Goal: Transaction & Acquisition: Purchase product/service

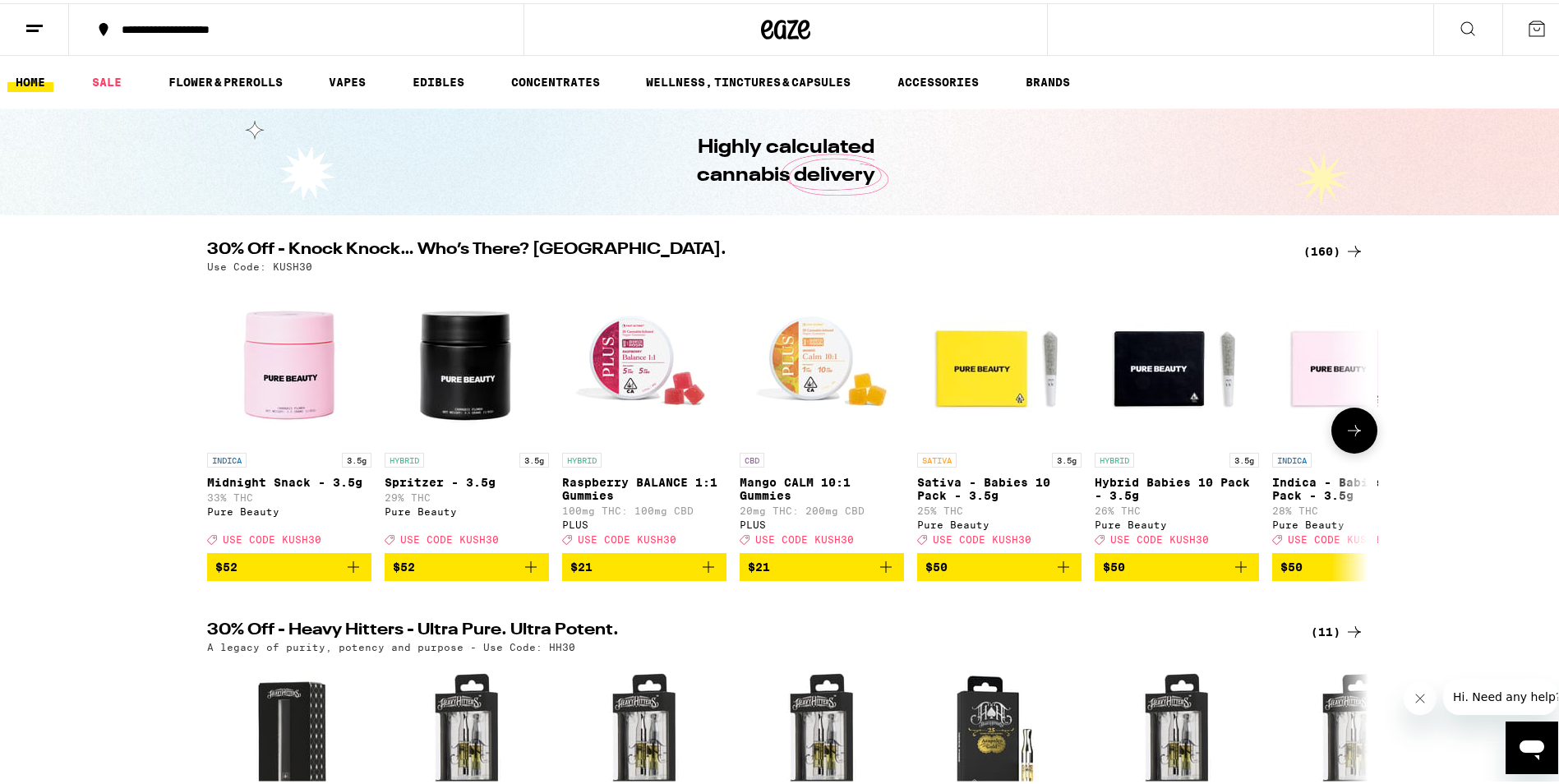
click at [1348, 434] on icon at bounding box center [1355, 428] width 20 height 20
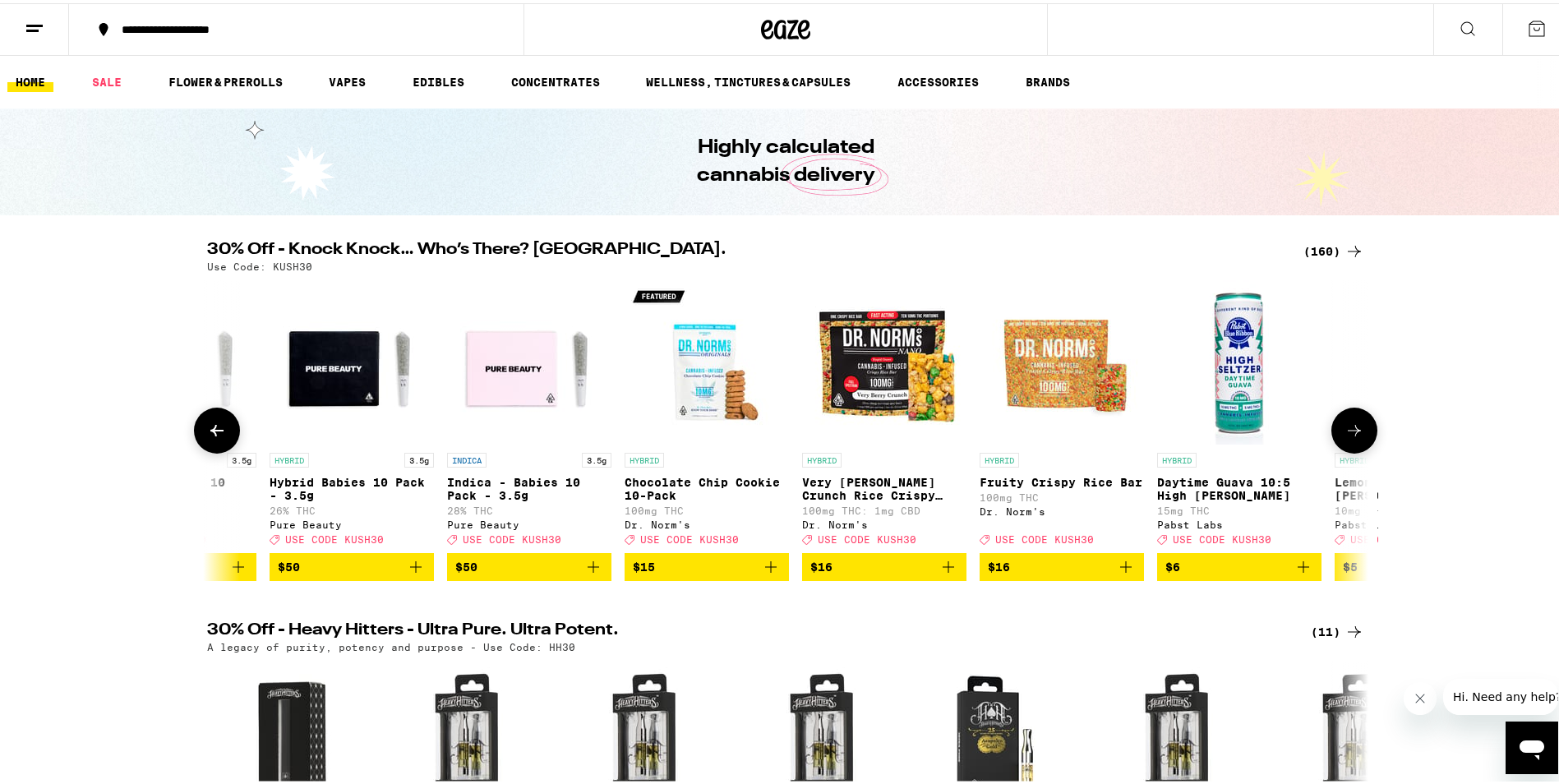
scroll to position [0, 978]
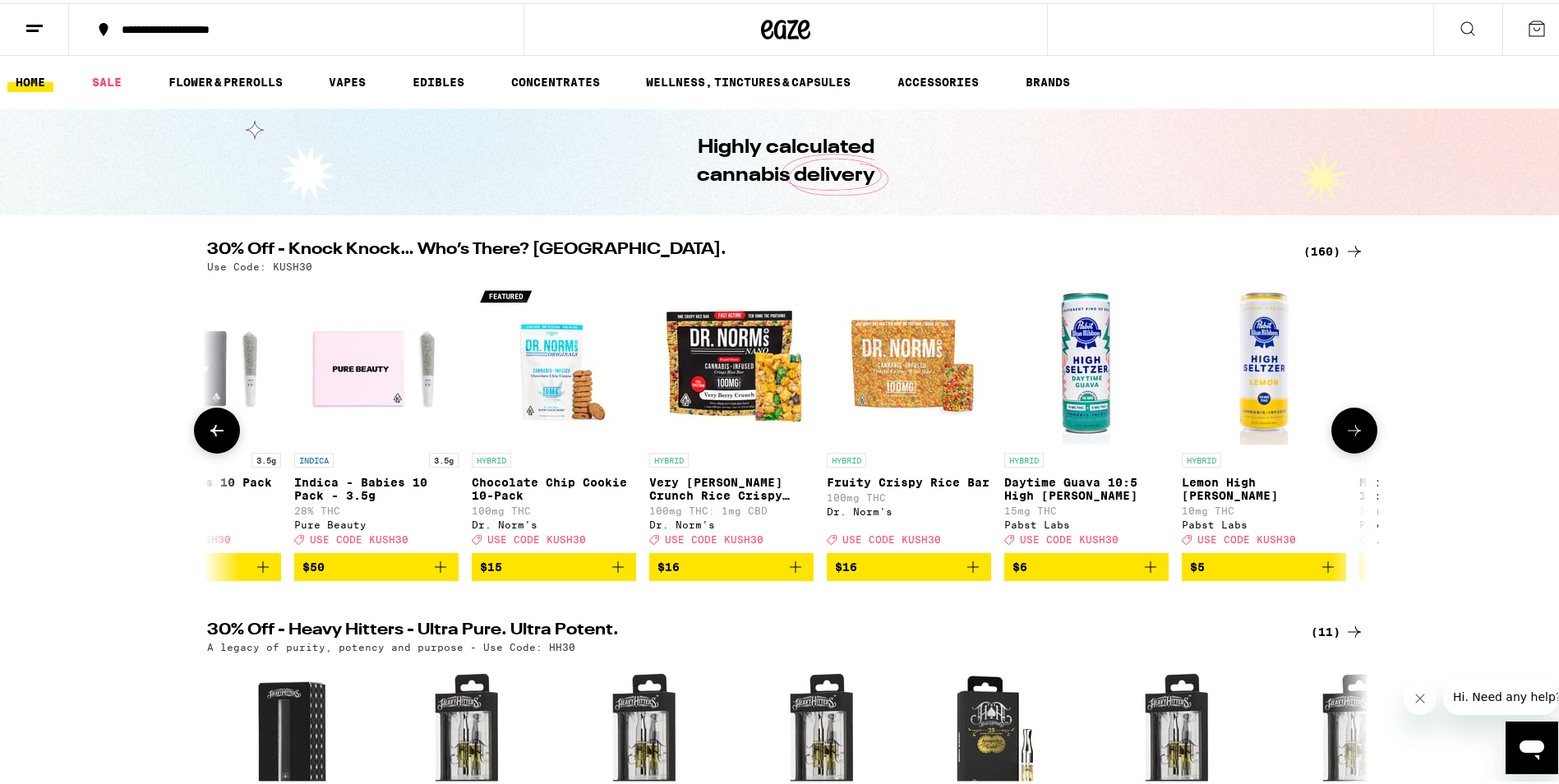
click at [1348, 434] on icon at bounding box center [1355, 428] width 20 height 20
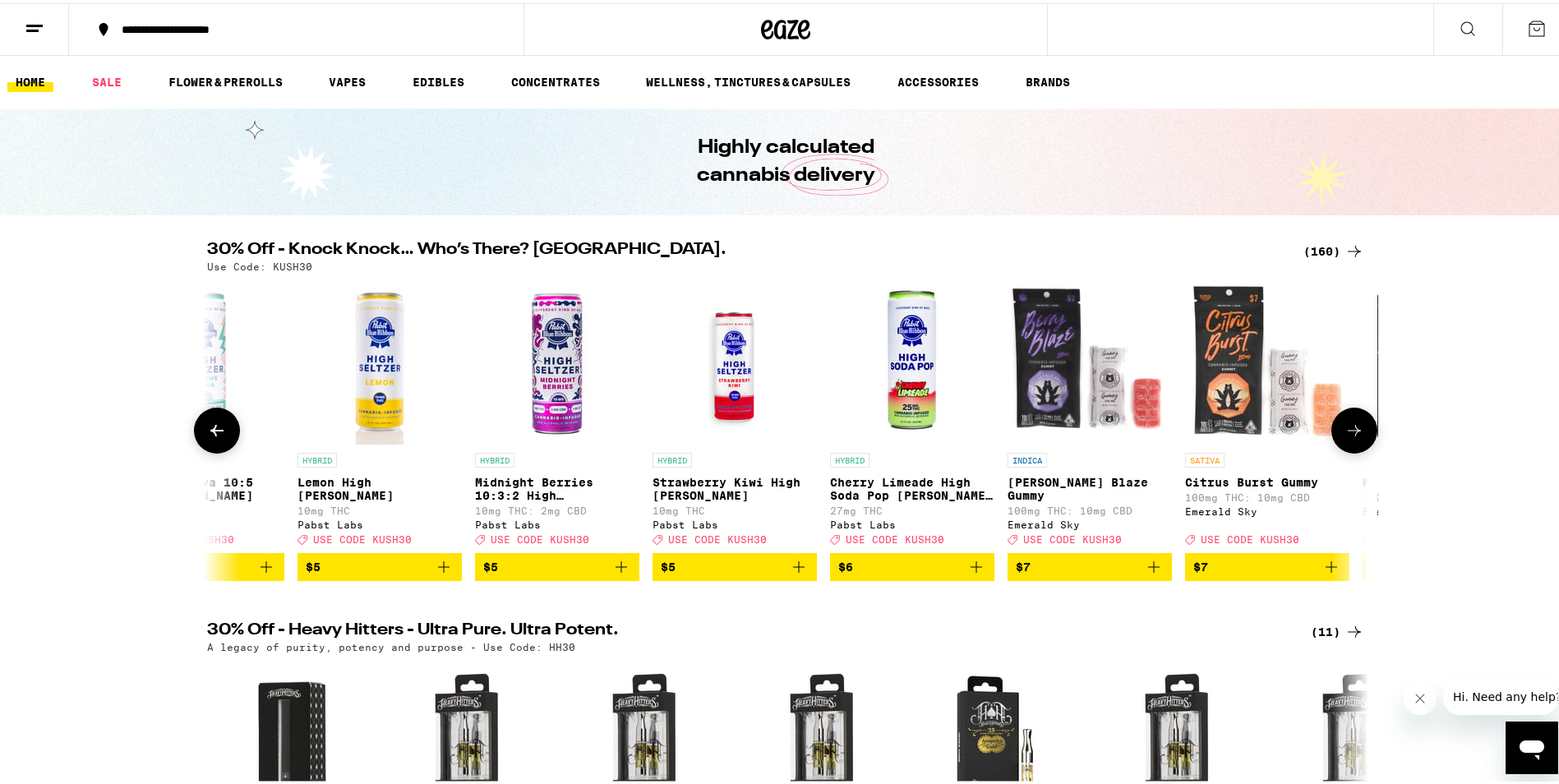
scroll to position [0, 1956]
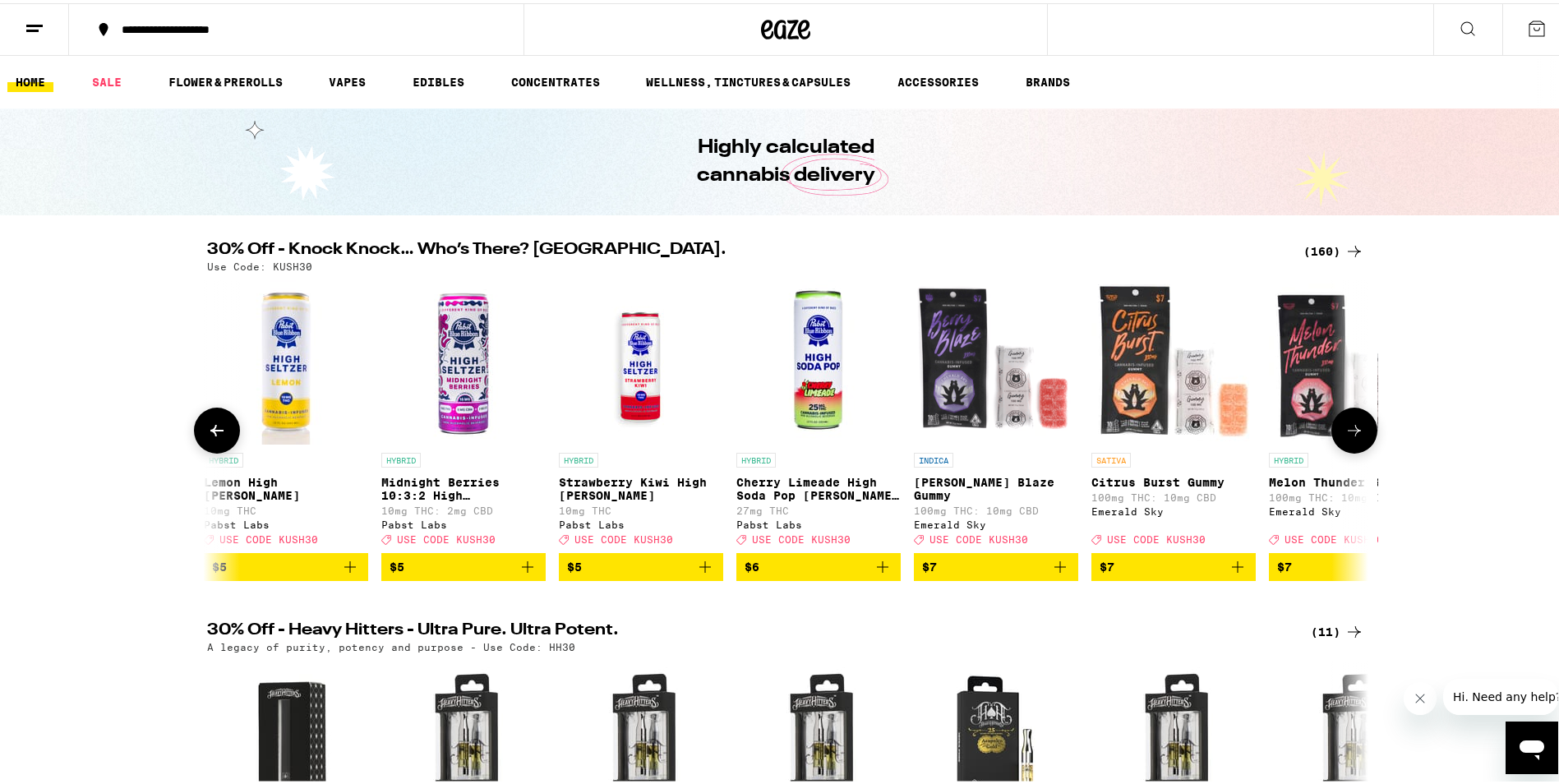
click at [215, 434] on icon at bounding box center [217, 428] width 13 height 12
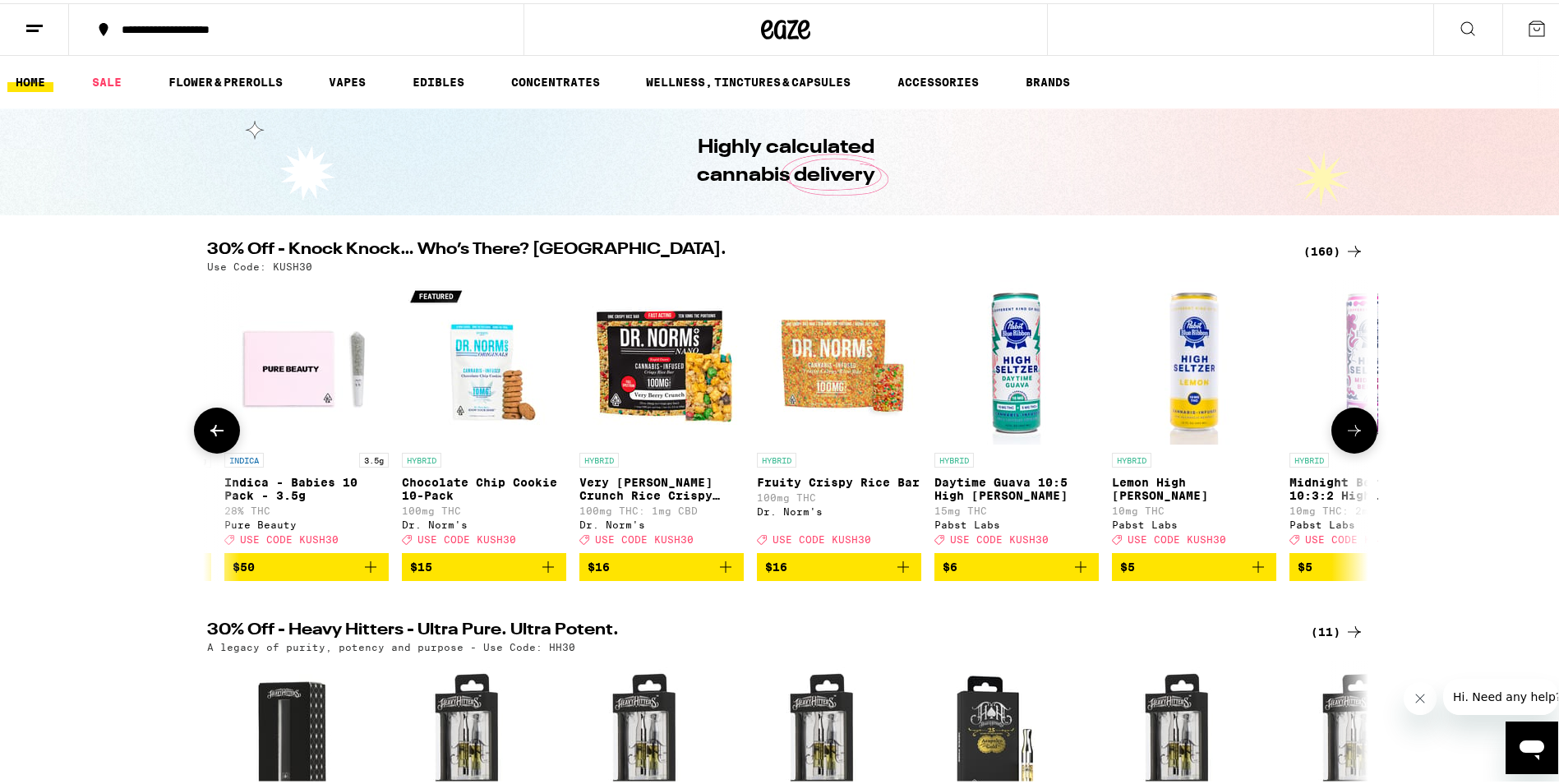
scroll to position [0, 978]
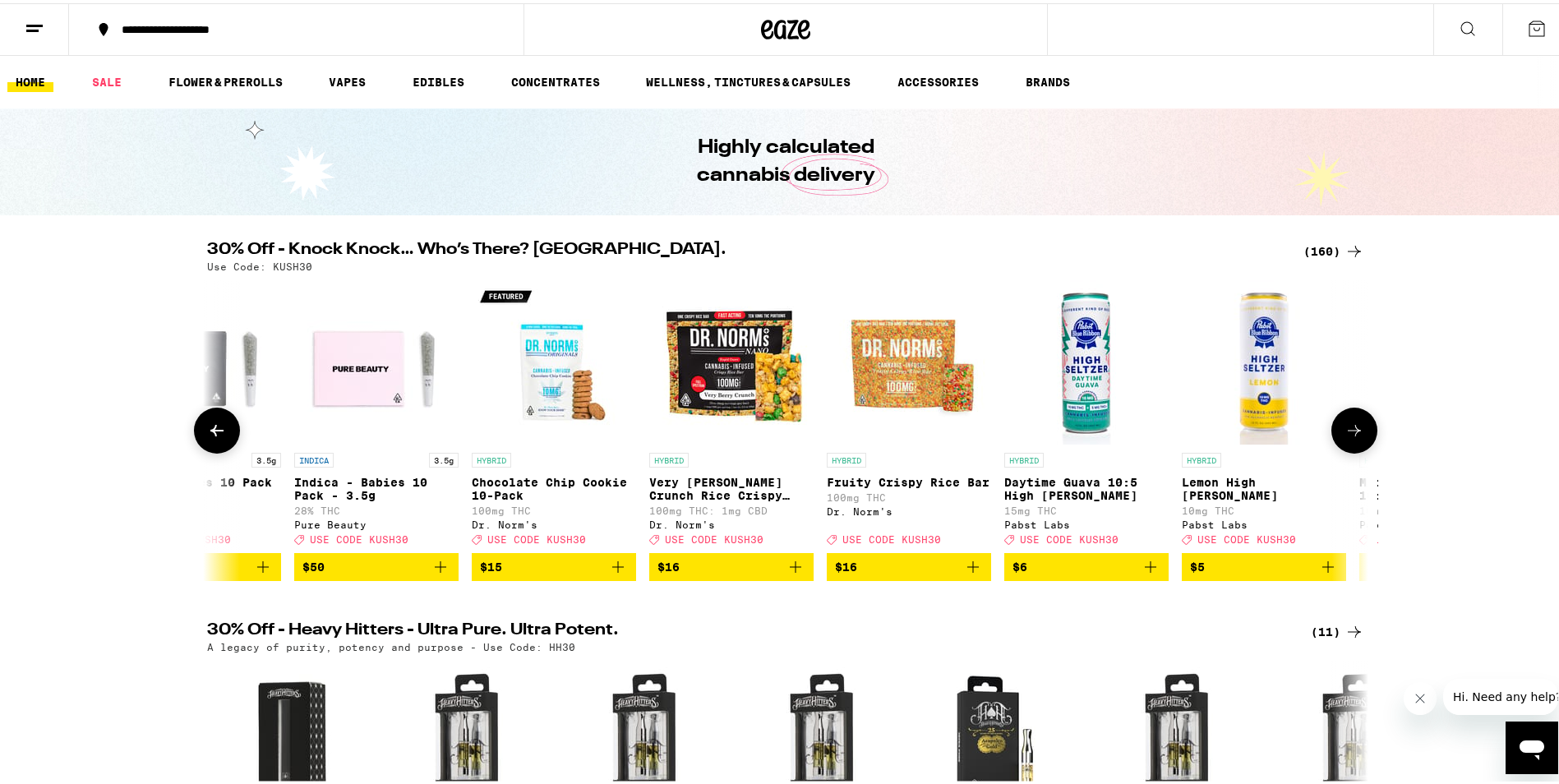
click at [1351, 434] on icon at bounding box center [1355, 428] width 13 height 12
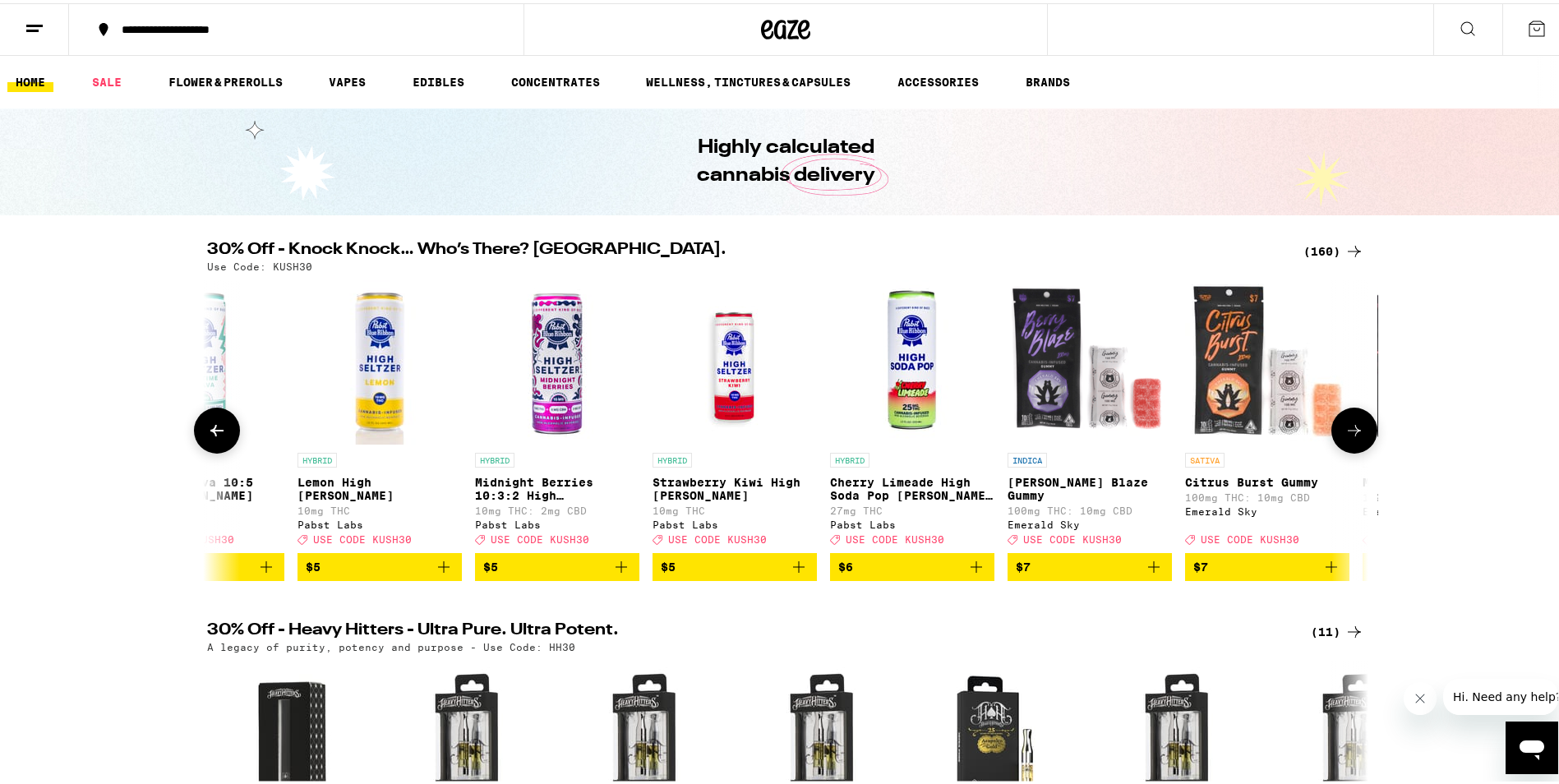
scroll to position [0, 1956]
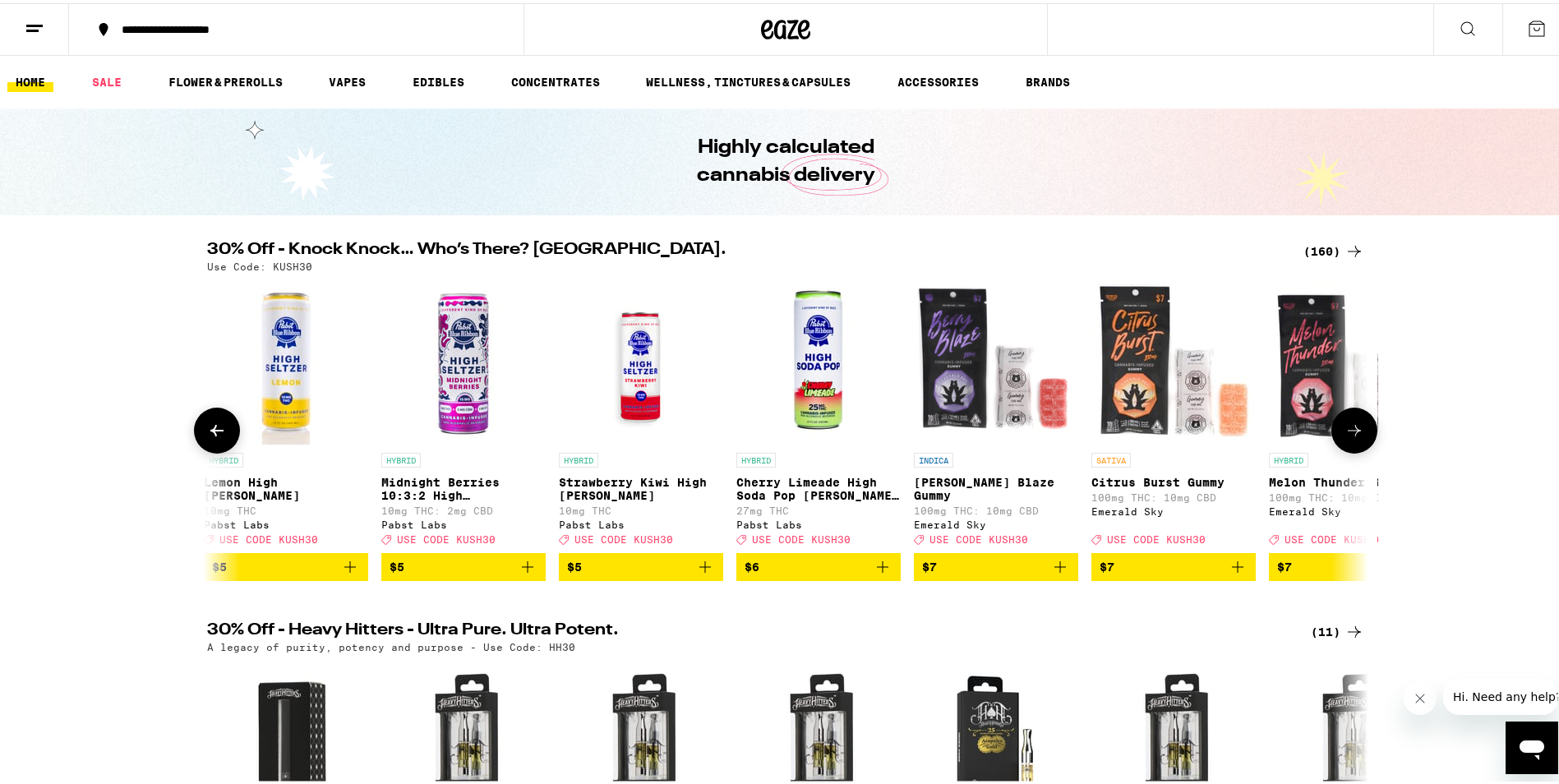
click at [1350, 434] on icon at bounding box center [1355, 428] width 13 height 12
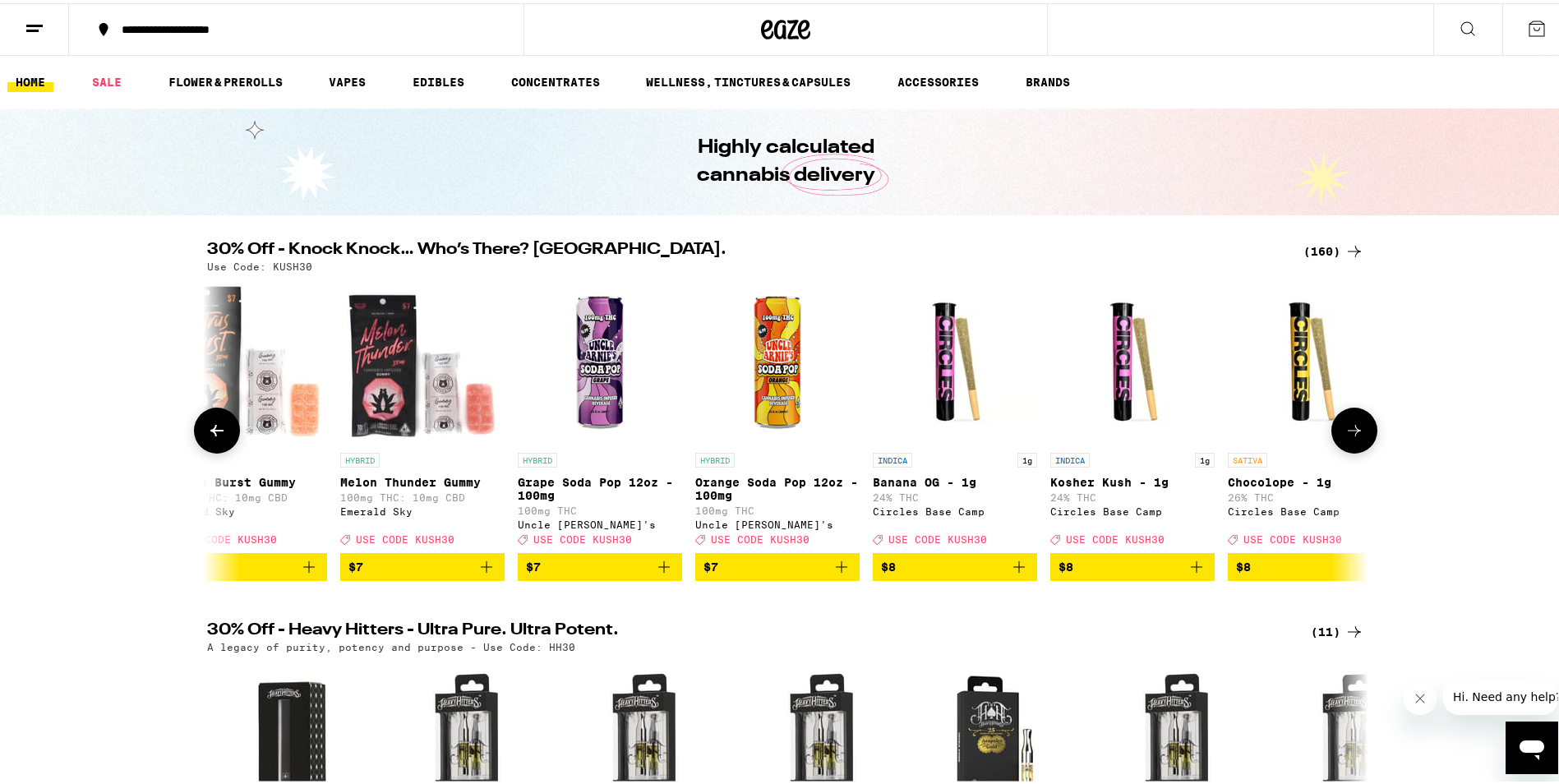
scroll to position [0, 2935]
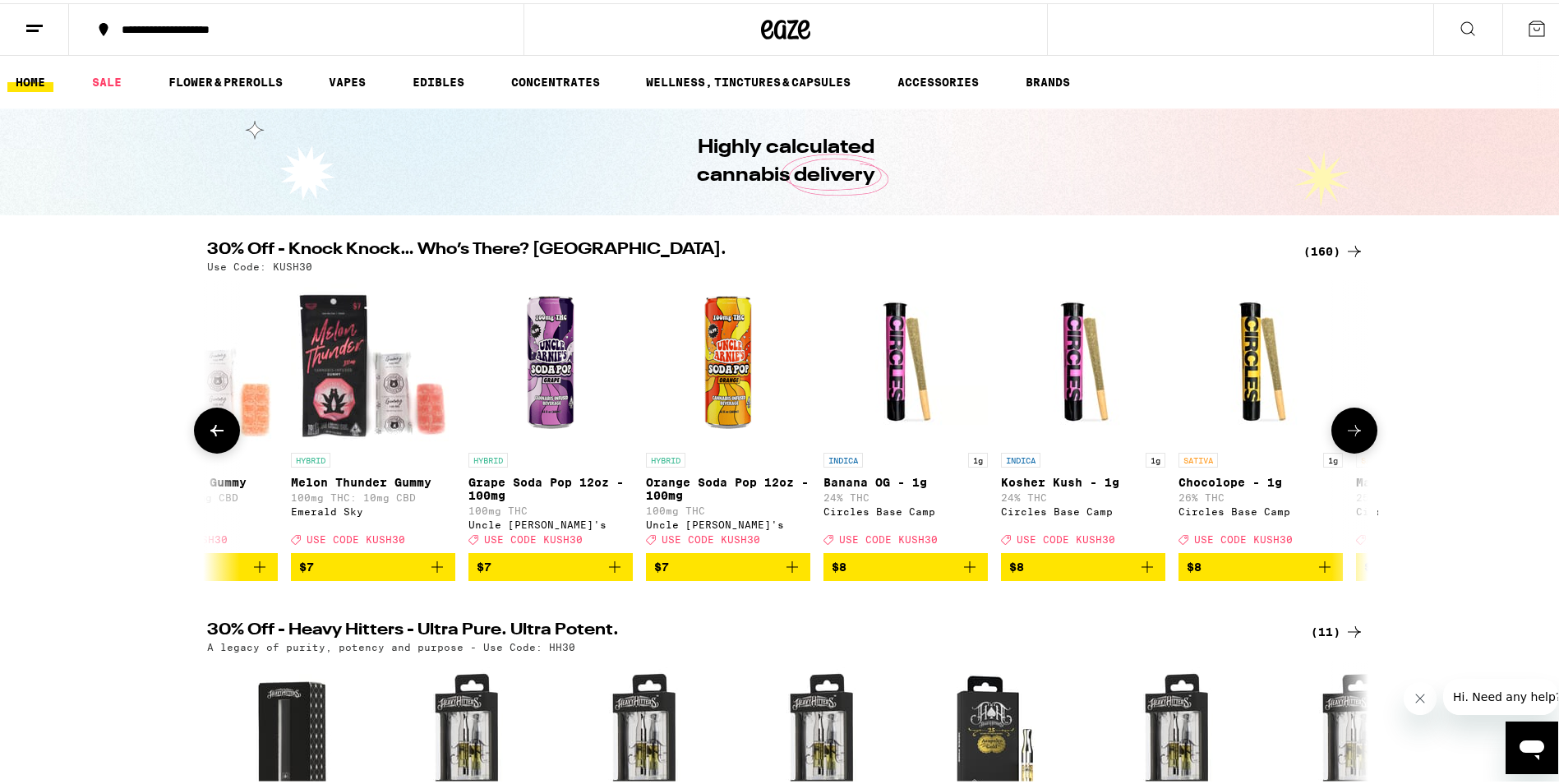
click at [1350, 434] on icon at bounding box center [1355, 428] width 13 height 12
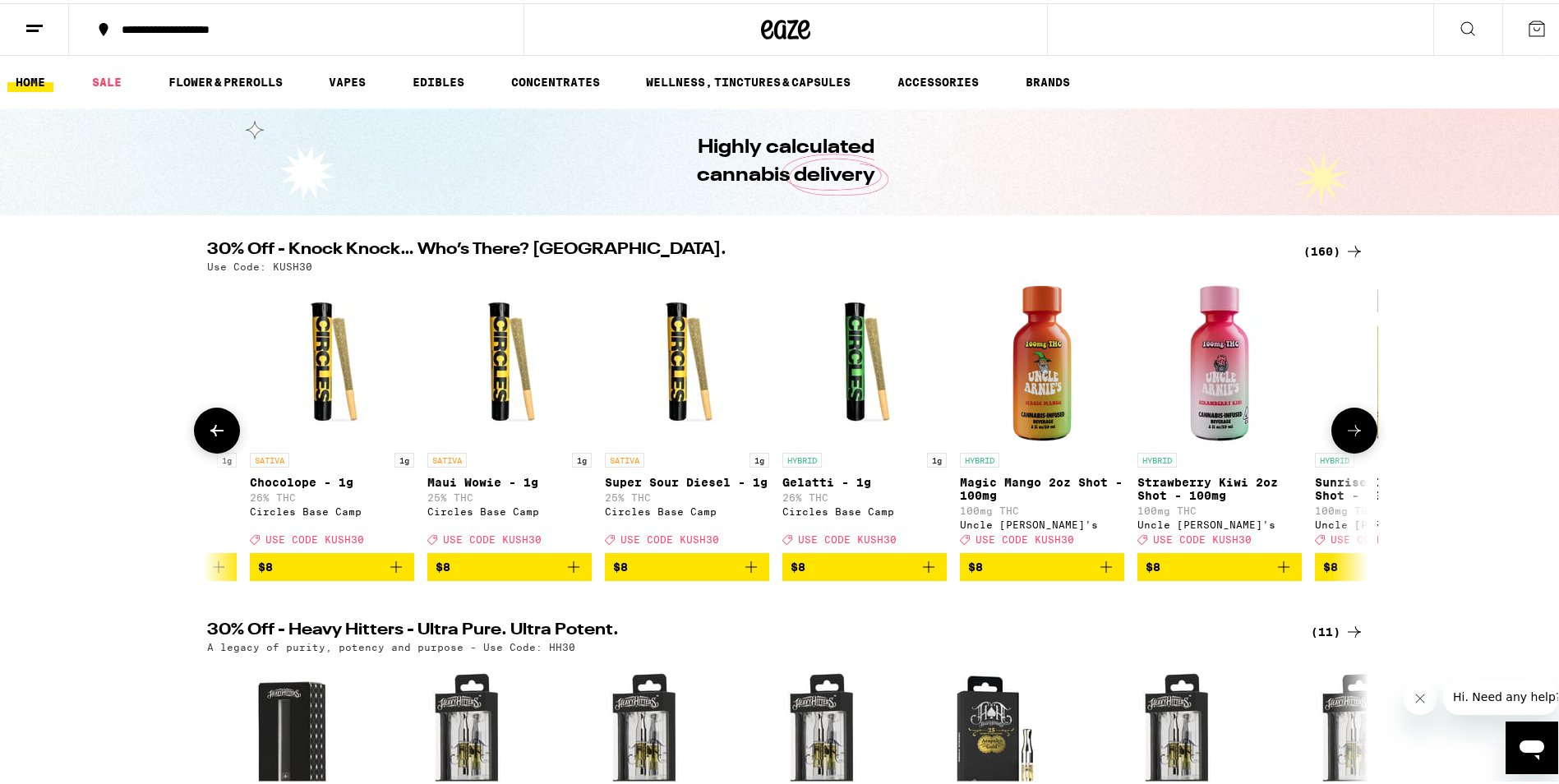
scroll to position [0, 3913]
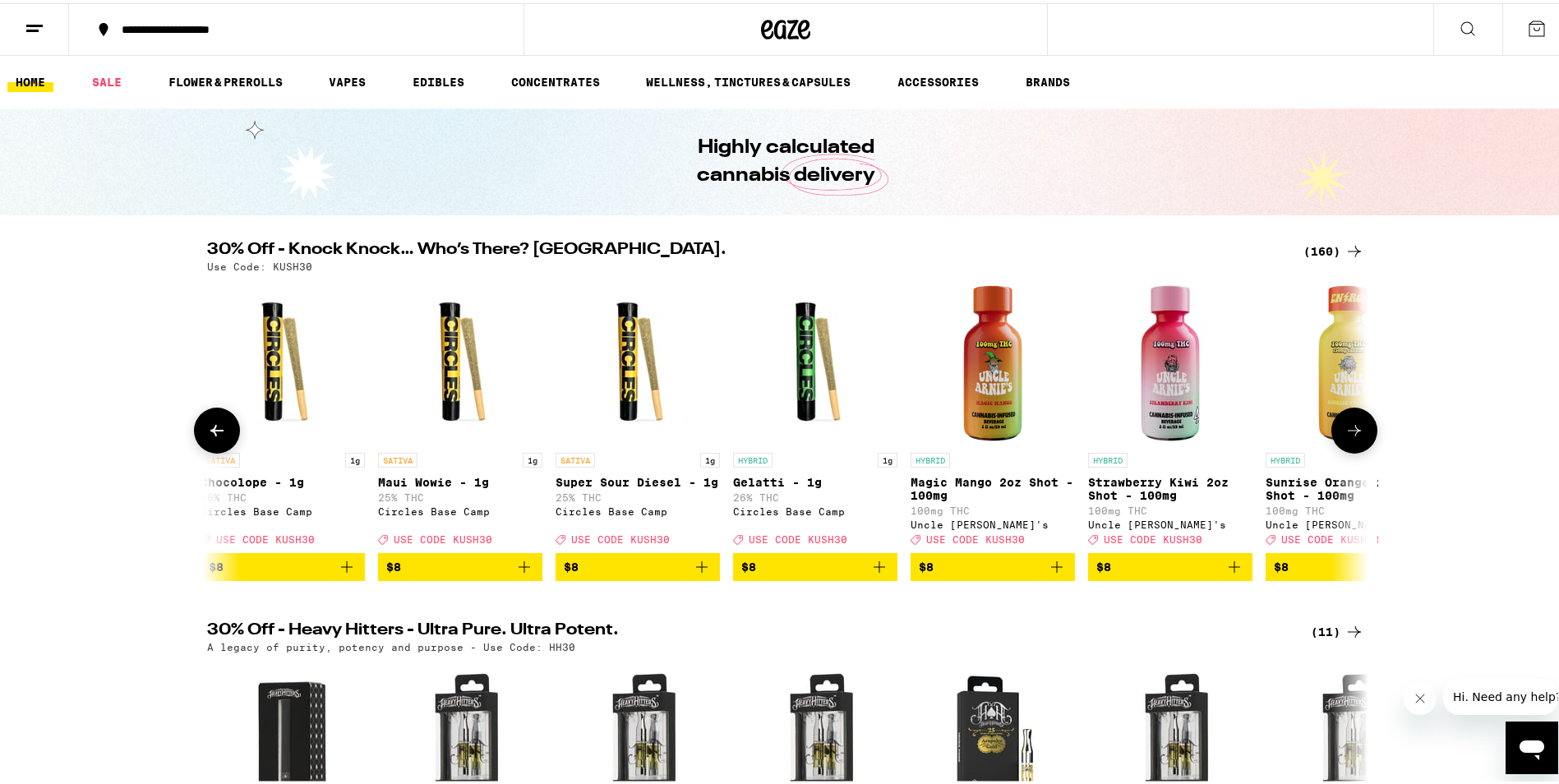
click at [1350, 434] on icon at bounding box center [1355, 428] width 13 height 12
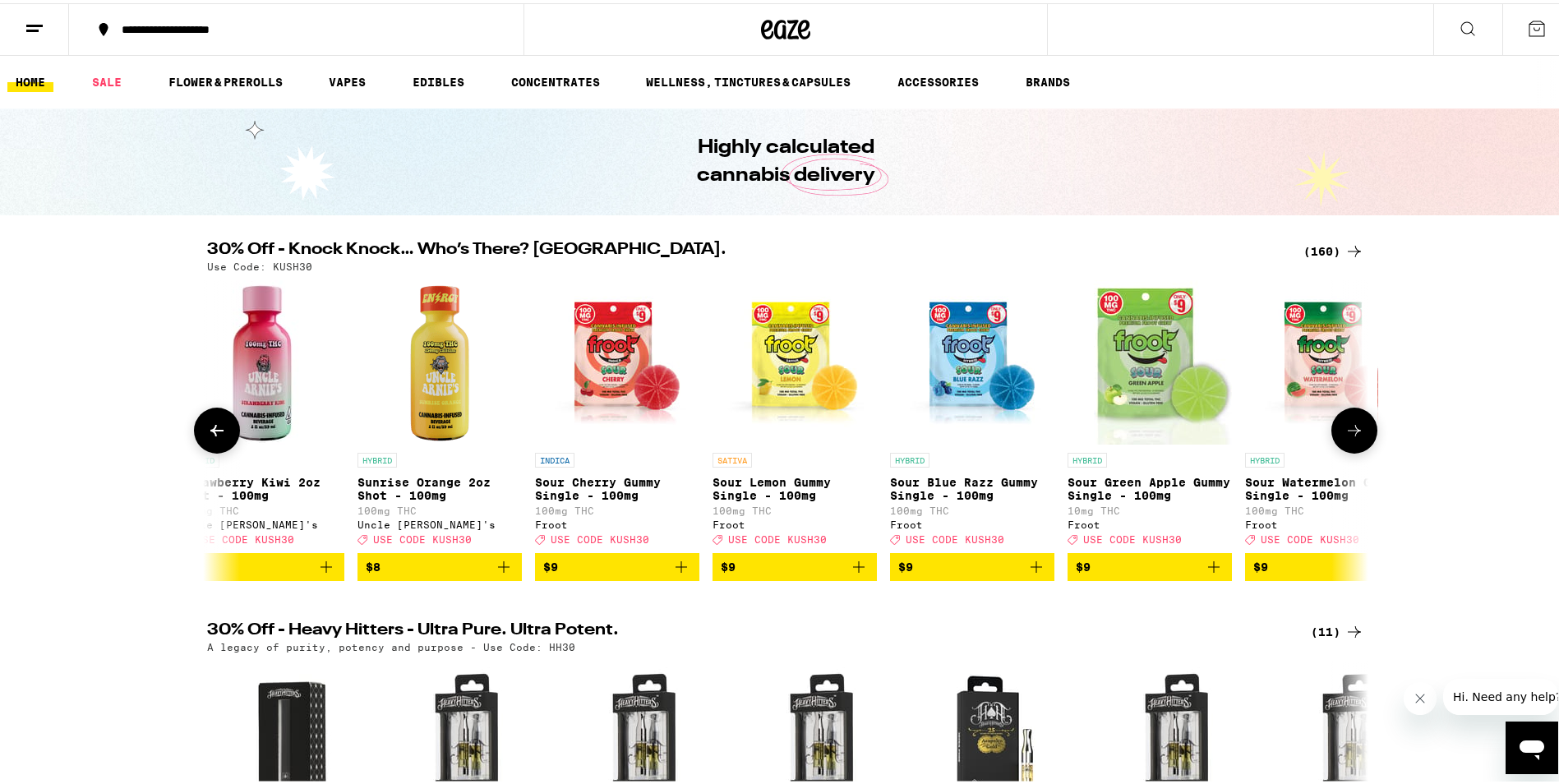
scroll to position [0, 4891]
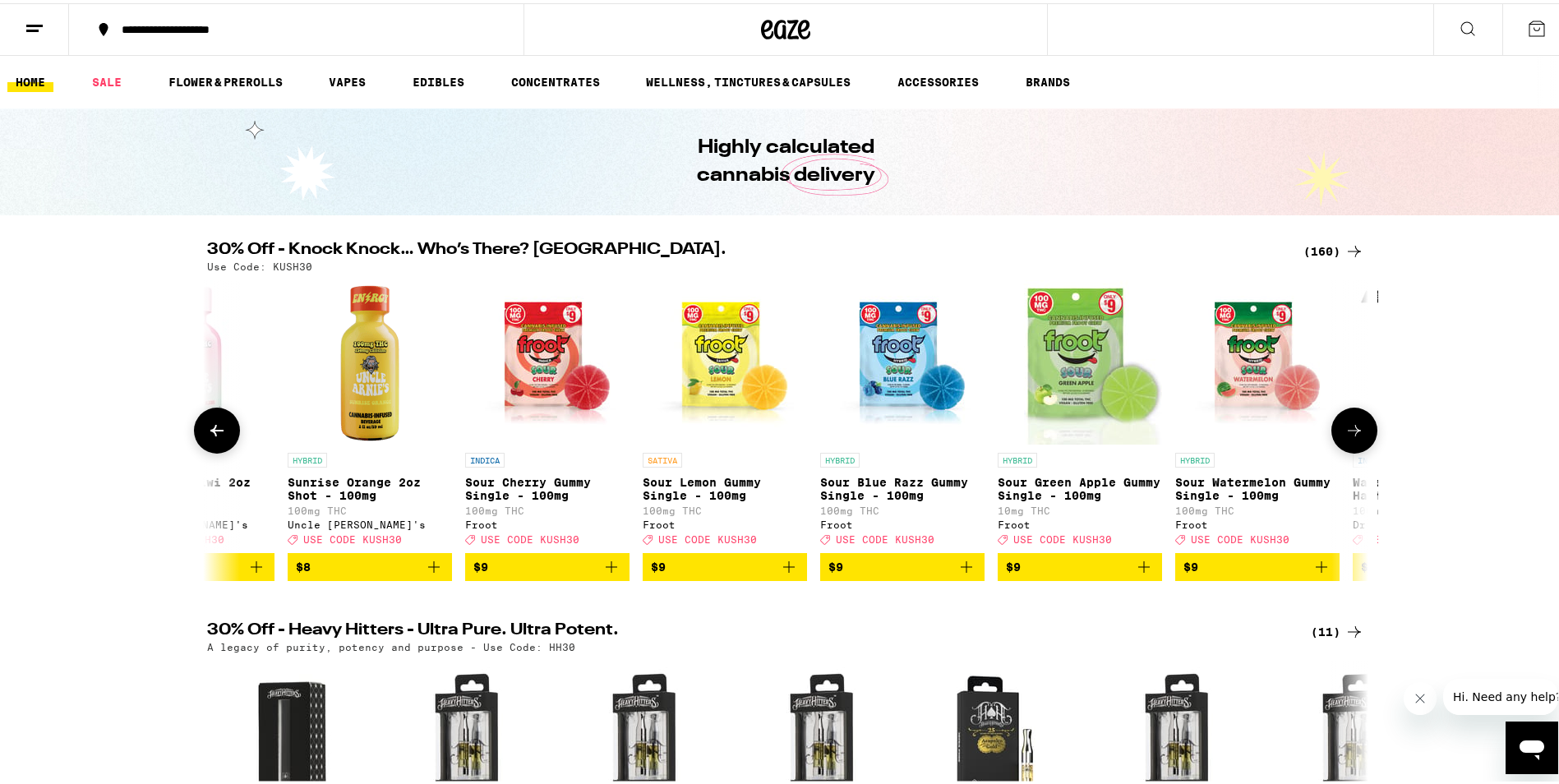
click at [212, 438] on icon at bounding box center [217, 428] width 20 height 20
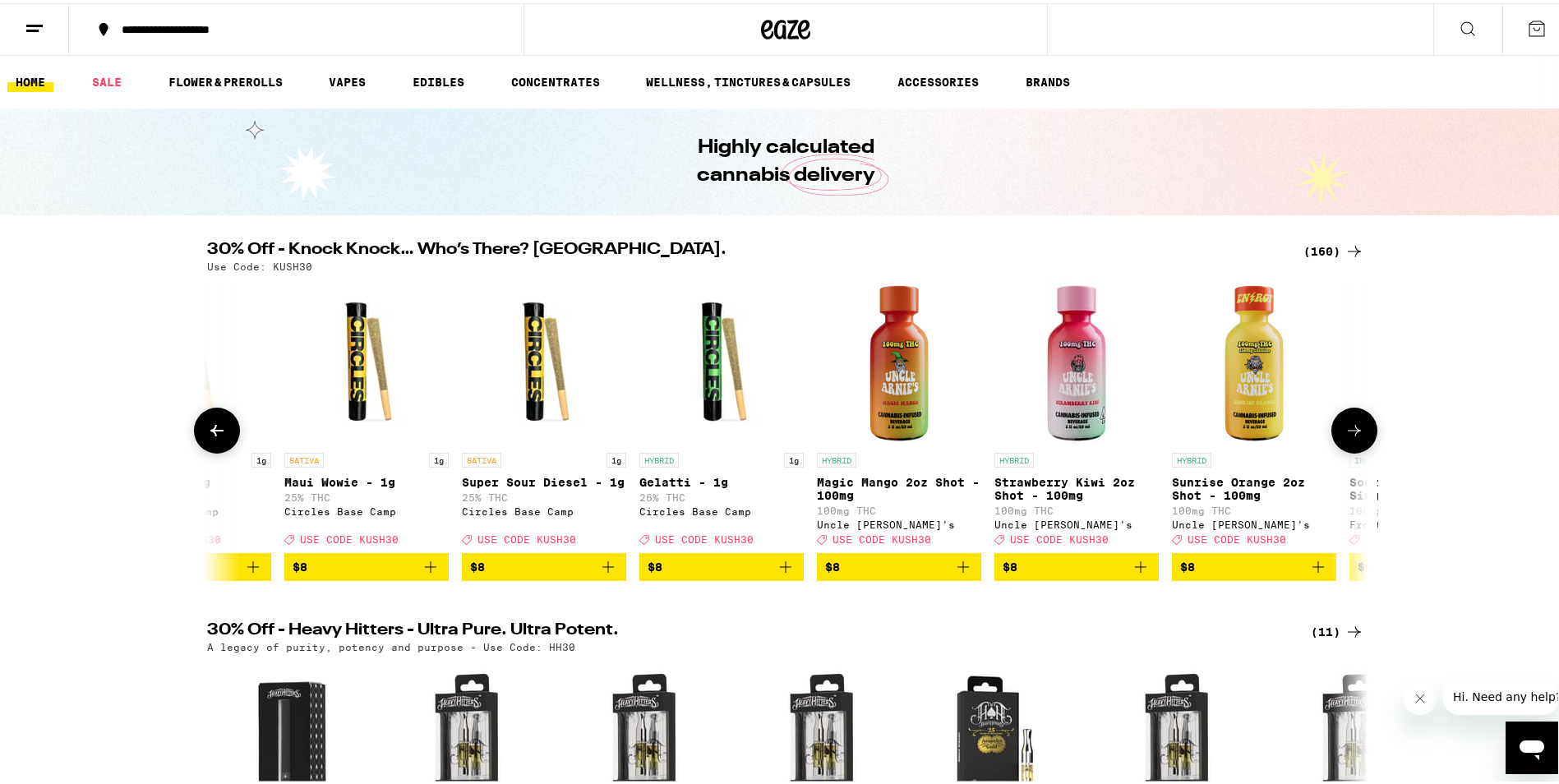
scroll to position [0, 3913]
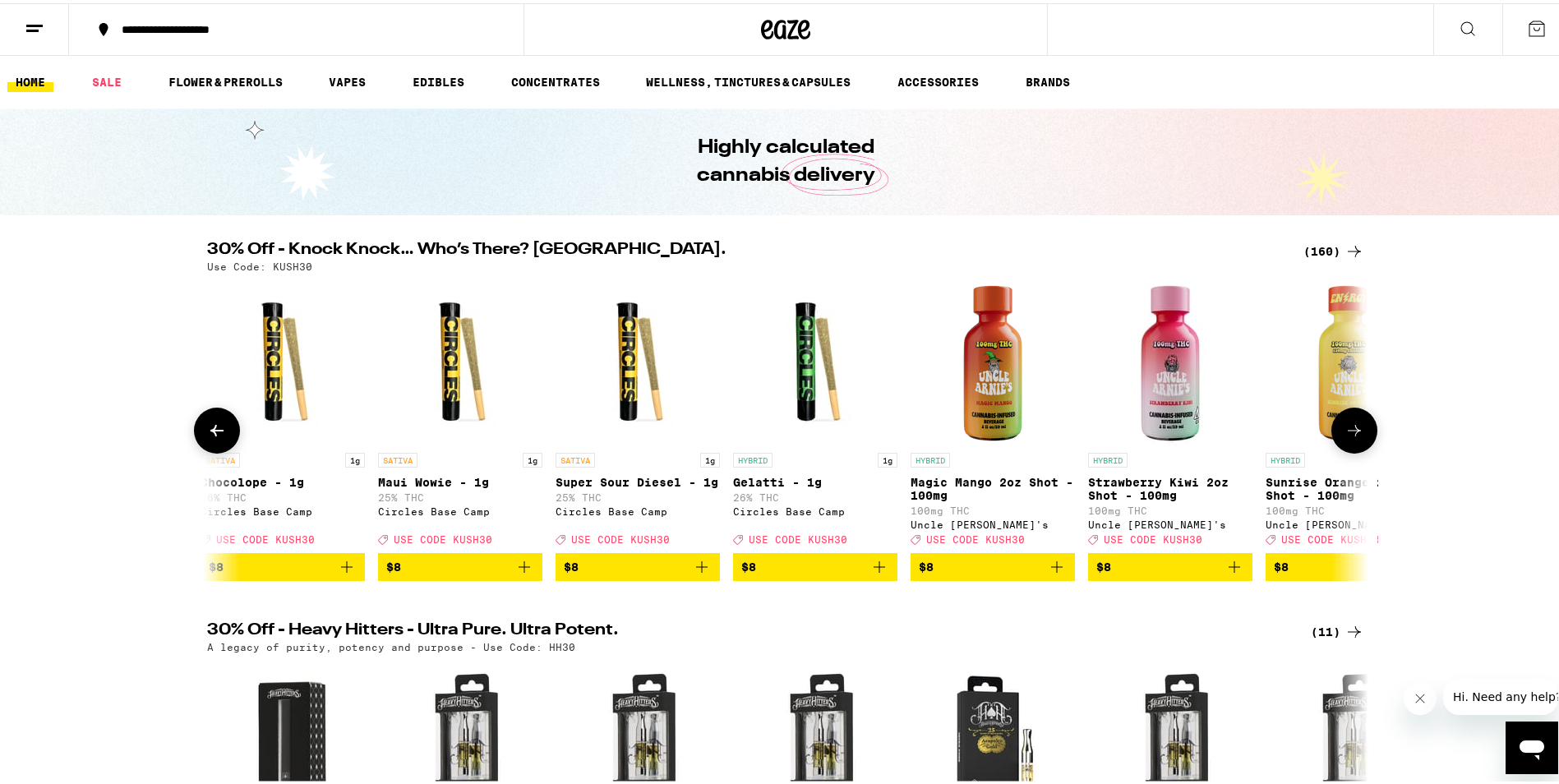
click at [1345, 437] on icon at bounding box center [1355, 428] width 20 height 20
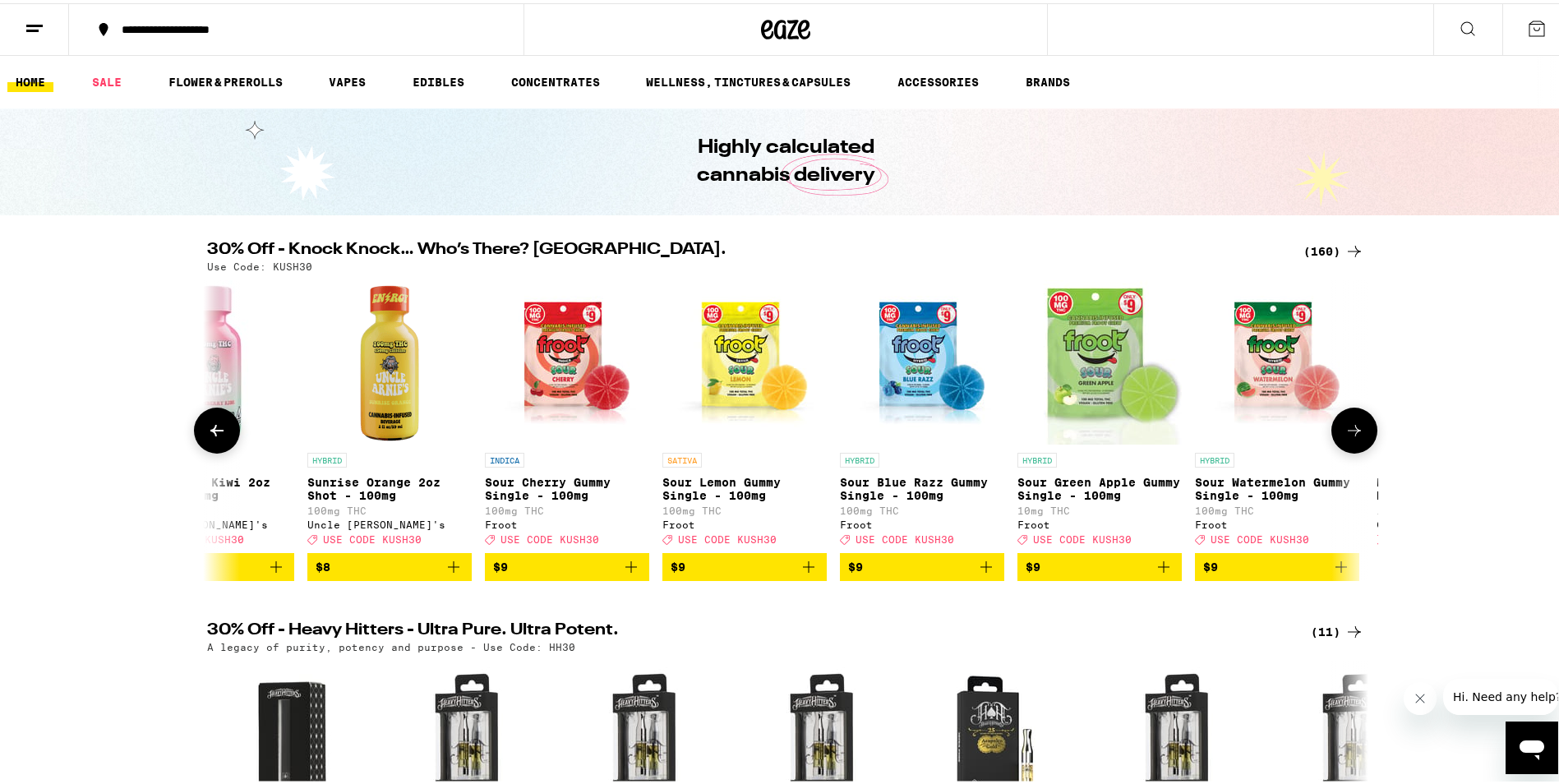
scroll to position [0, 4891]
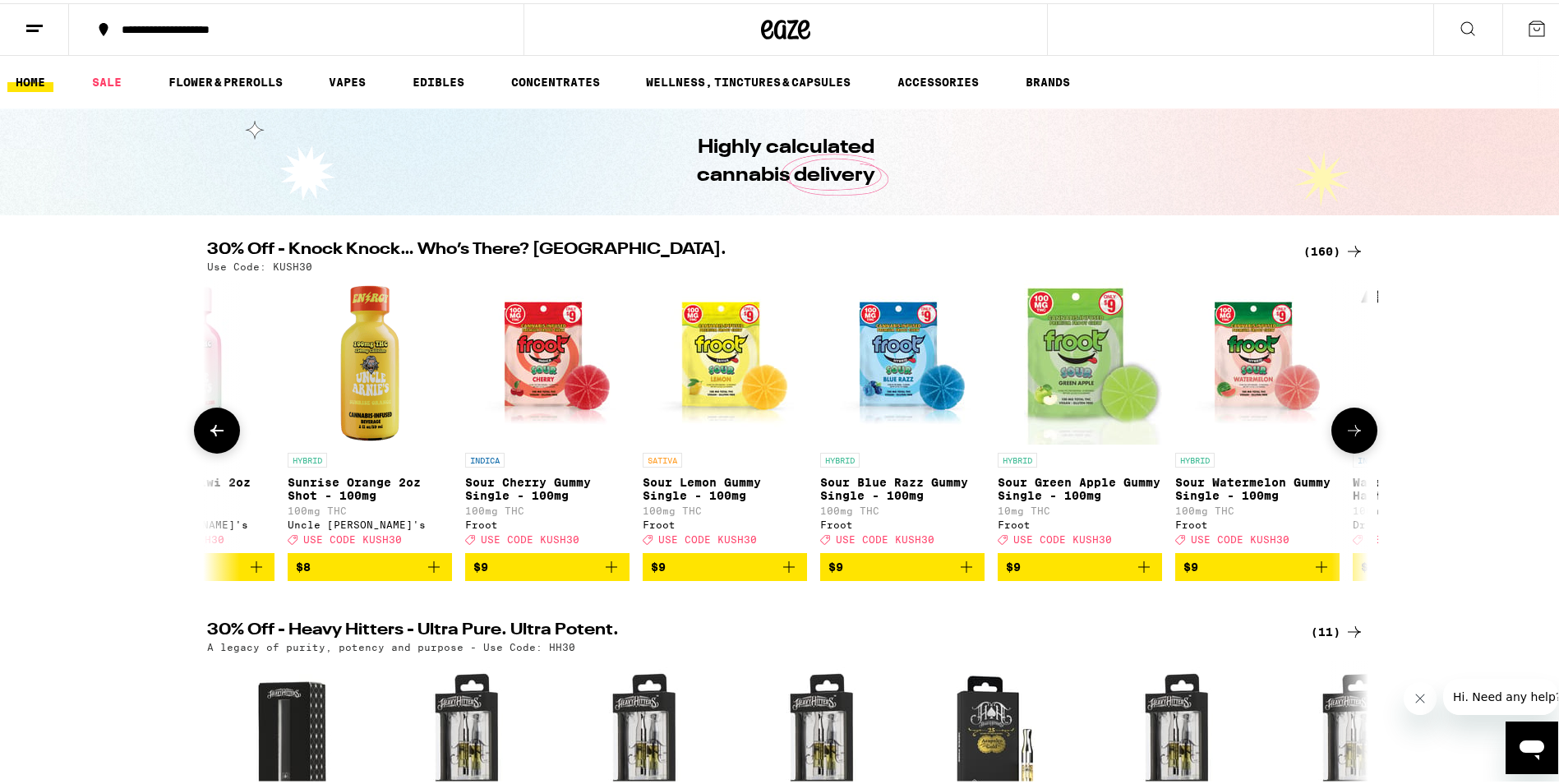
click at [1348, 434] on icon at bounding box center [1355, 428] width 13 height 12
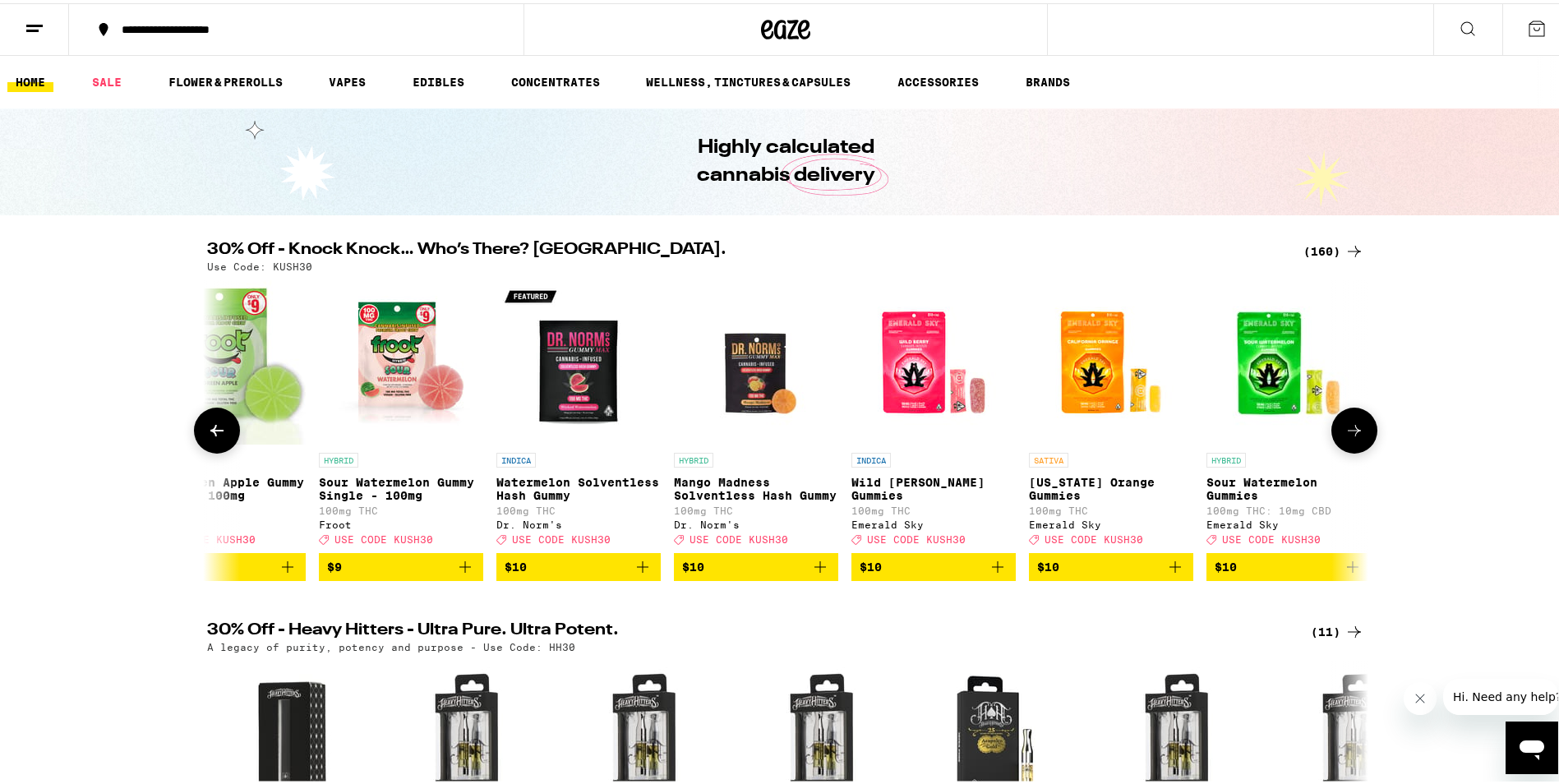
scroll to position [0, 5869]
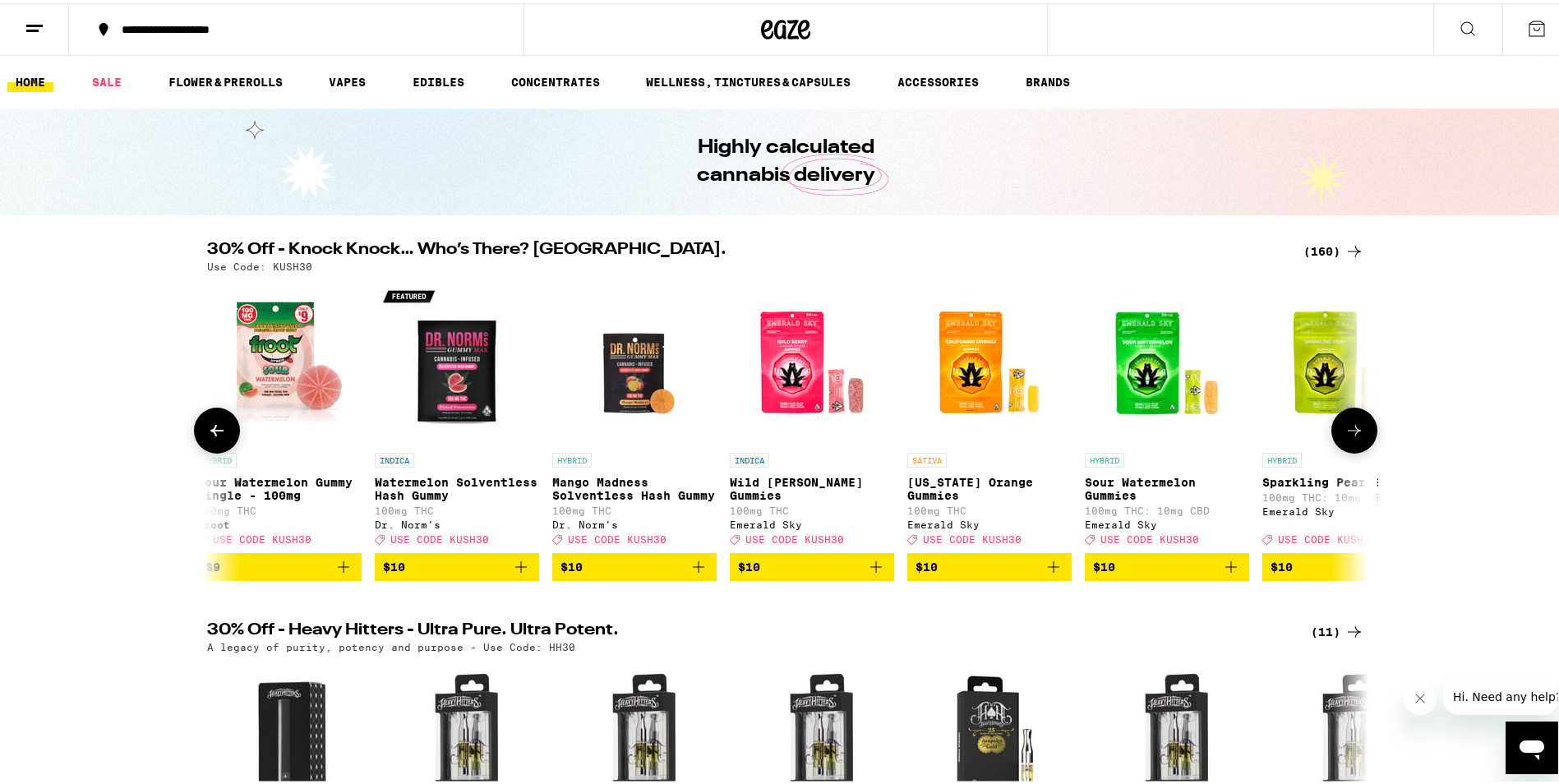
click at [1348, 434] on icon at bounding box center [1355, 428] width 13 height 12
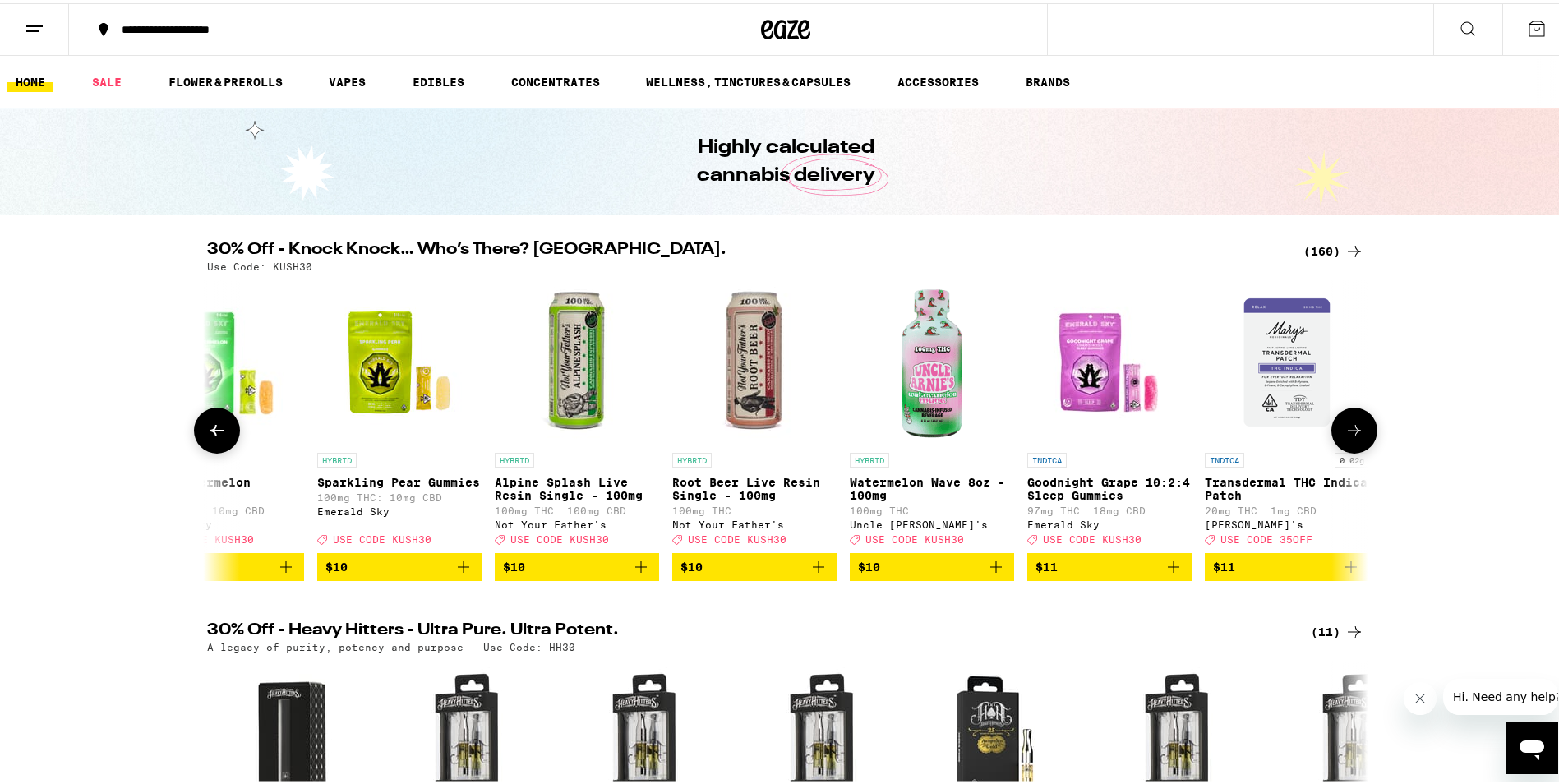
scroll to position [0, 6847]
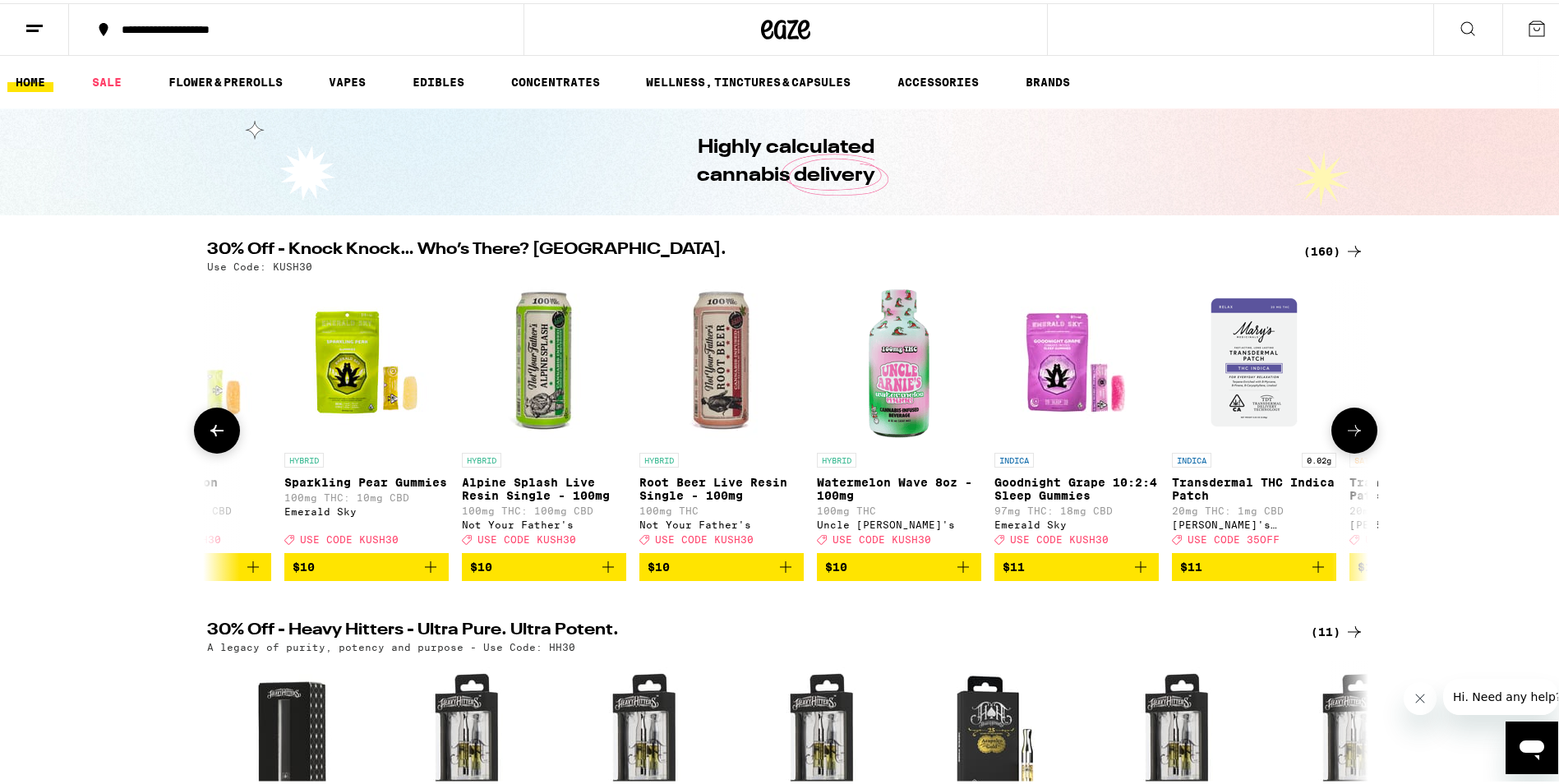
click at [1348, 434] on icon at bounding box center [1355, 428] width 13 height 12
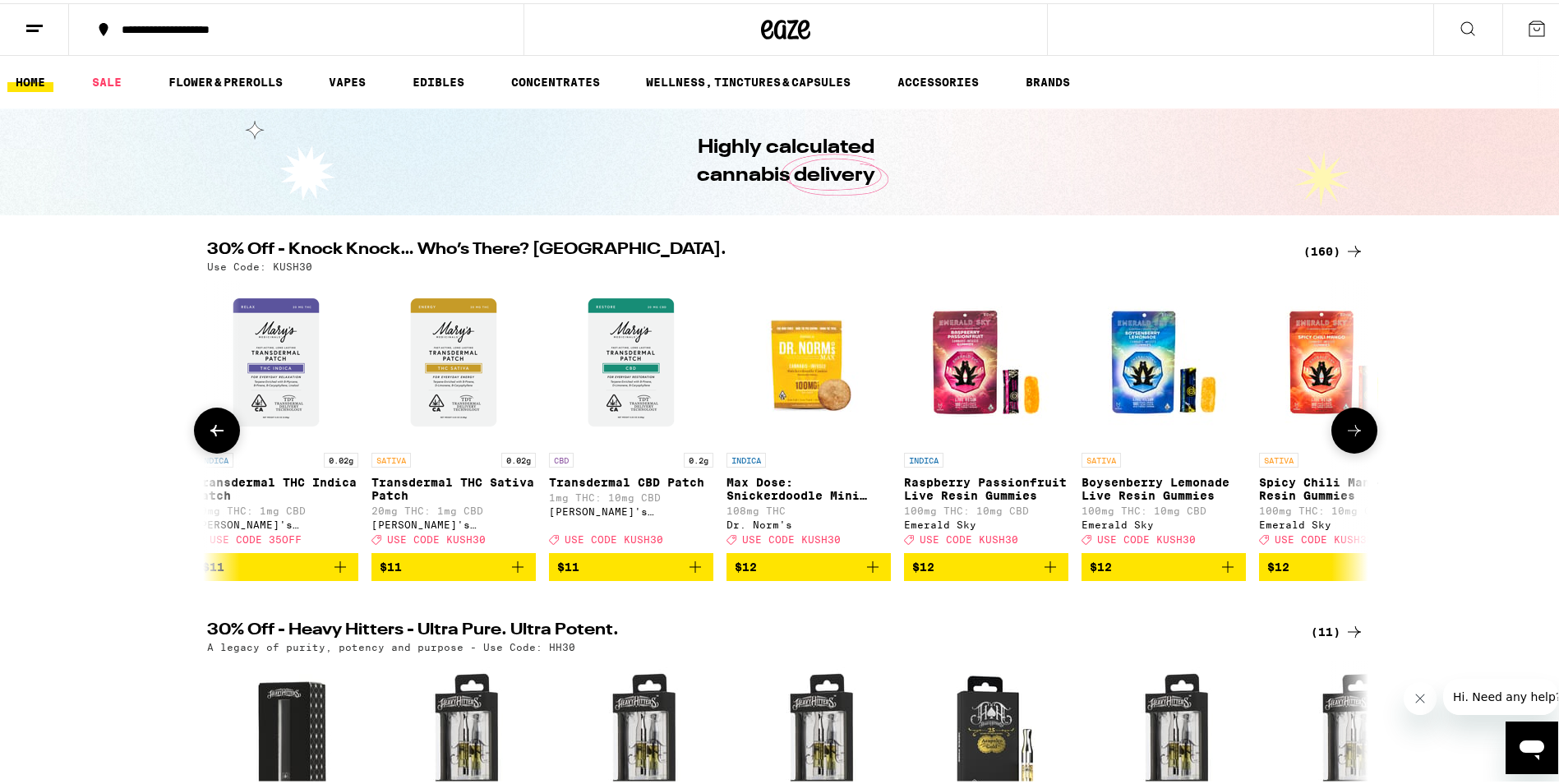
click at [1348, 434] on icon at bounding box center [1355, 428] width 13 height 12
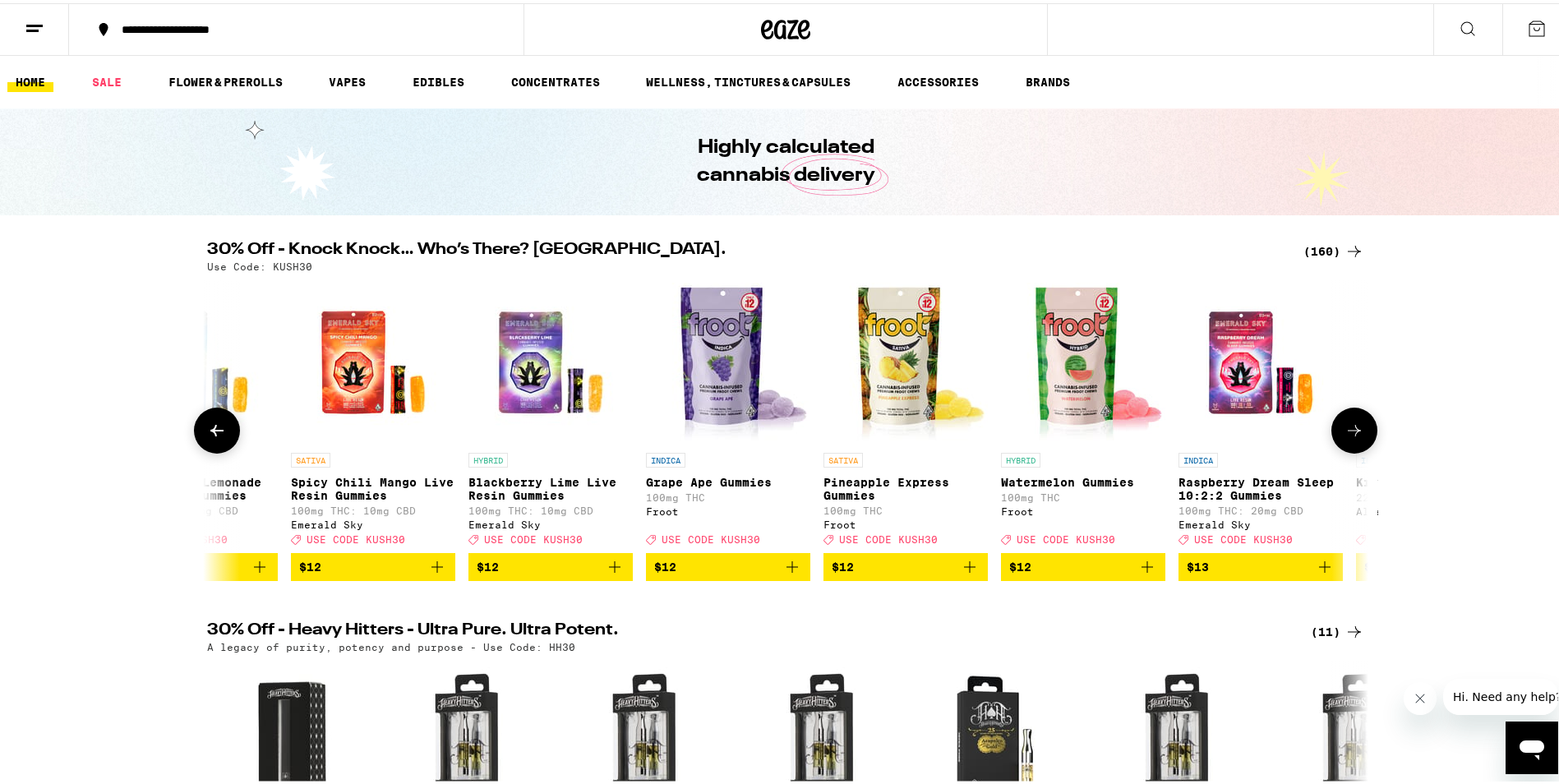
scroll to position [0, 8803]
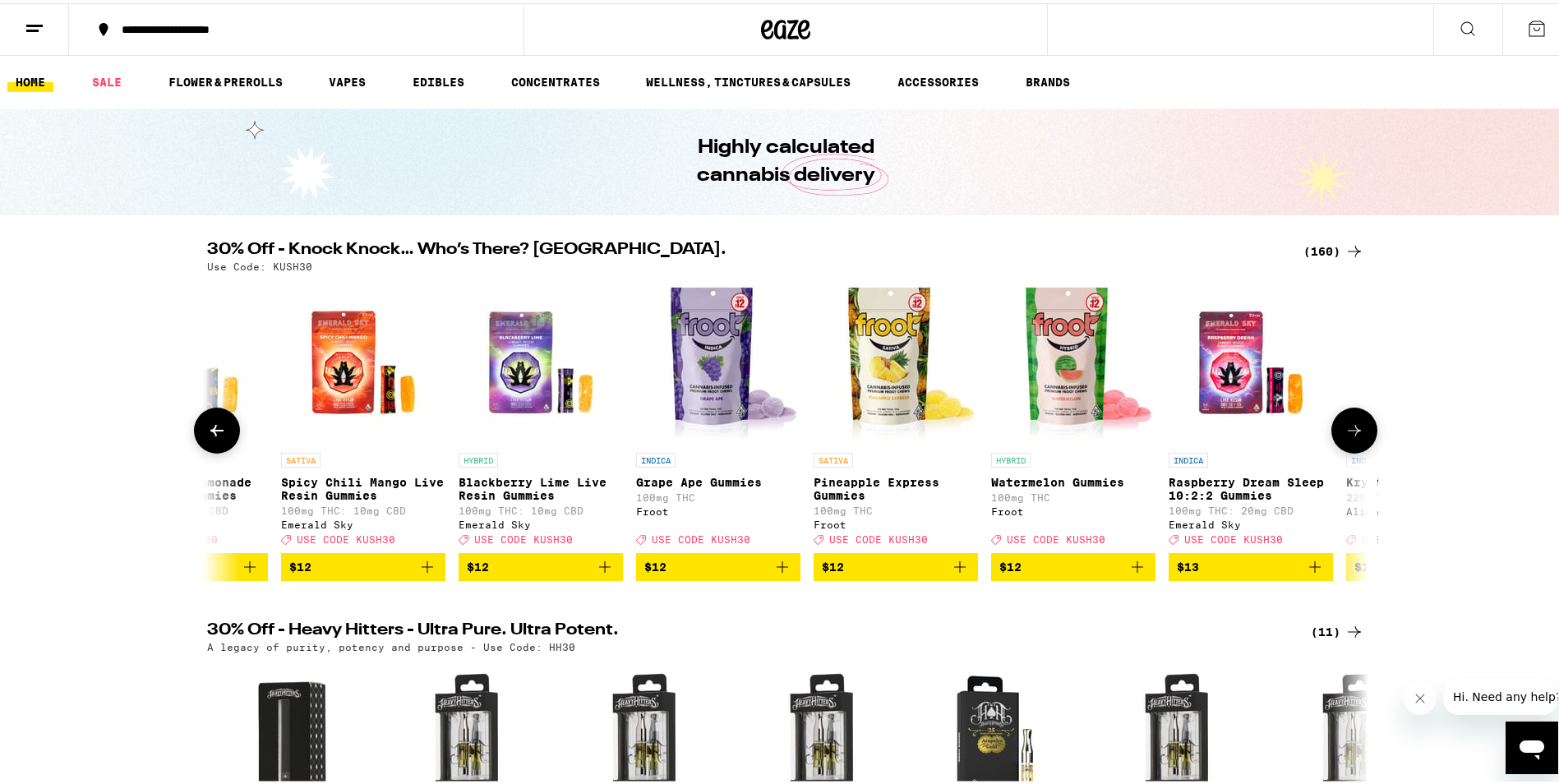
click at [1348, 434] on icon at bounding box center [1355, 428] width 13 height 12
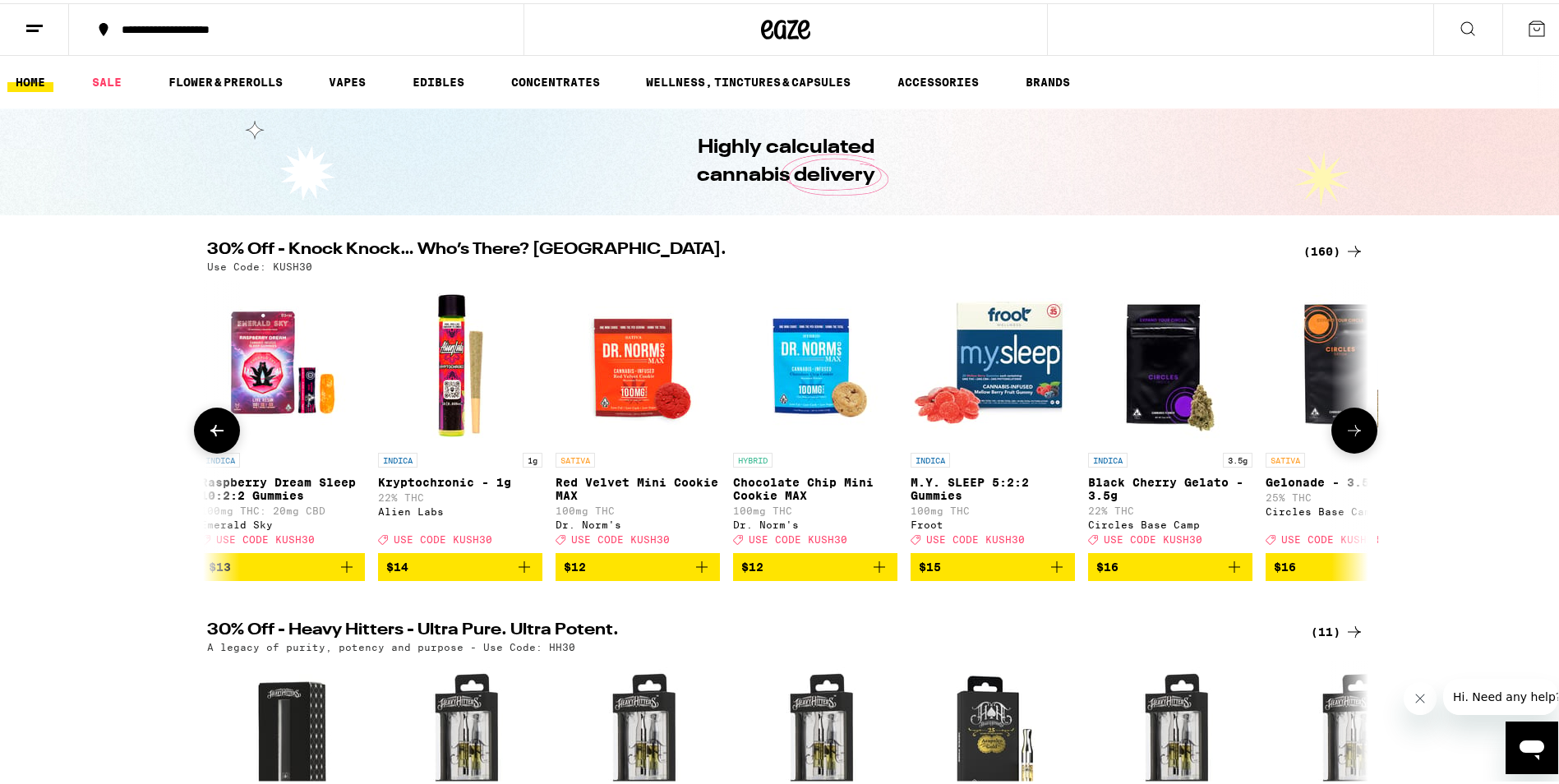
scroll to position [0, 9781]
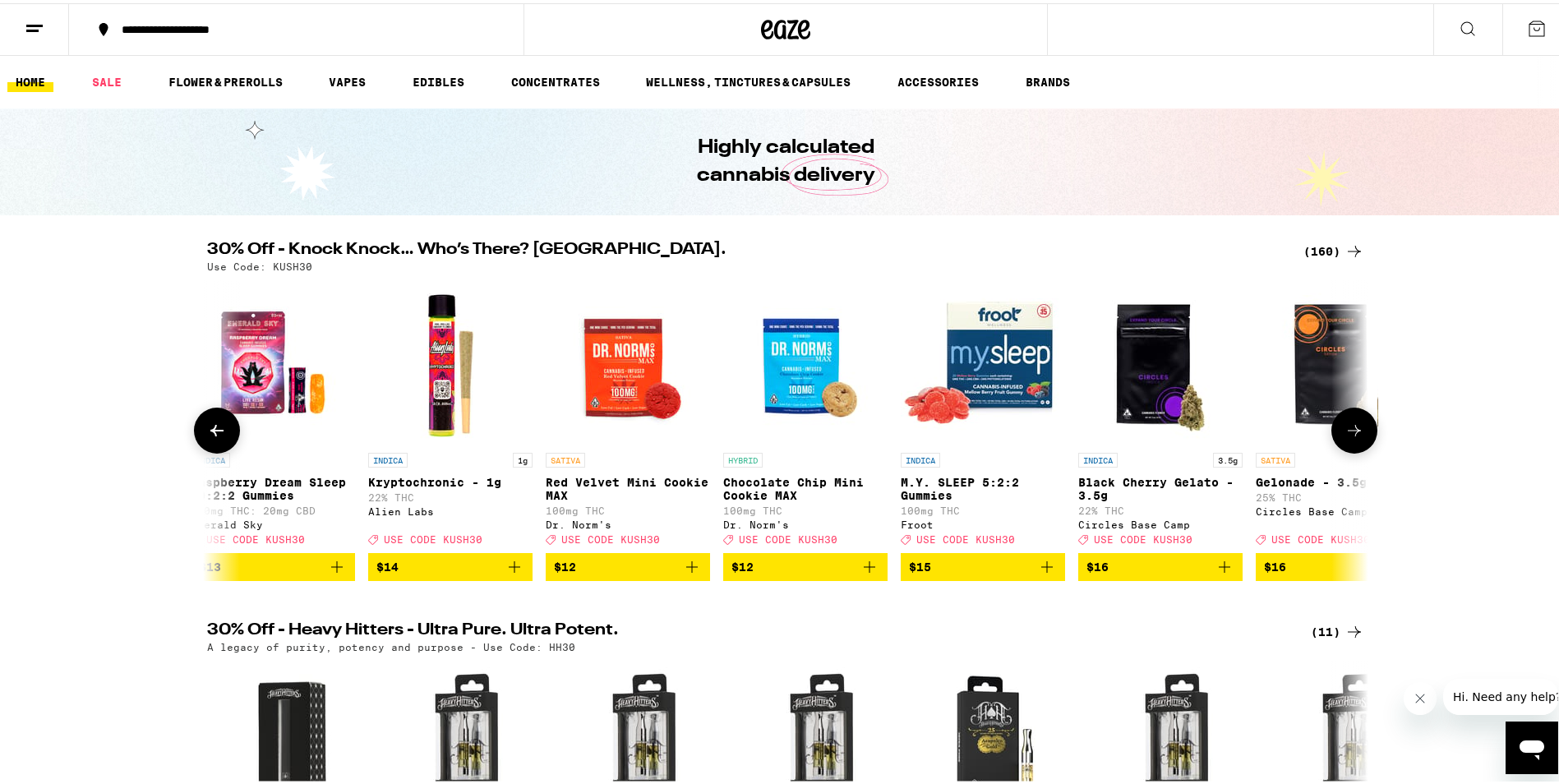
click at [1348, 434] on icon at bounding box center [1355, 428] width 13 height 12
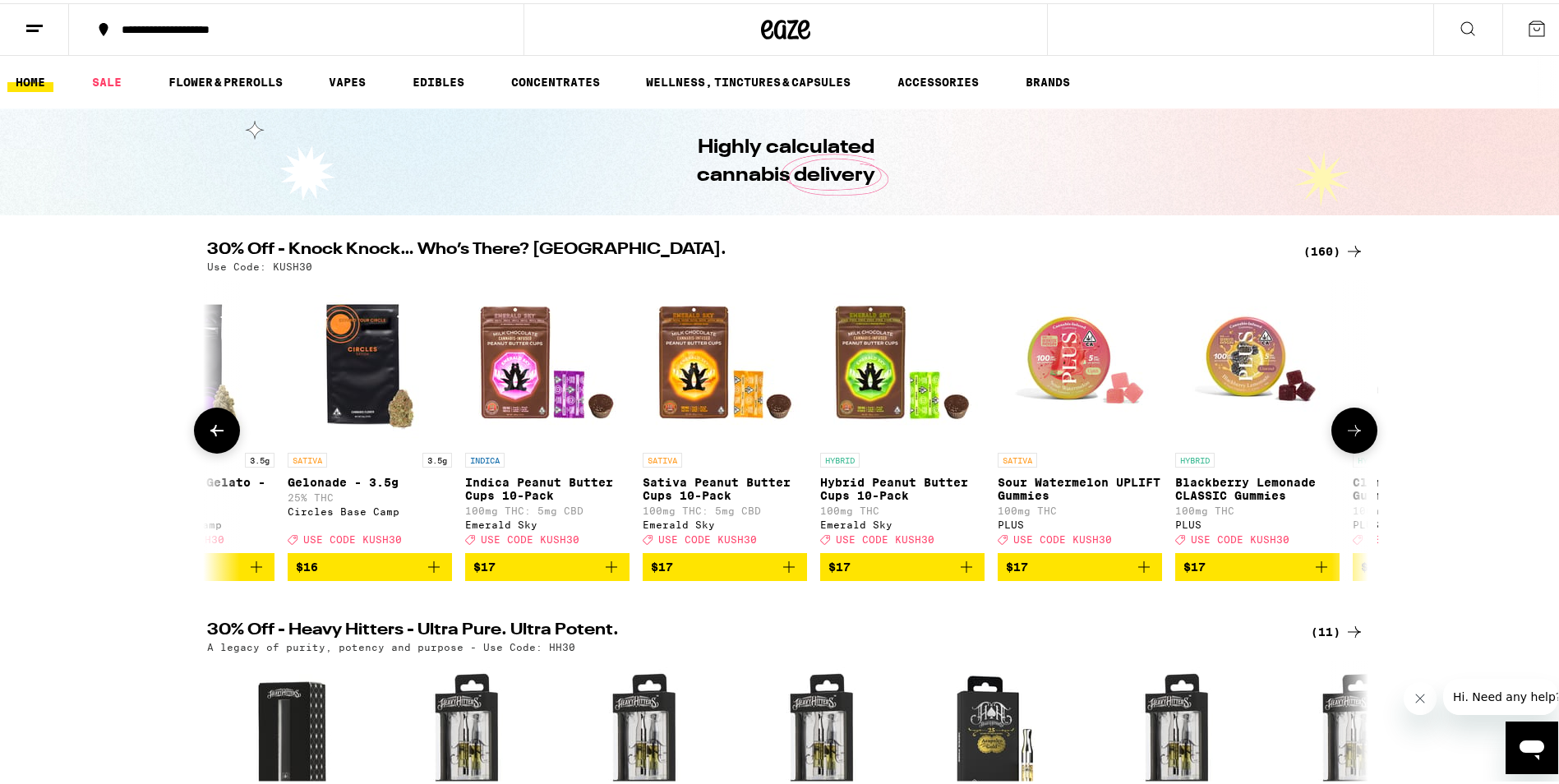
scroll to position [0, 10759]
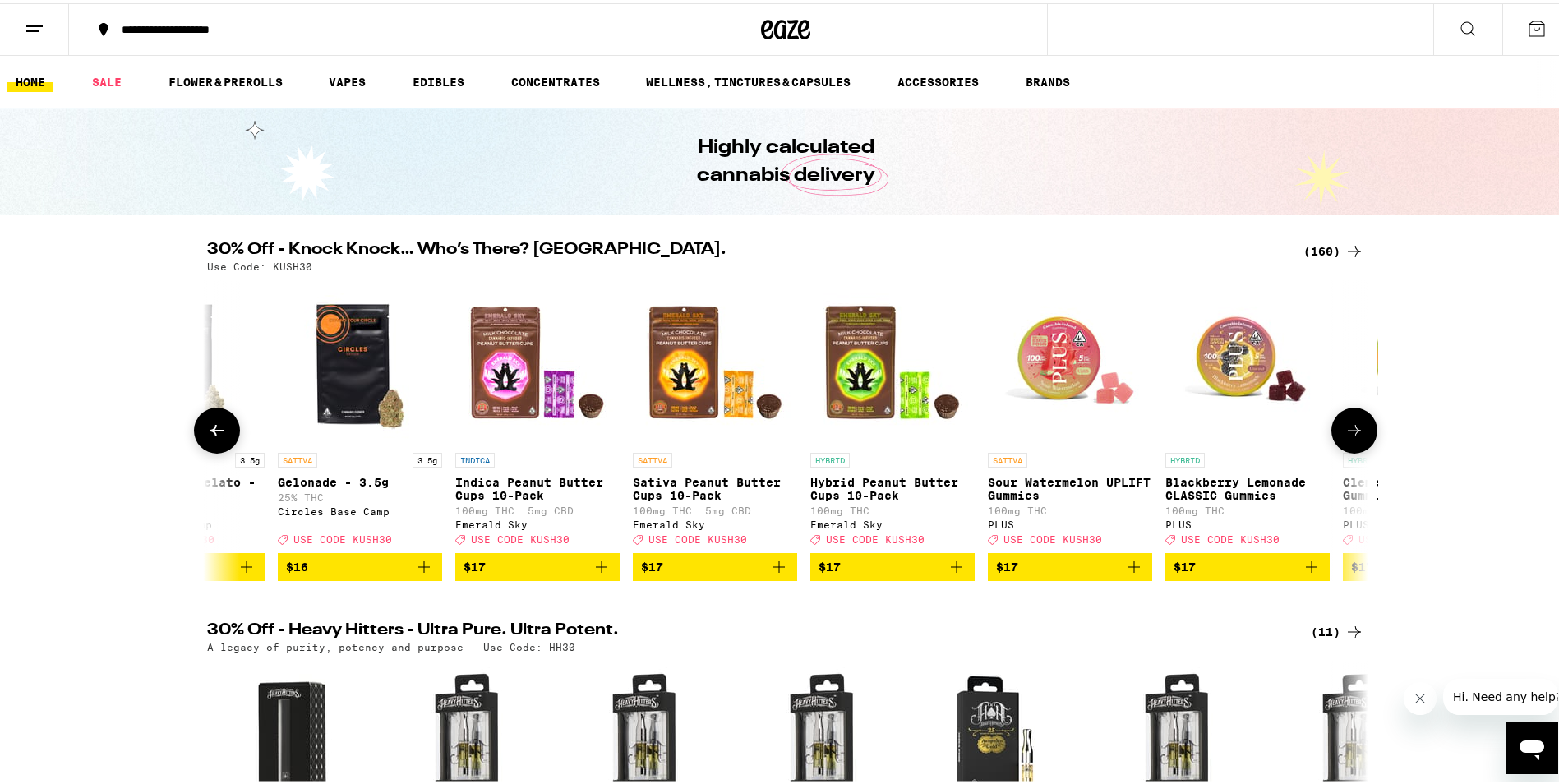
click at [213, 438] on icon at bounding box center [217, 428] width 20 height 20
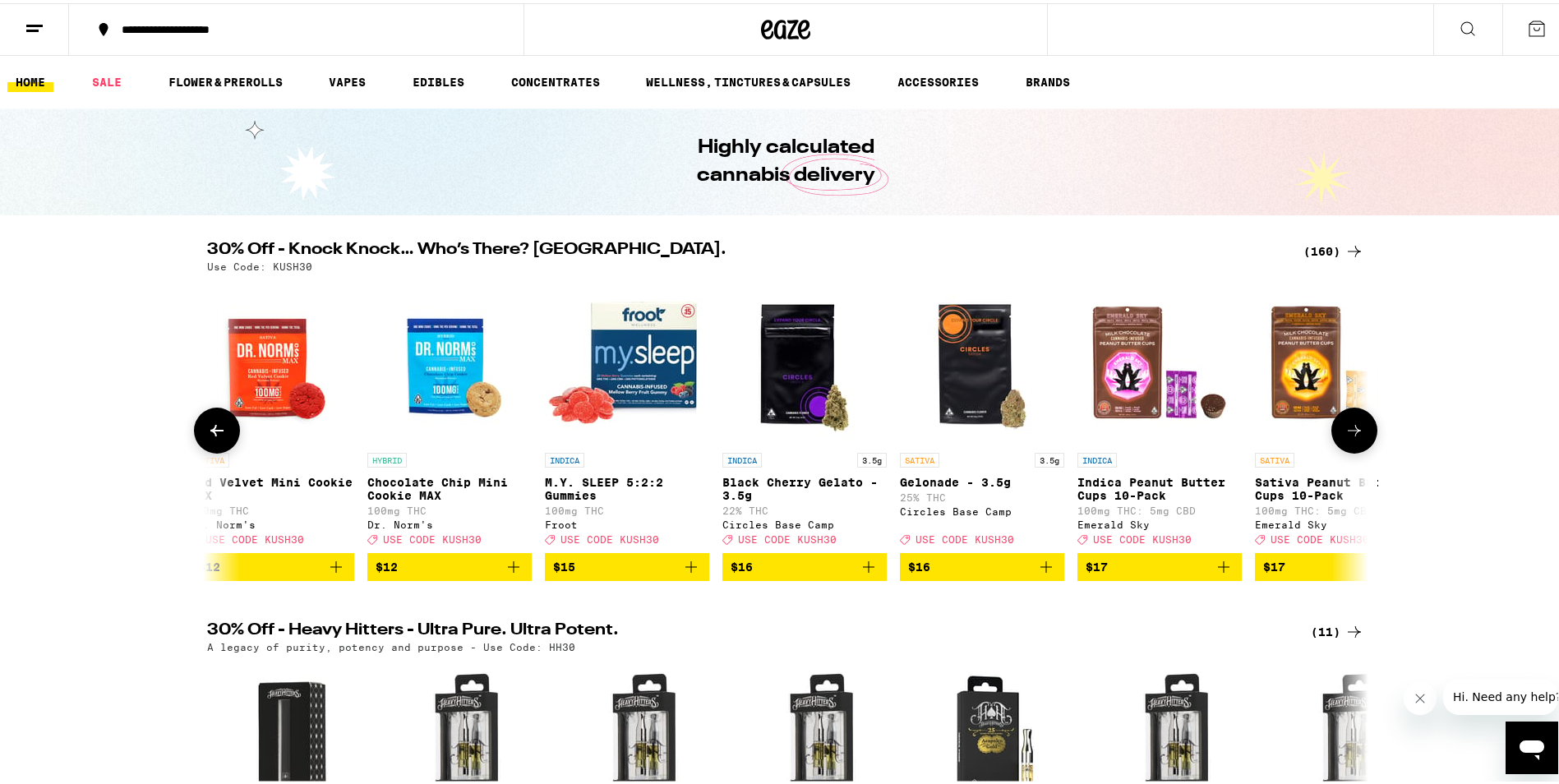
scroll to position [0, 9781]
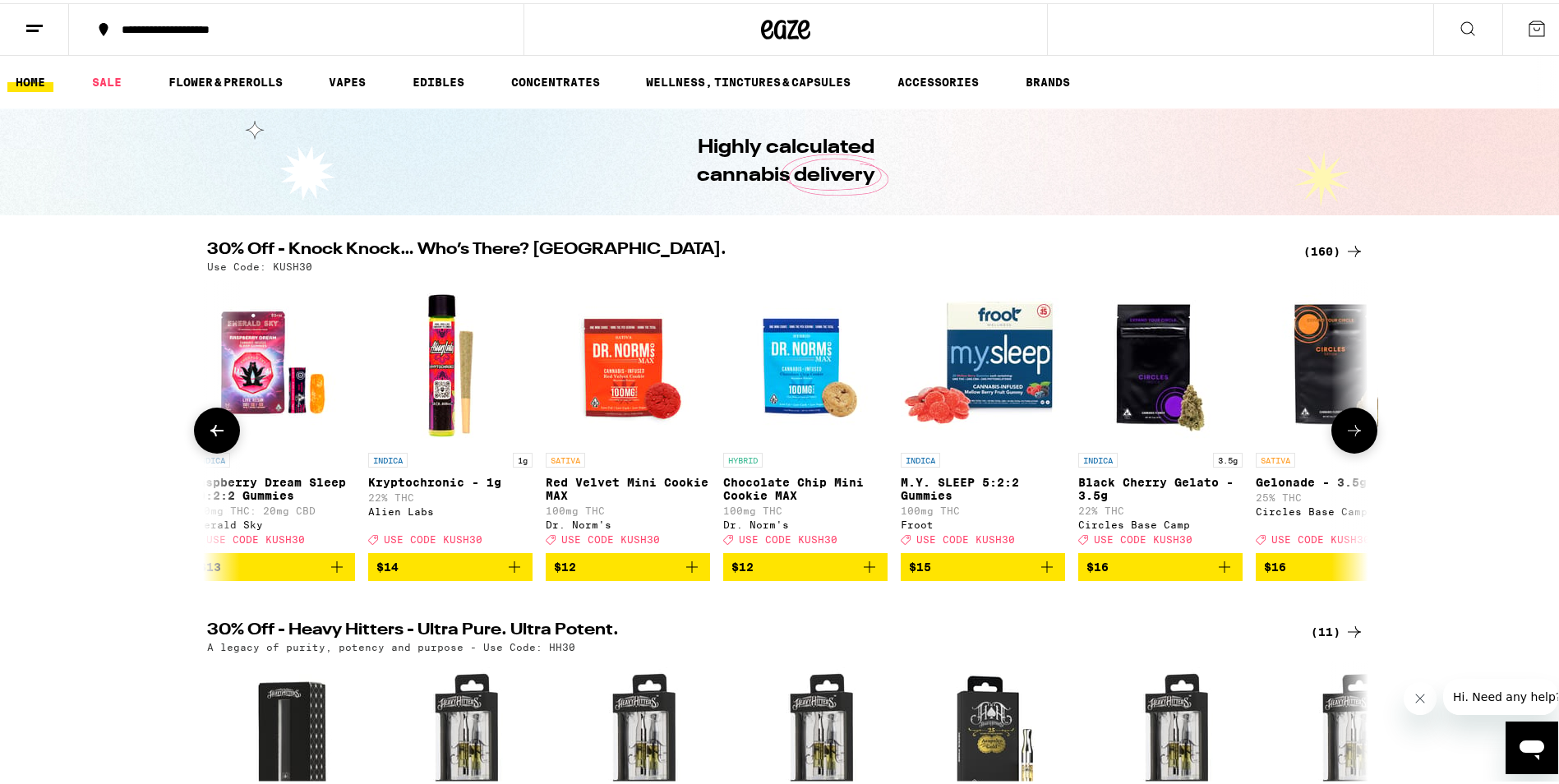
click at [1358, 434] on icon at bounding box center [1355, 428] width 20 height 20
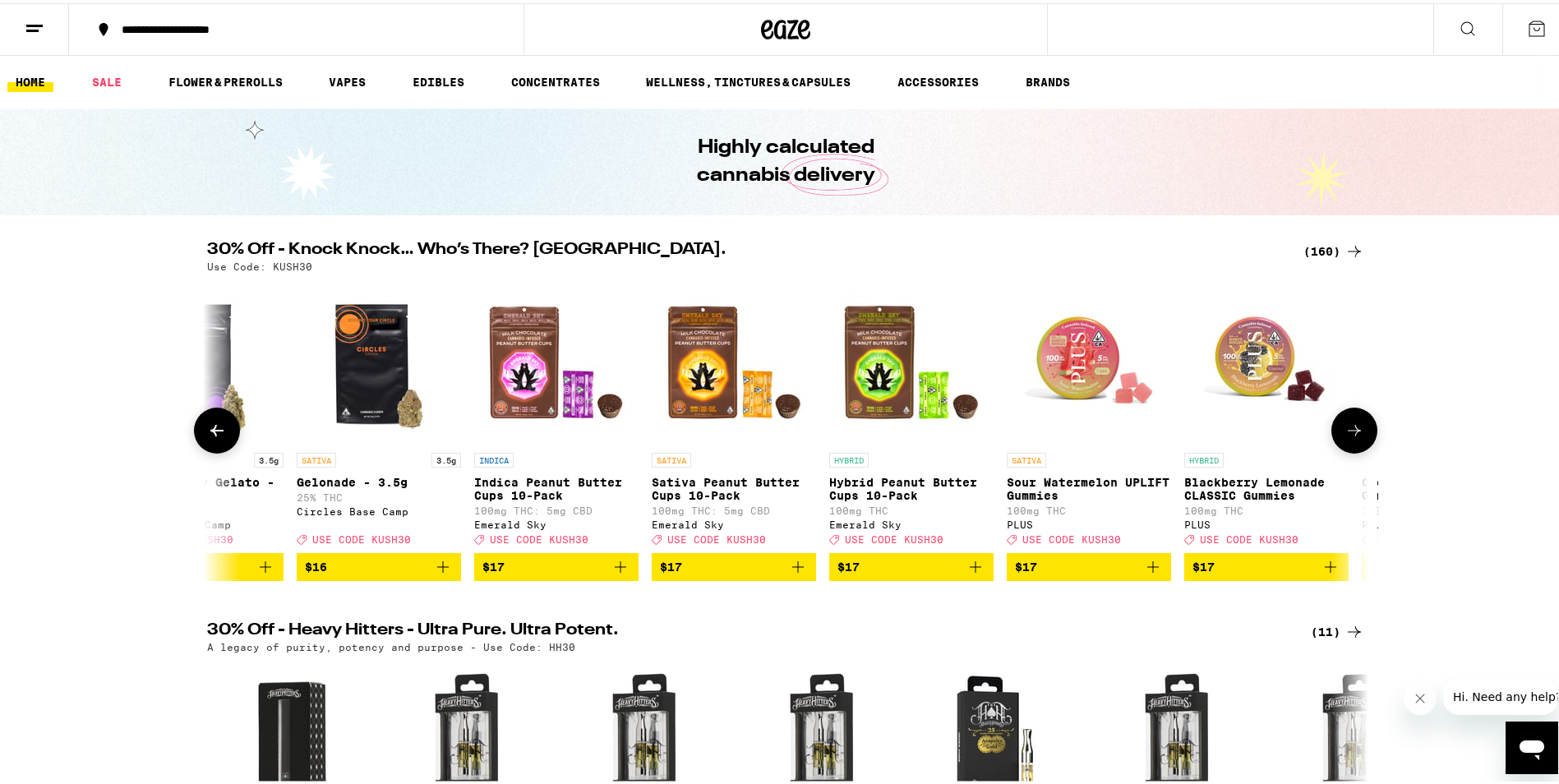
scroll to position [0, 10759]
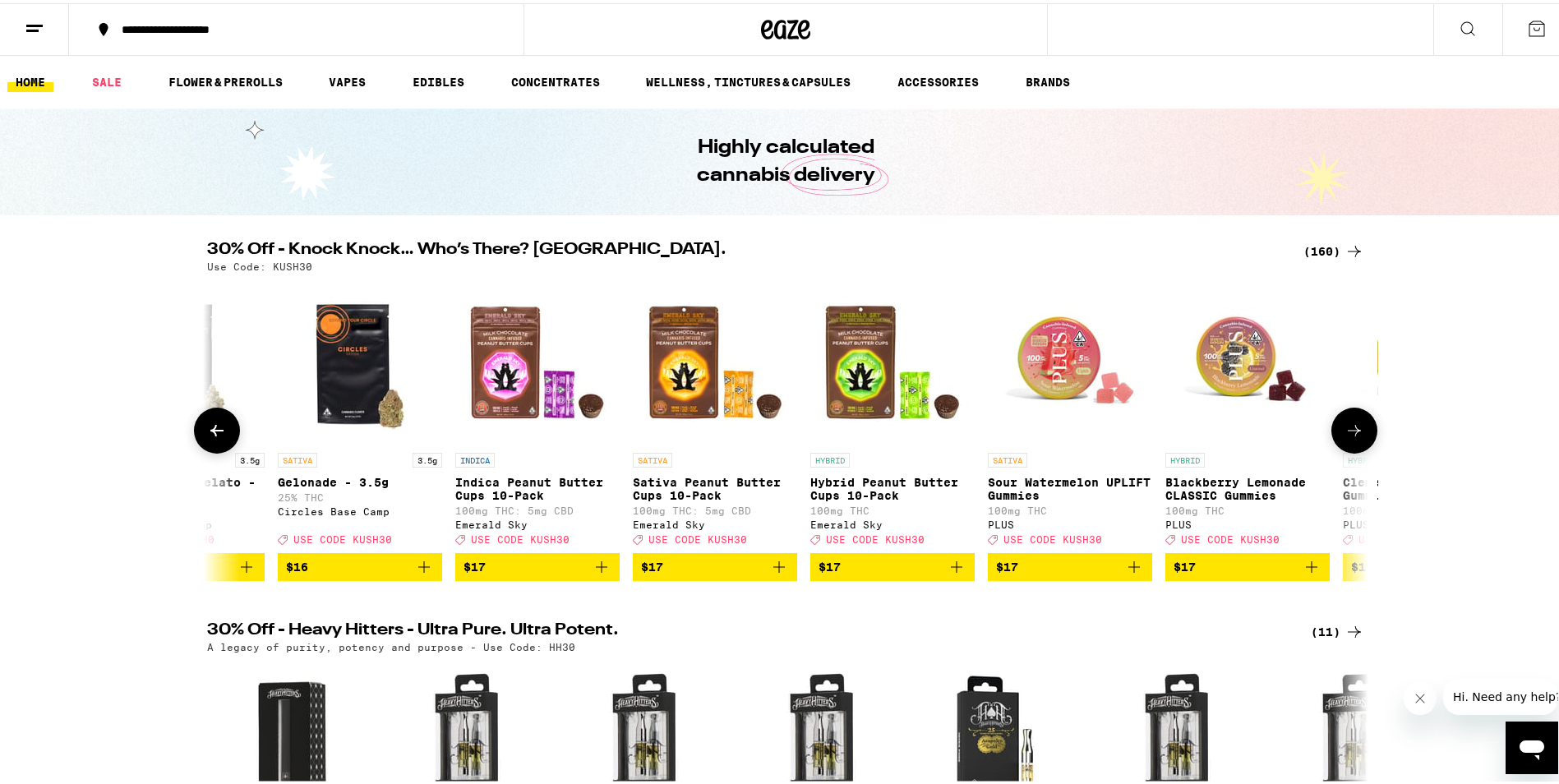
click at [1354, 433] on icon at bounding box center [1355, 428] width 20 height 20
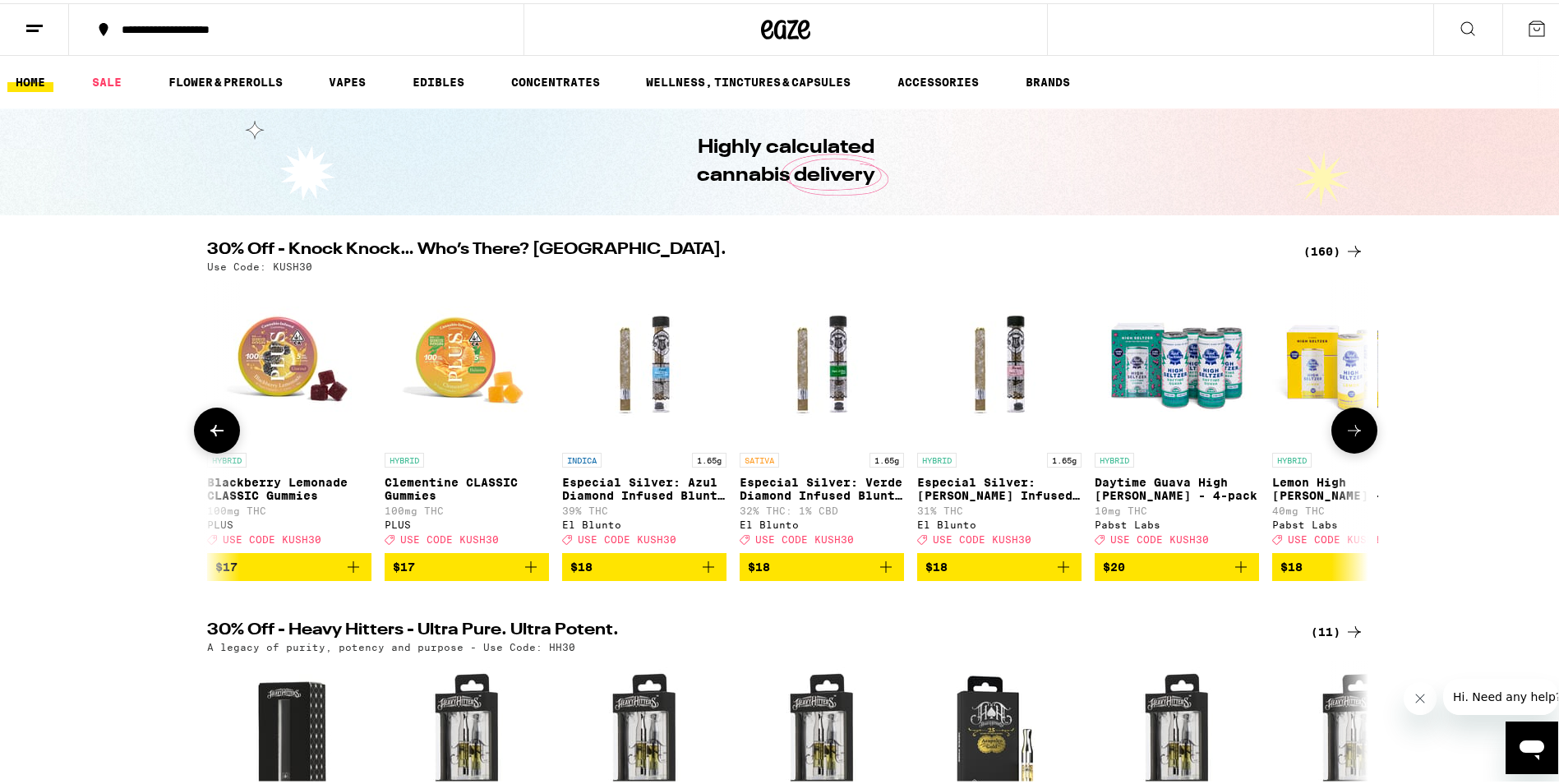
scroll to position [0, 11737]
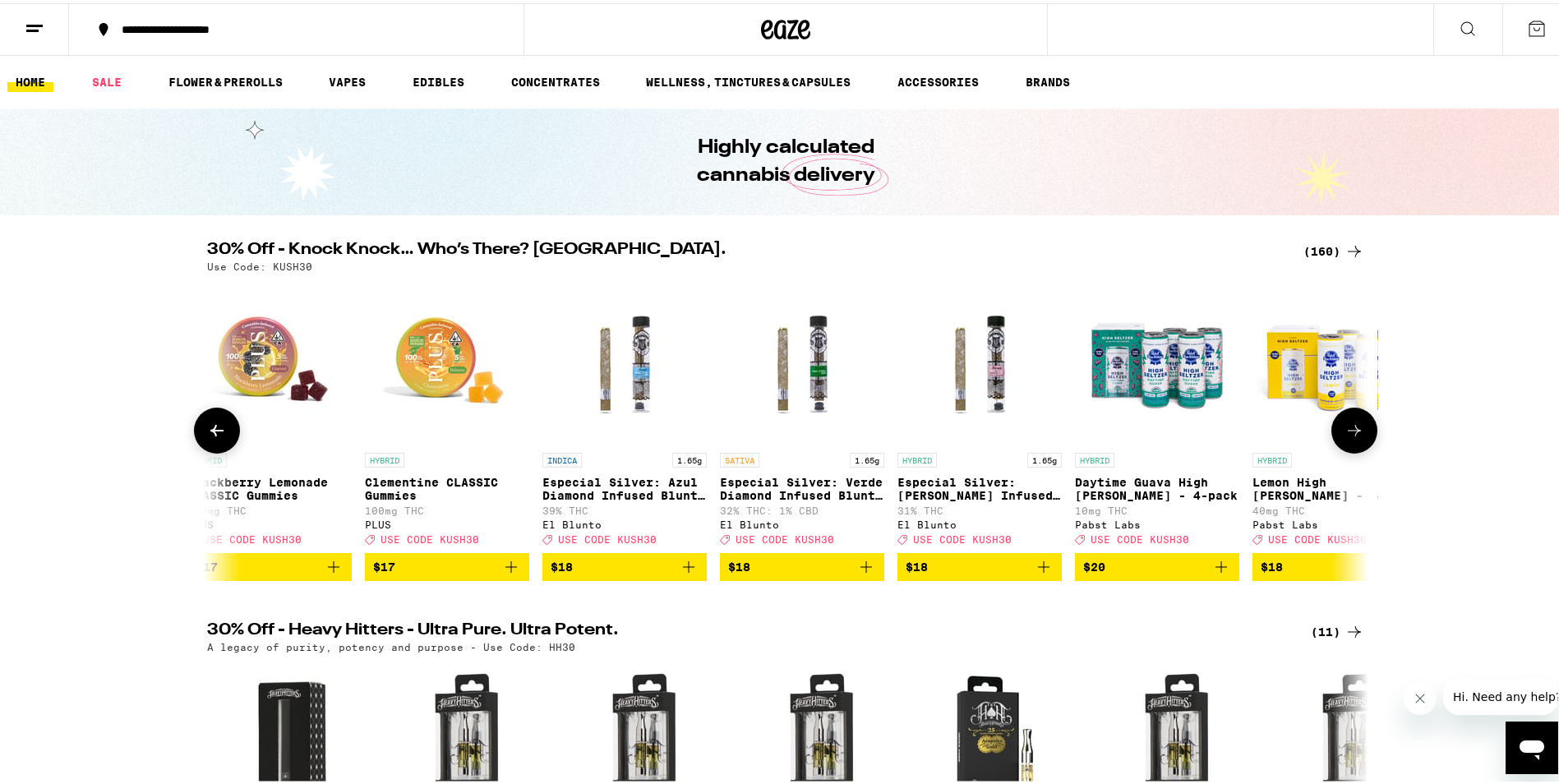
click at [1350, 434] on icon at bounding box center [1355, 428] width 20 height 20
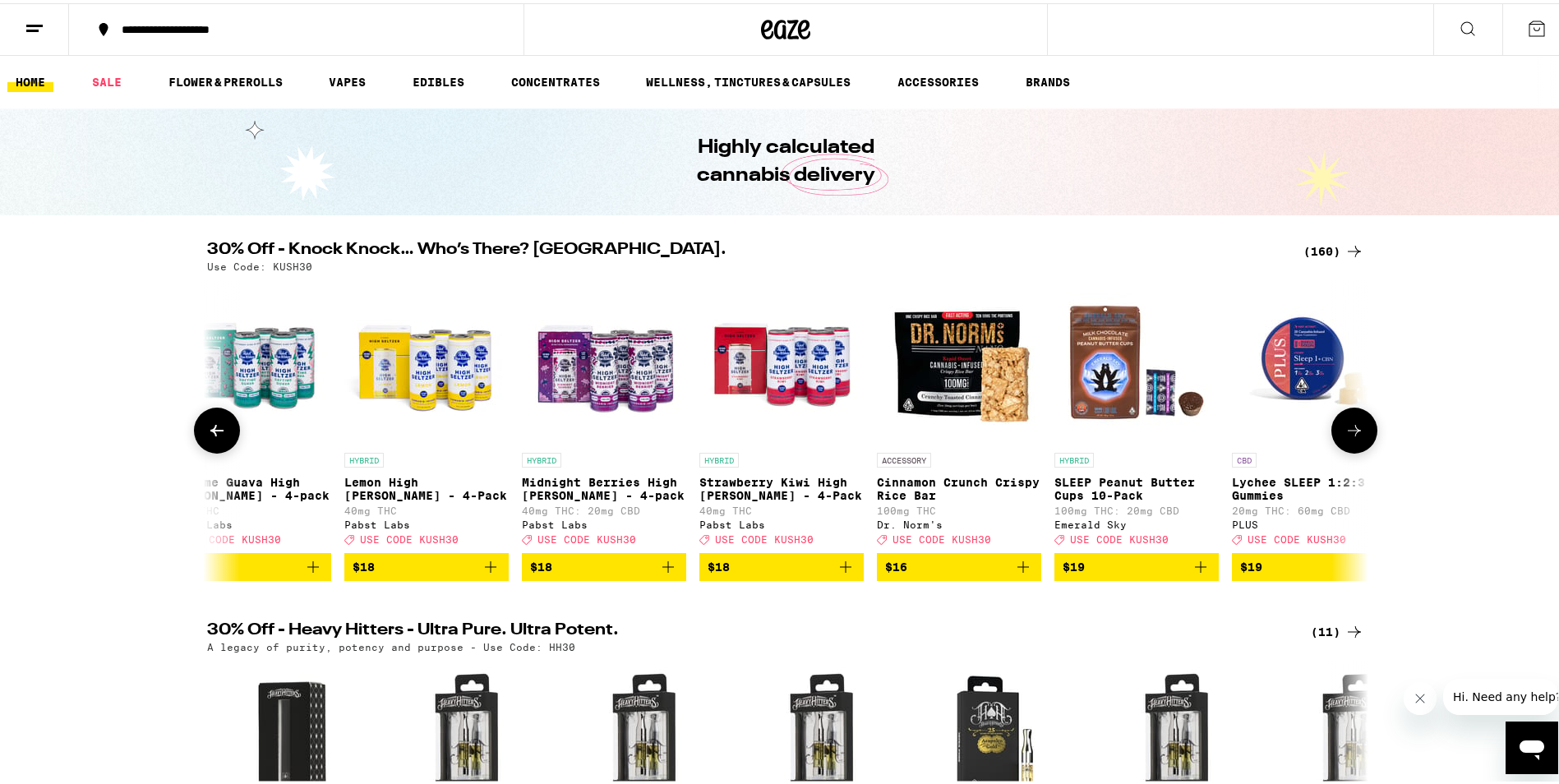
scroll to position [0, 12716]
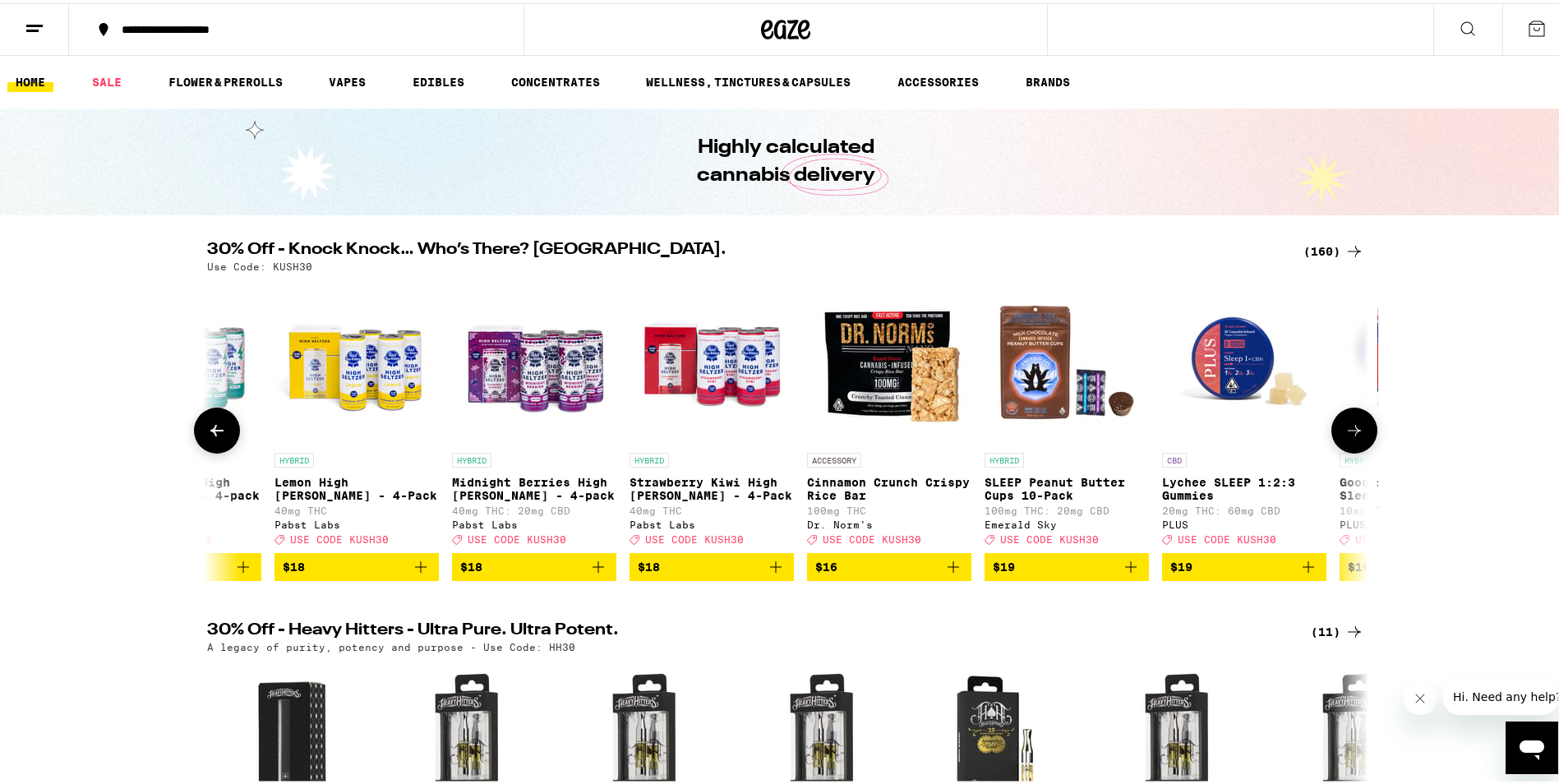
click at [1350, 432] on icon at bounding box center [1355, 428] width 13 height 12
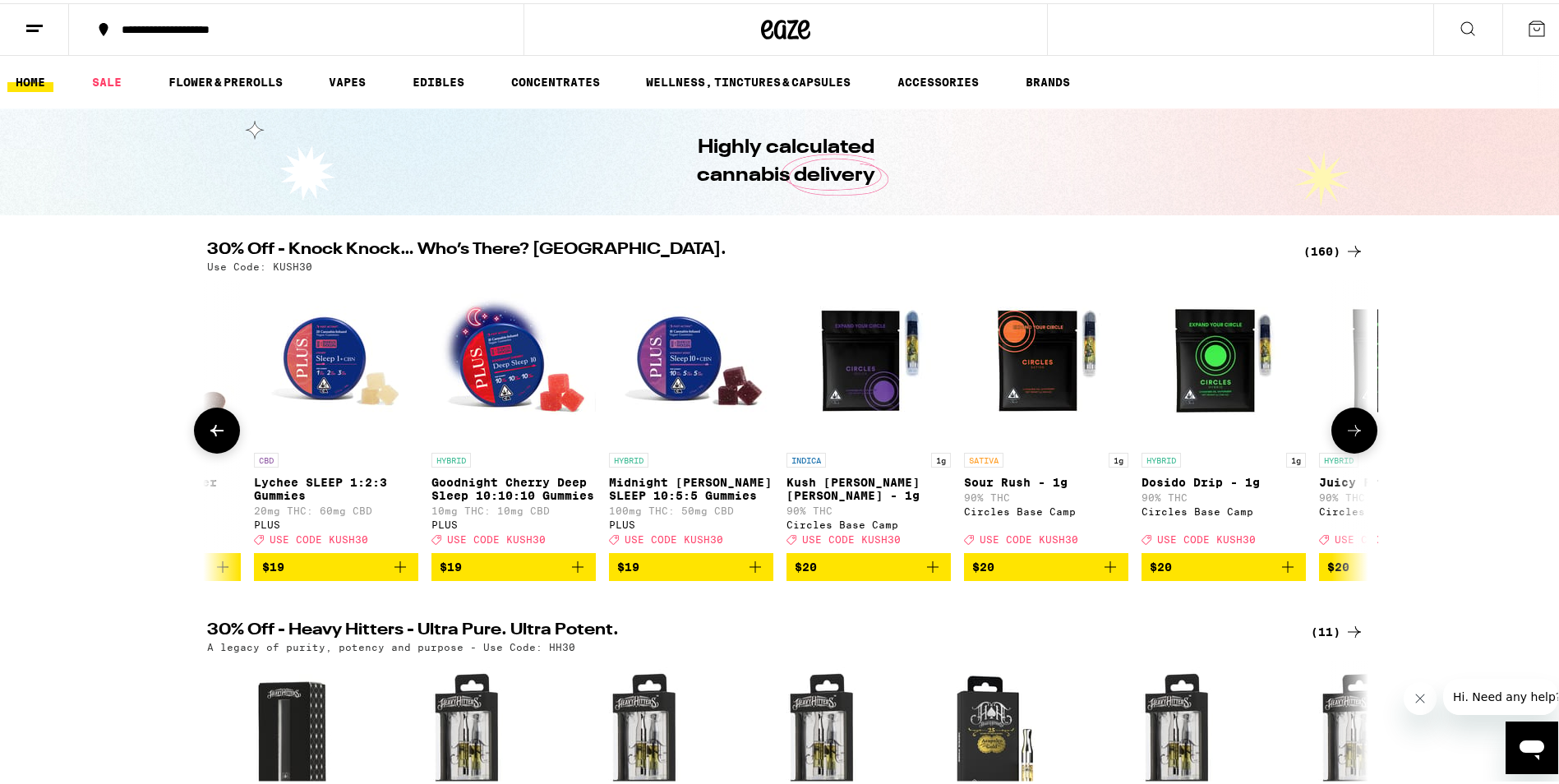
scroll to position [0, 13694]
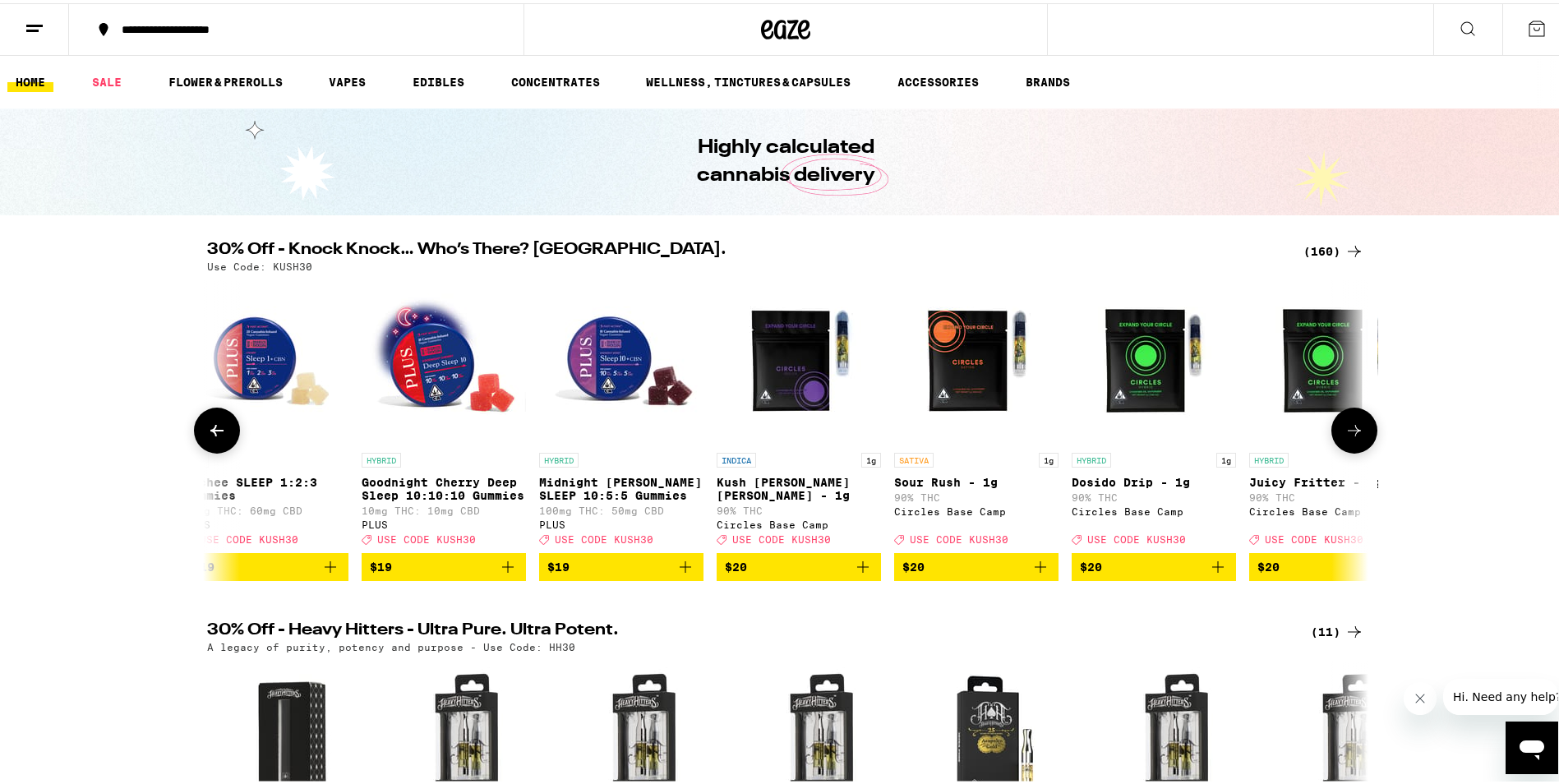
click at [1348, 434] on icon at bounding box center [1355, 428] width 20 height 20
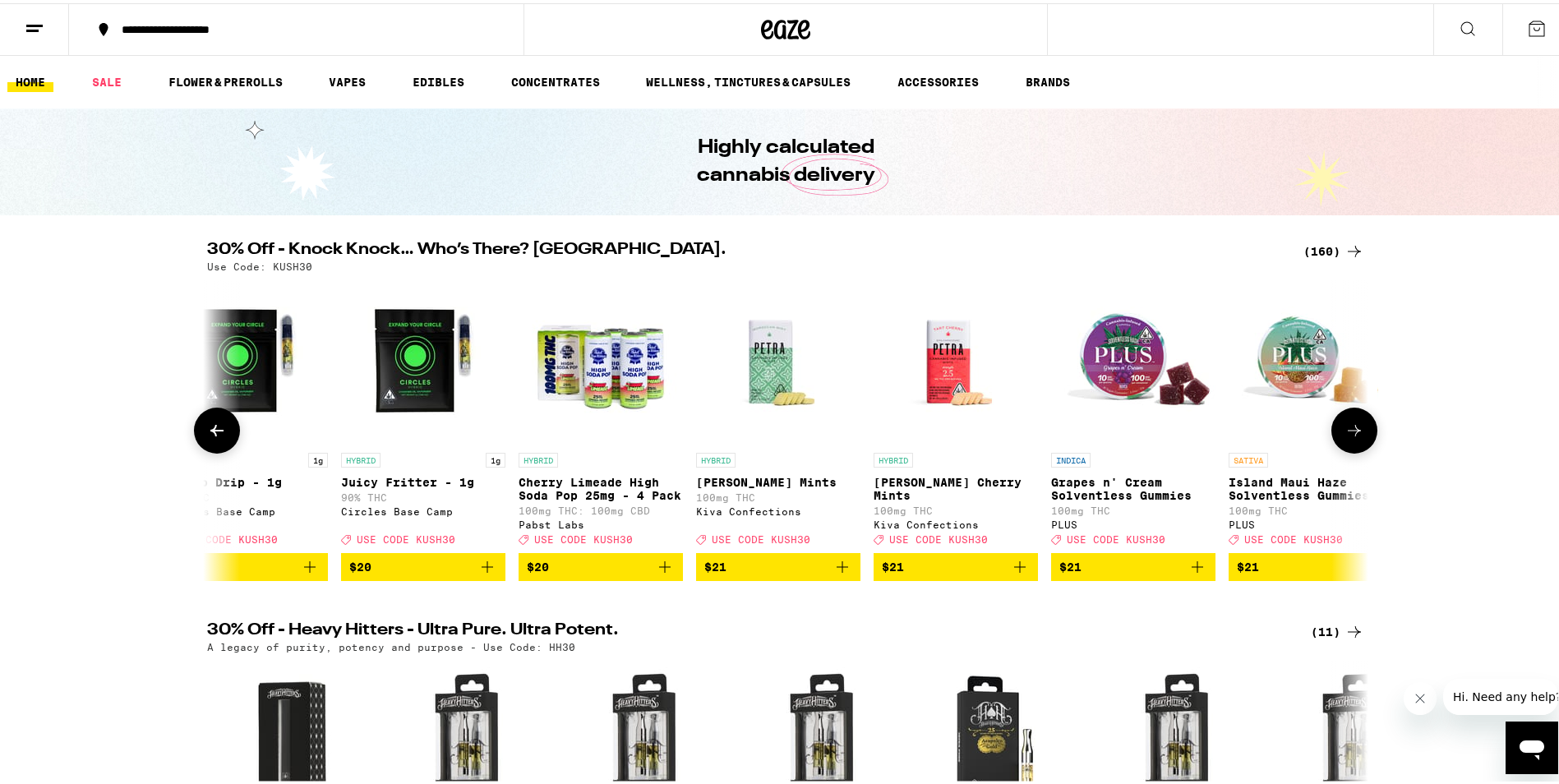
scroll to position [0, 14672]
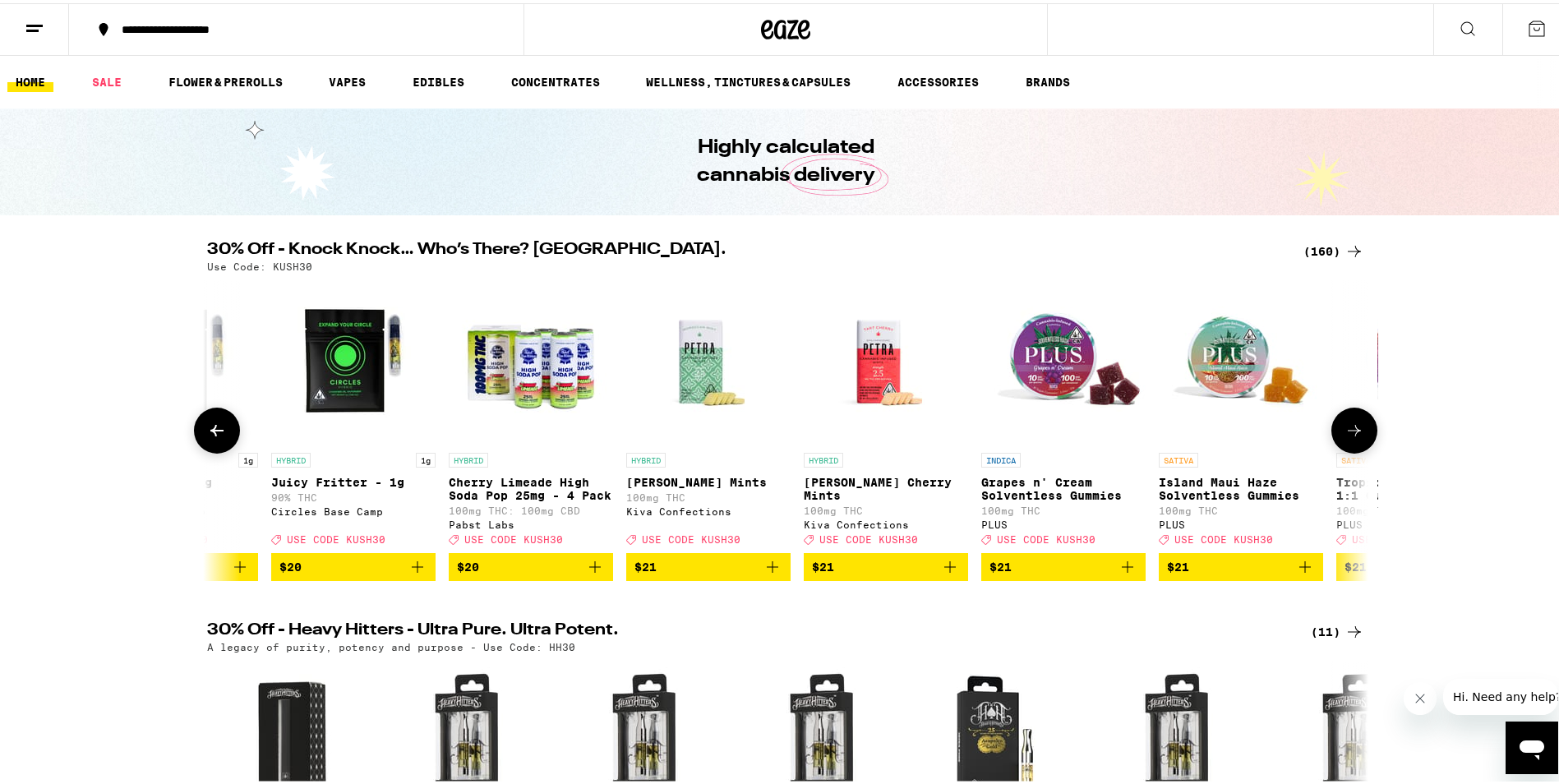
click at [1345, 432] on icon at bounding box center [1355, 428] width 20 height 20
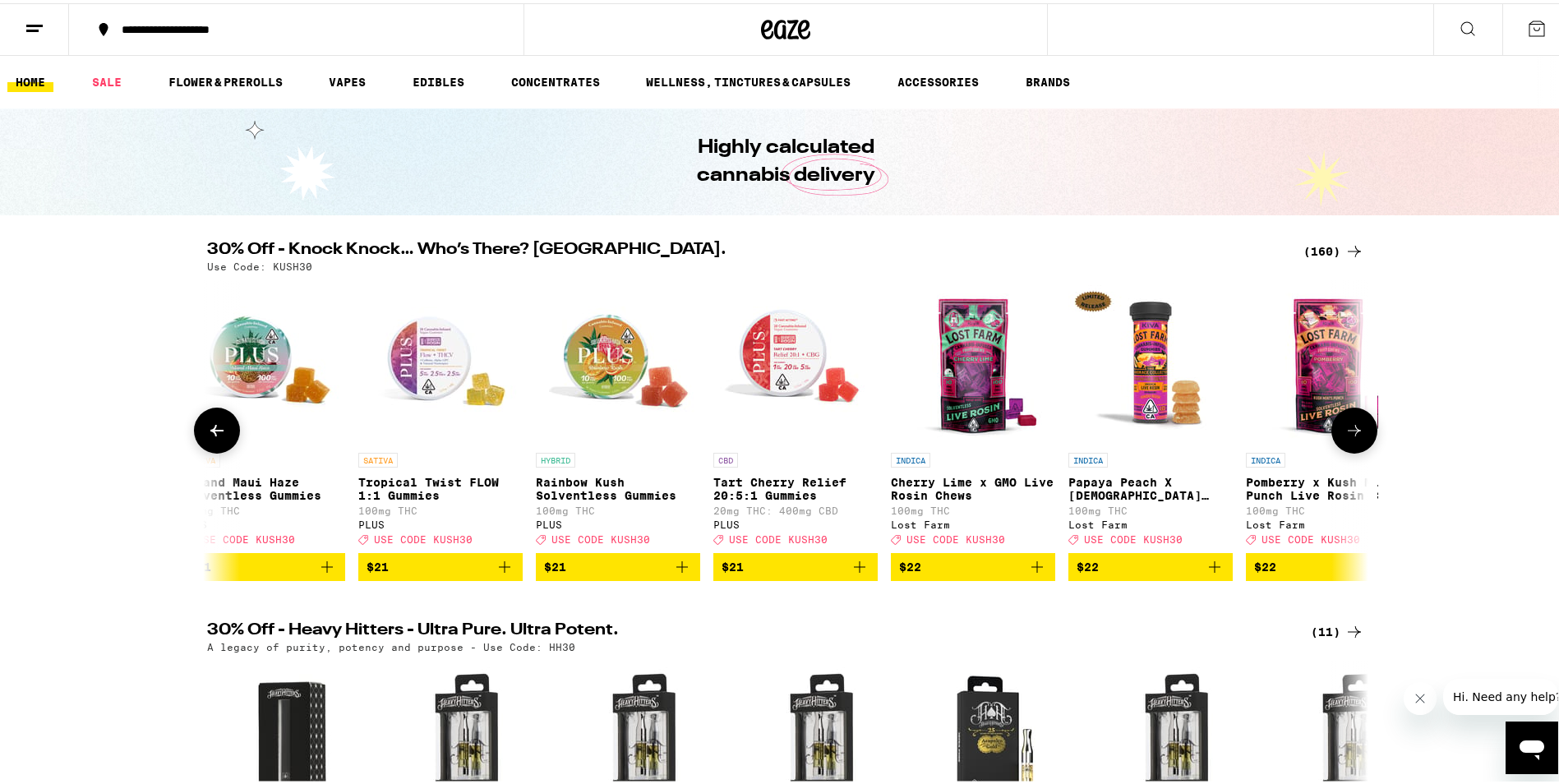
click at [1345, 435] on icon at bounding box center [1355, 428] width 20 height 20
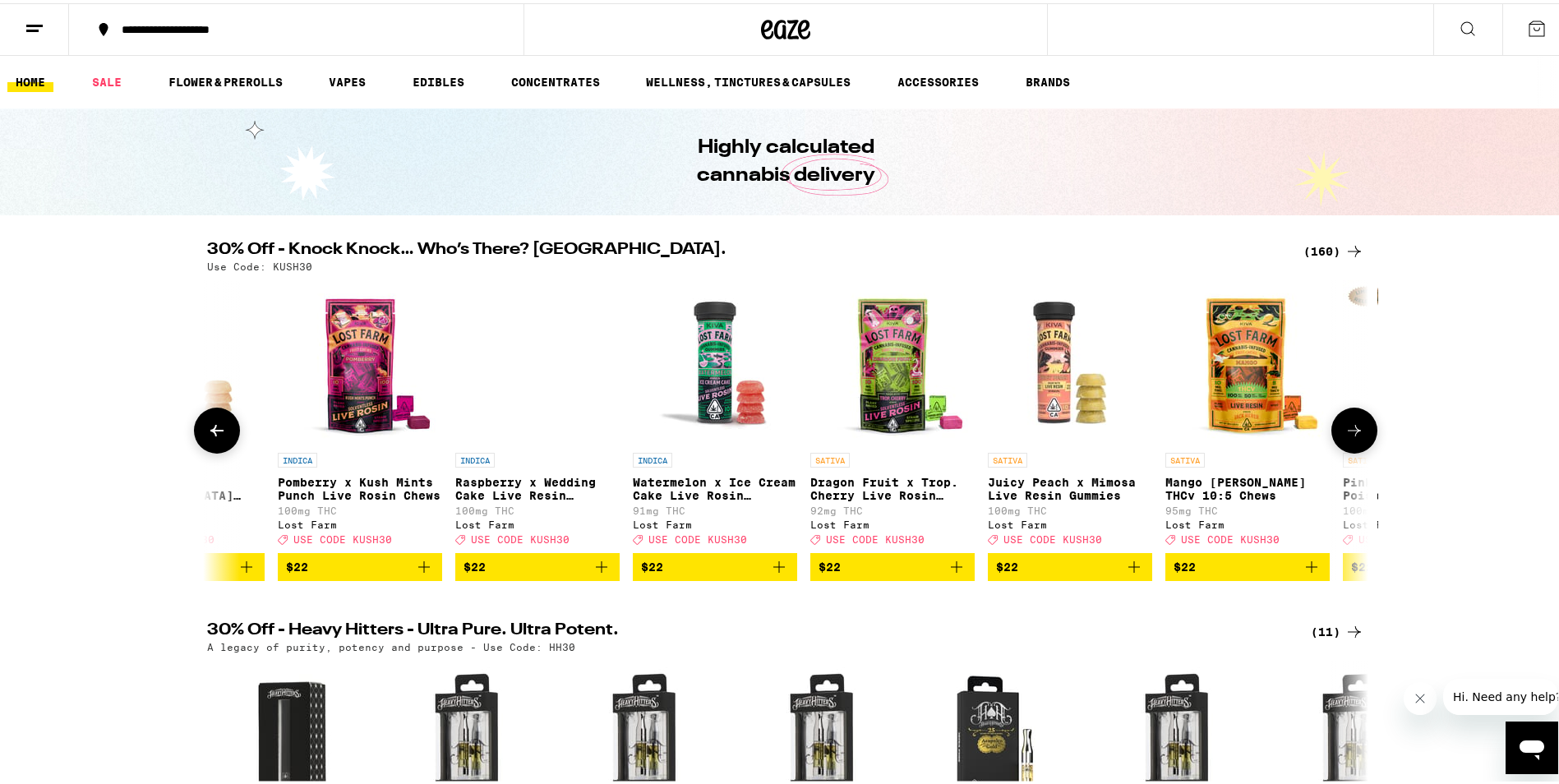
scroll to position [0, 16628]
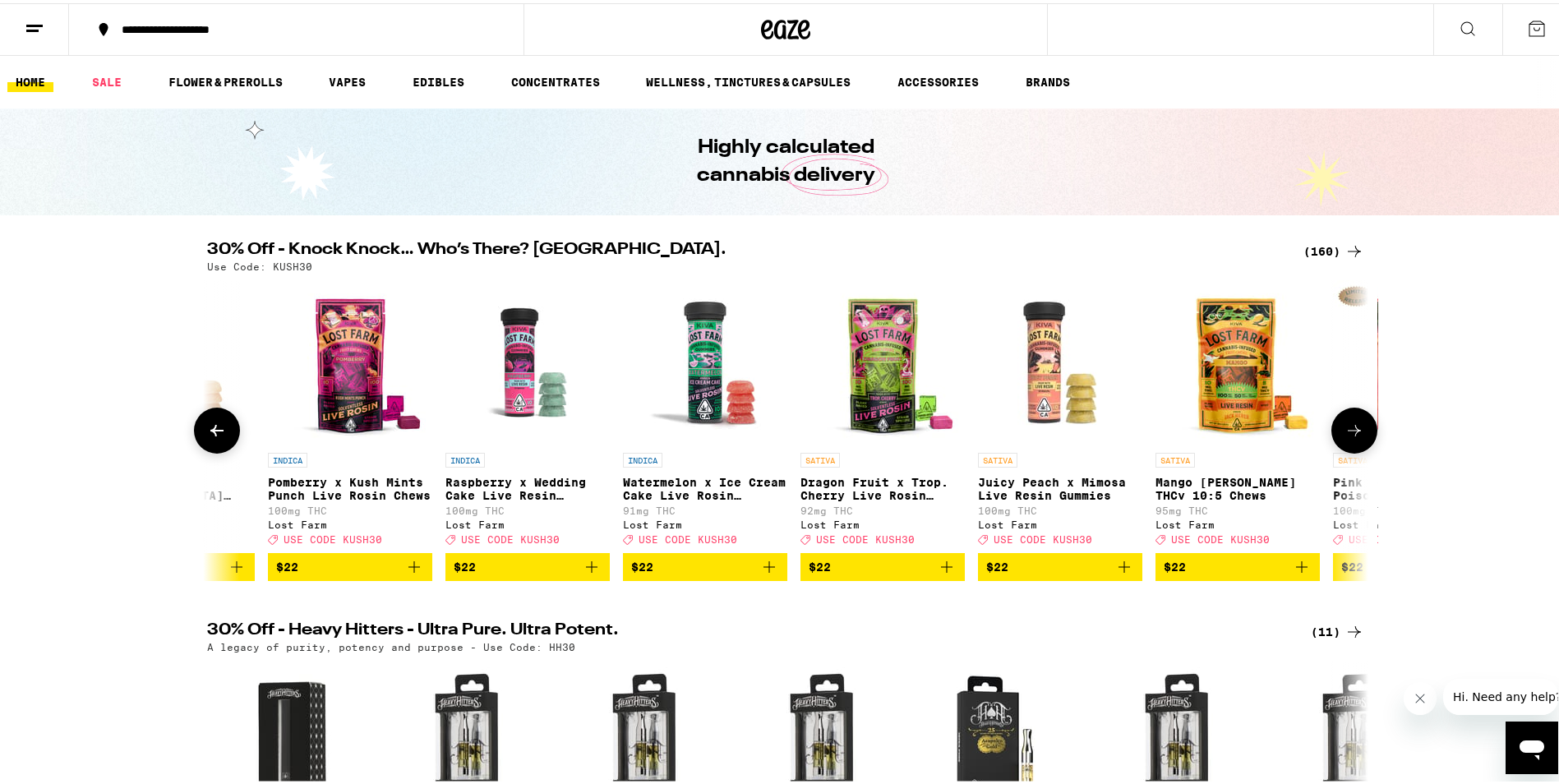
click at [1348, 437] on icon at bounding box center [1355, 428] width 20 height 20
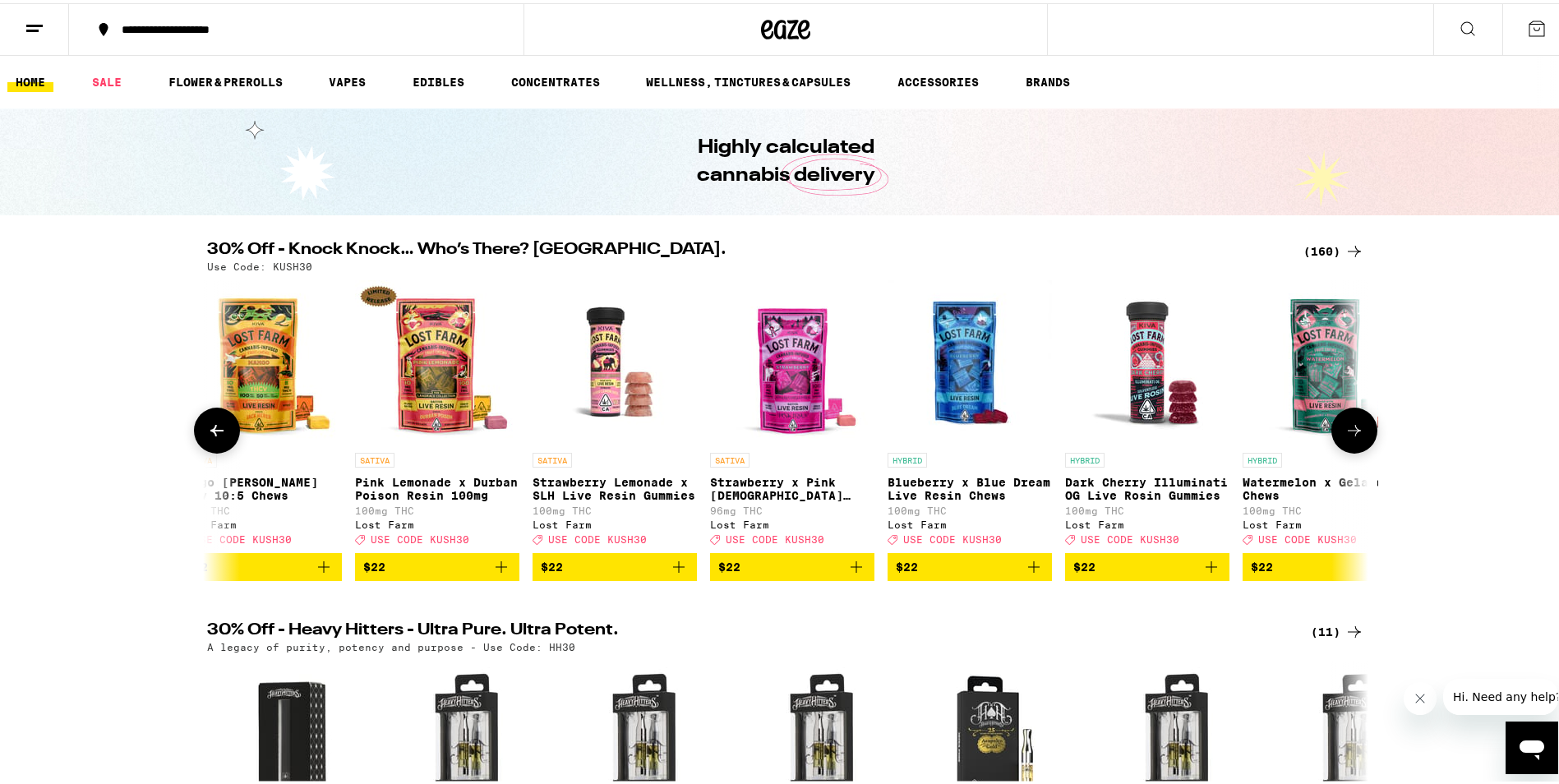
click at [1348, 437] on icon at bounding box center [1355, 428] width 20 height 20
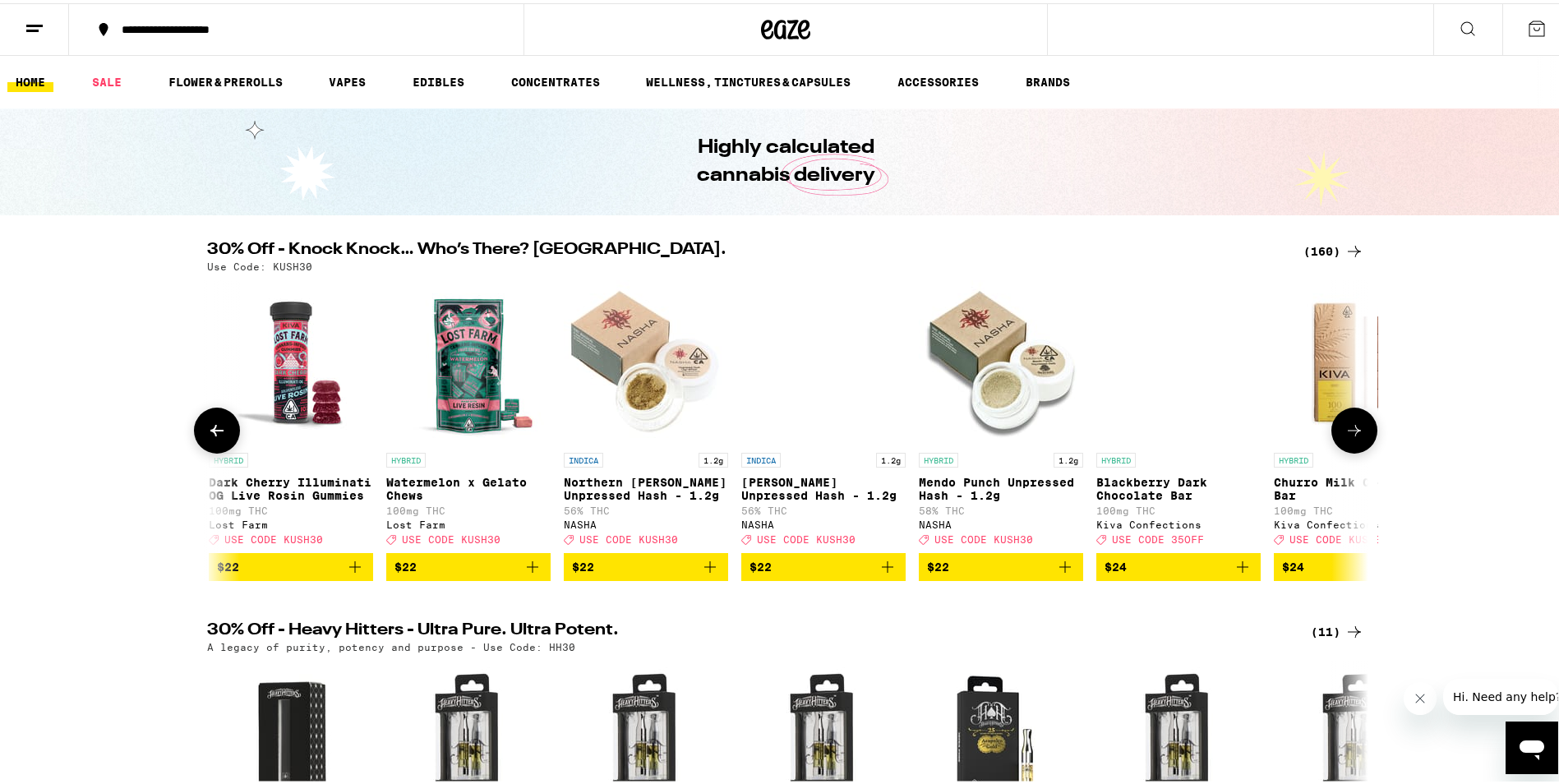
scroll to position [0, 18585]
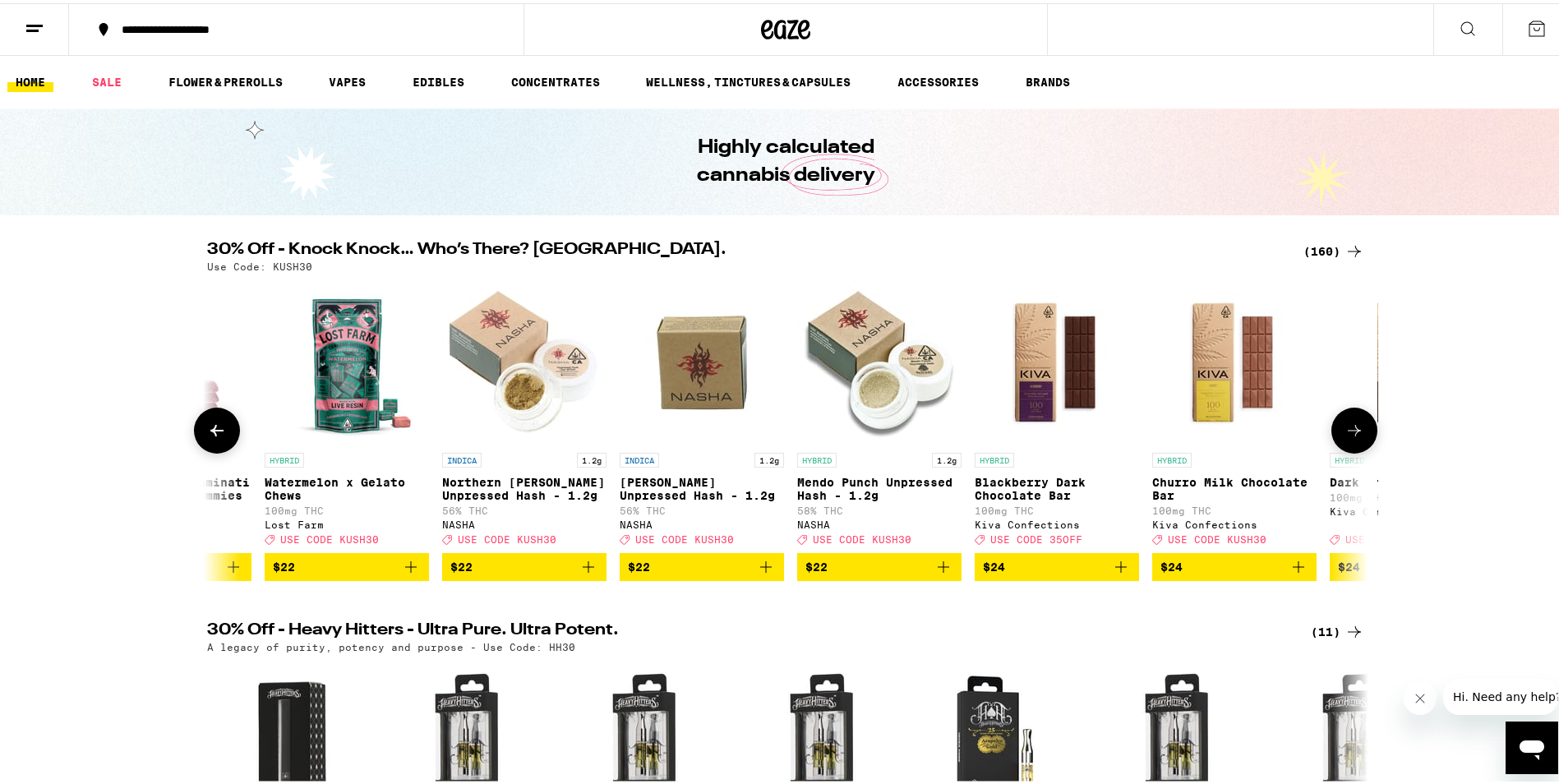
click at [1349, 434] on icon at bounding box center [1355, 428] width 13 height 12
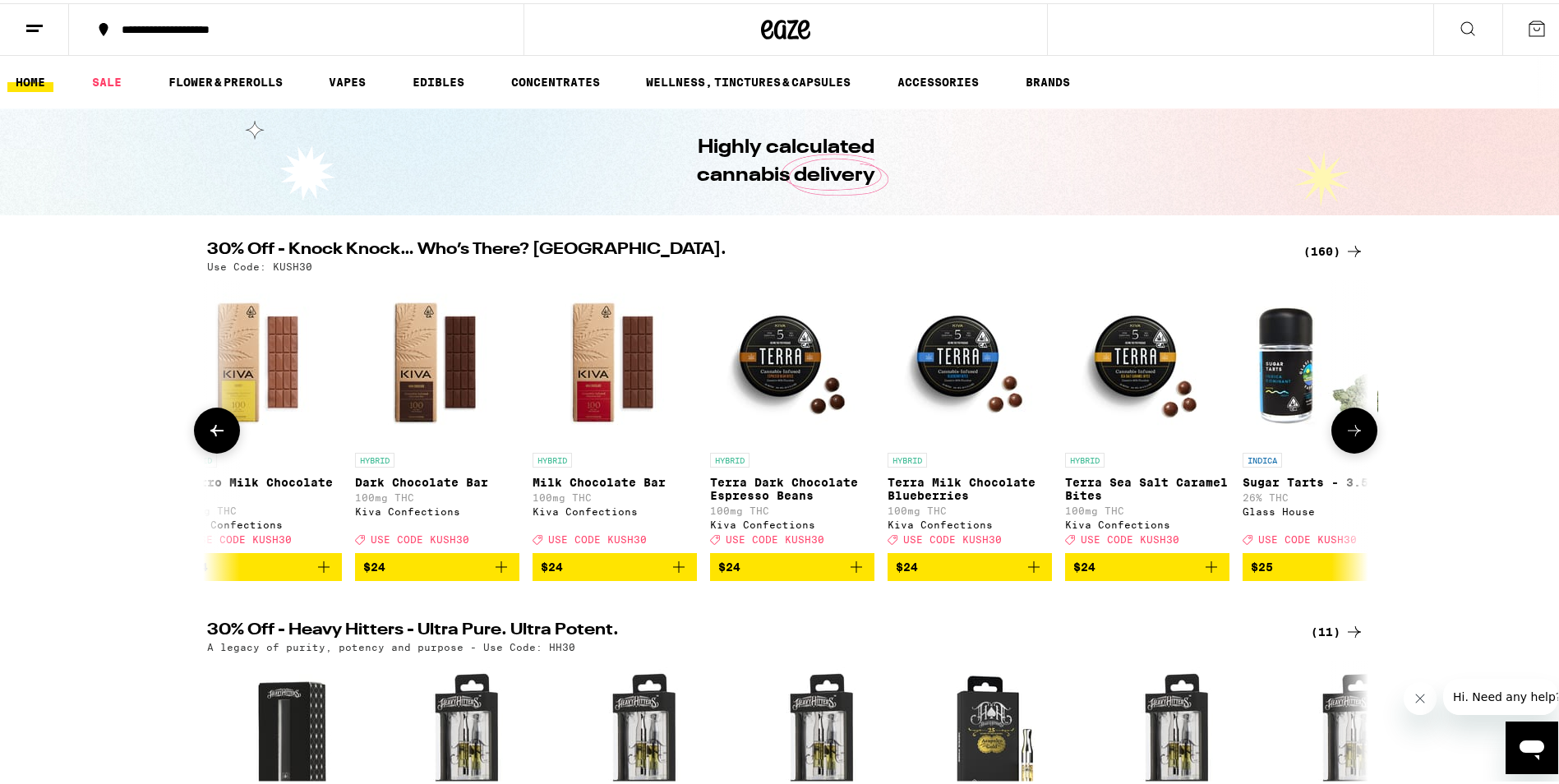
scroll to position [0, 19563]
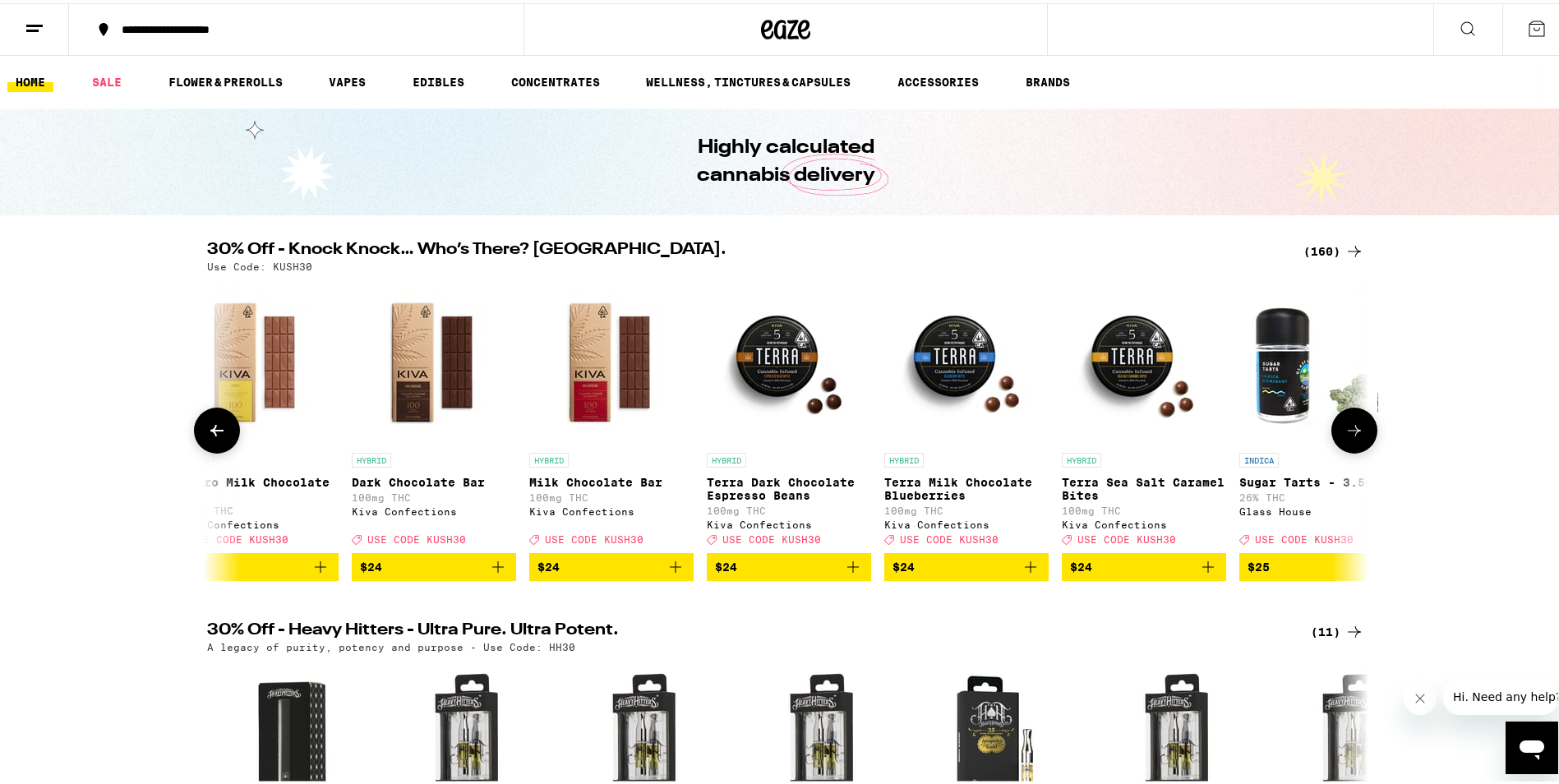
click at [1349, 434] on icon at bounding box center [1355, 428] width 13 height 12
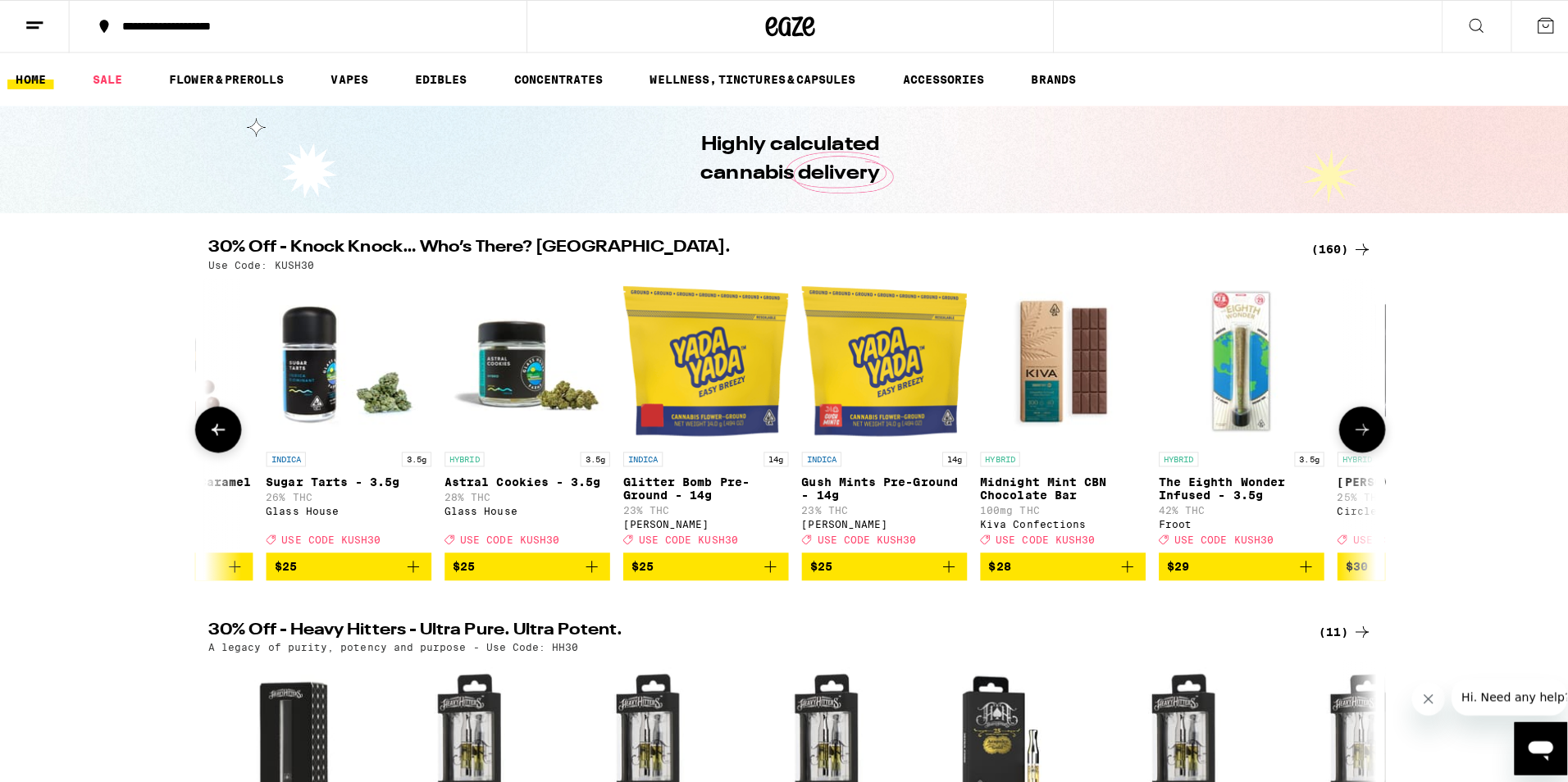
scroll to position [0, 20497]
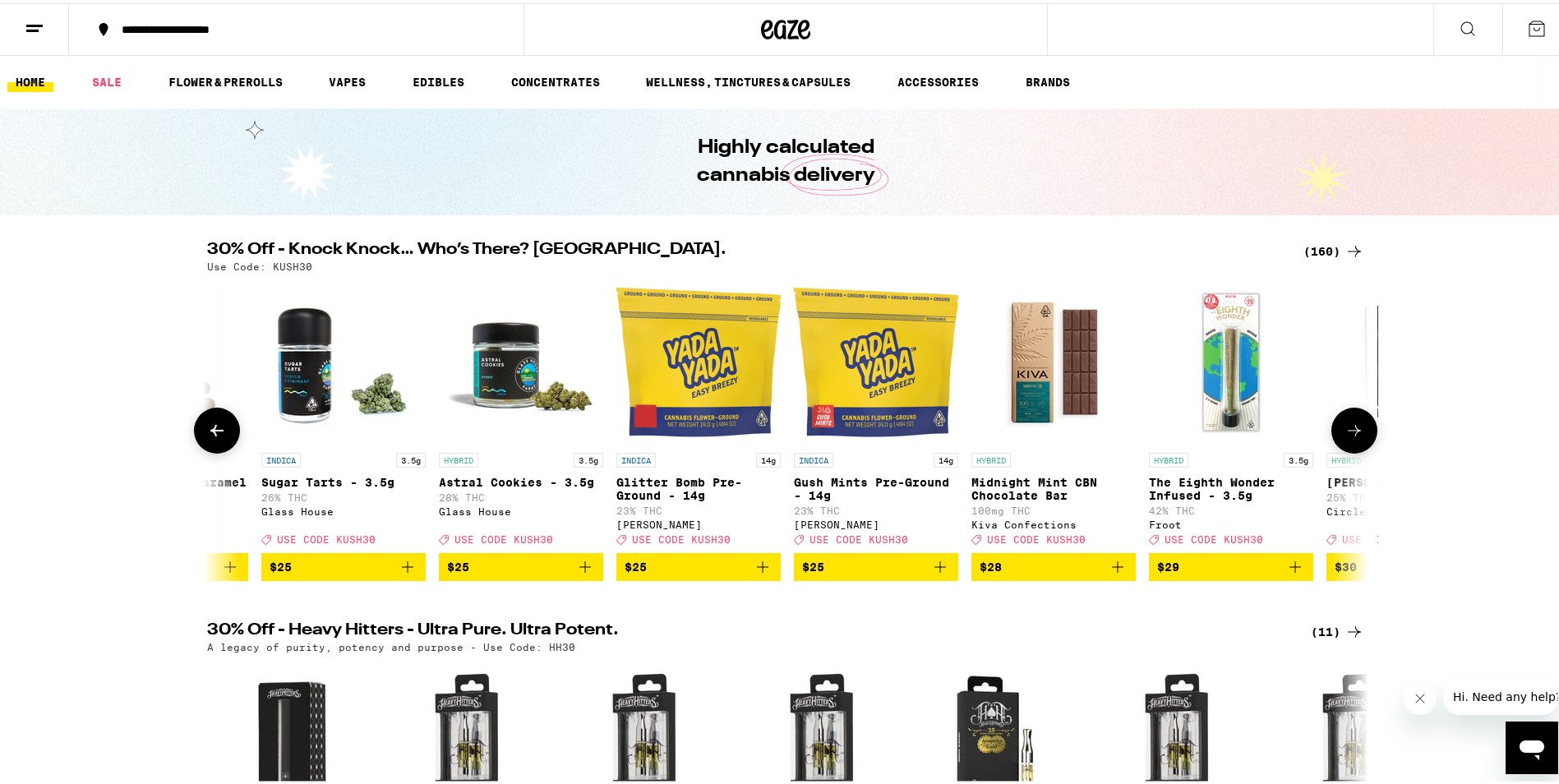
click at [702, 399] on img "Open page for Glitter Bomb Pre-Ground - 14g from Yada Yada" at bounding box center [698, 360] width 165 height 165
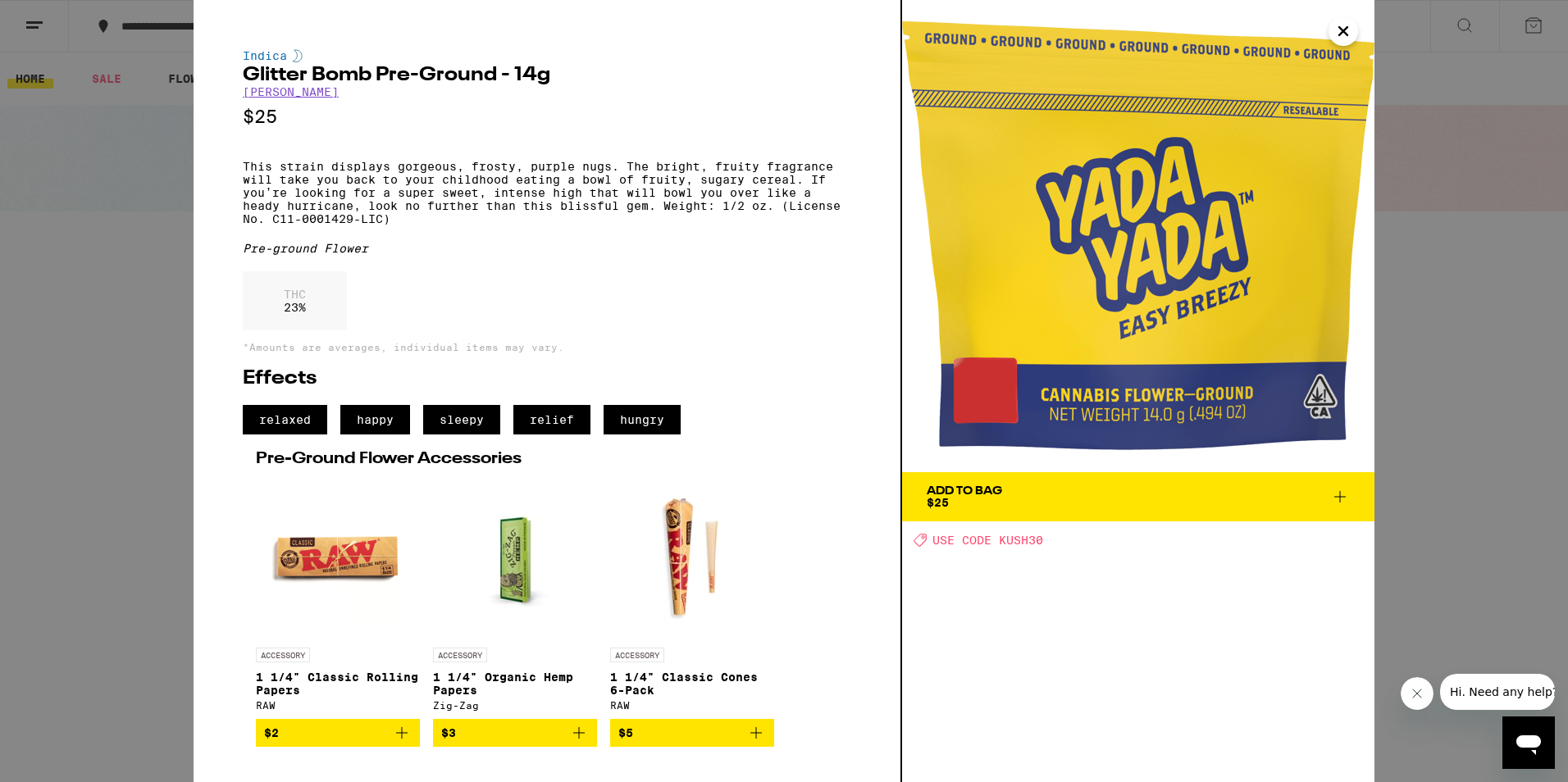
click at [1340, 34] on icon "Close" at bounding box center [1344, 31] width 20 height 25
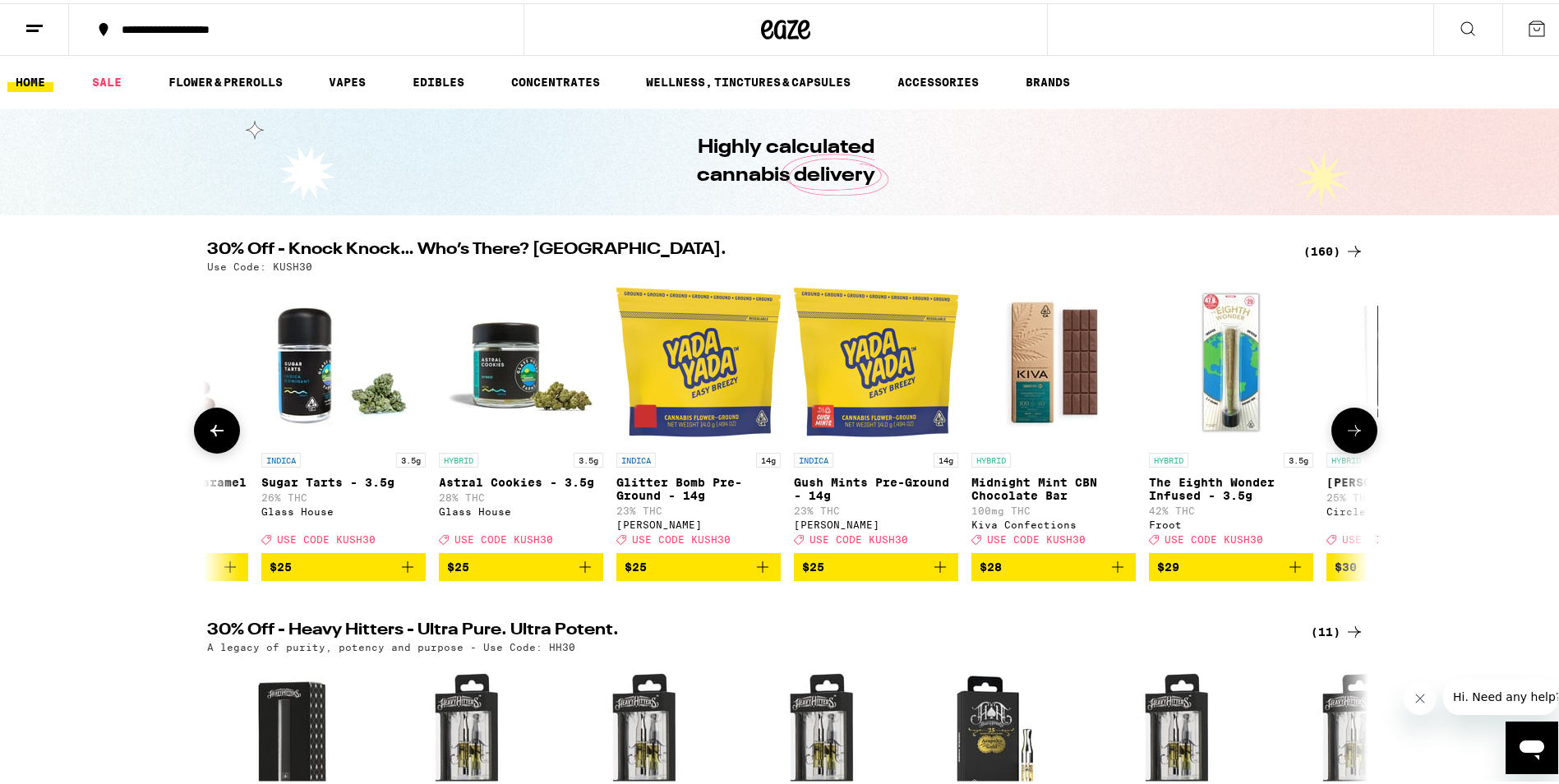
click at [849, 368] on img "Open page for Gush Mints Pre-Ground - 14g from Yada Yada" at bounding box center [876, 360] width 165 height 165
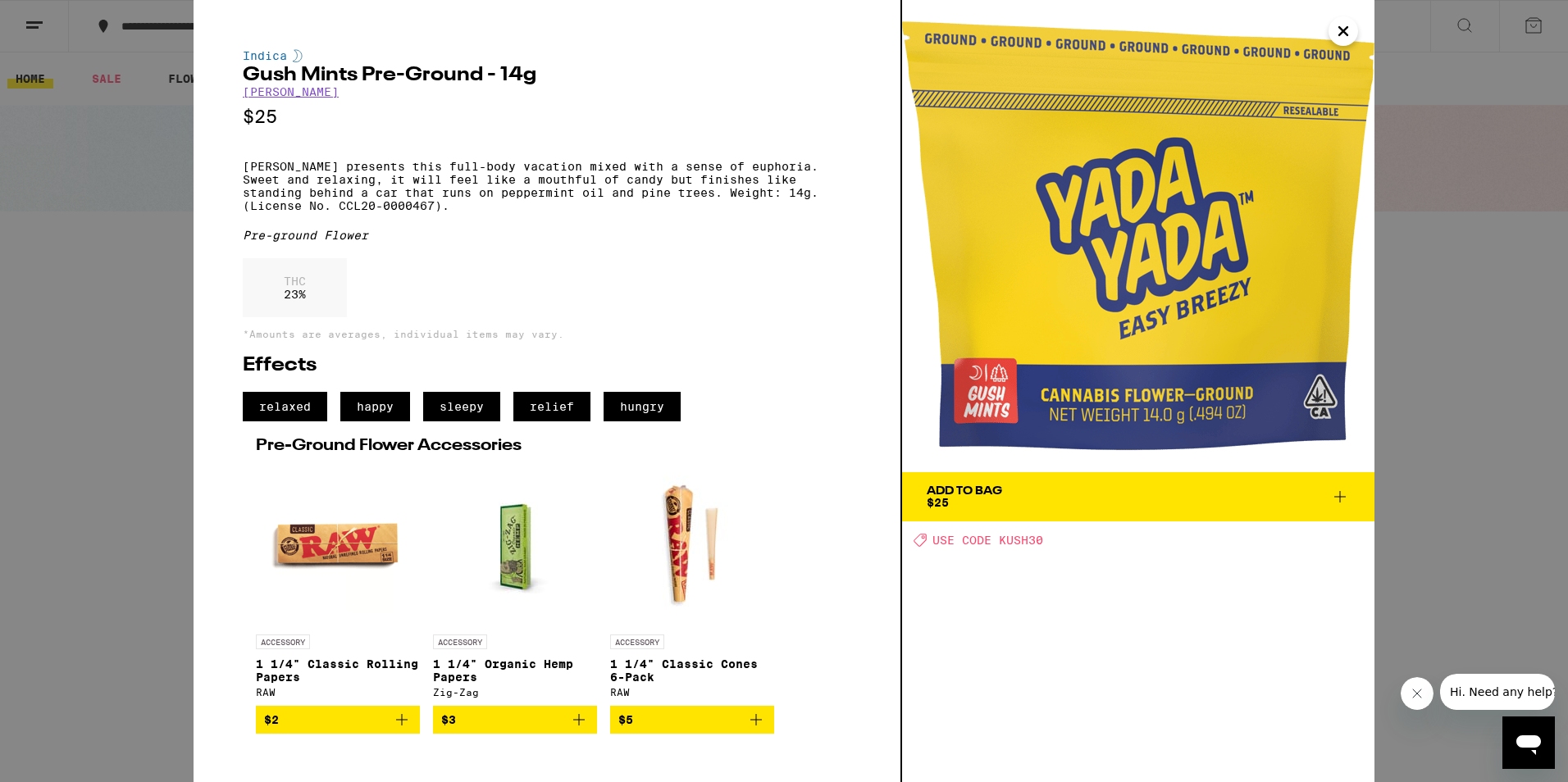
click at [1346, 38] on icon "Close" at bounding box center [1344, 31] width 20 height 25
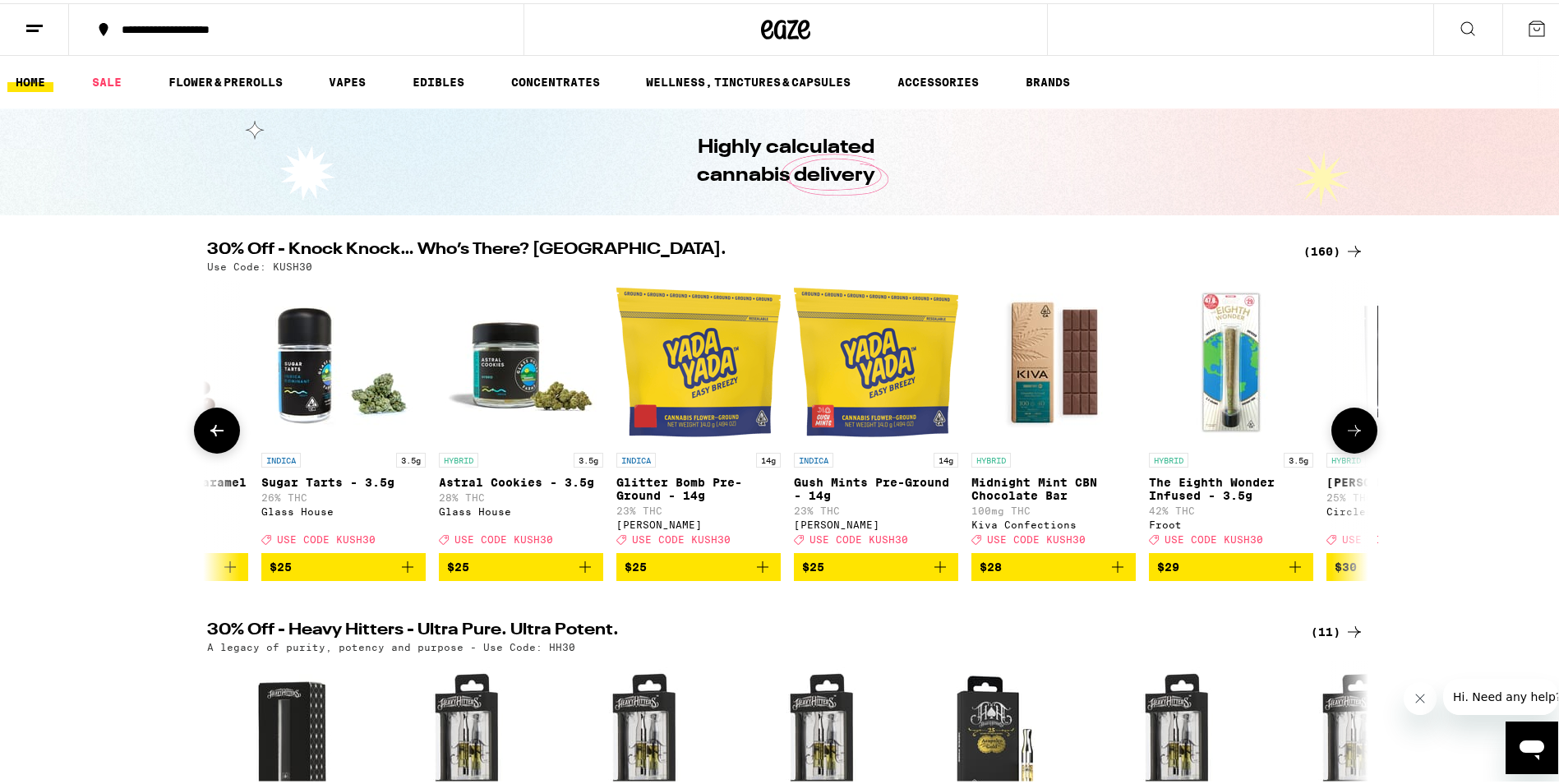
click at [698, 573] on span "$25" at bounding box center [698, 564] width 148 height 20
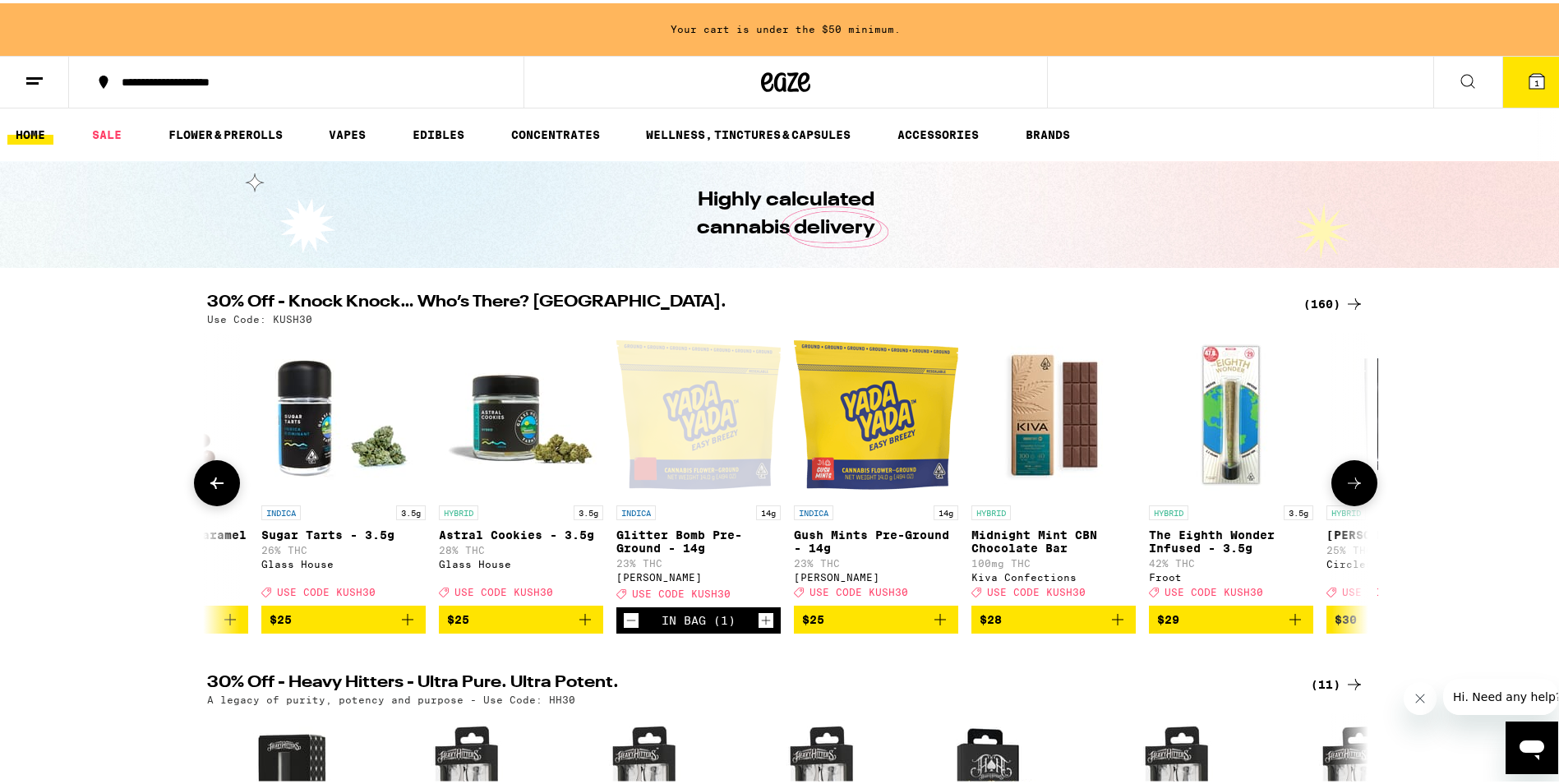
click at [1353, 489] on icon at bounding box center [1355, 480] width 20 height 20
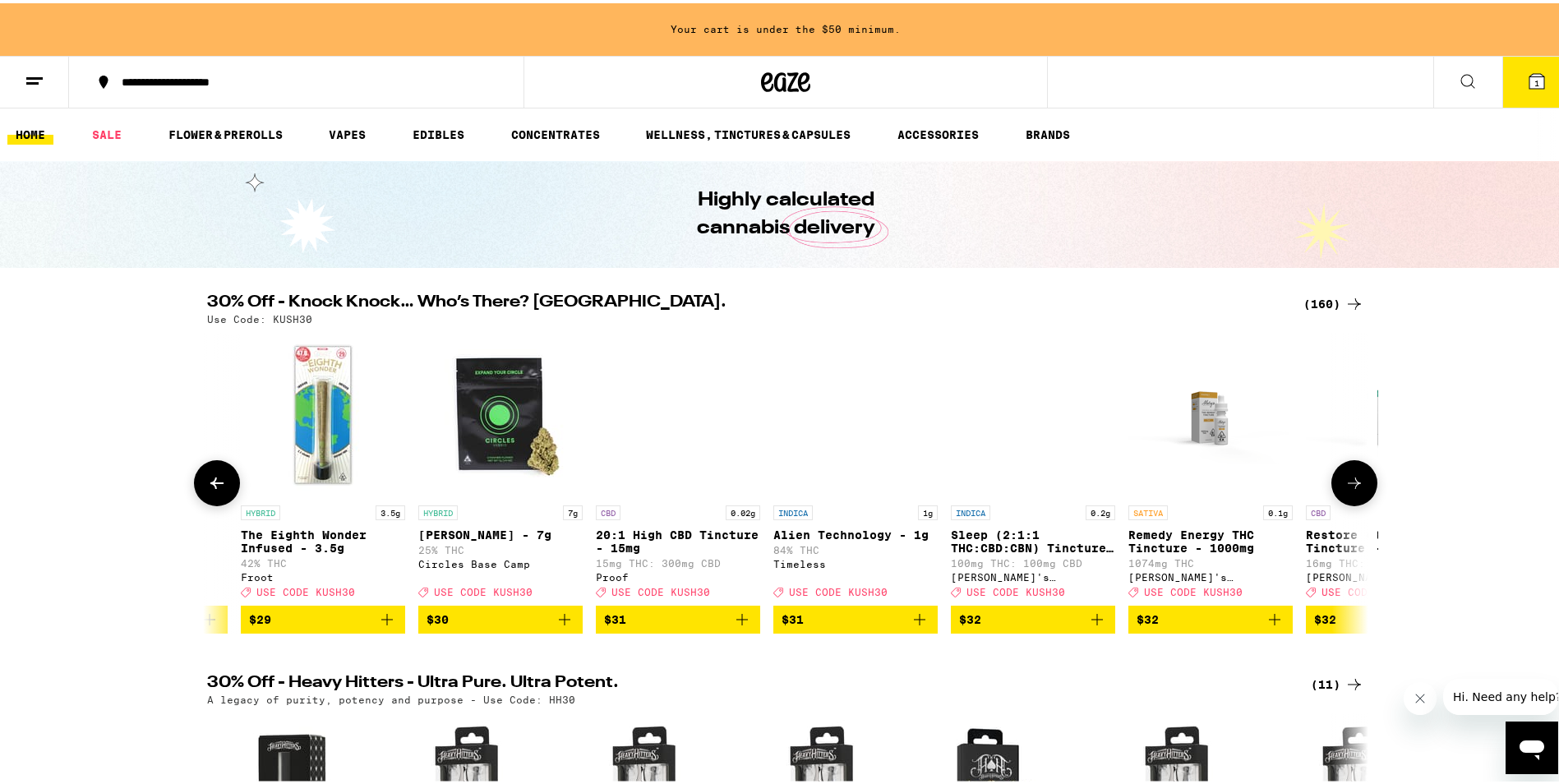
scroll to position [0, 21518]
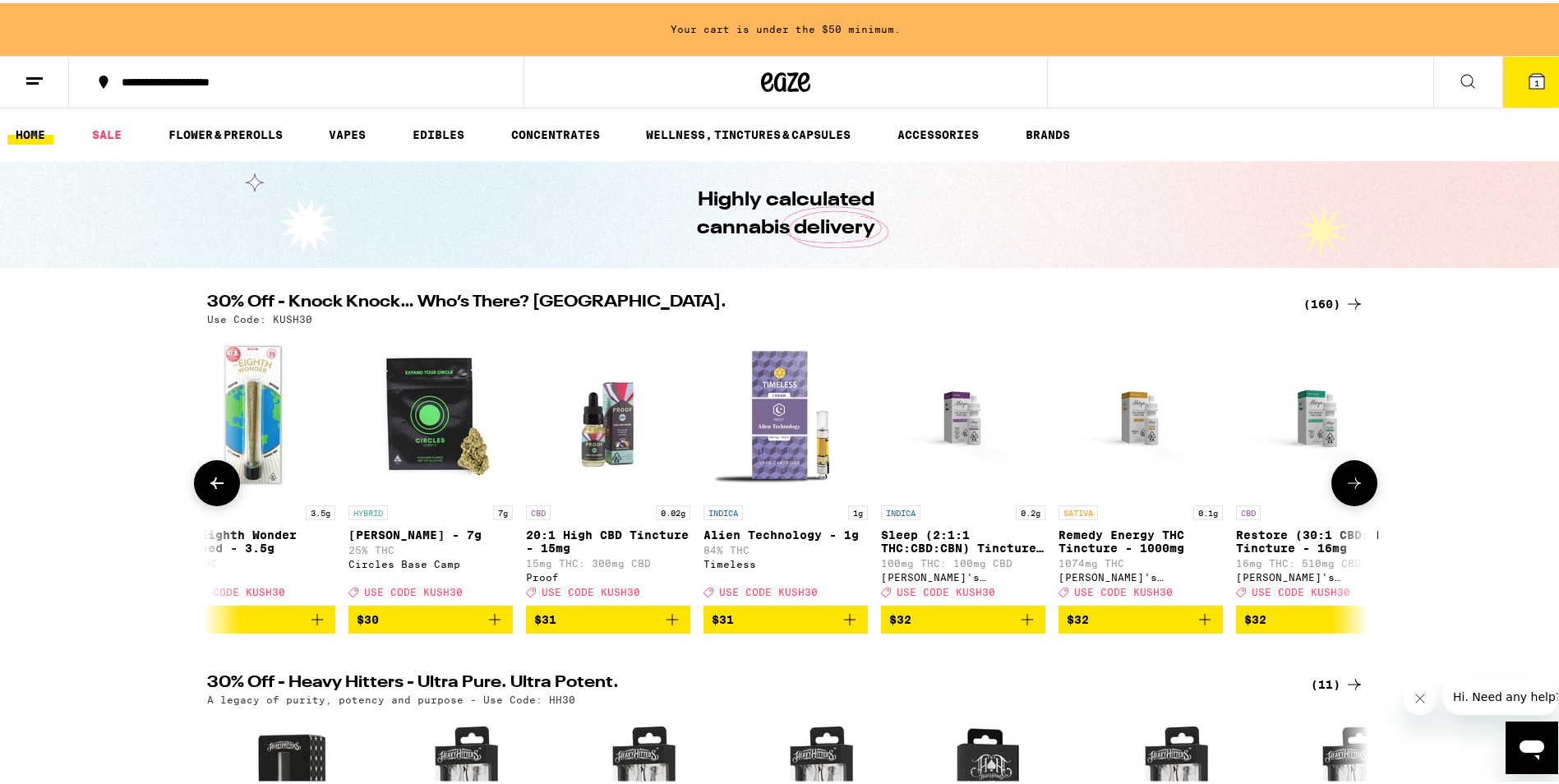
click at [1349, 489] on icon at bounding box center [1355, 480] width 20 height 20
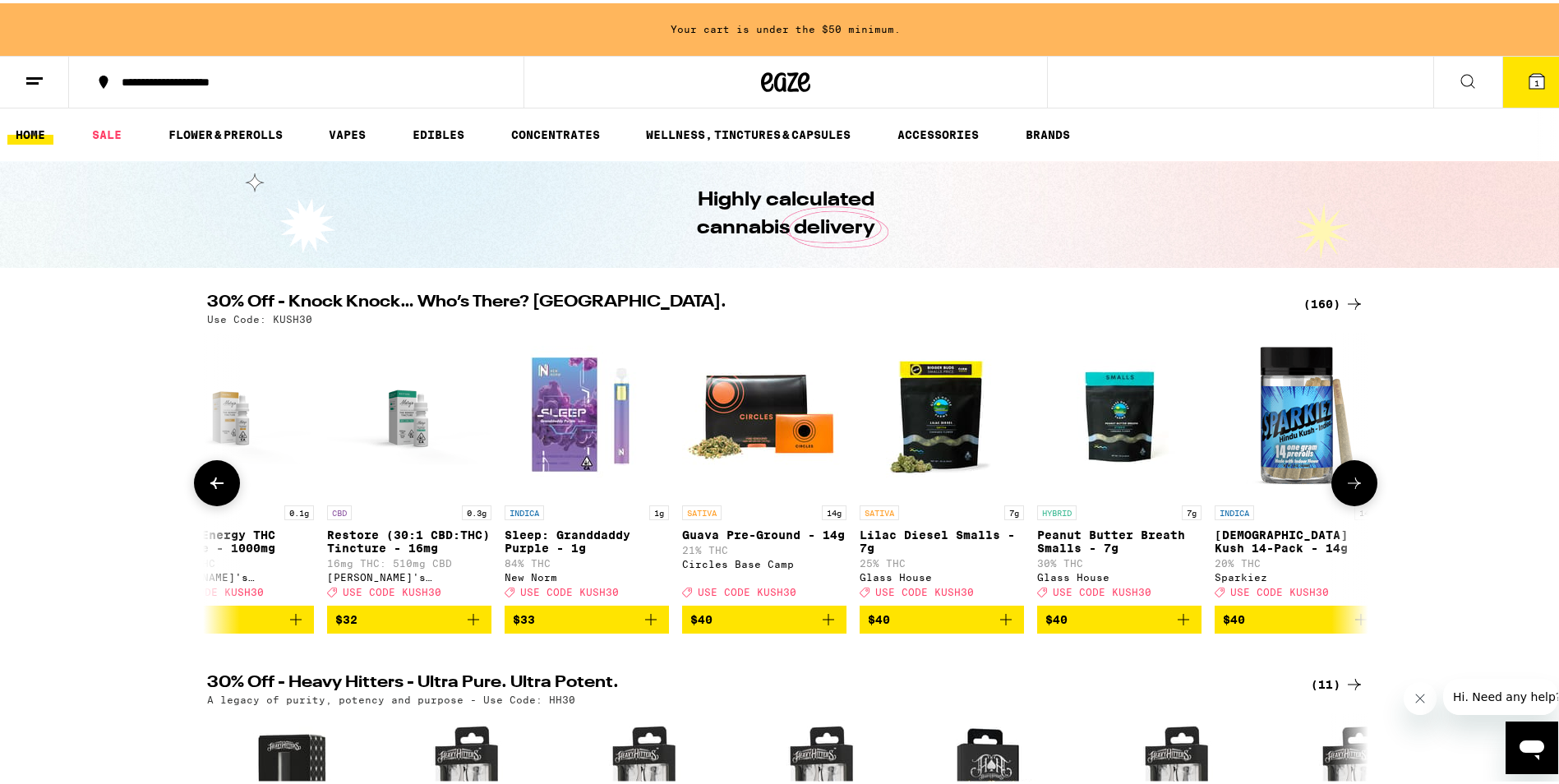
scroll to position [0, 22496]
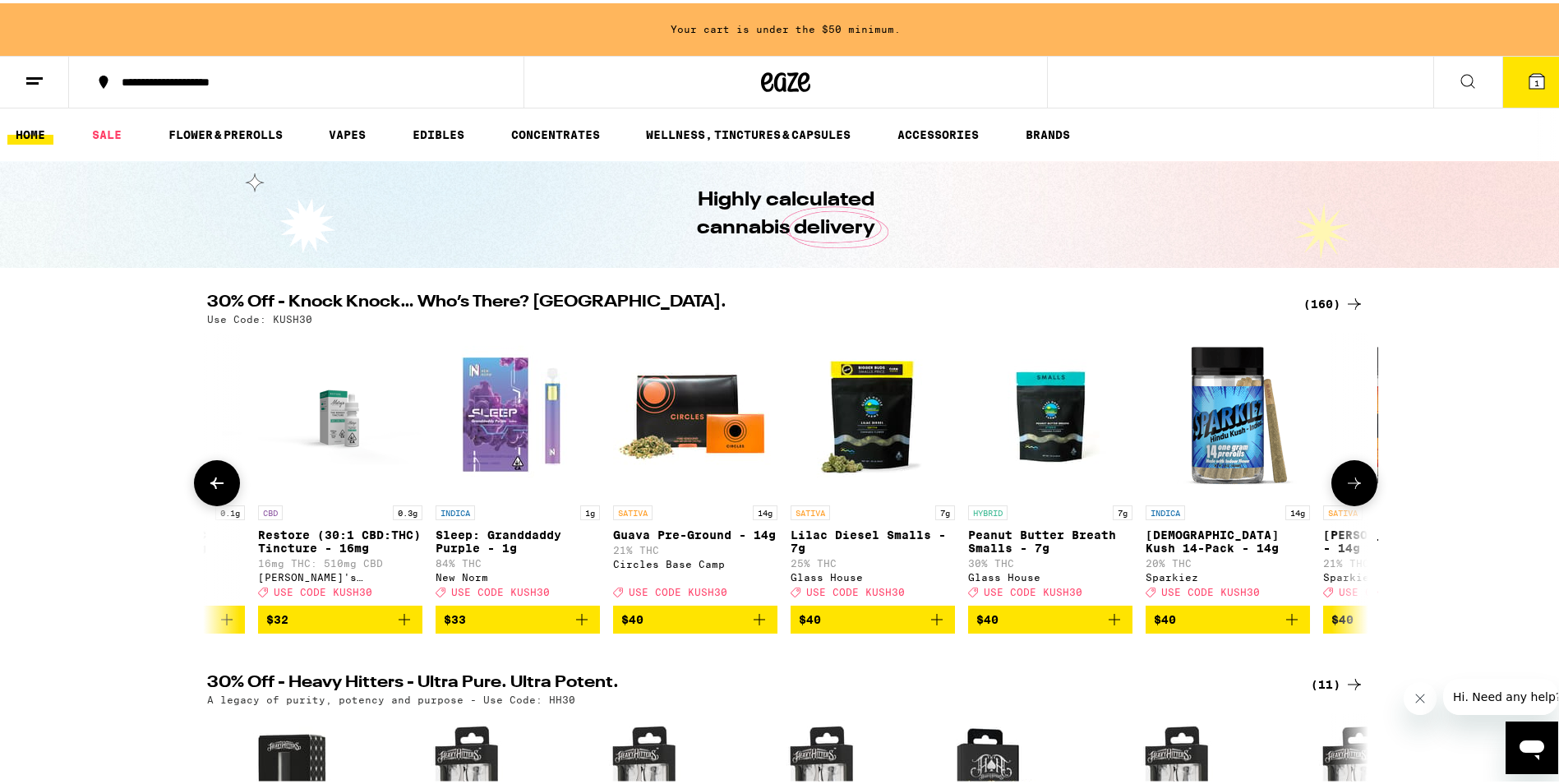
click at [1349, 489] on icon at bounding box center [1355, 480] width 20 height 20
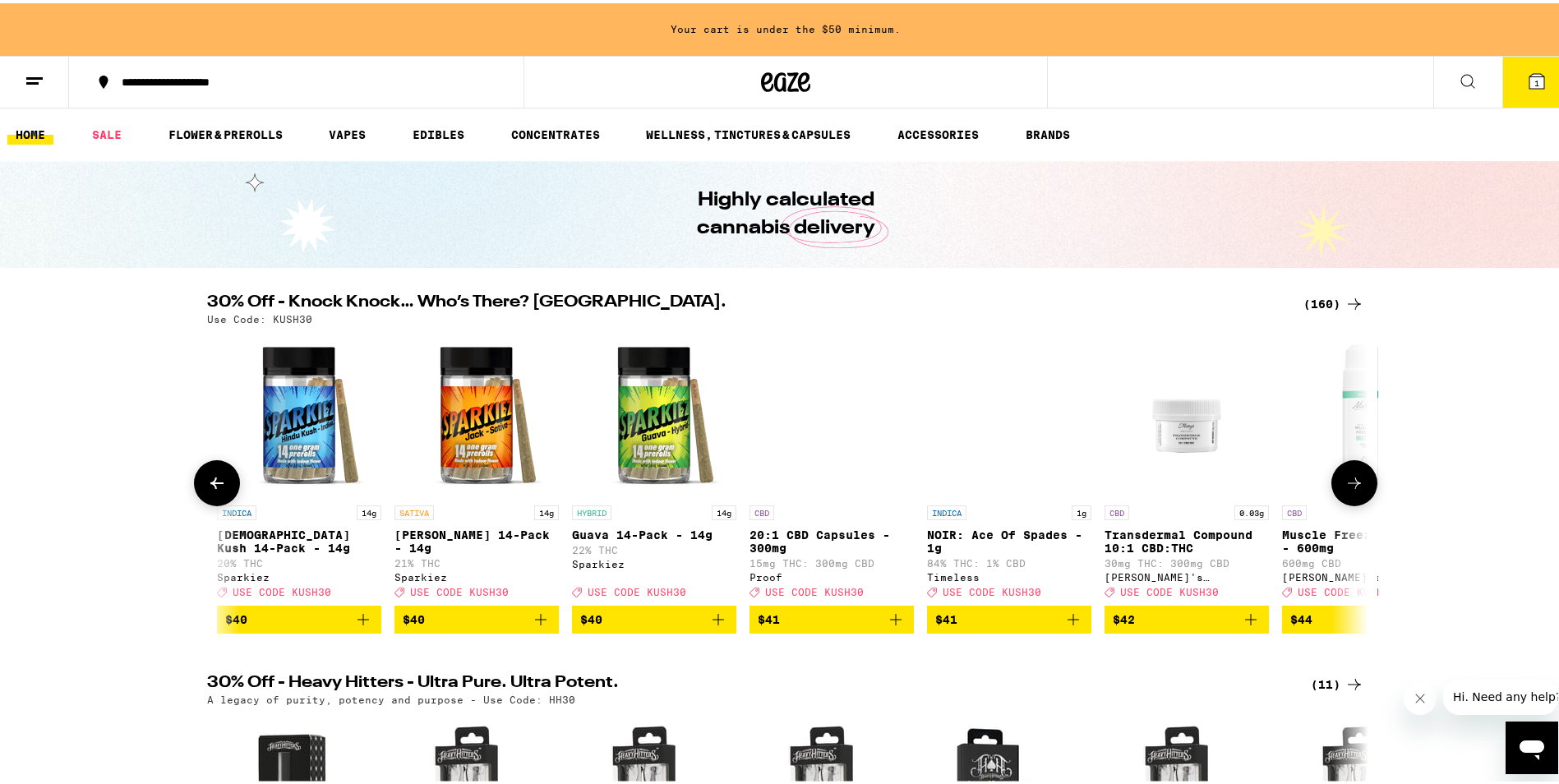
scroll to position [0, 23475]
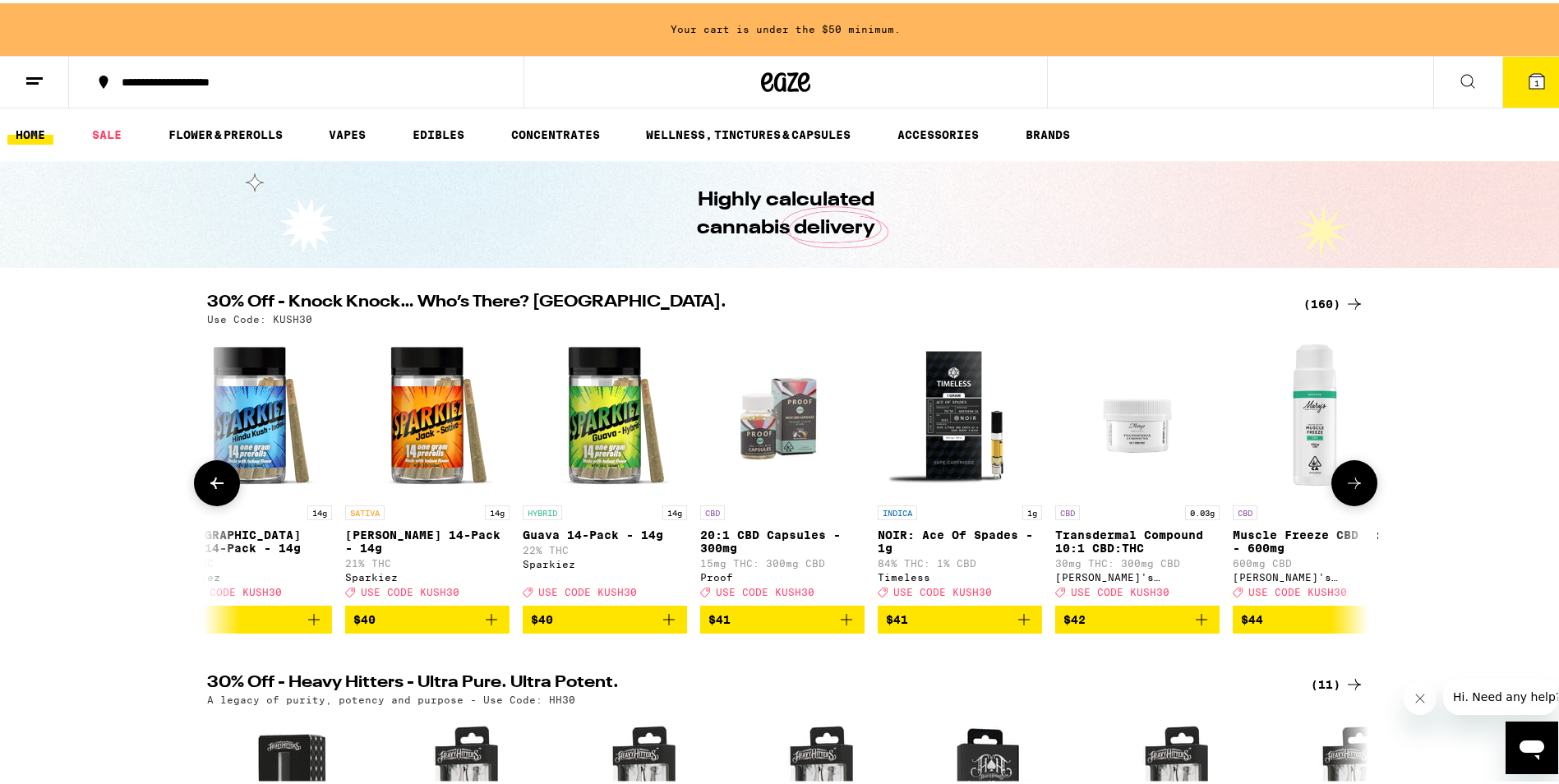
click at [1350, 485] on icon at bounding box center [1355, 480] width 20 height 20
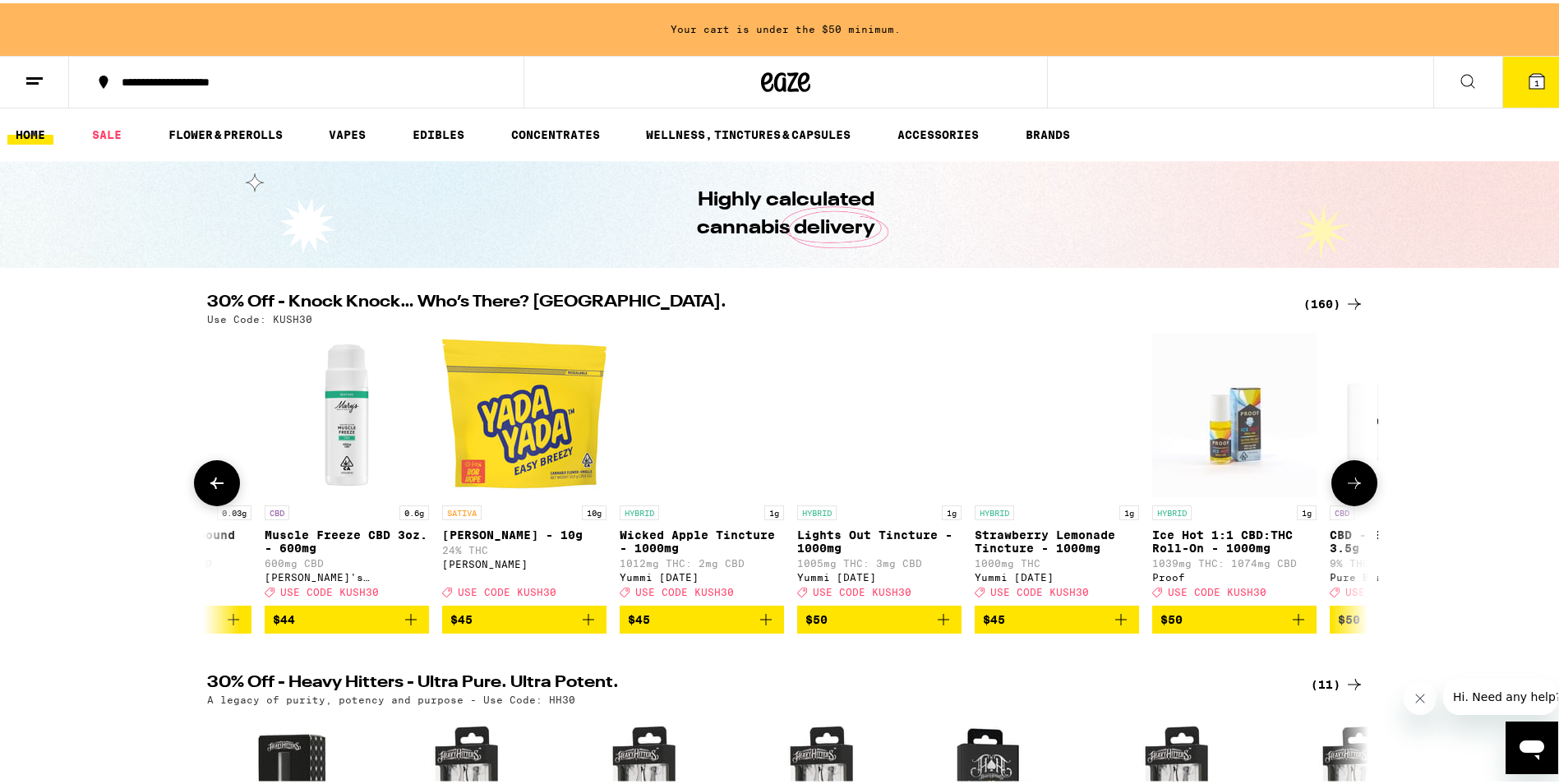
scroll to position [0, 24453]
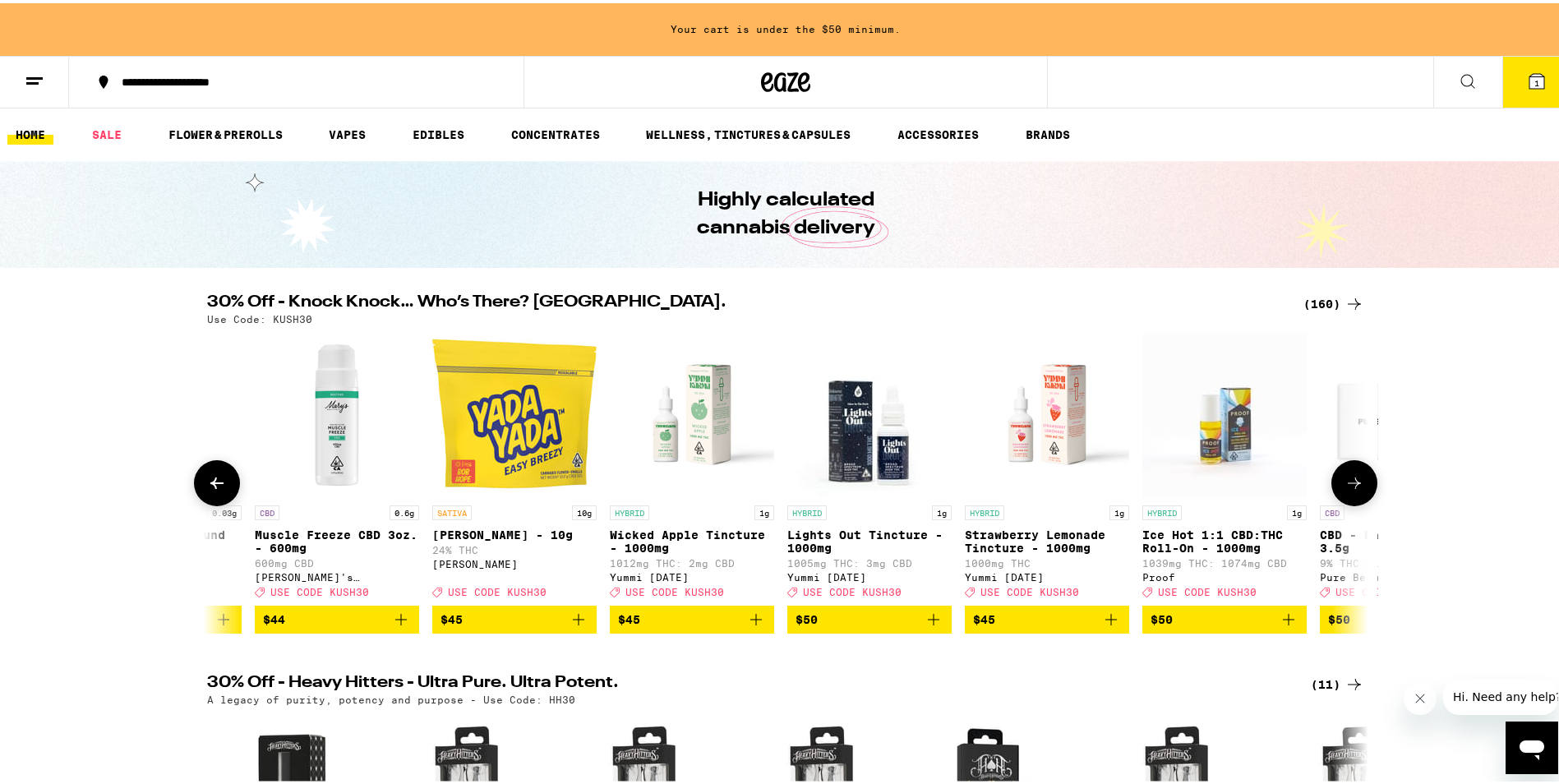
click at [1349, 489] on icon at bounding box center [1355, 480] width 20 height 20
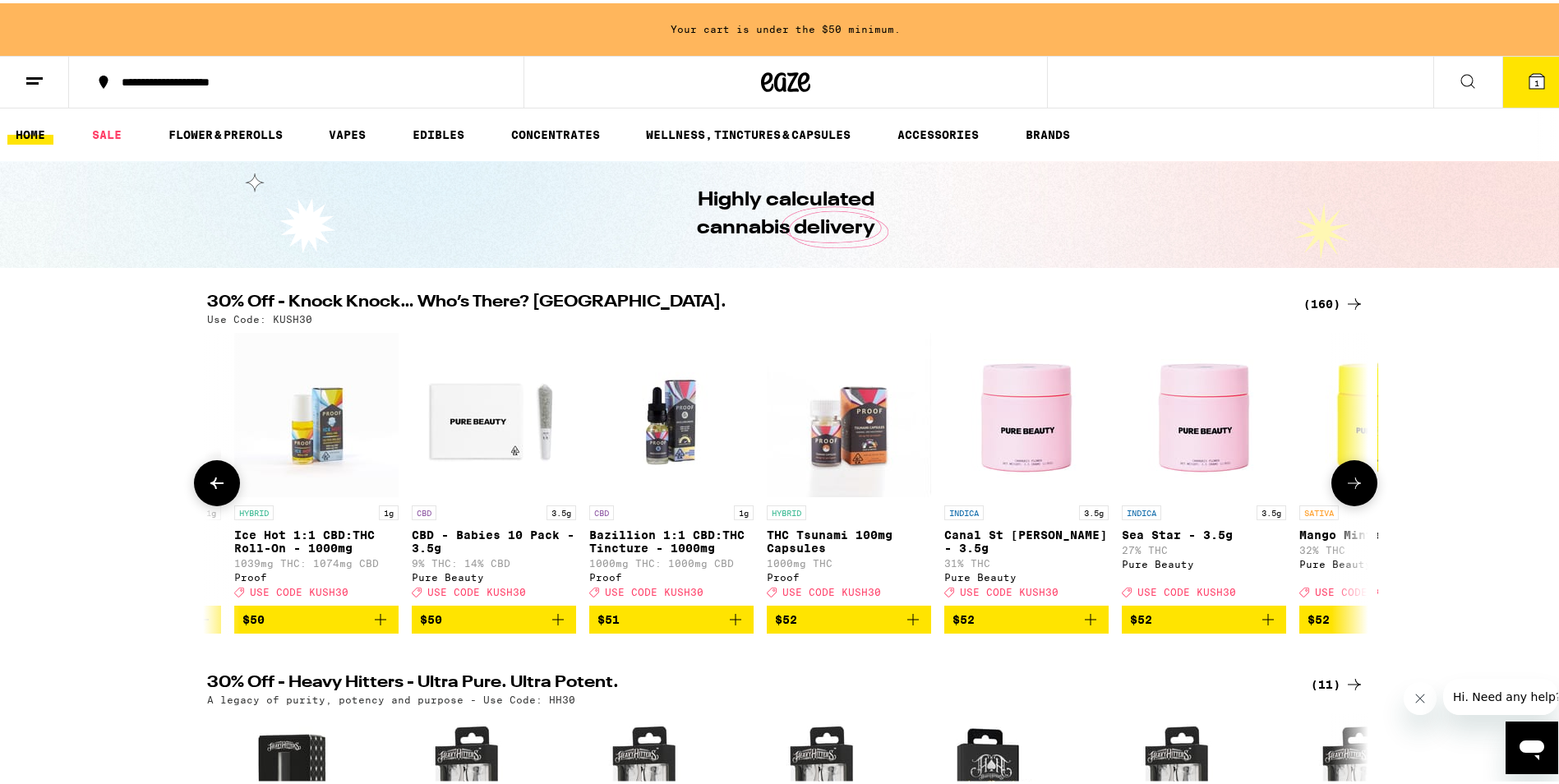
scroll to position [0, 25431]
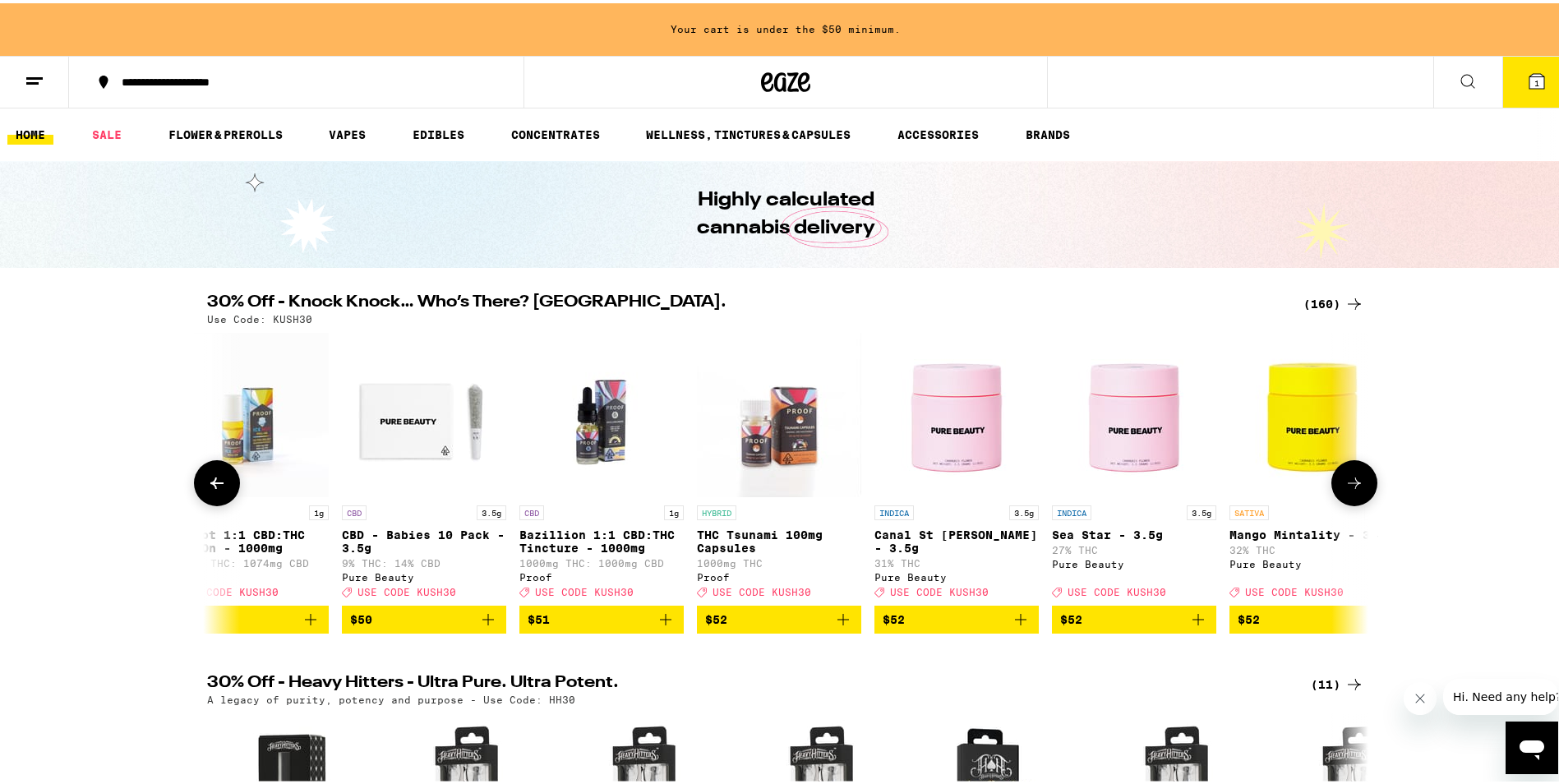
click at [1347, 489] on icon at bounding box center [1355, 480] width 20 height 20
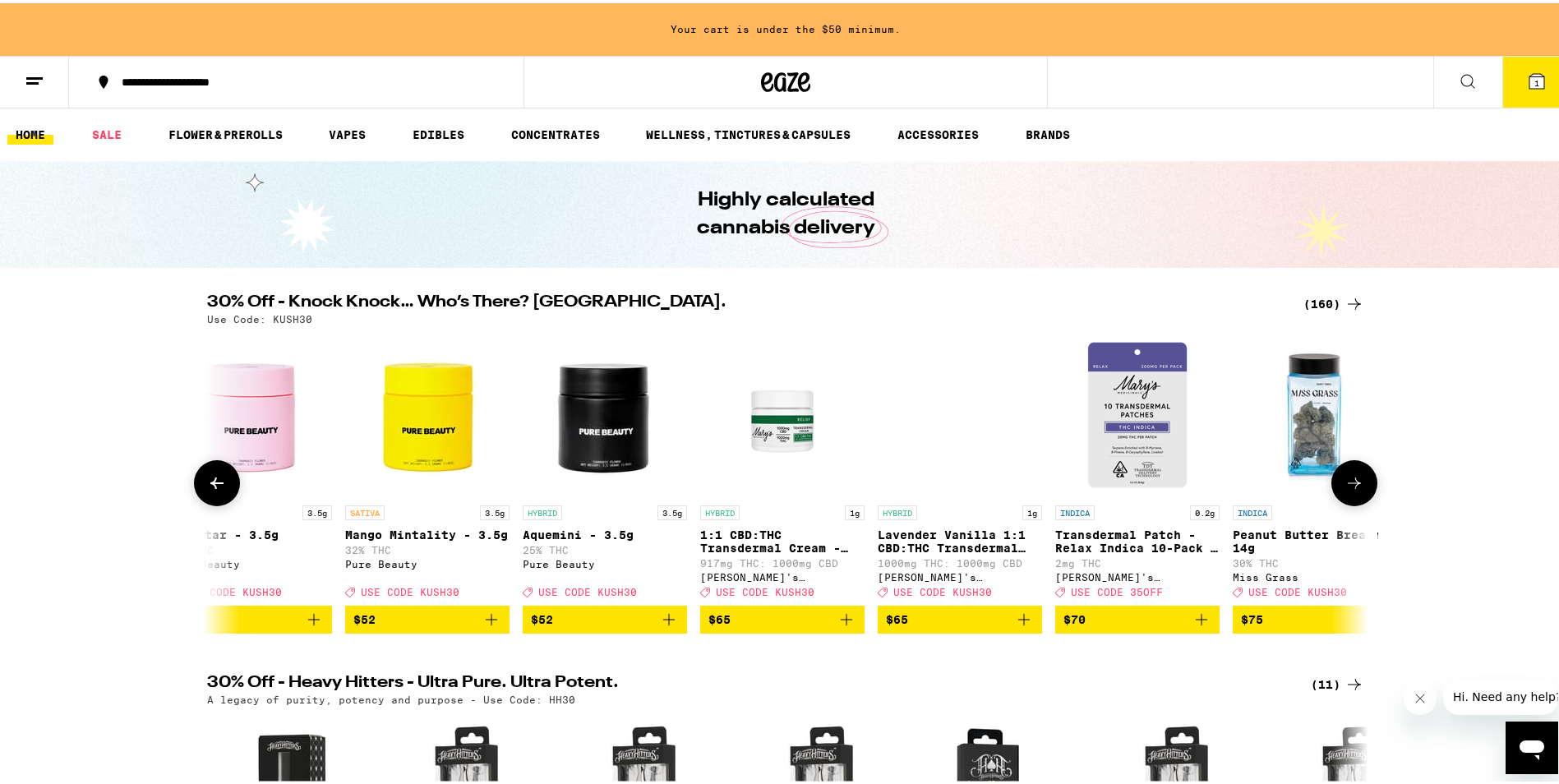
scroll to position [0, 26409]
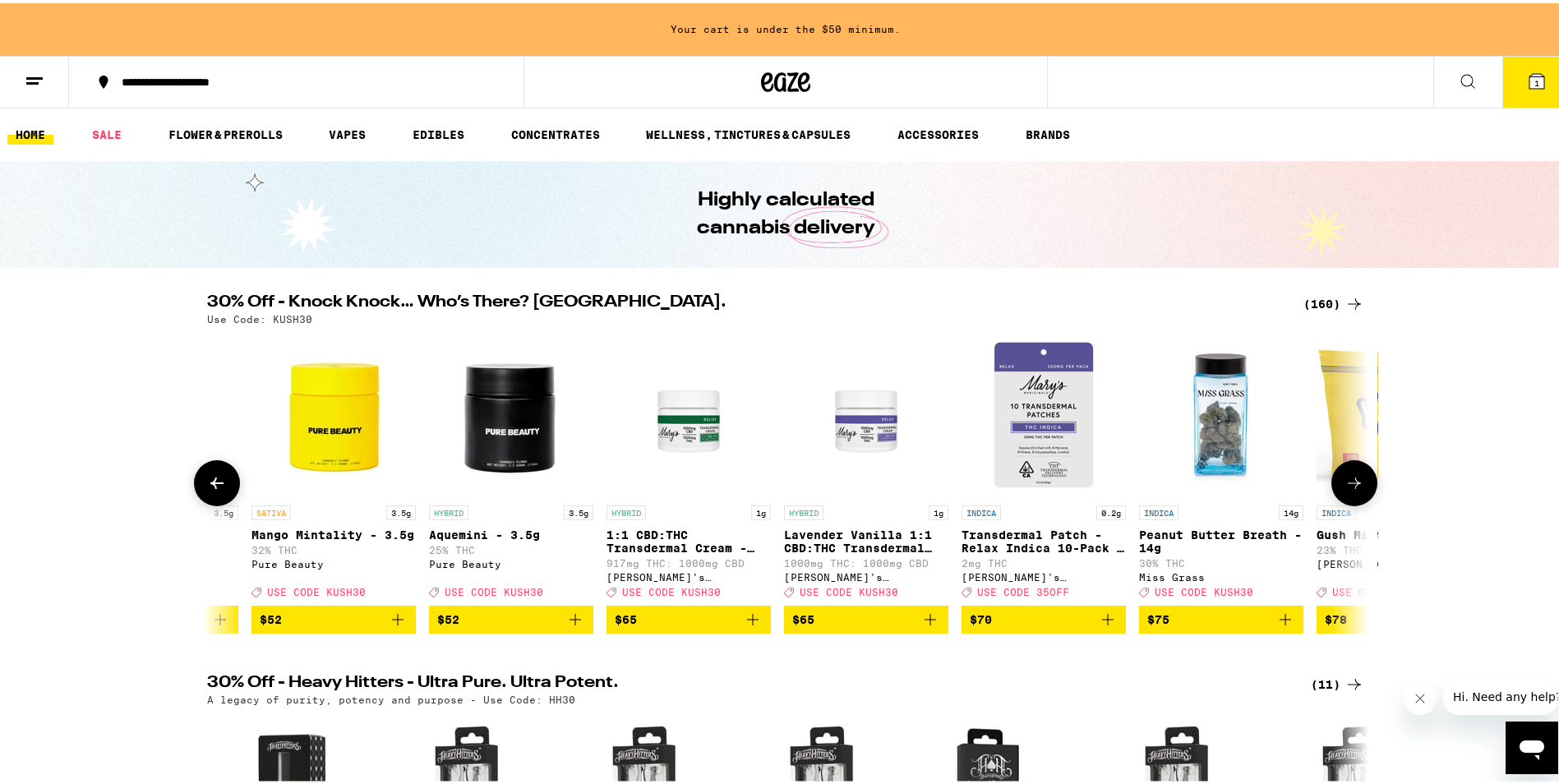
click at [1349, 489] on icon at bounding box center [1355, 480] width 20 height 20
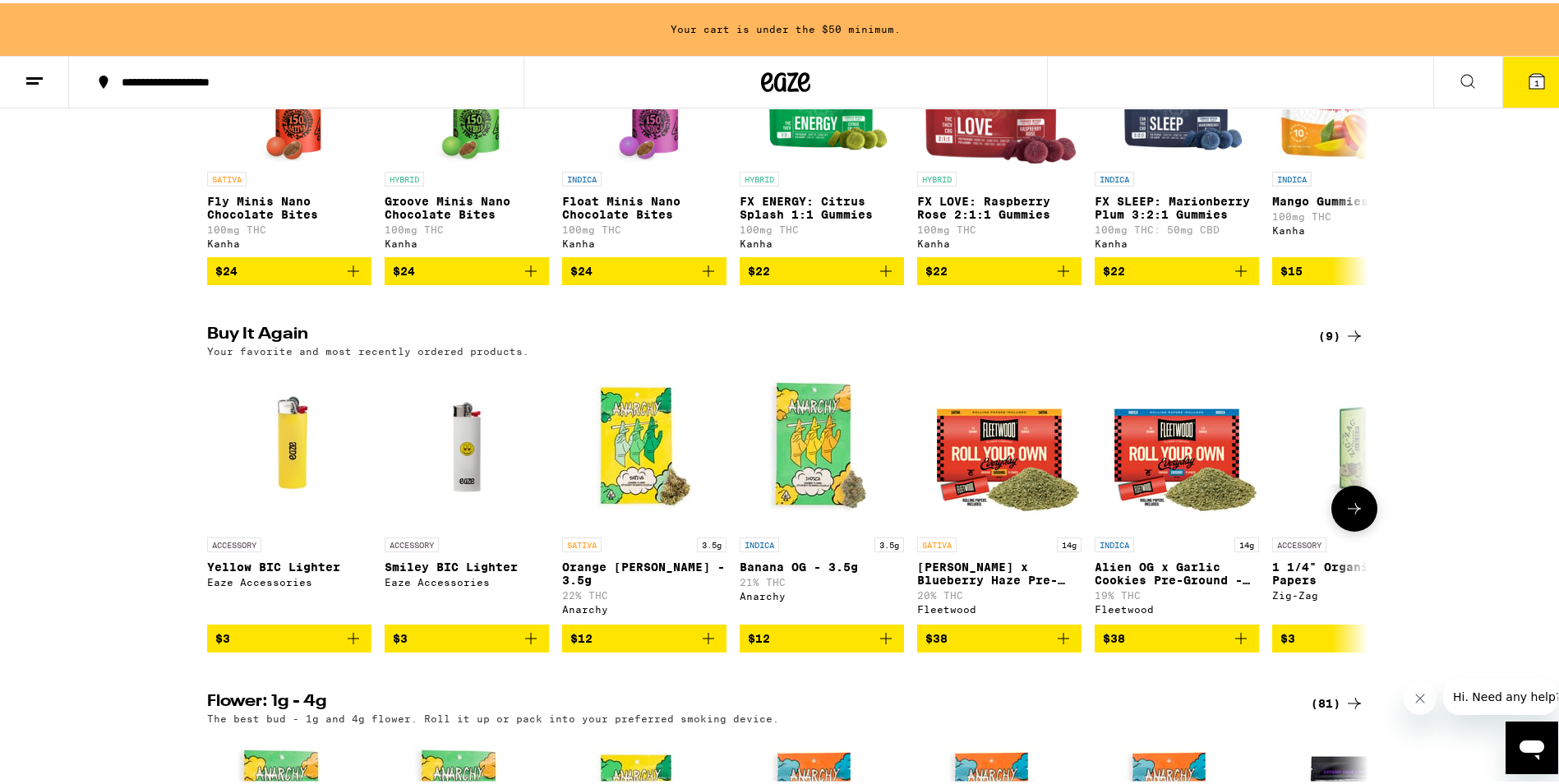
scroll to position [1151, 0]
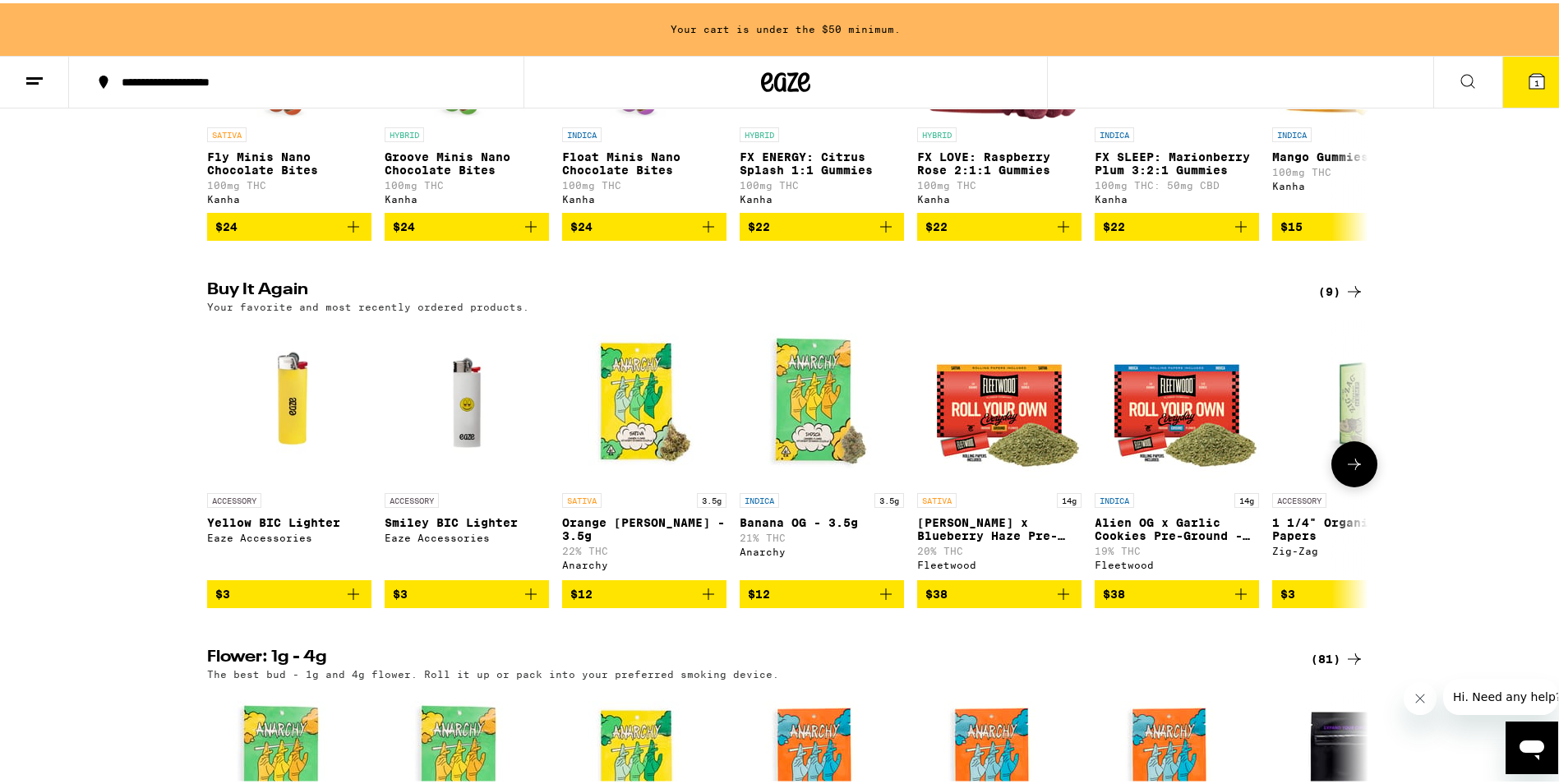
click at [443, 601] on span "$3" at bounding box center [467, 591] width 148 height 20
click at [980, 601] on span "$38" at bounding box center [1000, 591] width 148 height 20
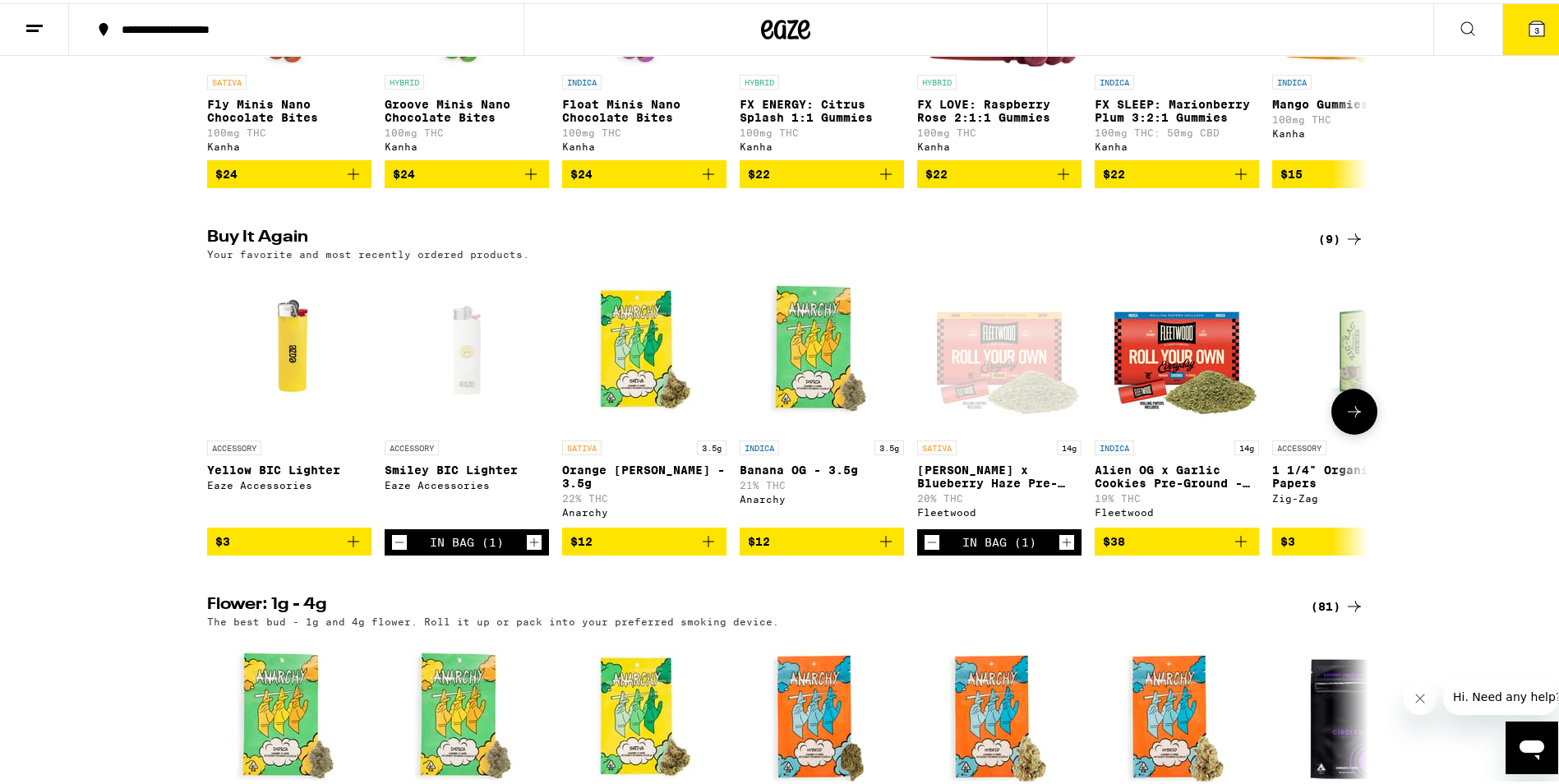
scroll to position [1098, 0]
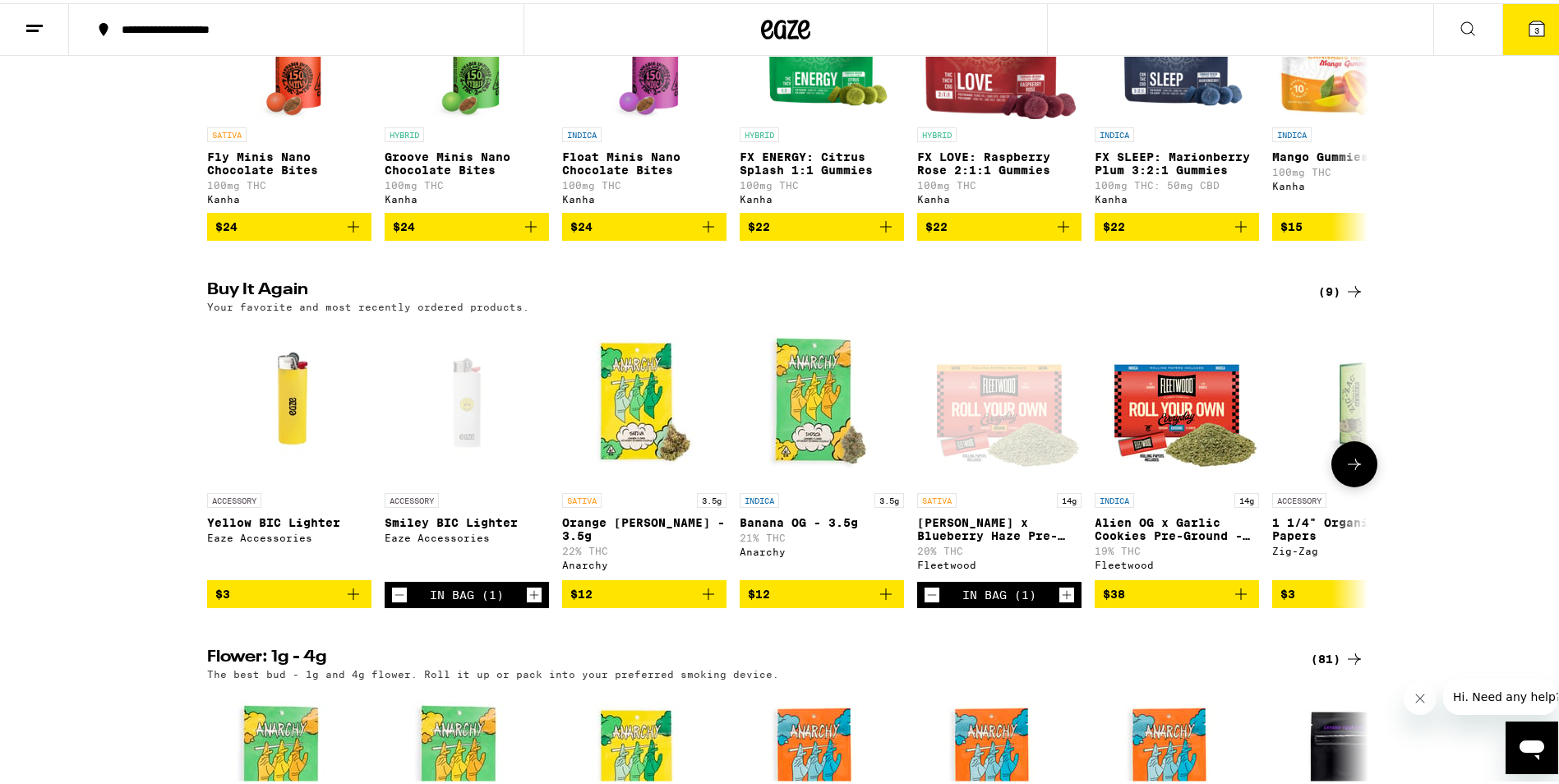
click at [1345, 471] on icon at bounding box center [1355, 462] width 20 height 20
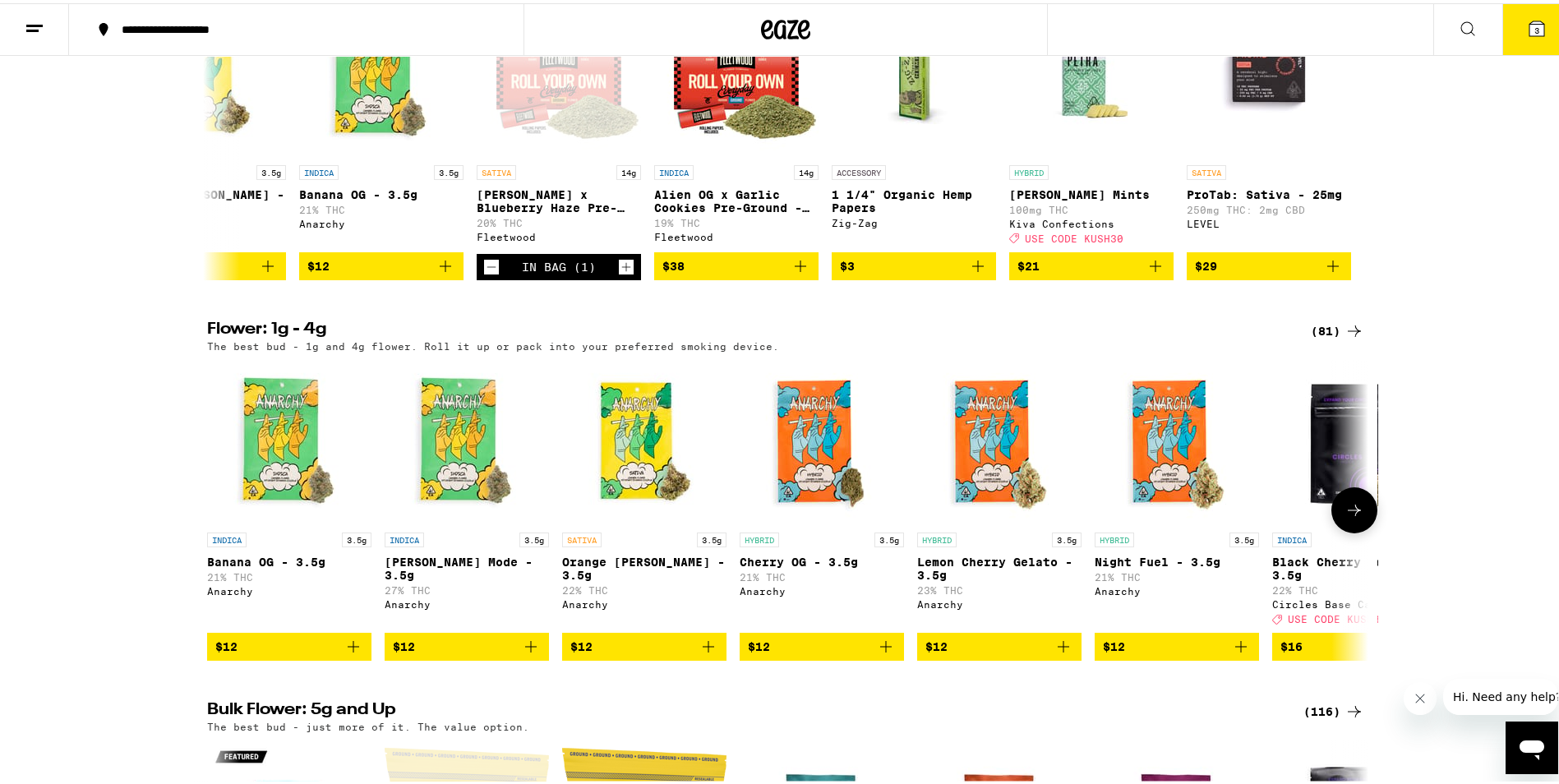
scroll to position [1427, 0]
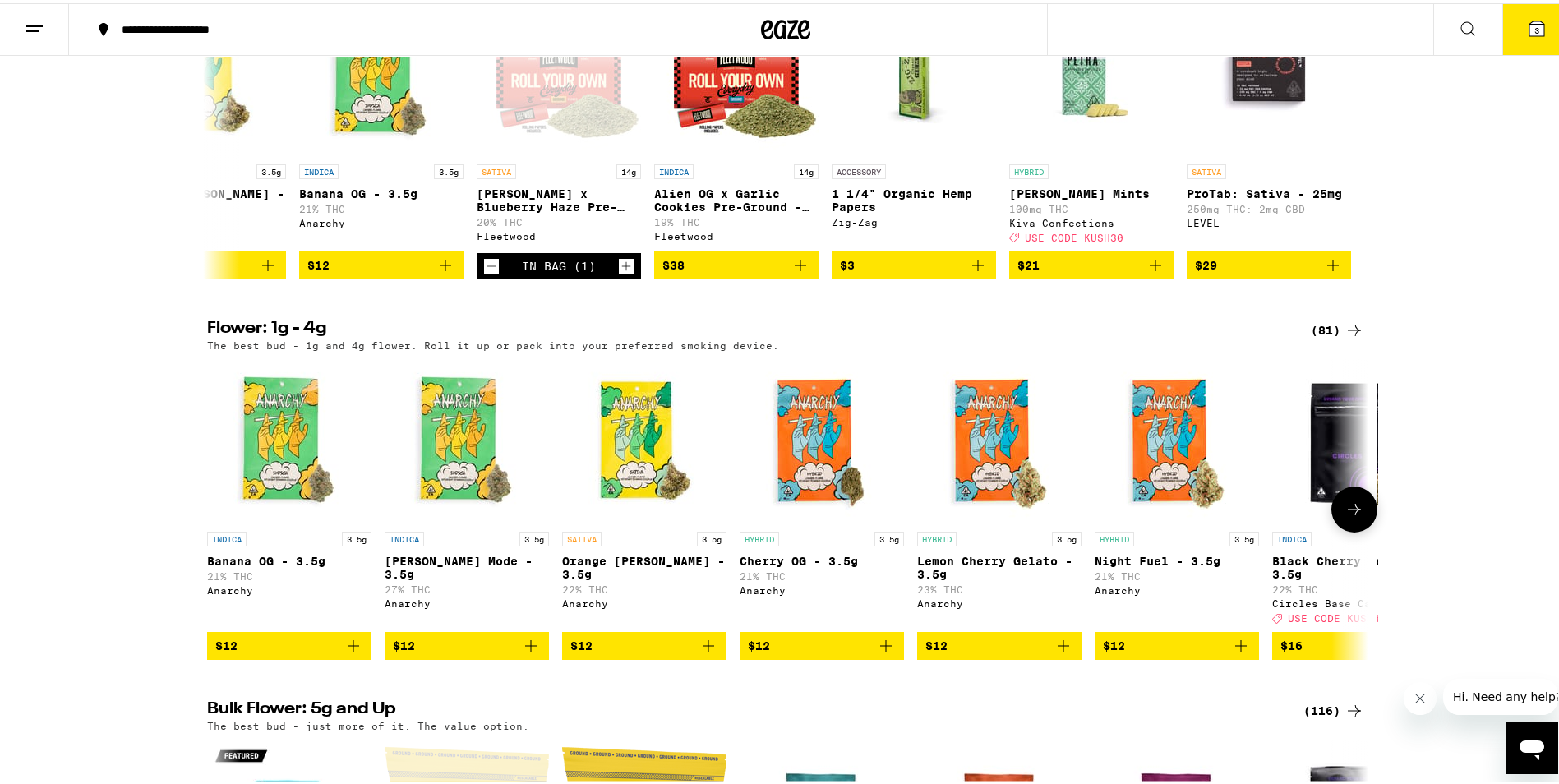
click at [1353, 516] on icon at bounding box center [1355, 506] width 20 height 20
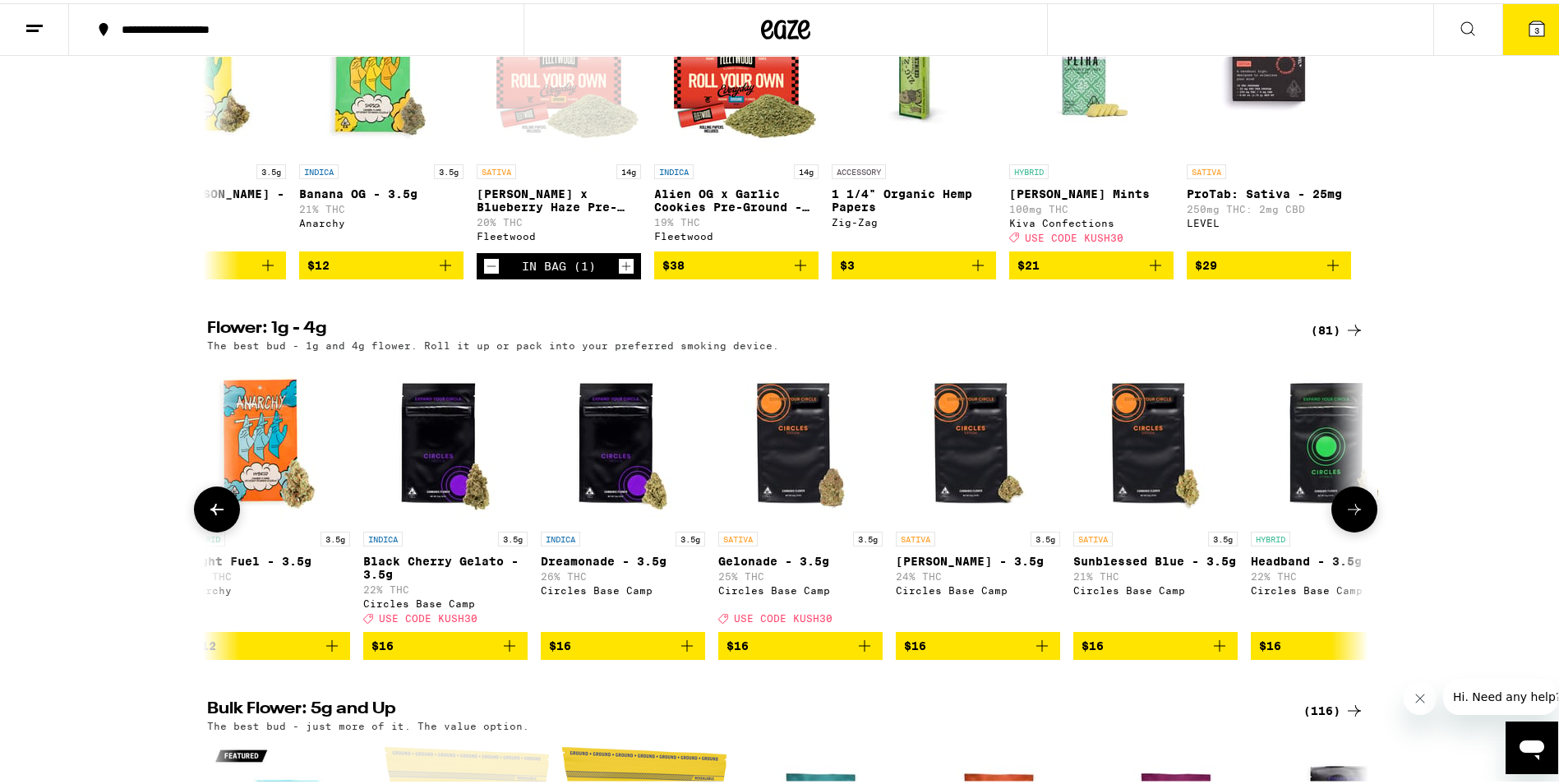
scroll to position [0, 978]
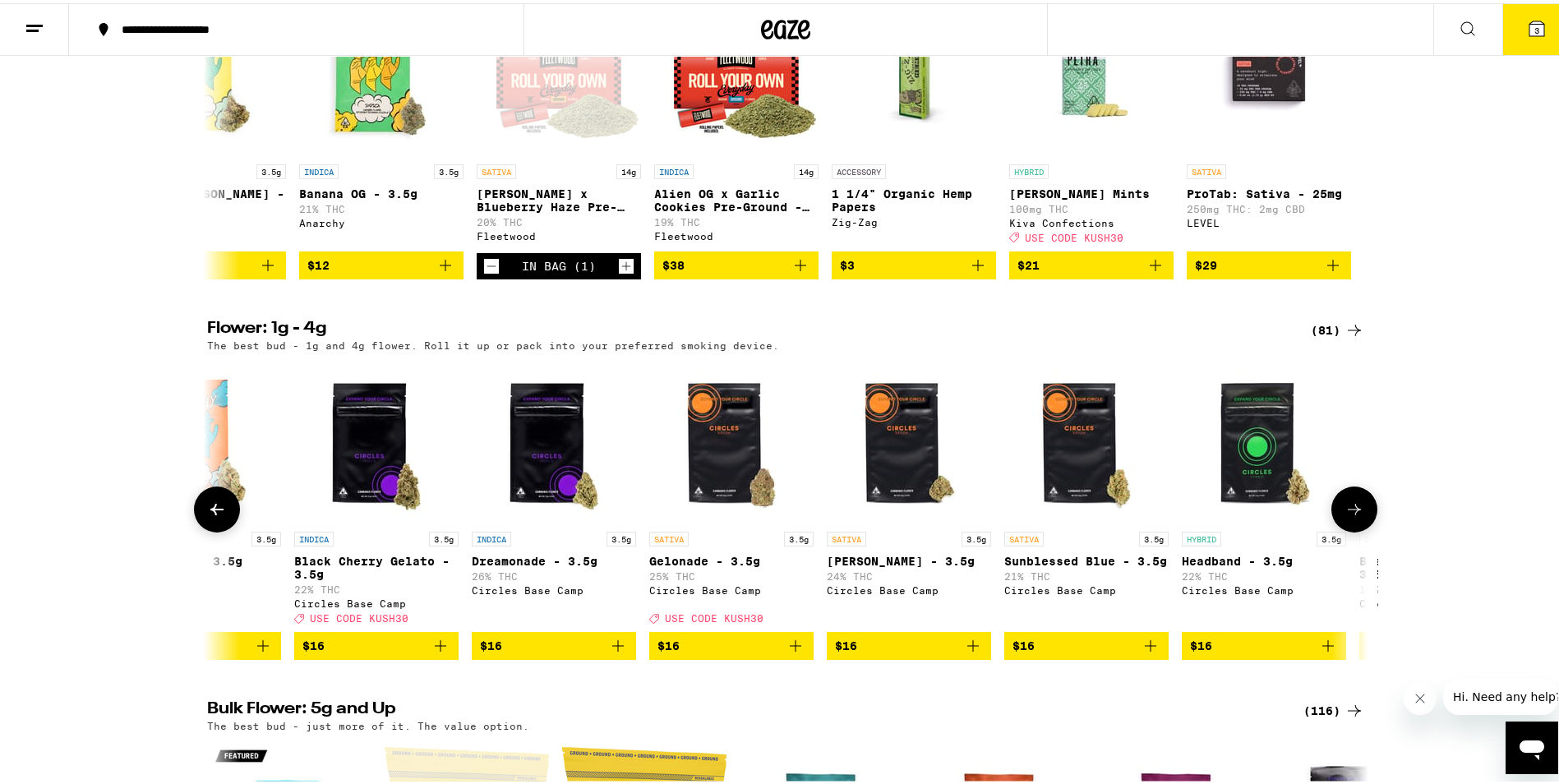
click at [1353, 516] on icon at bounding box center [1355, 506] width 20 height 20
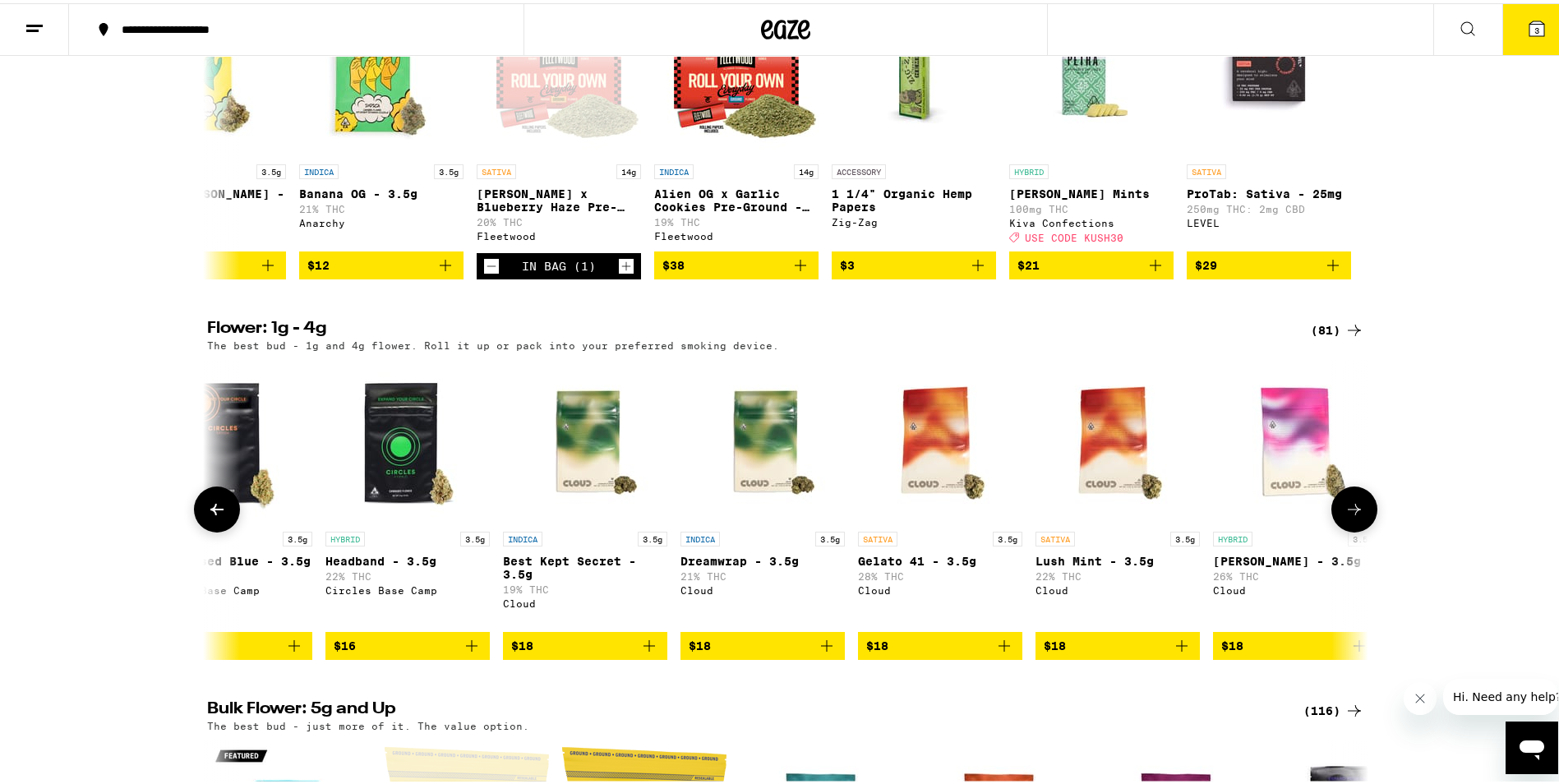
scroll to position [0, 1956]
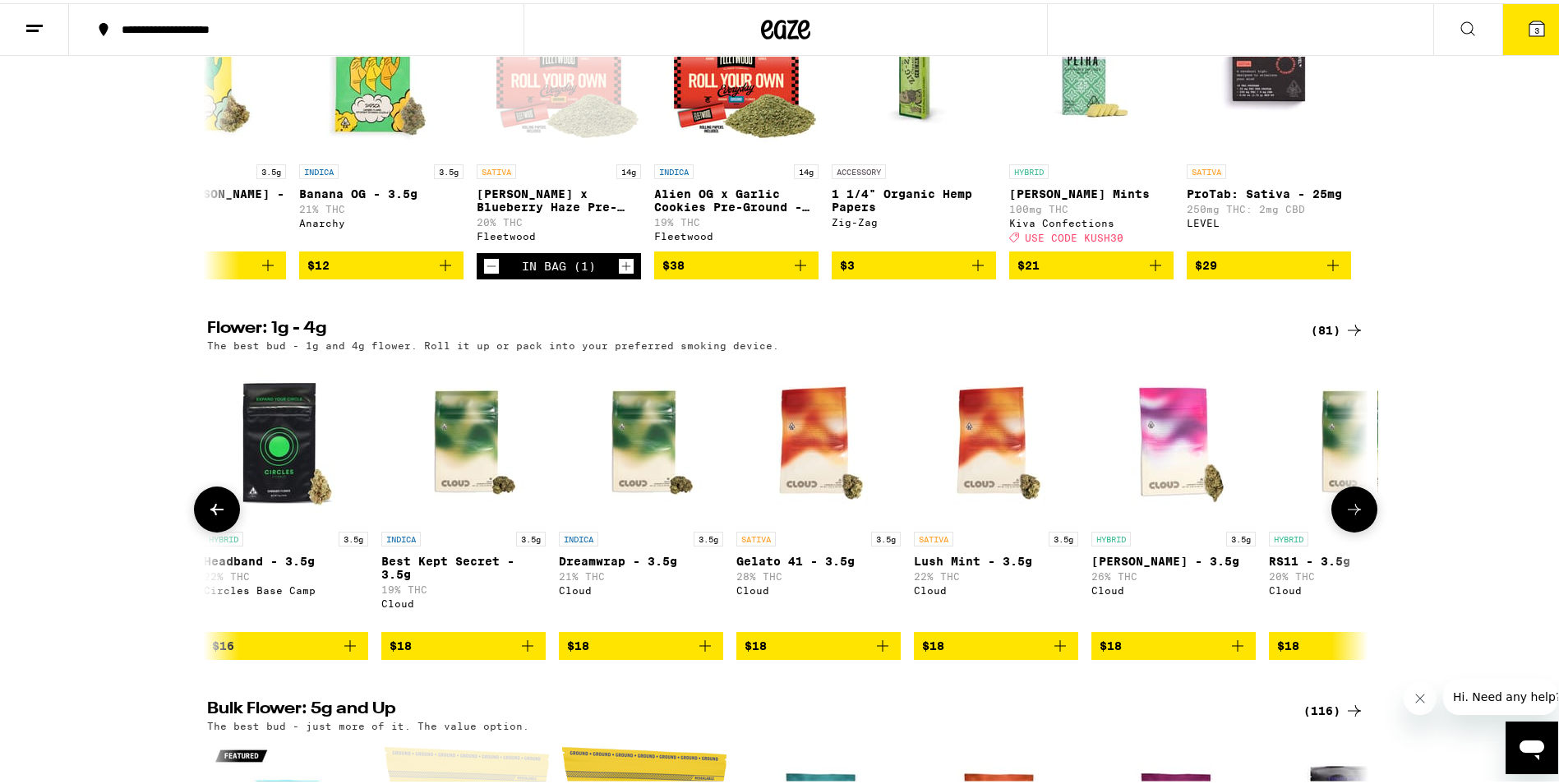
click at [1353, 516] on icon at bounding box center [1355, 506] width 20 height 20
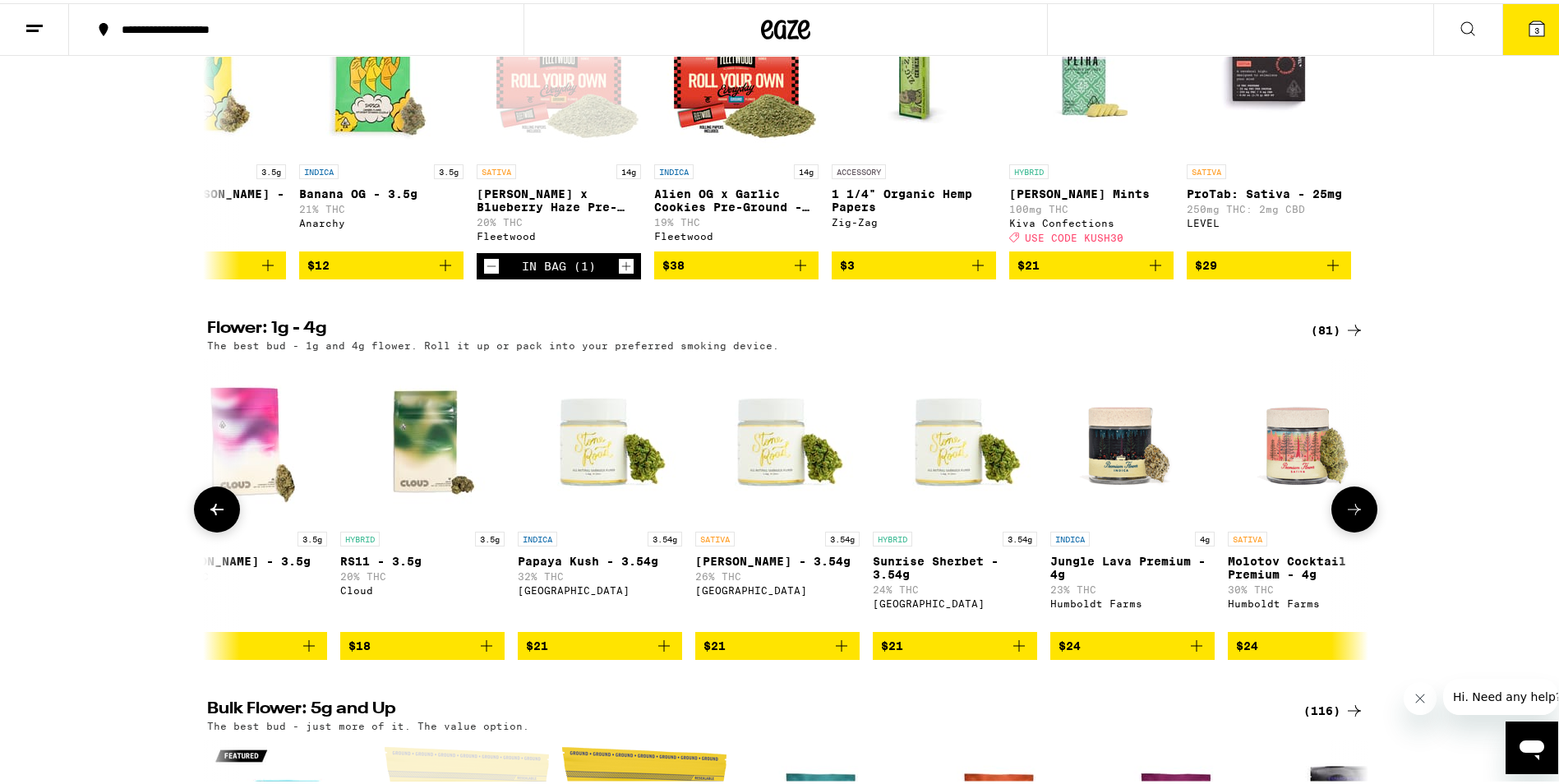
scroll to position [0, 2935]
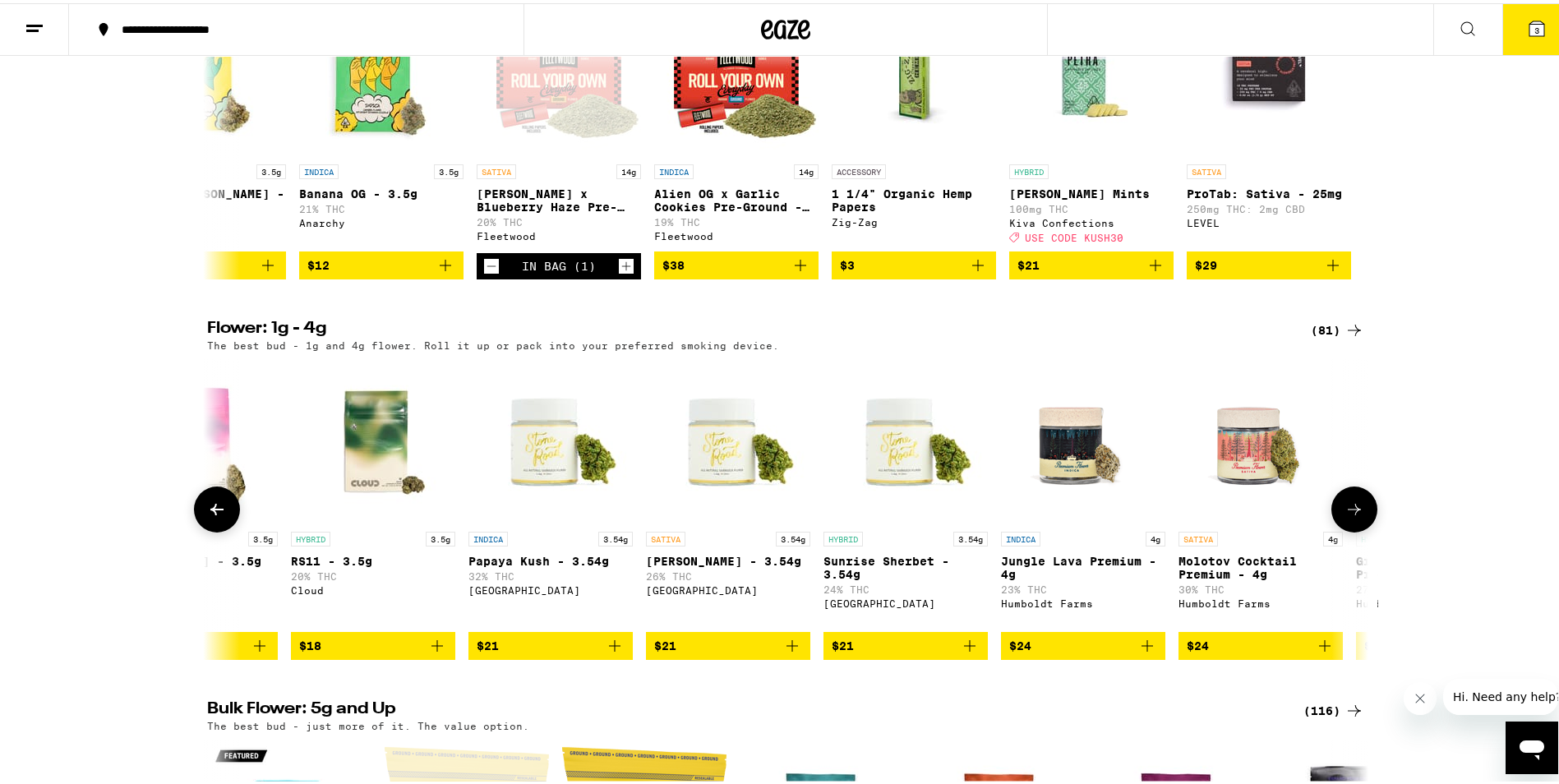
click at [1353, 516] on icon at bounding box center [1355, 506] width 20 height 20
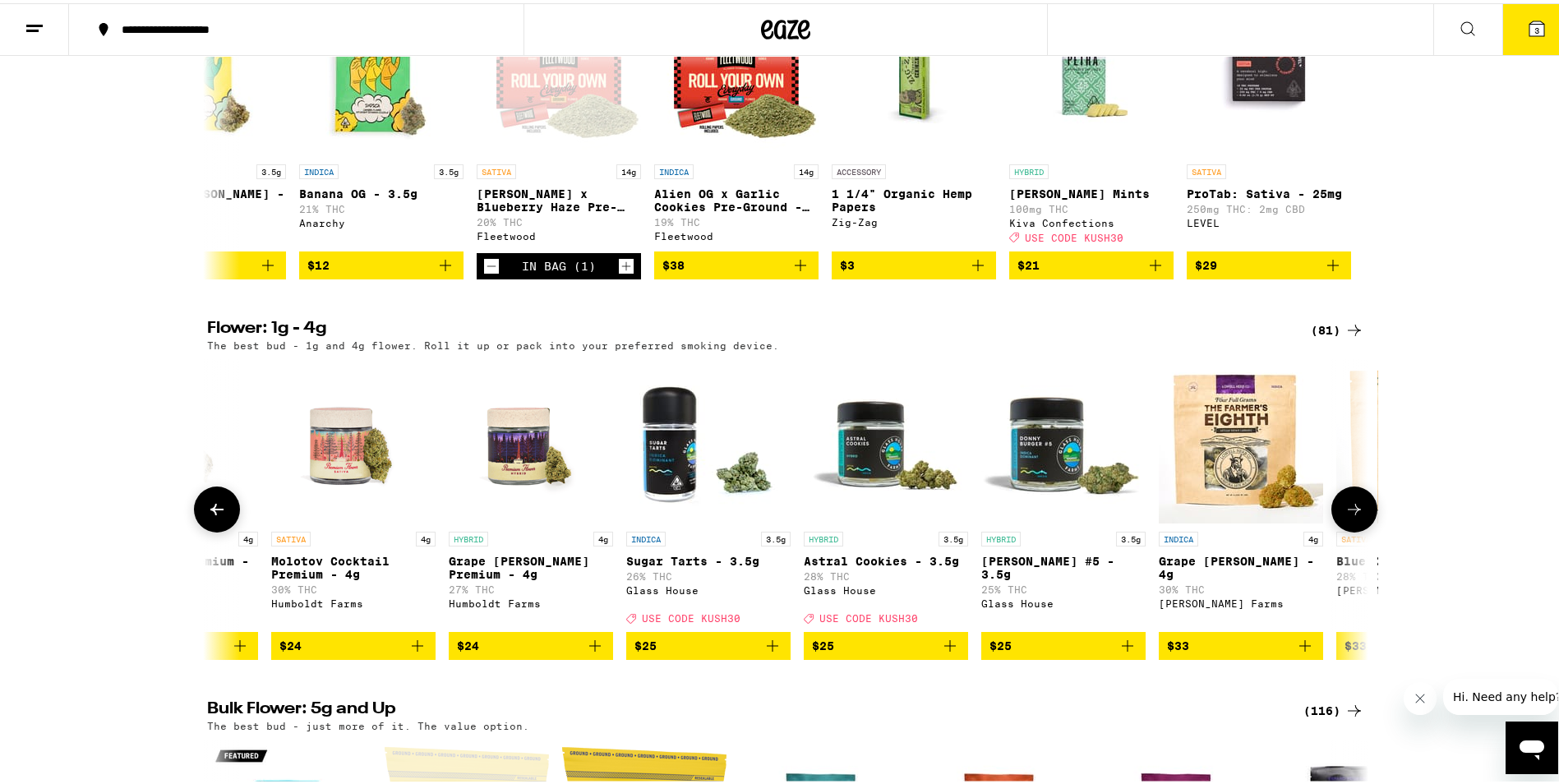
scroll to position [0, 3913]
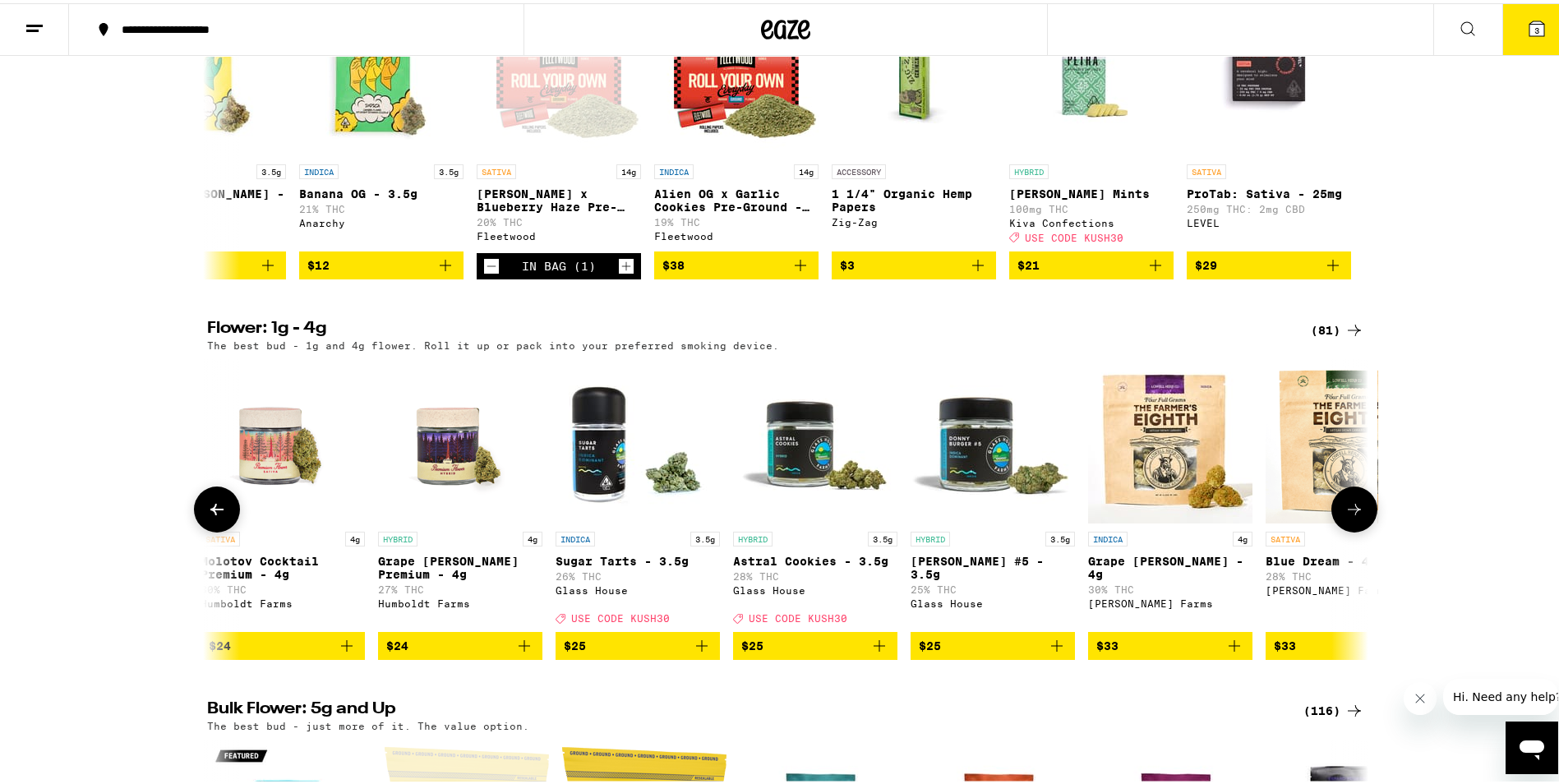
click at [1353, 516] on icon at bounding box center [1355, 506] width 20 height 20
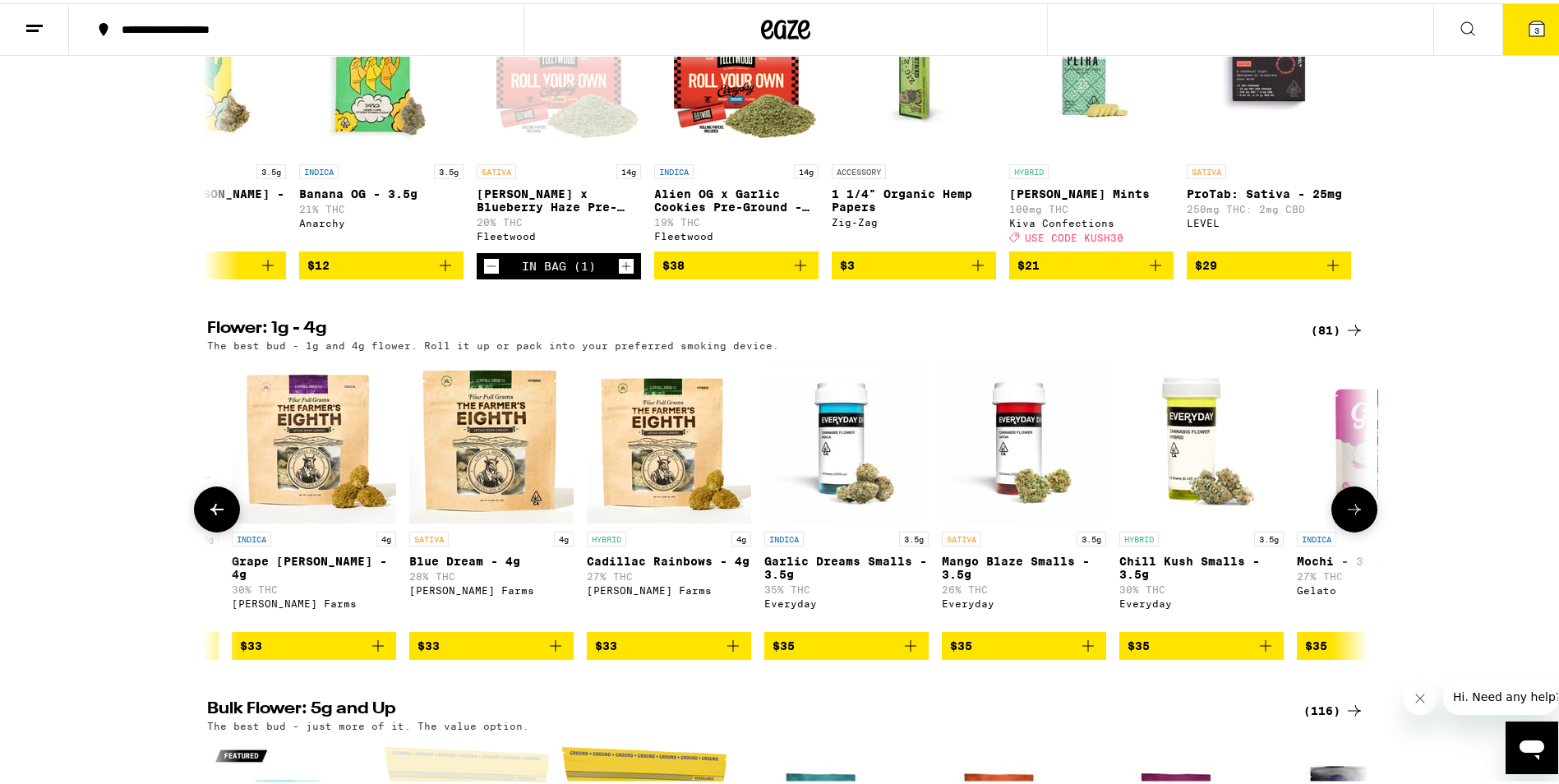
scroll to position [0, 4891]
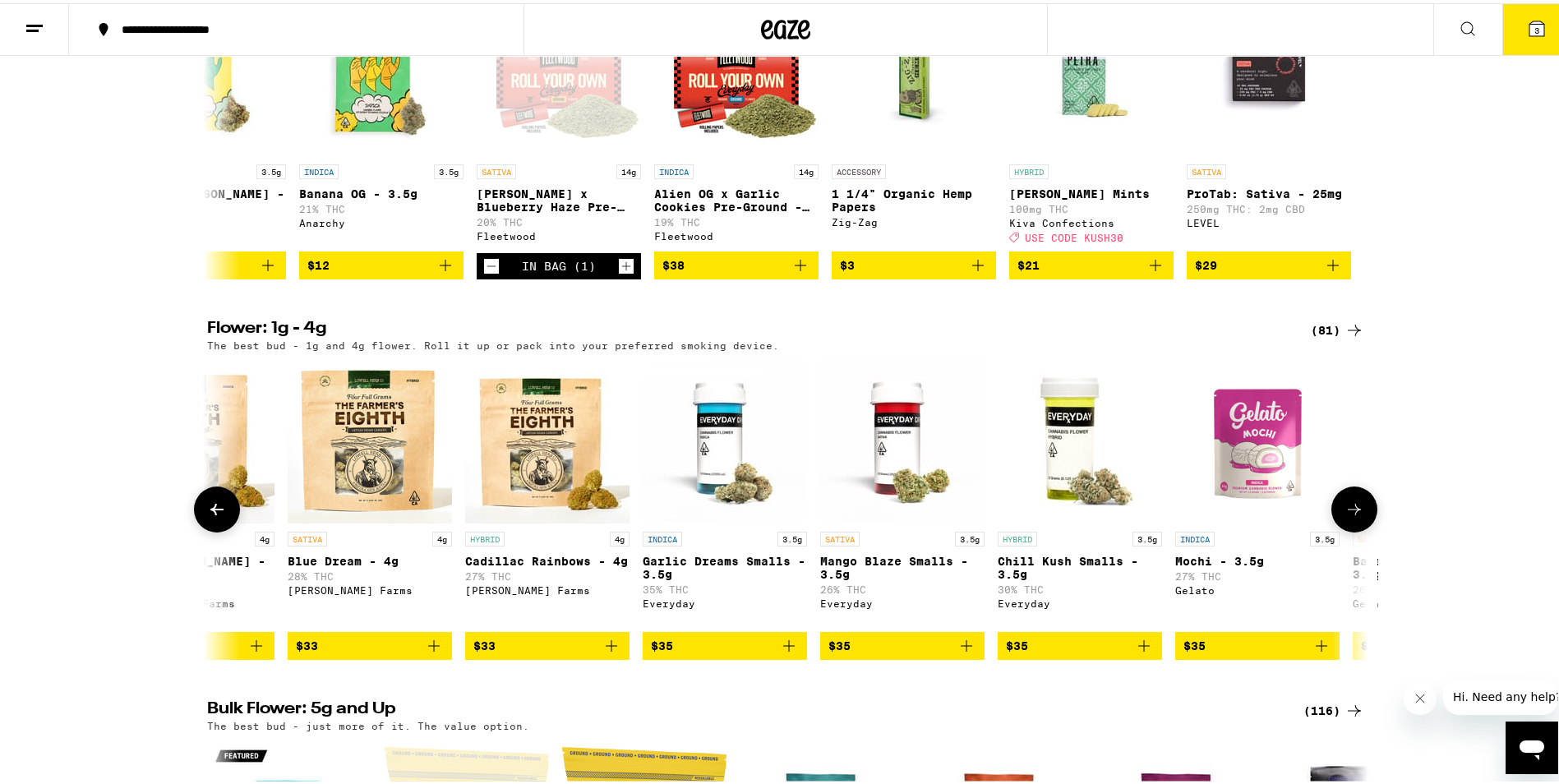
click at [1352, 516] on icon at bounding box center [1355, 506] width 20 height 20
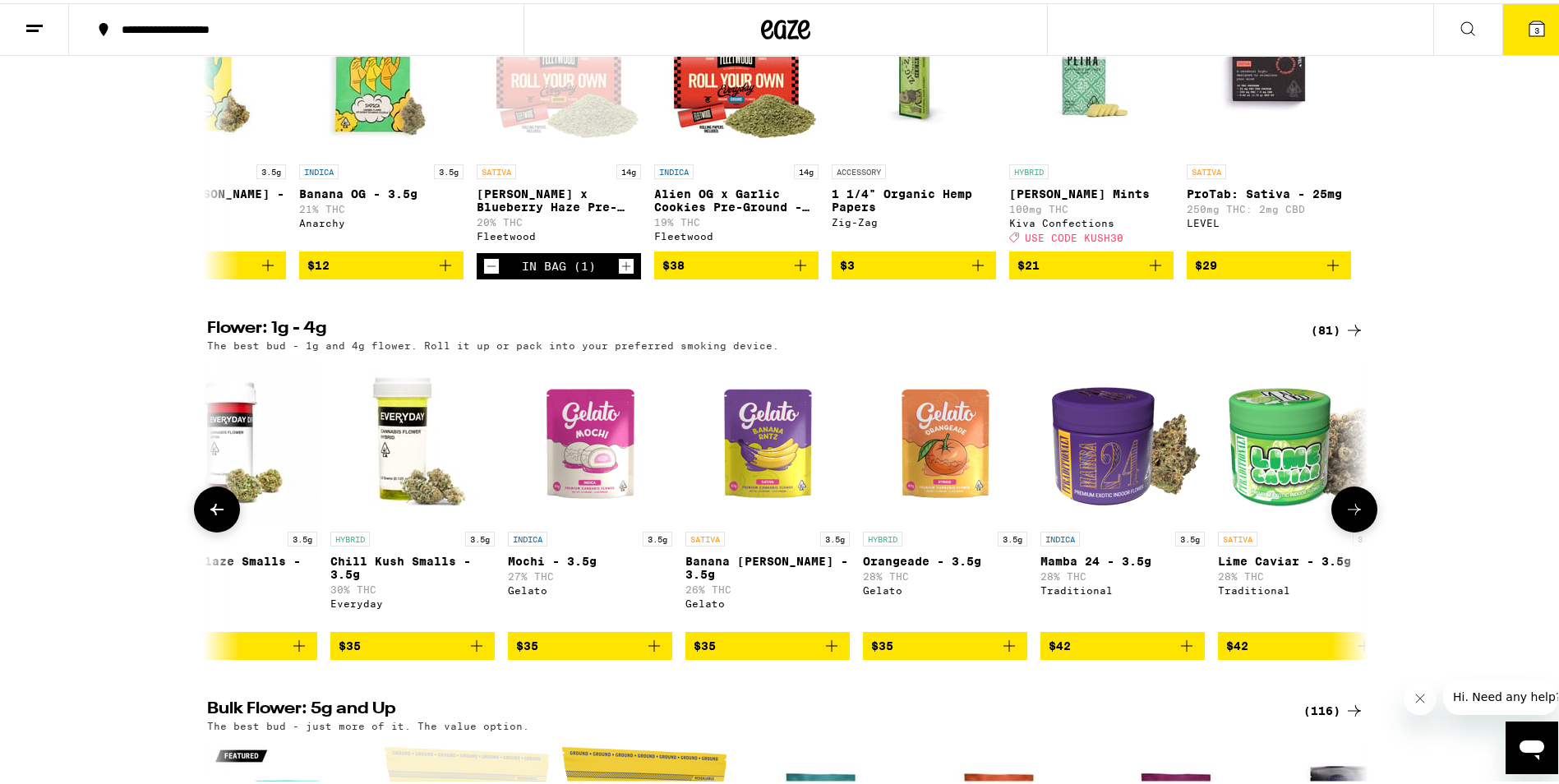
scroll to position [0, 5869]
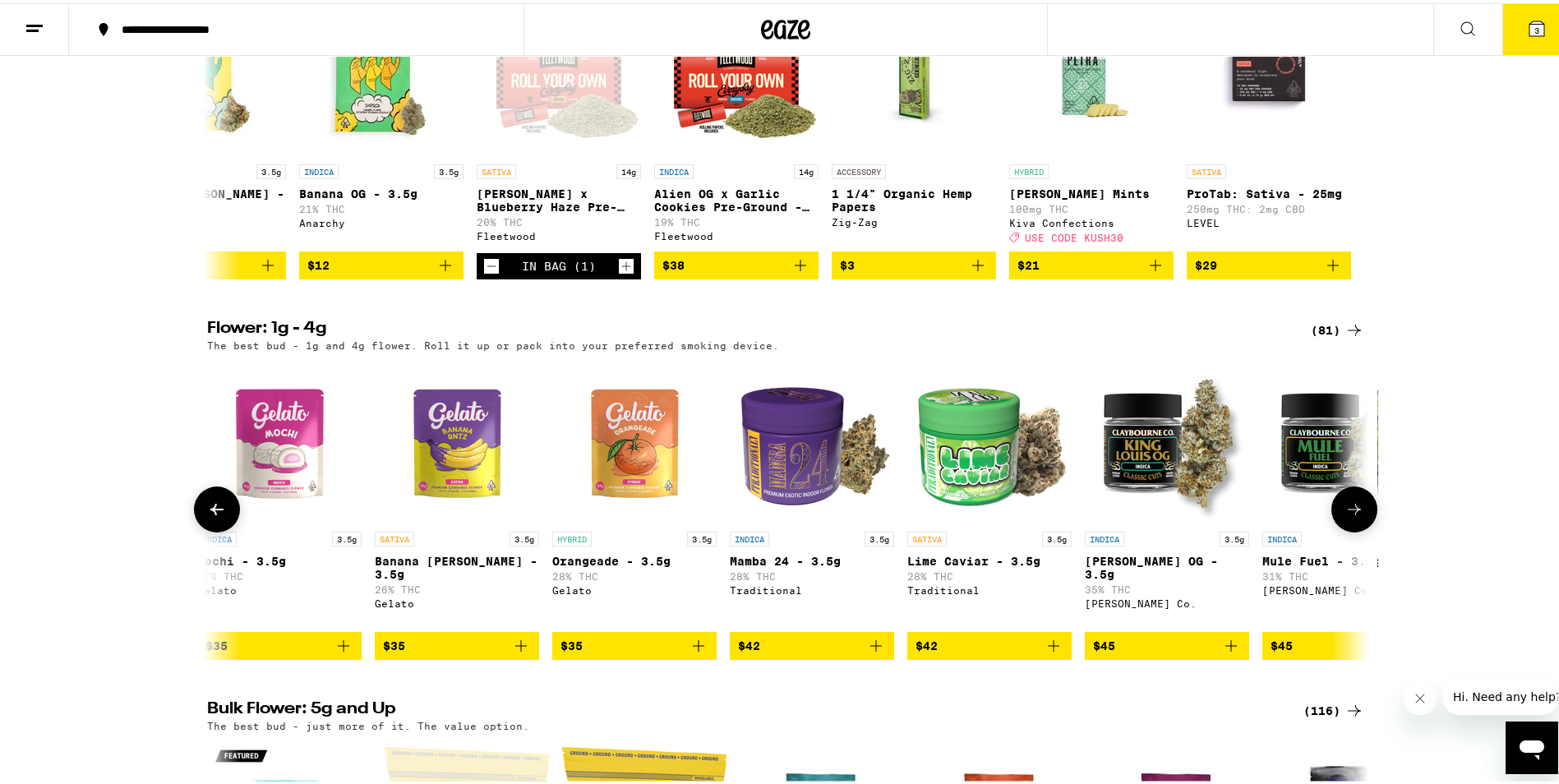
click at [1352, 516] on icon at bounding box center [1355, 506] width 20 height 20
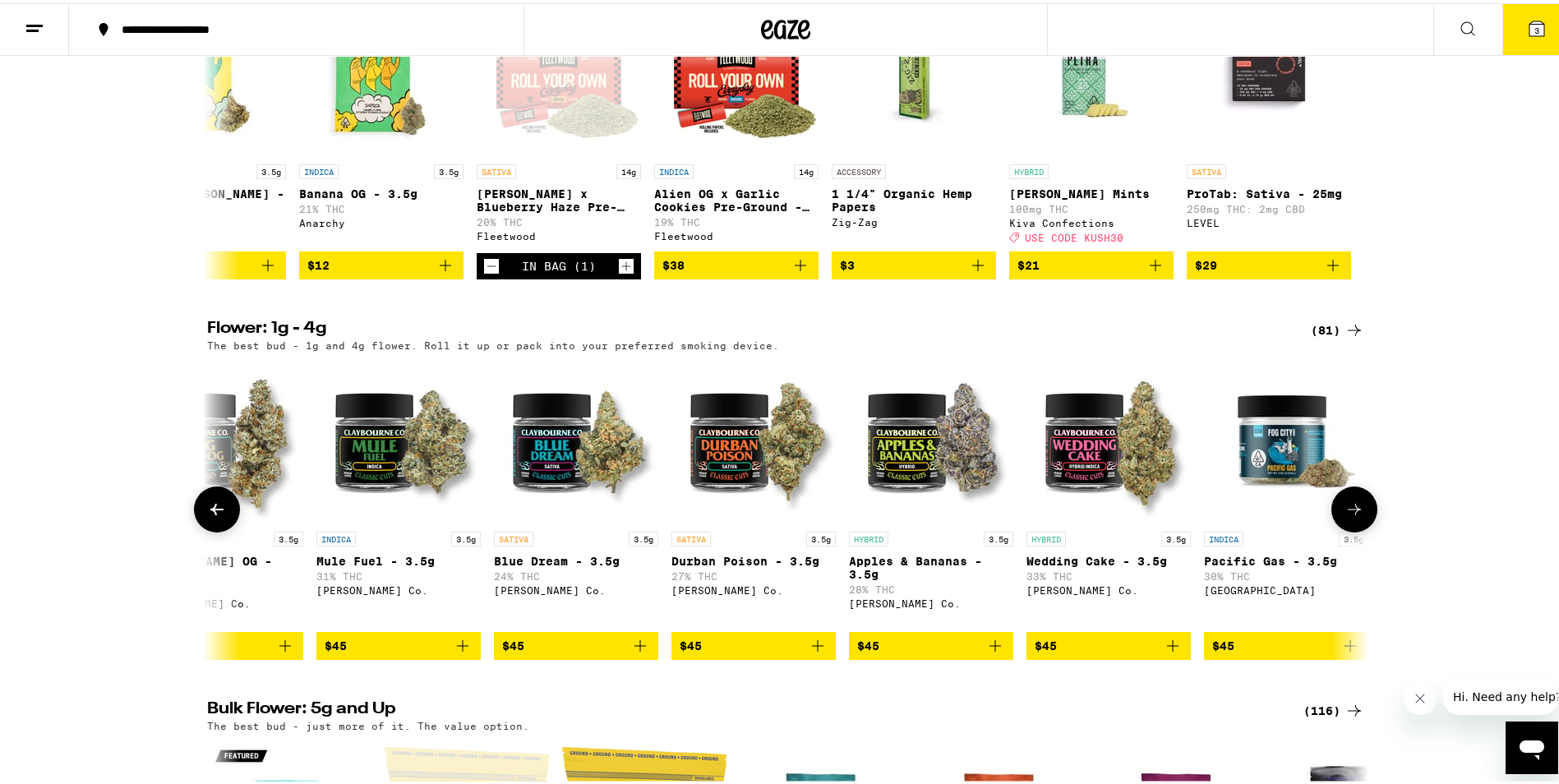
scroll to position [0, 6847]
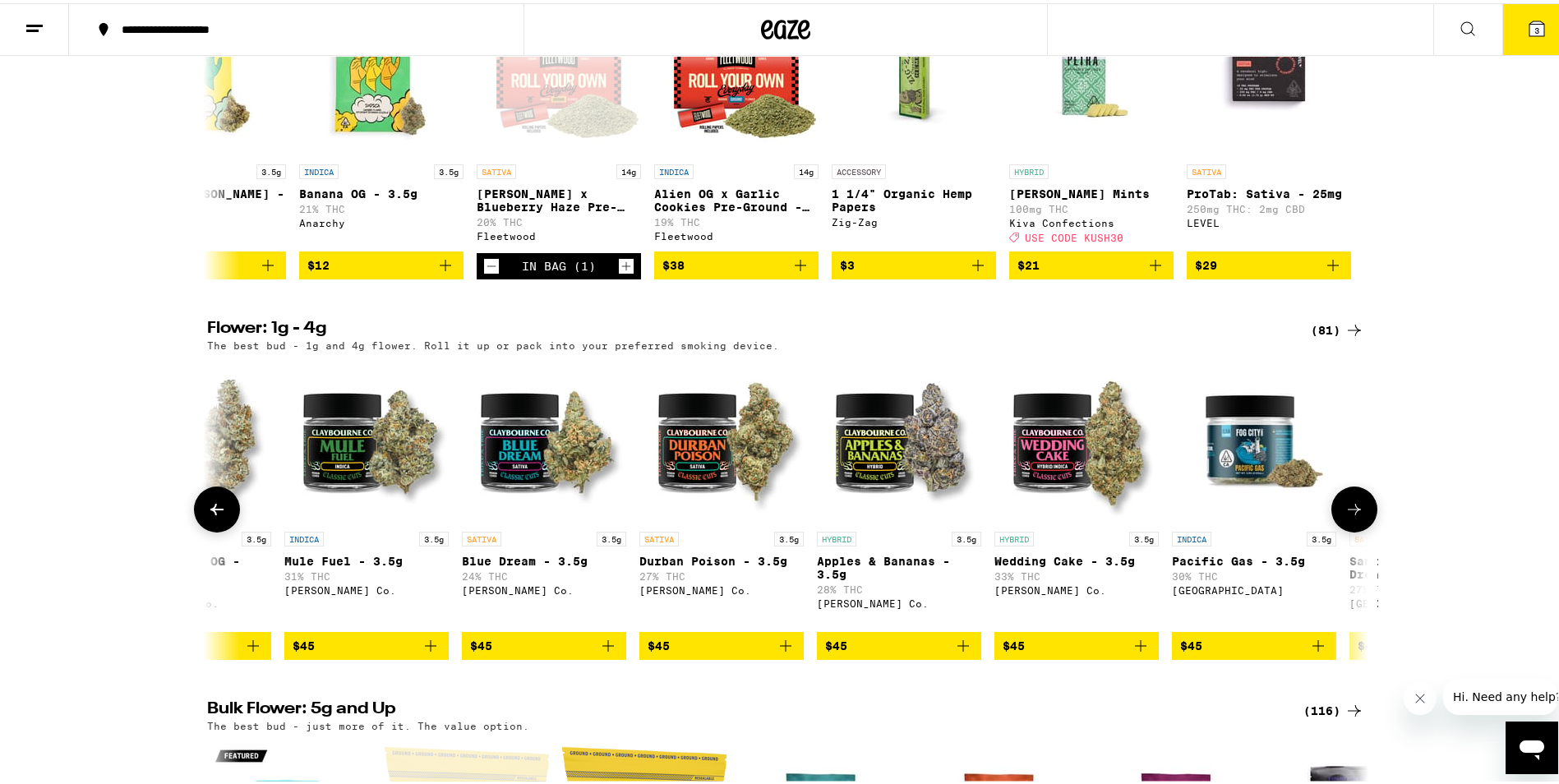
click at [1352, 516] on icon at bounding box center [1355, 506] width 20 height 20
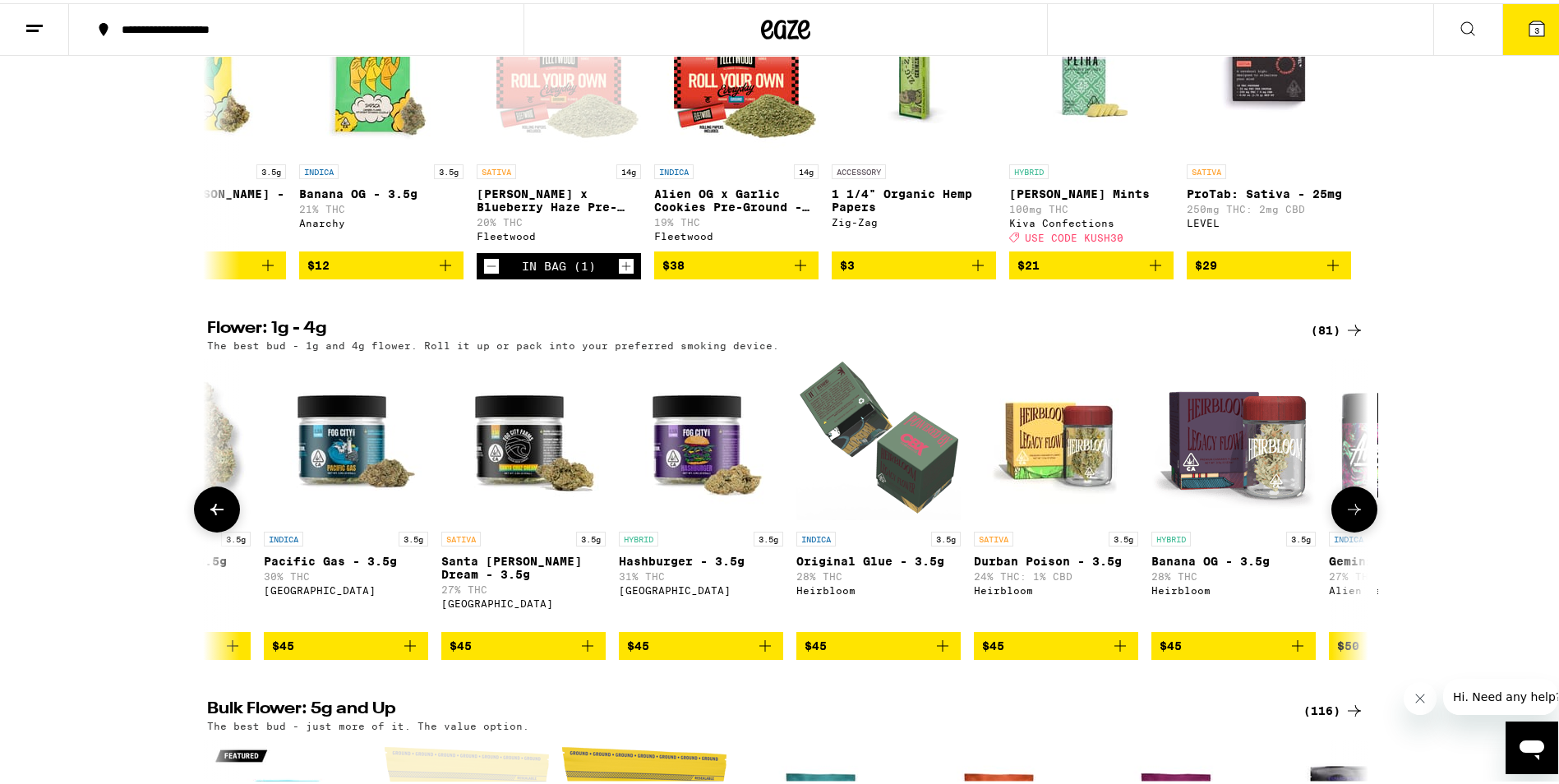
scroll to position [0, 7825]
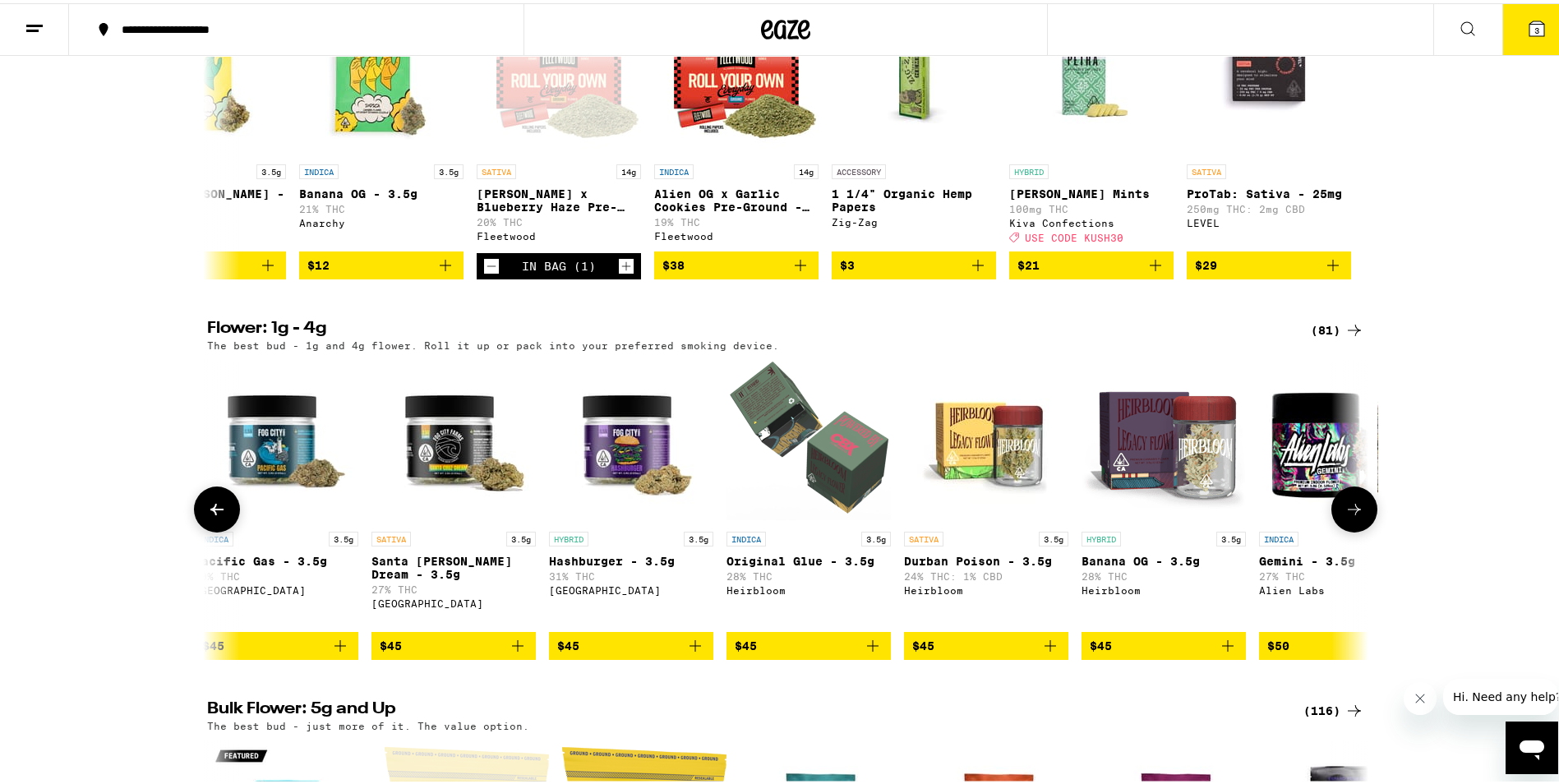
click at [1350, 516] on icon at bounding box center [1355, 506] width 20 height 20
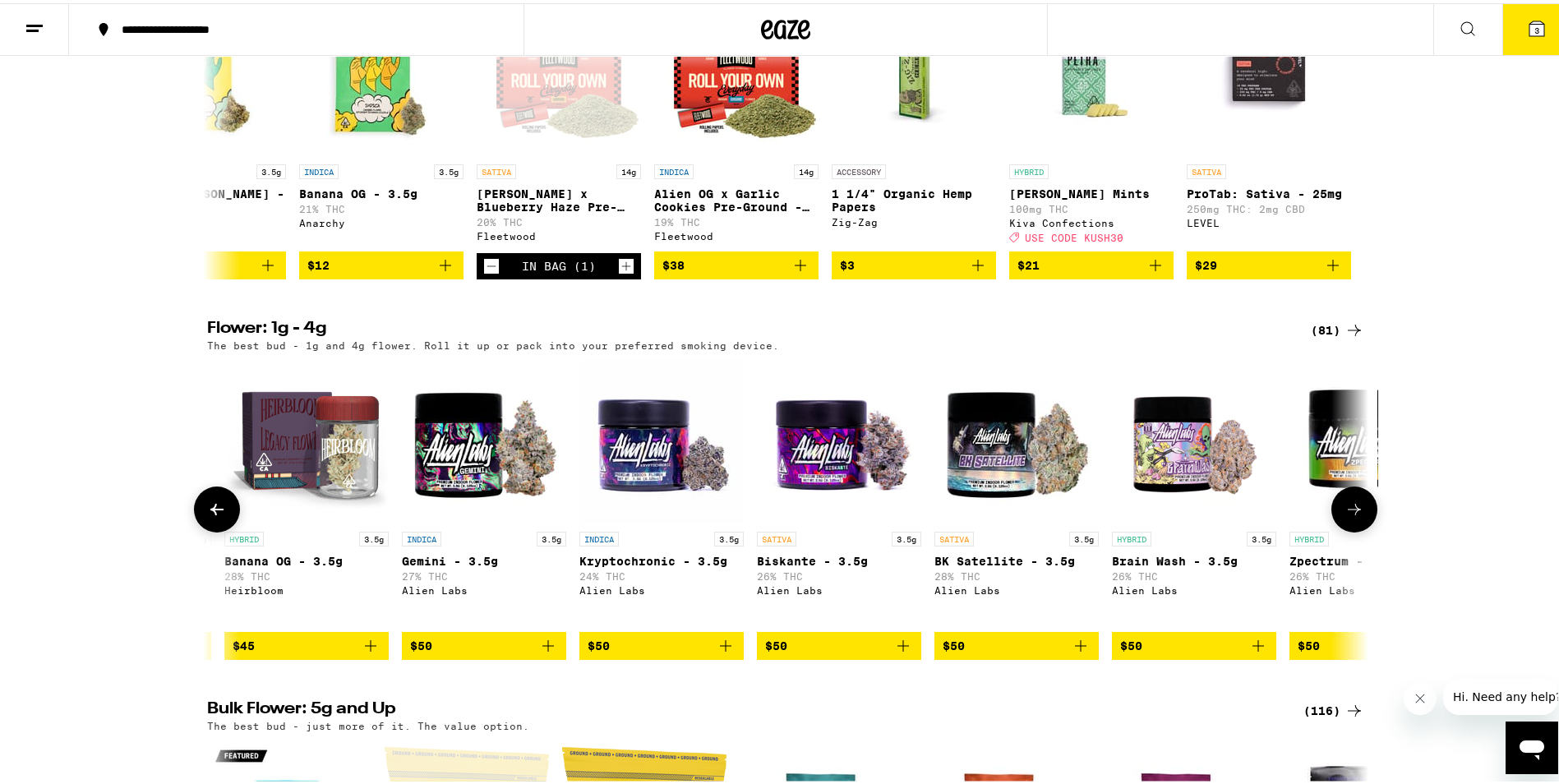
scroll to position [0, 8803]
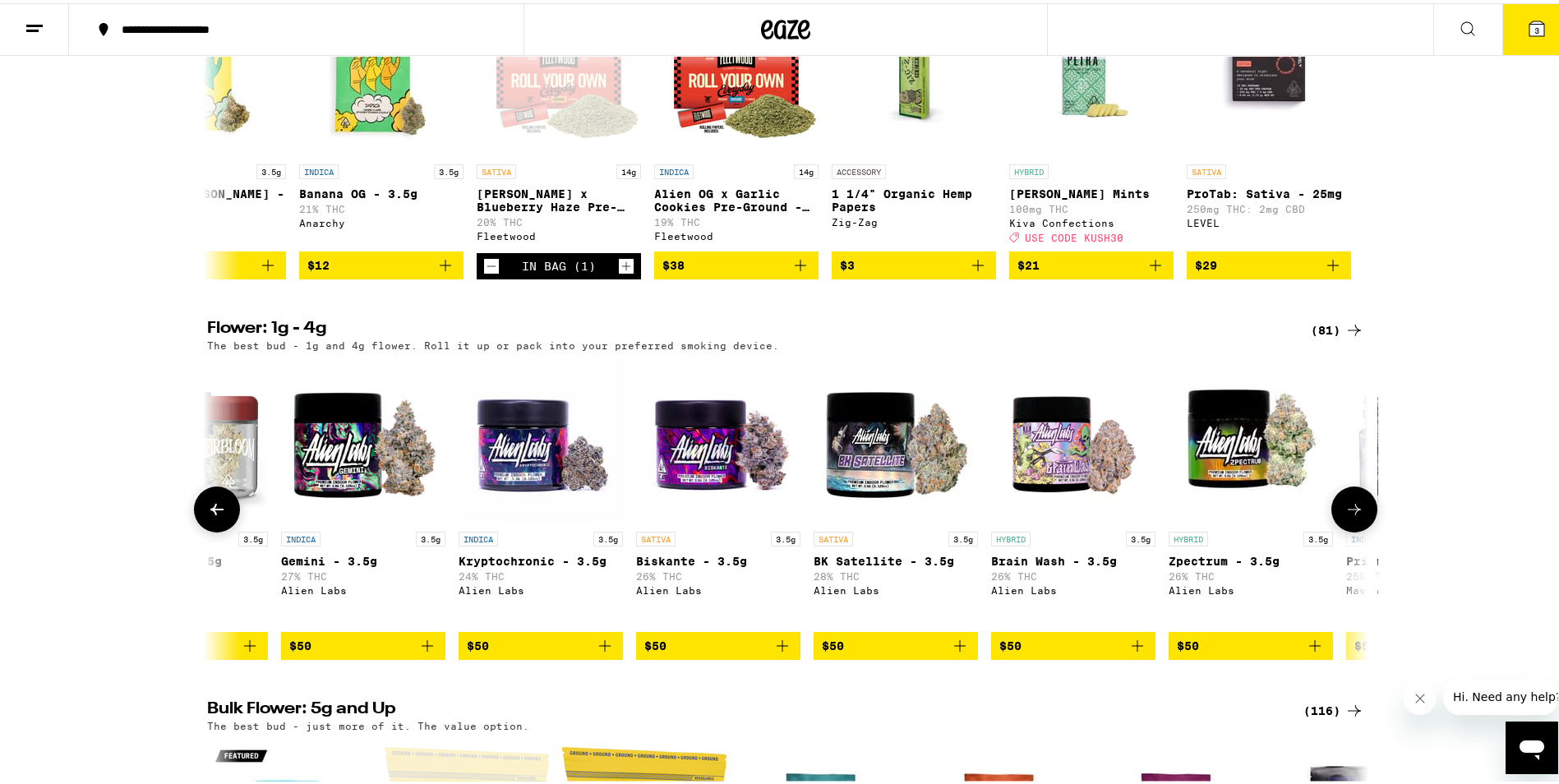
click at [1350, 516] on icon at bounding box center [1355, 506] width 20 height 20
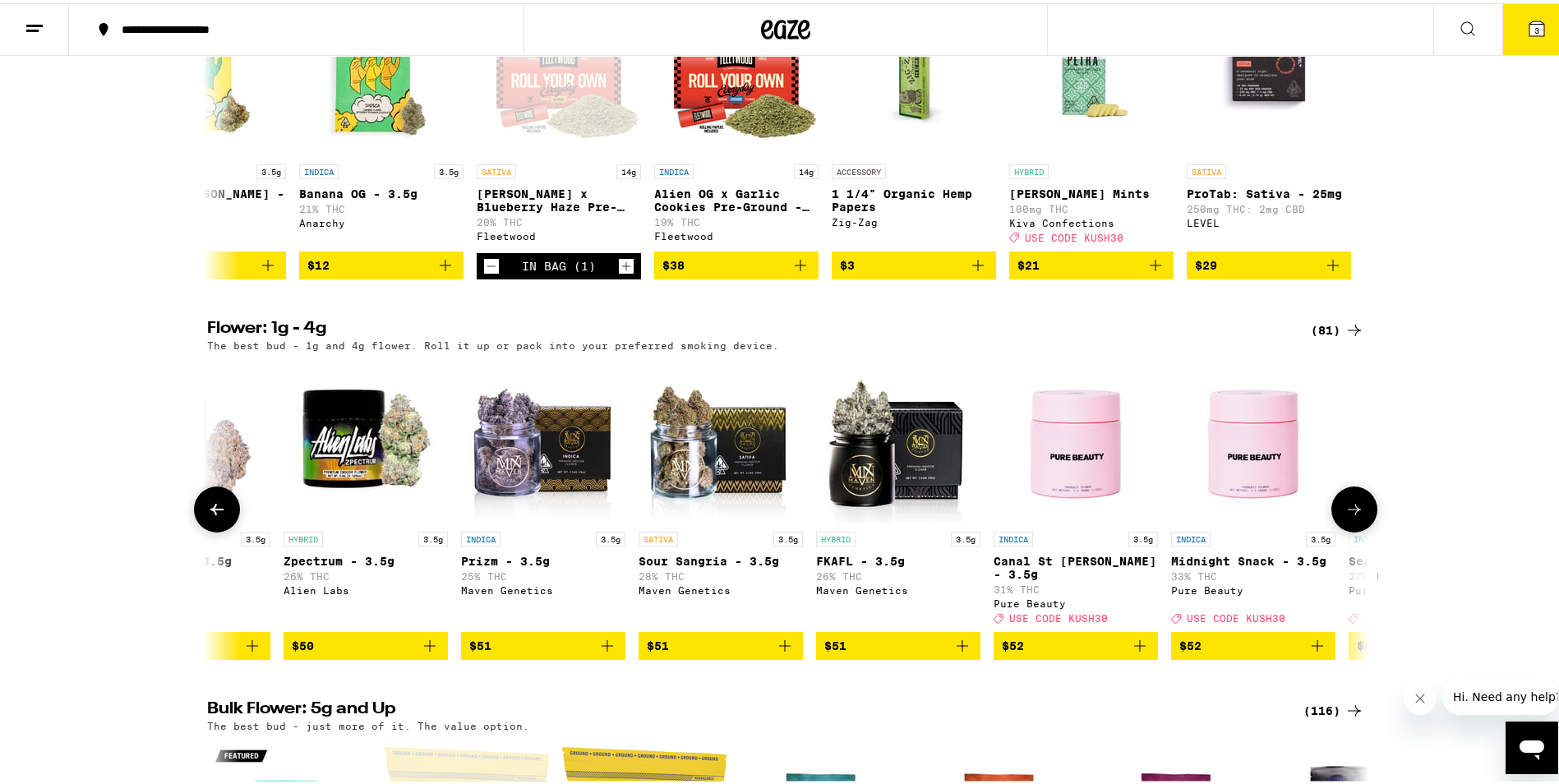
scroll to position [0, 9781]
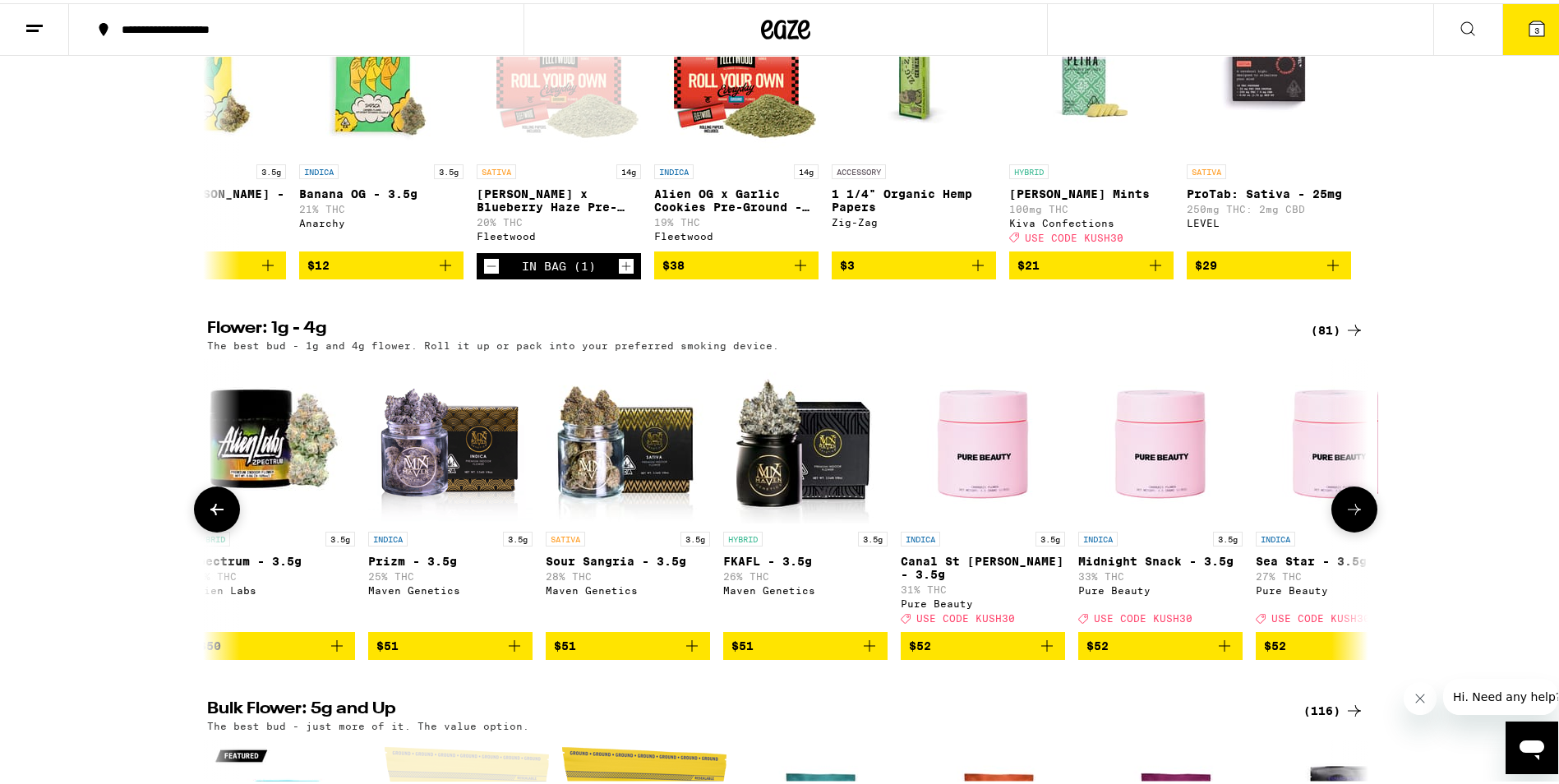
click at [1348, 516] on icon at bounding box center [1355, 506] width 20 height 20
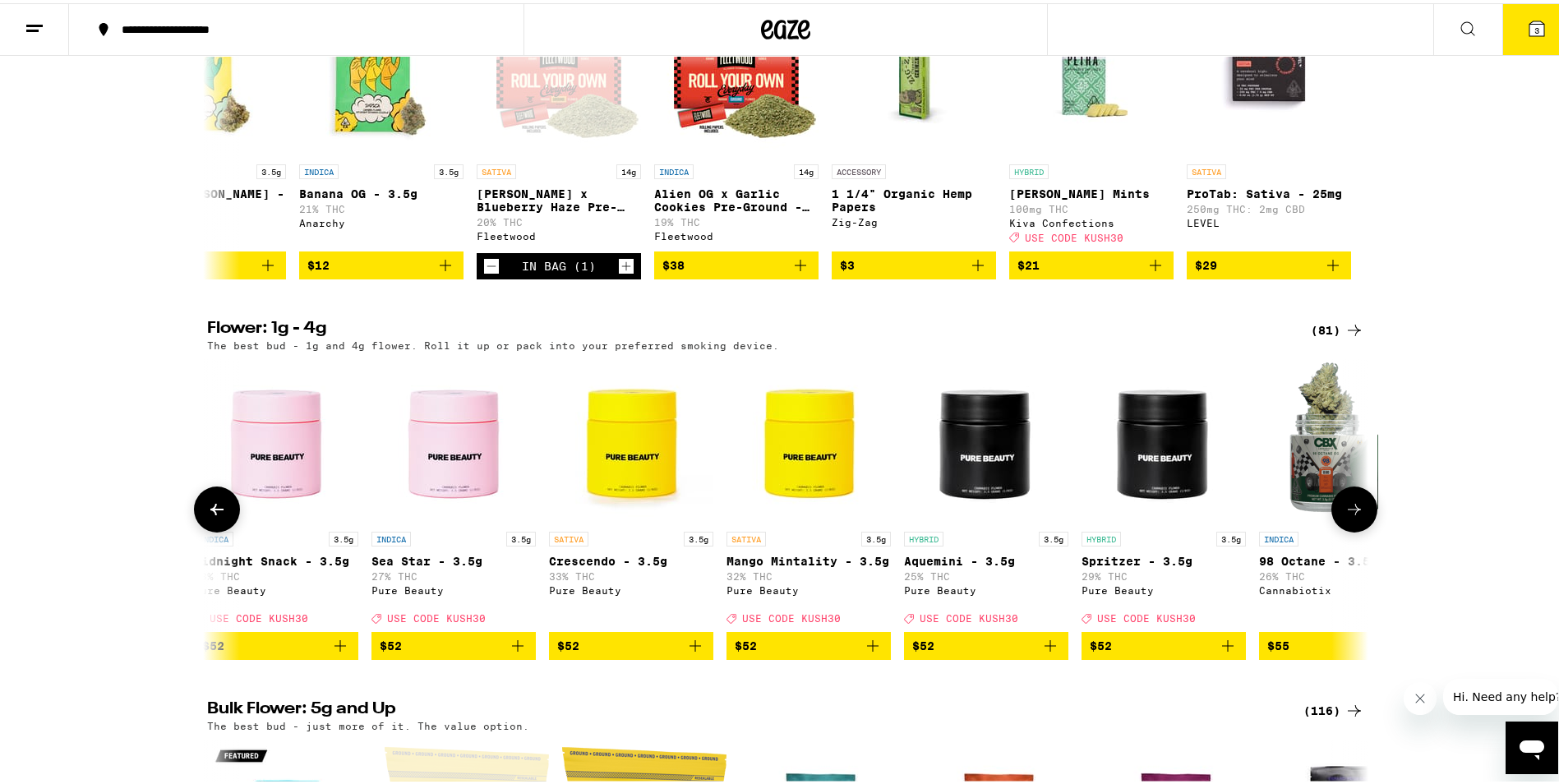
scroll to position [0, 10759]
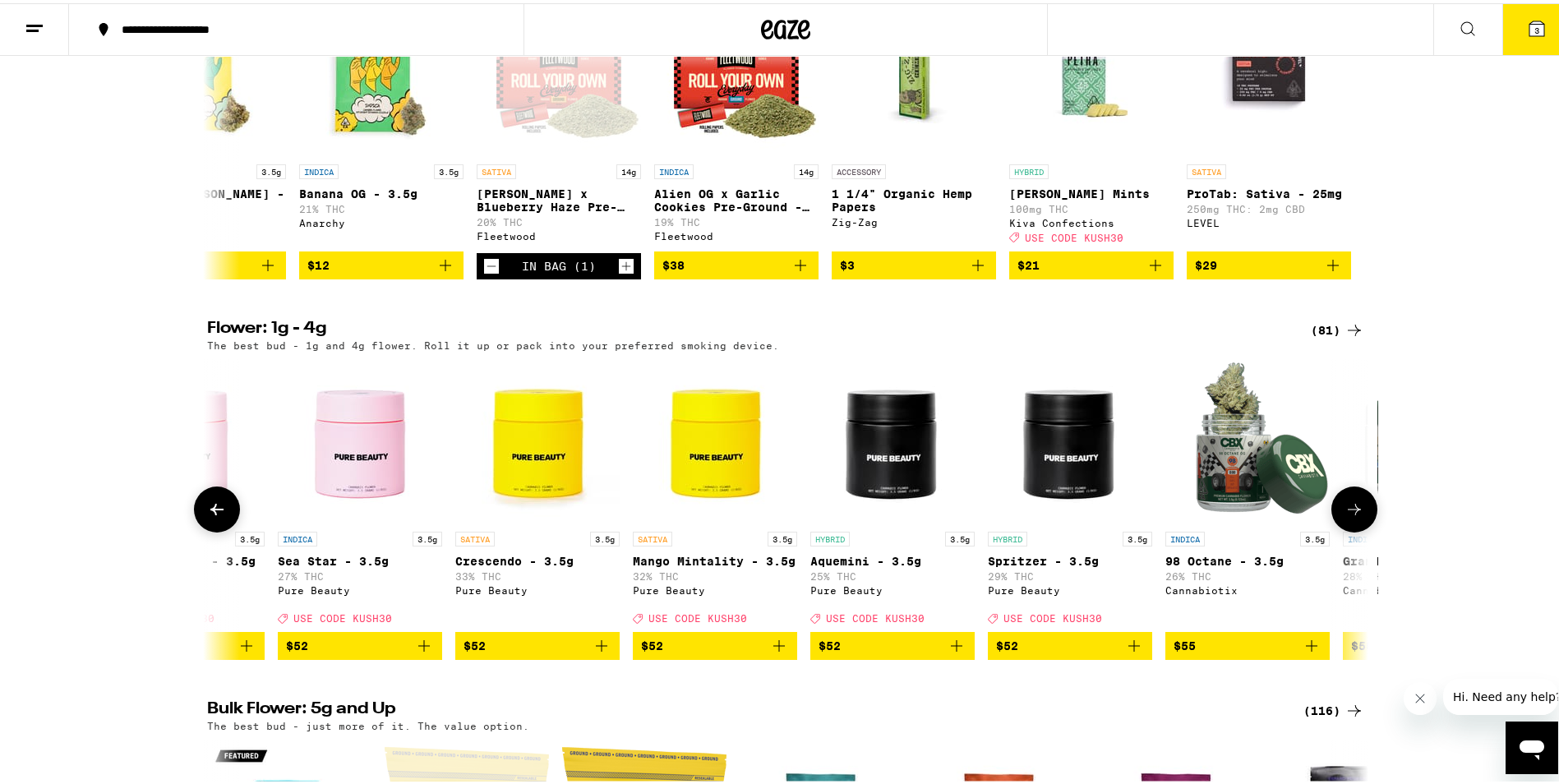
click at [1352, 516] on icon at bounding box center [1355, 506] width 20 height 20
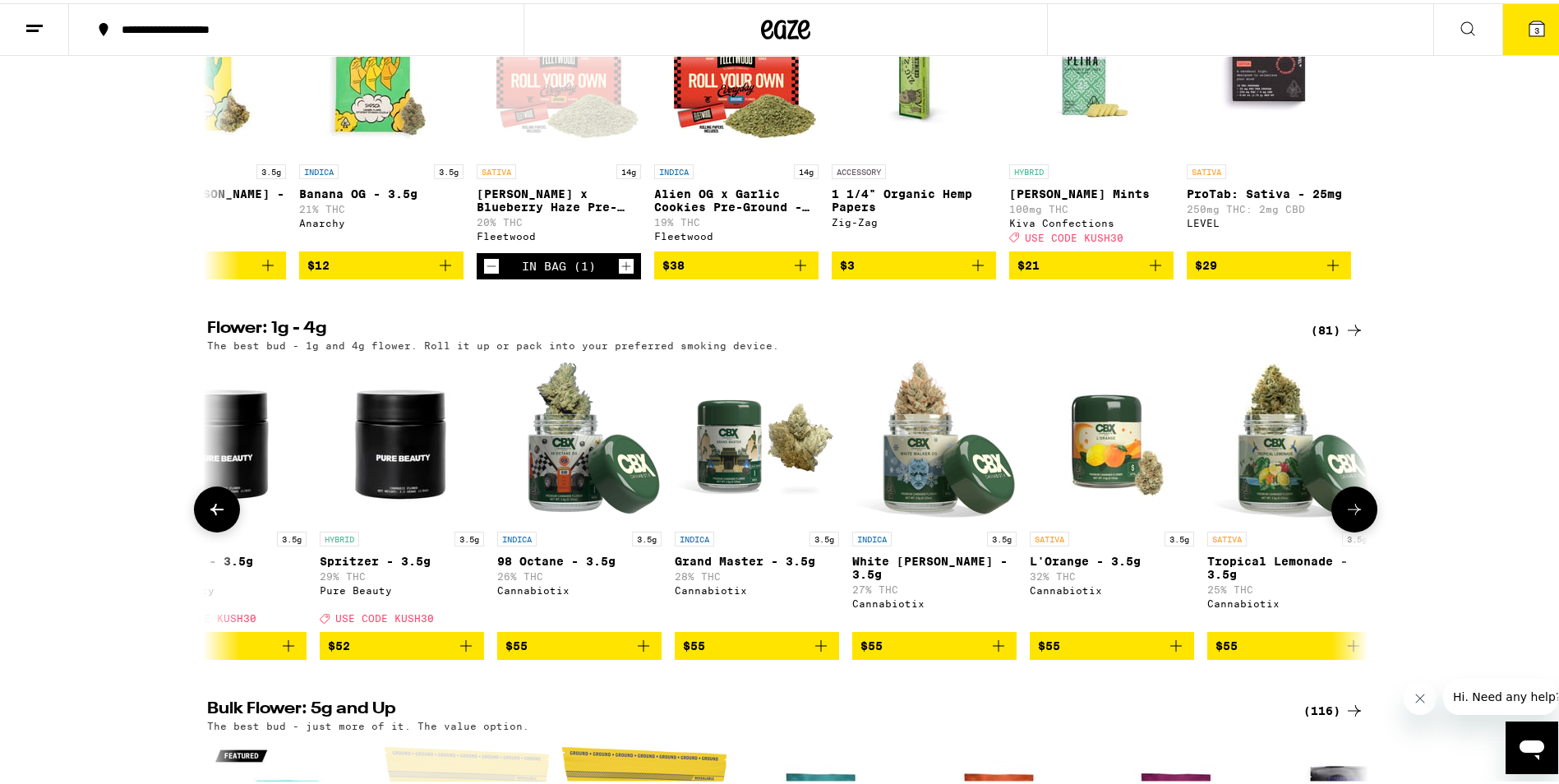
scroll to position [0, 11737]
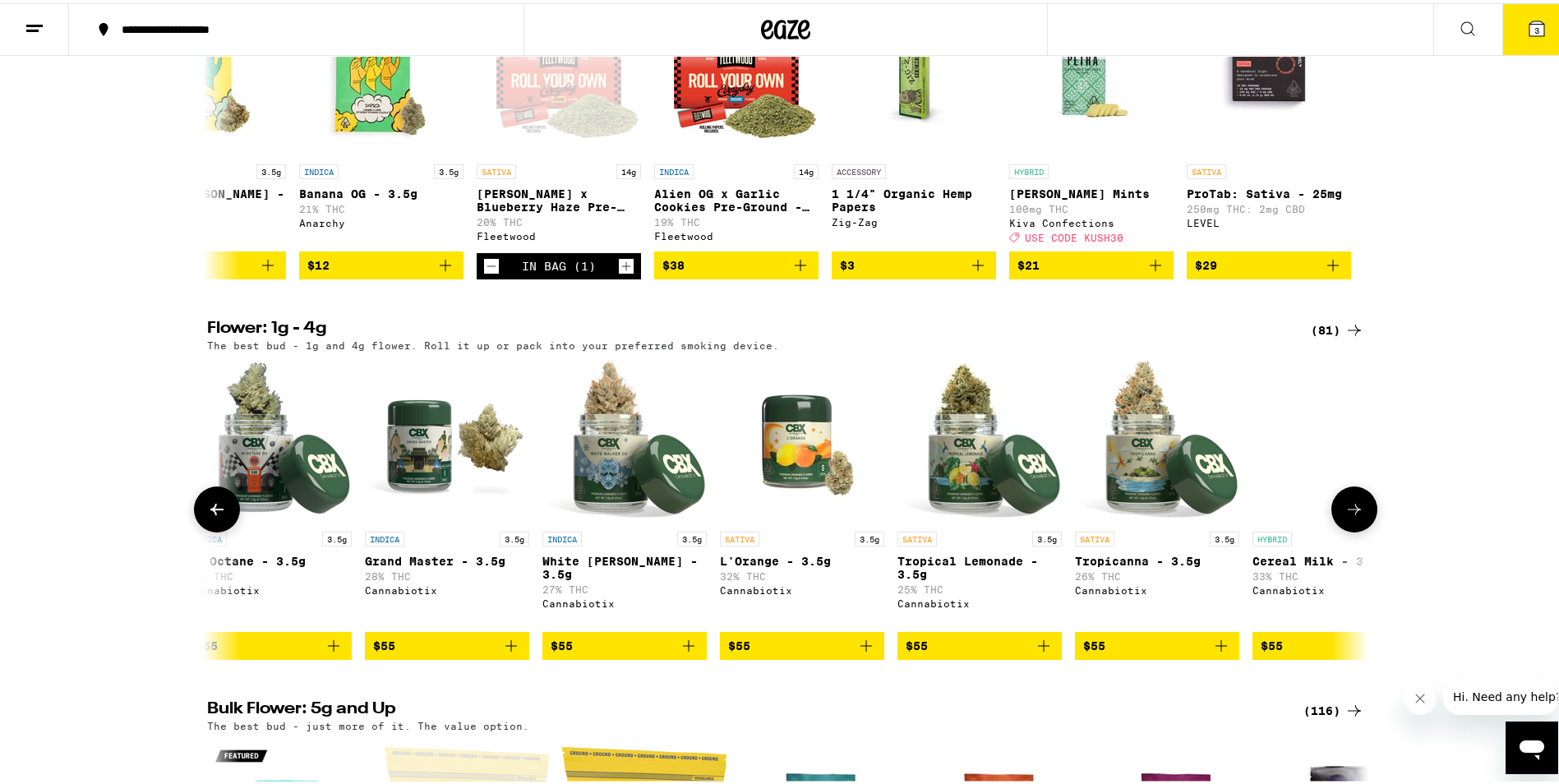
click at [1357, 516] on icon at bounding box center [1355, 506] width 20 height 20
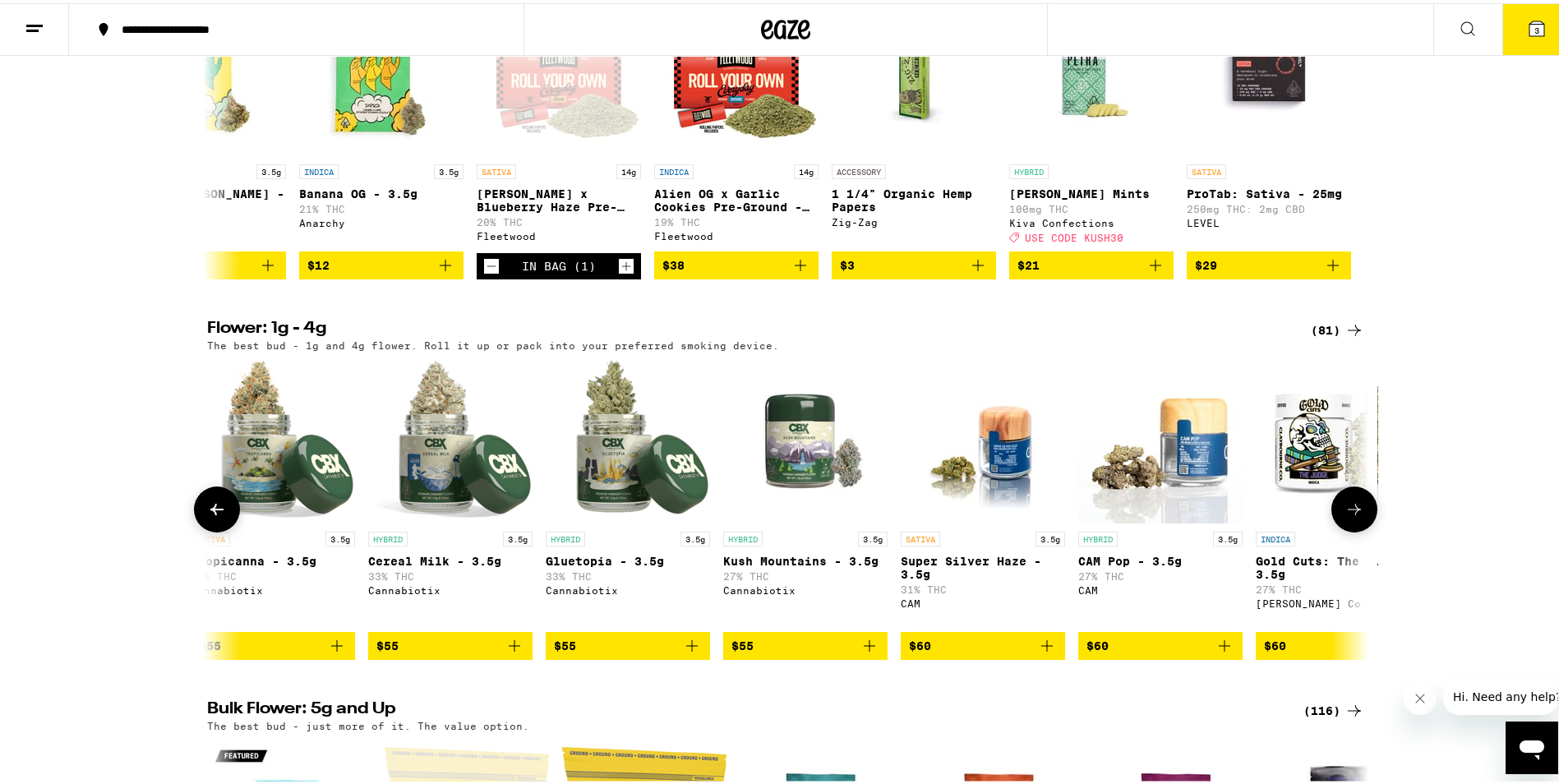
scroll to position [0, 12716]
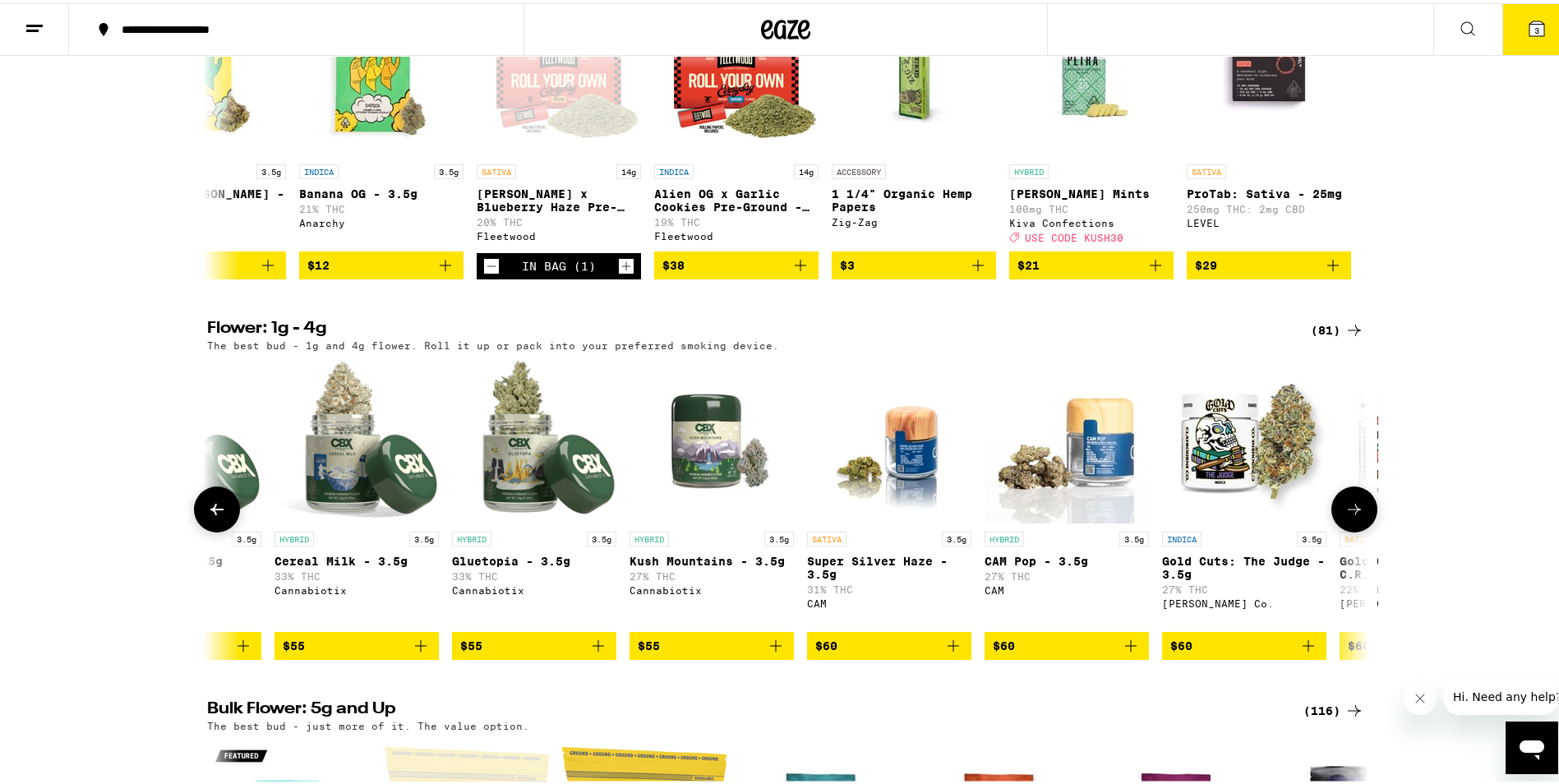
click at [1349, 516] on icon at bounding box center [1355, 506] width 20 height 20
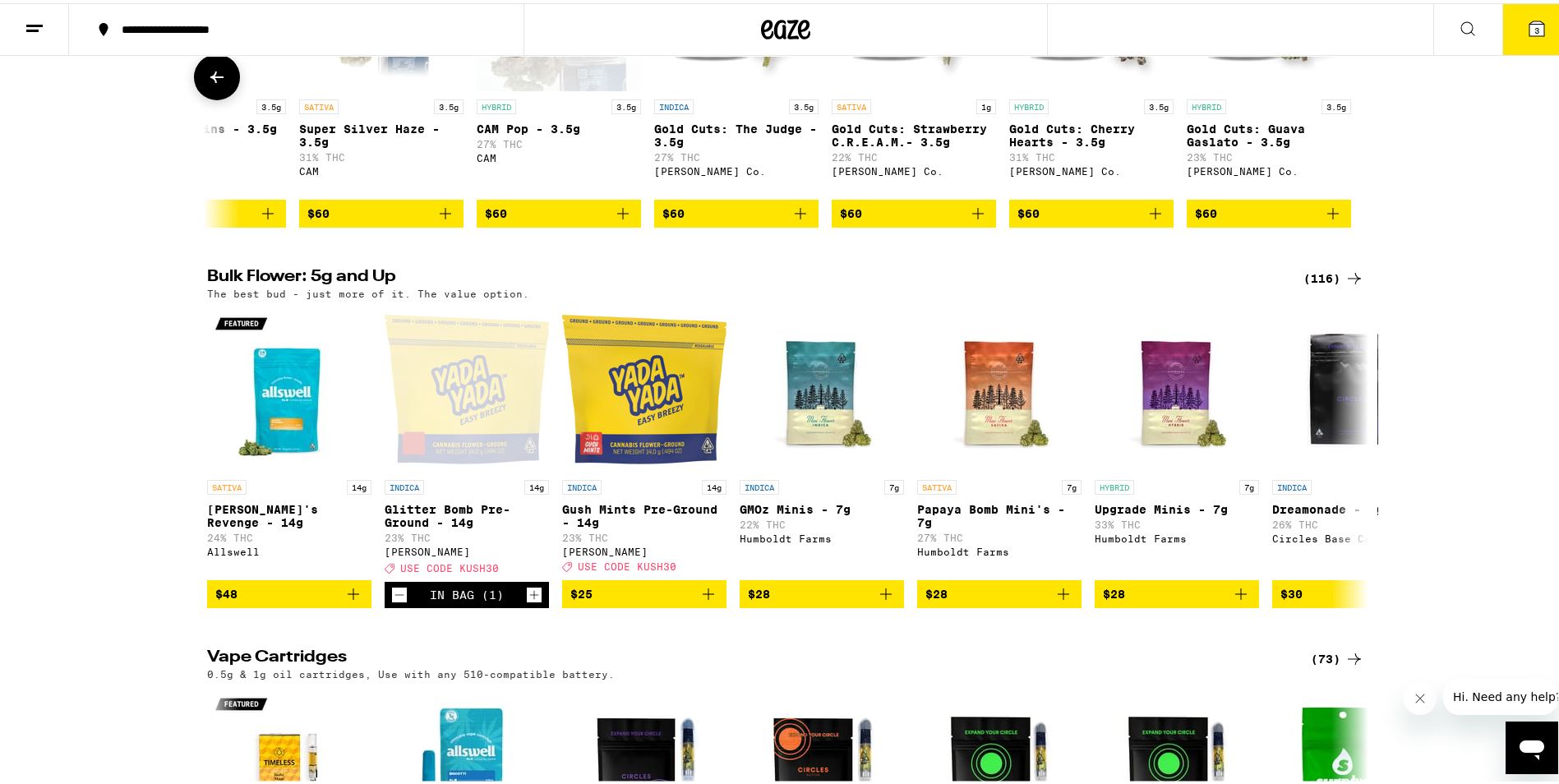
scroll to position [1920, 0]
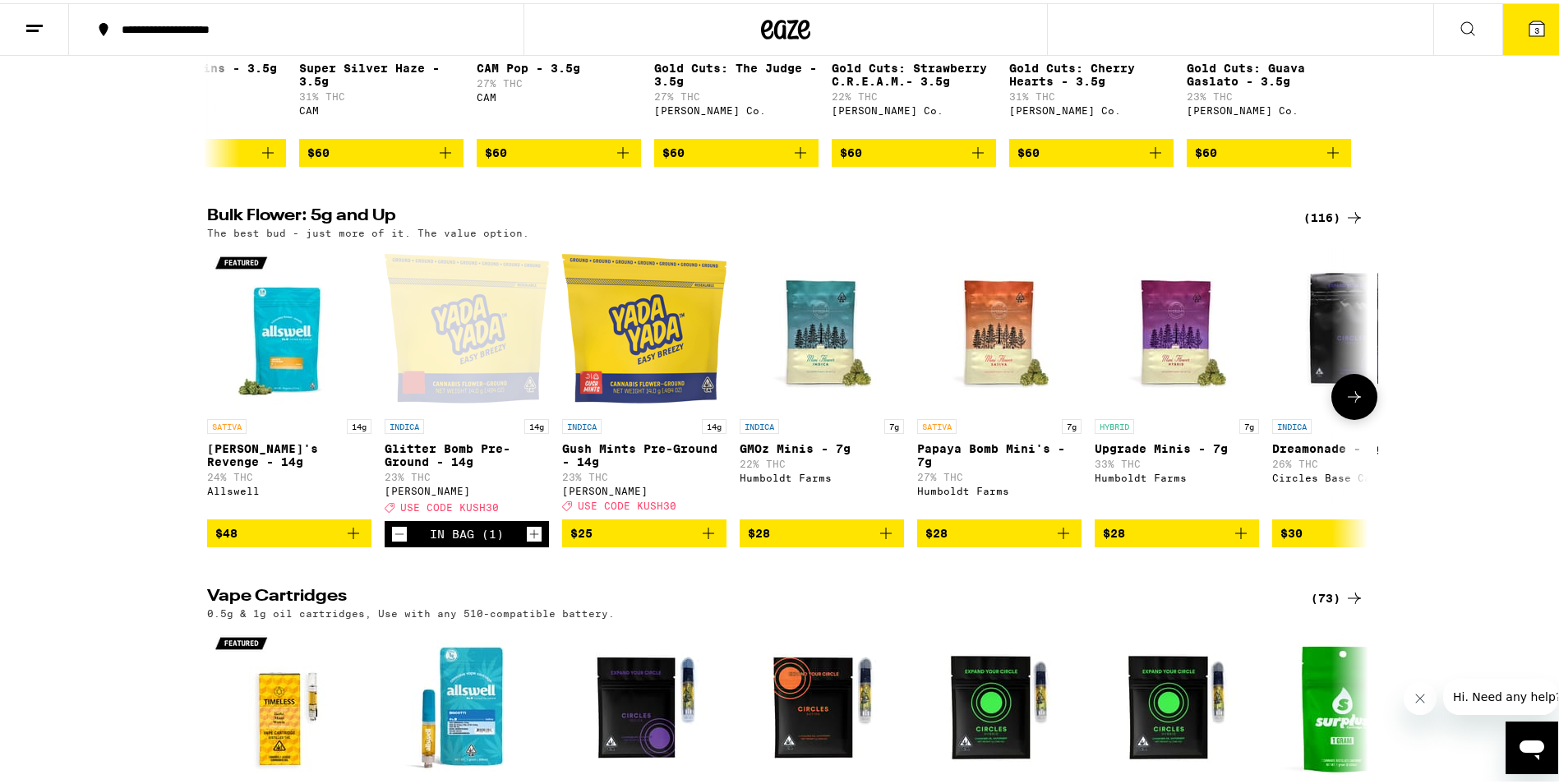
click at [1349, 404] on icon at bounding box center [1355, 394] width 20 height 20
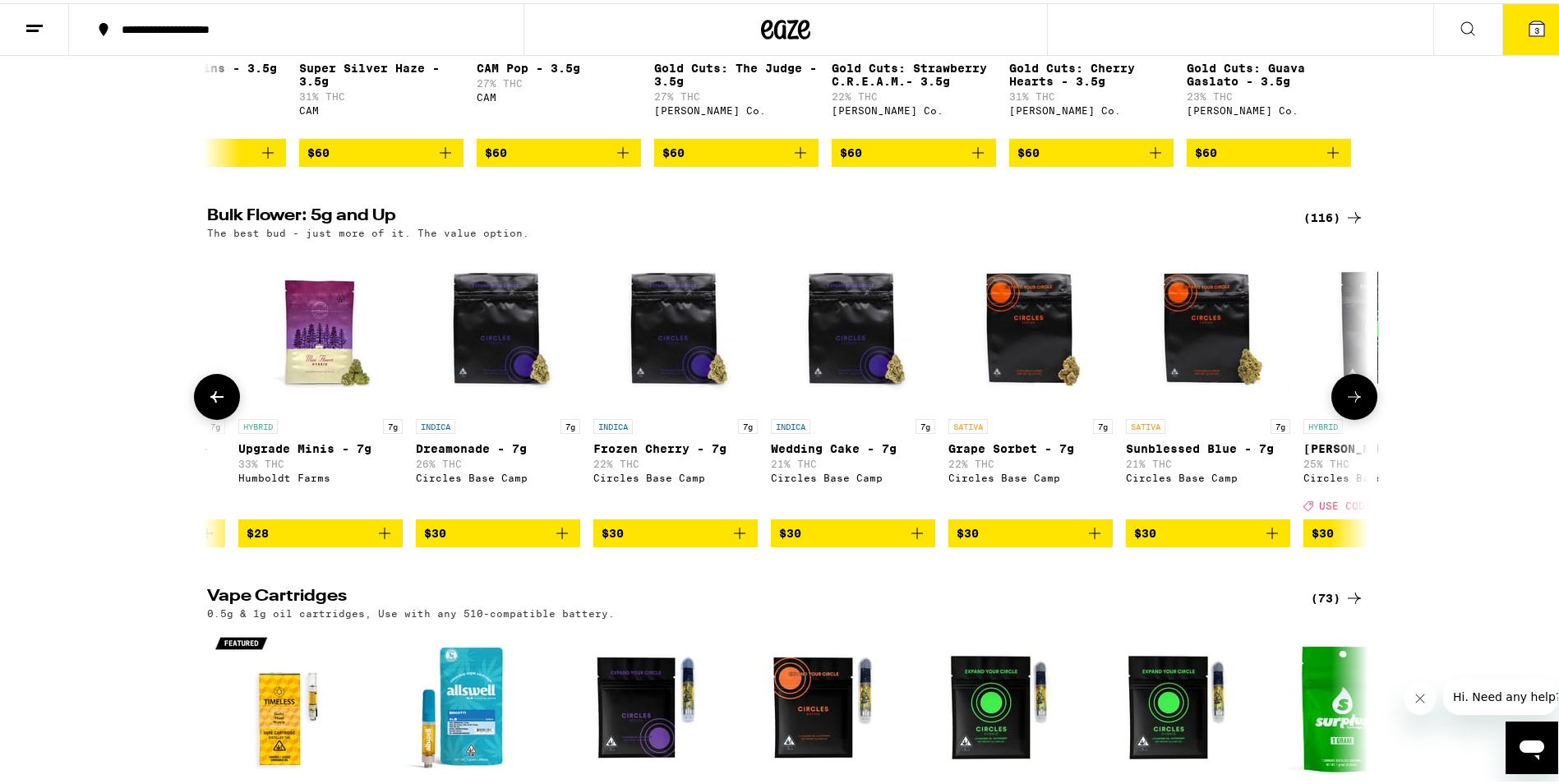
scroll to position [0, 978]
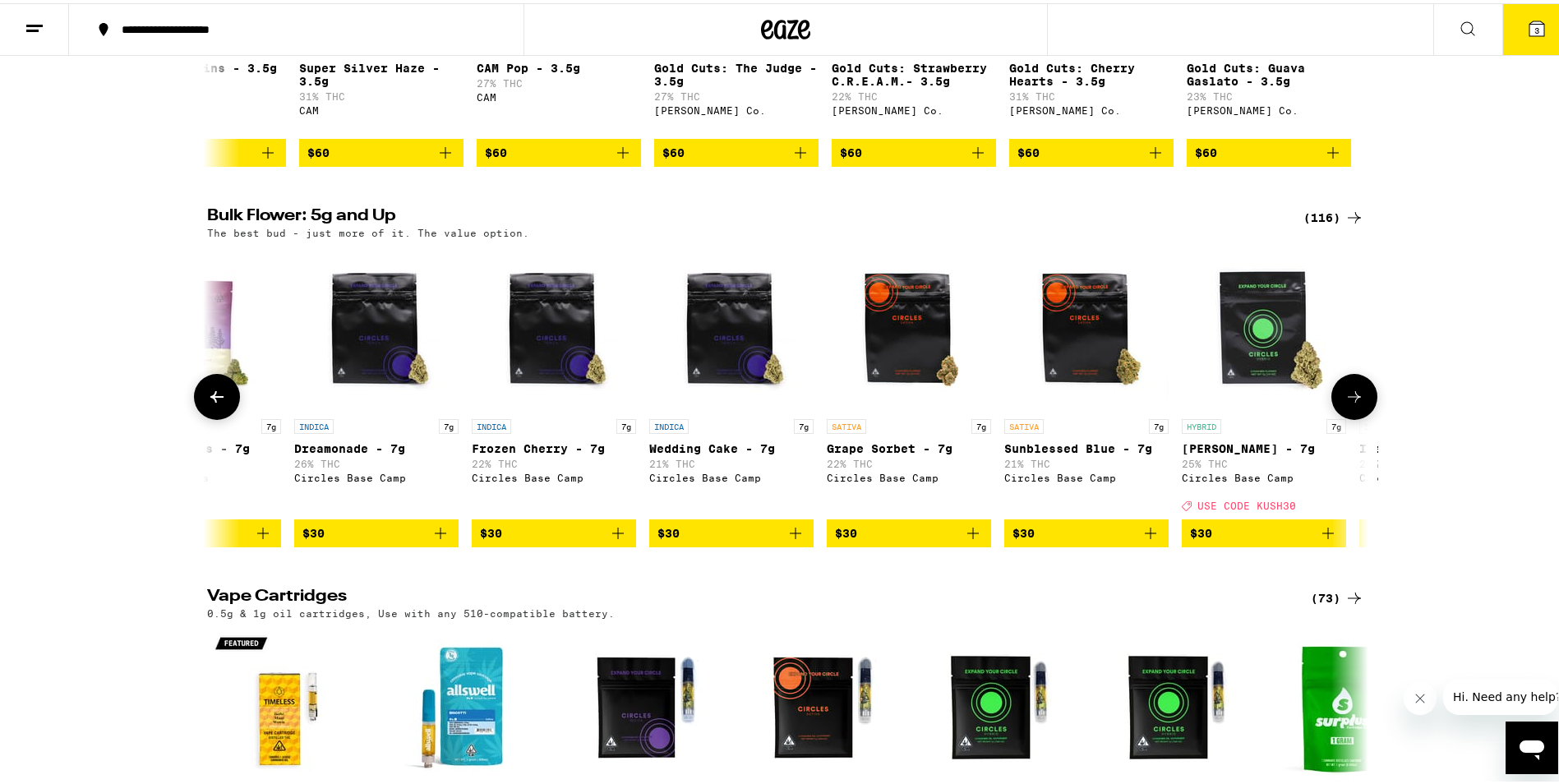
click at [1349, 404] on icon at bounding box center [1355, 394] width 20 height 20
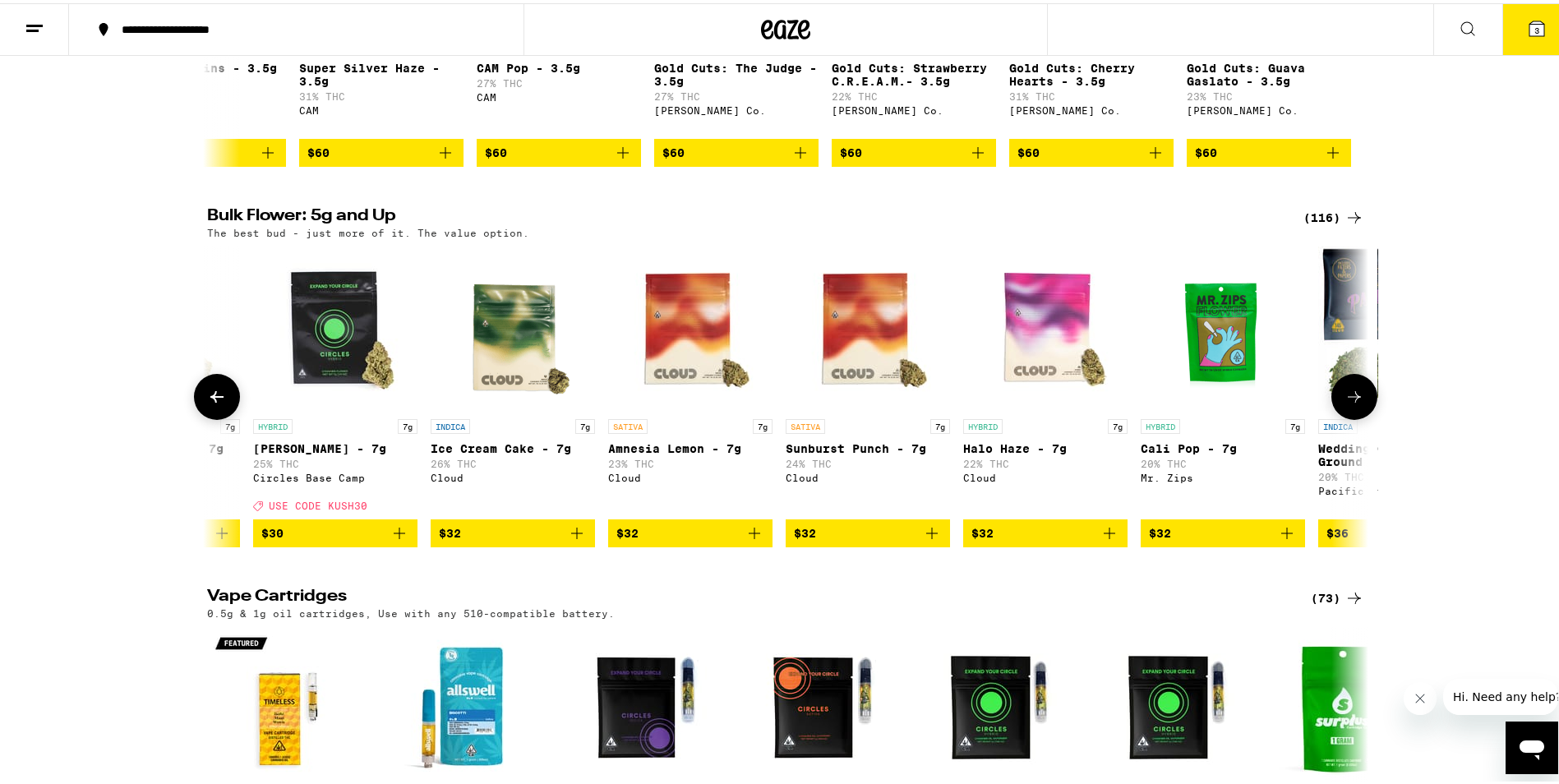
scroll to position [0, 1956]
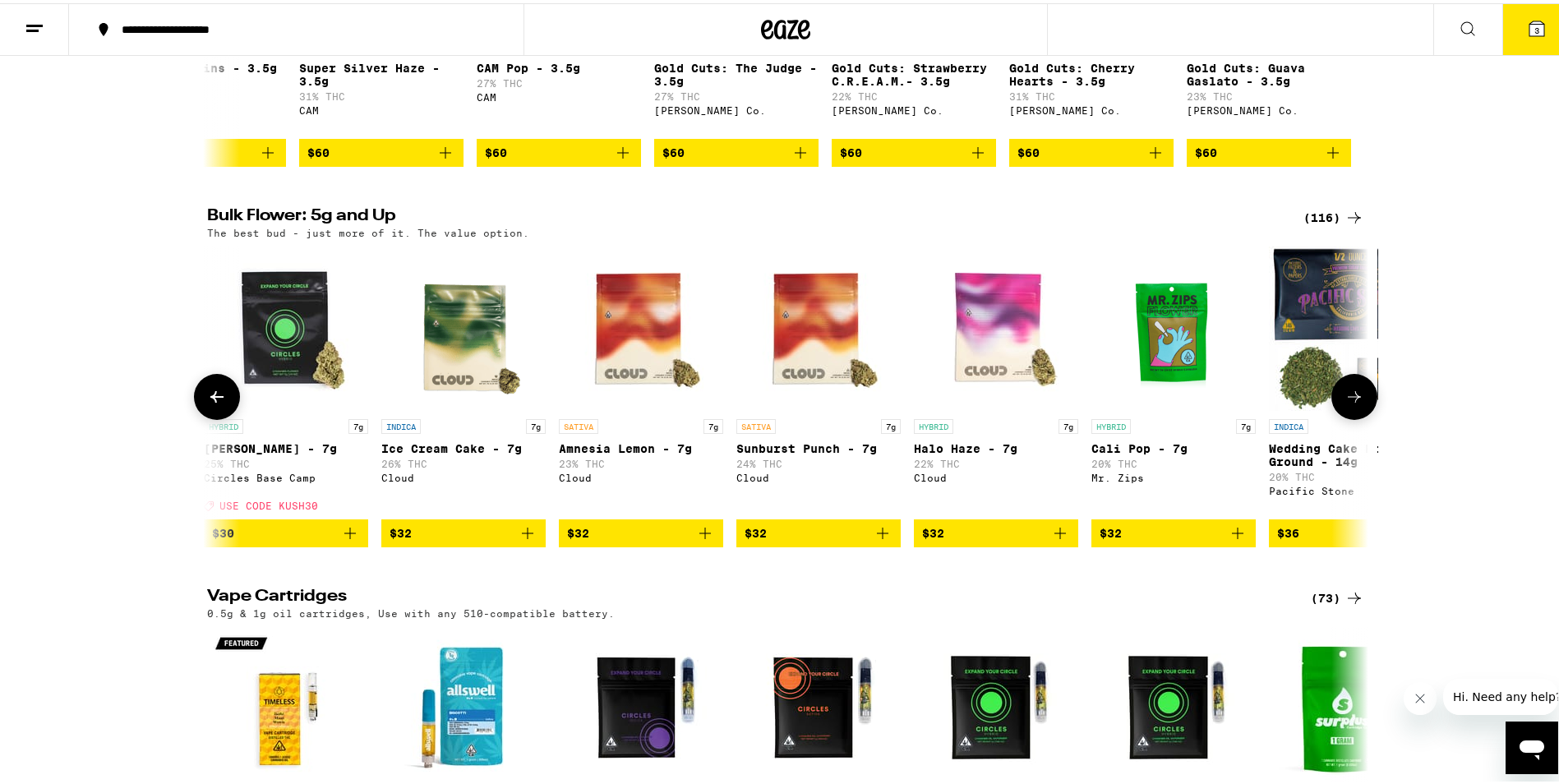
click at [1349, 404] on icon at bounding box center [1355, 394] width 20 height 20
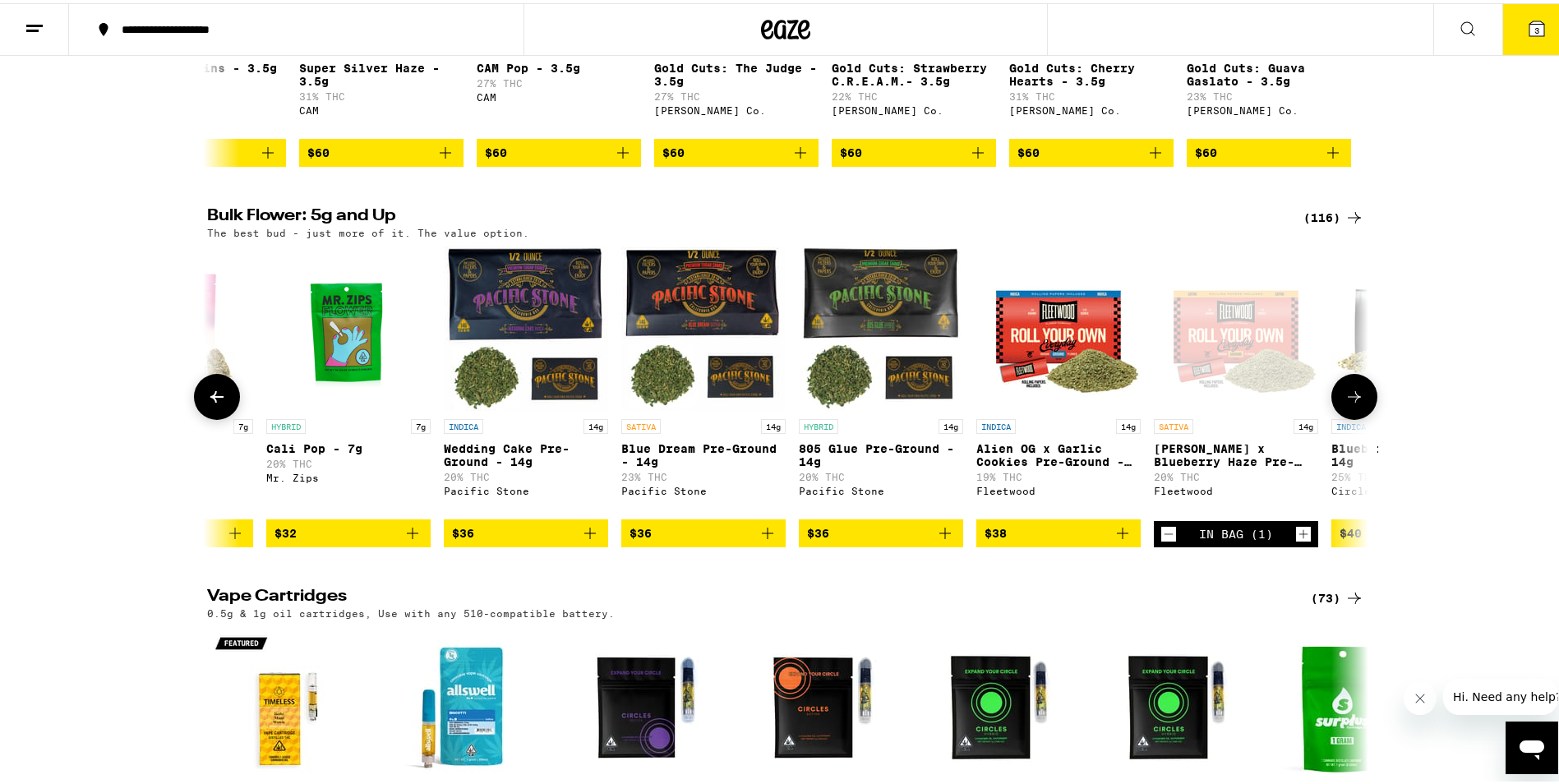
scroll to position [0, 2935]
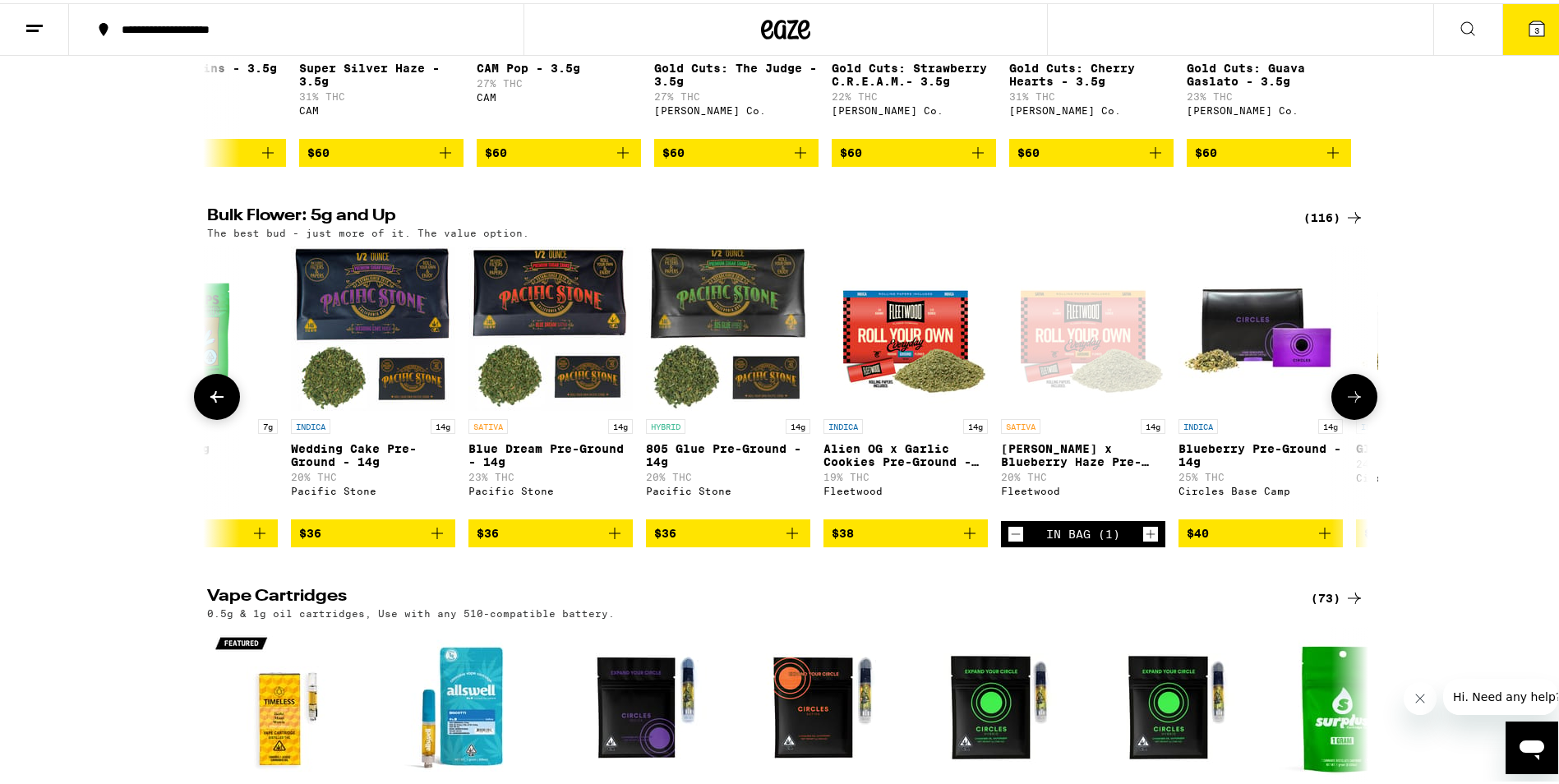
click at [1354, 404] on icon at bounding box center [1355, 394] width 20 height 20
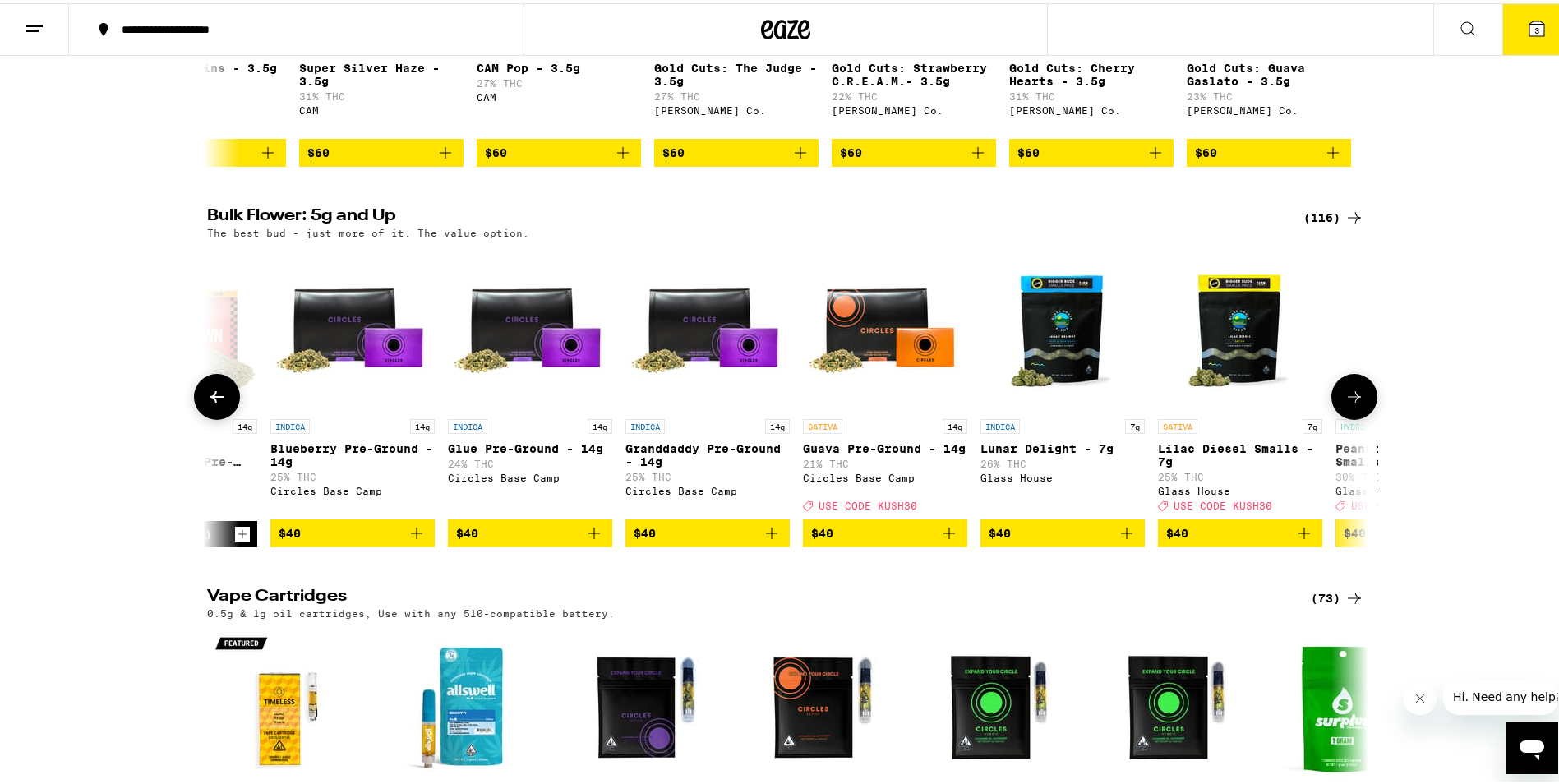
scroll to position [0, 3913]
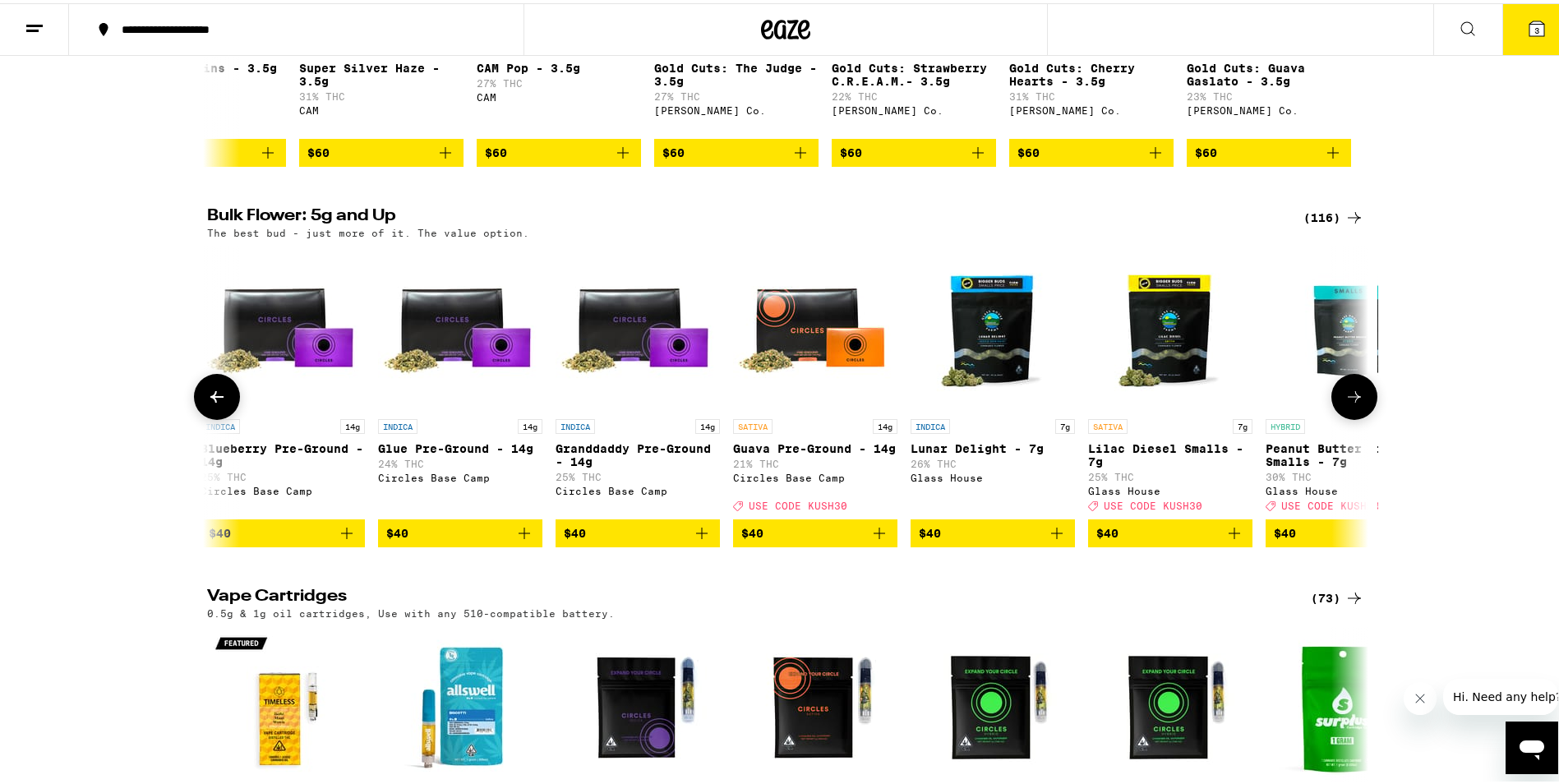
click at [1356, 404] on icon at bounding box center [1355, 394] width 20 height 20
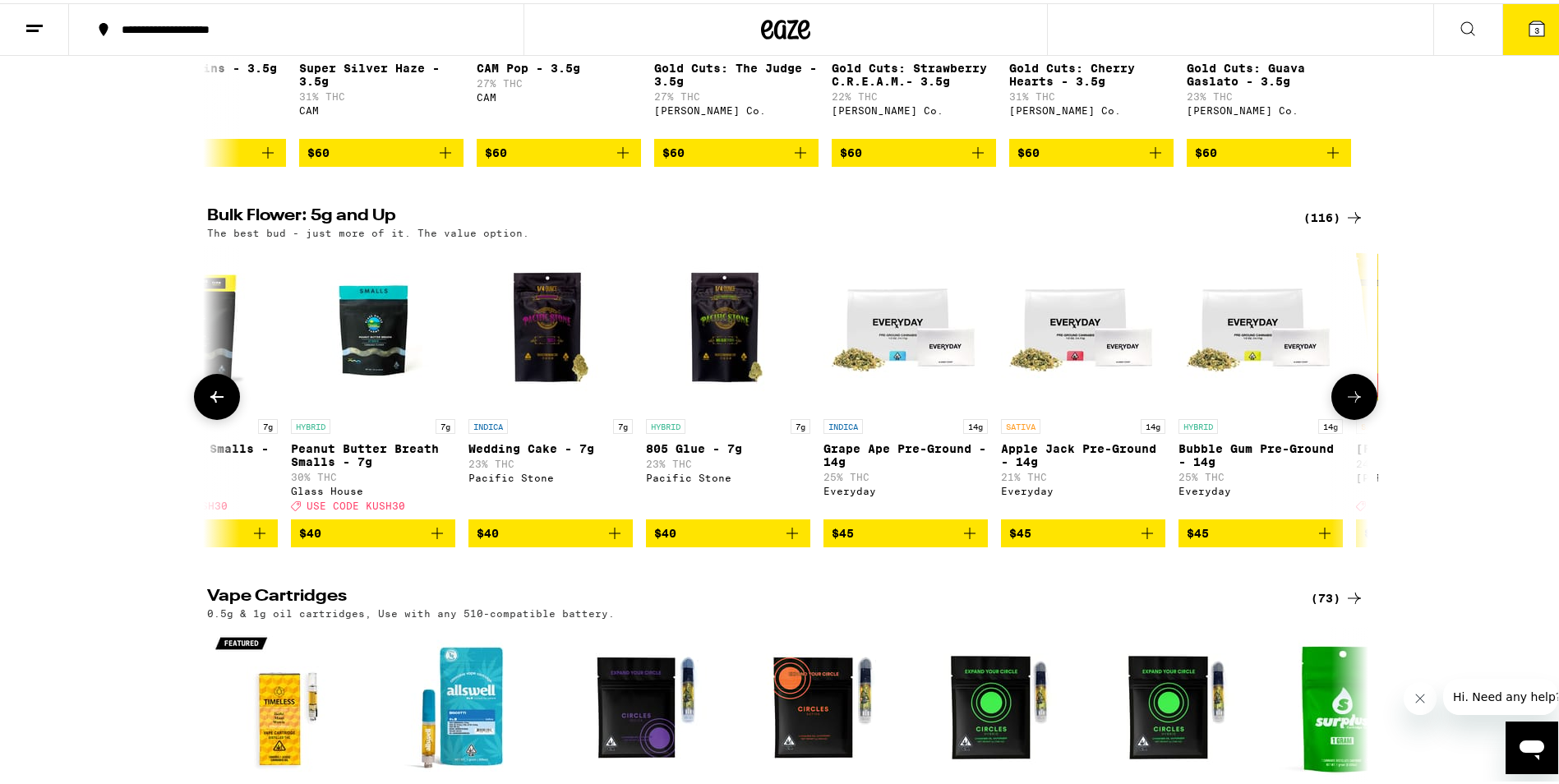
scroll to position [0, 4891]
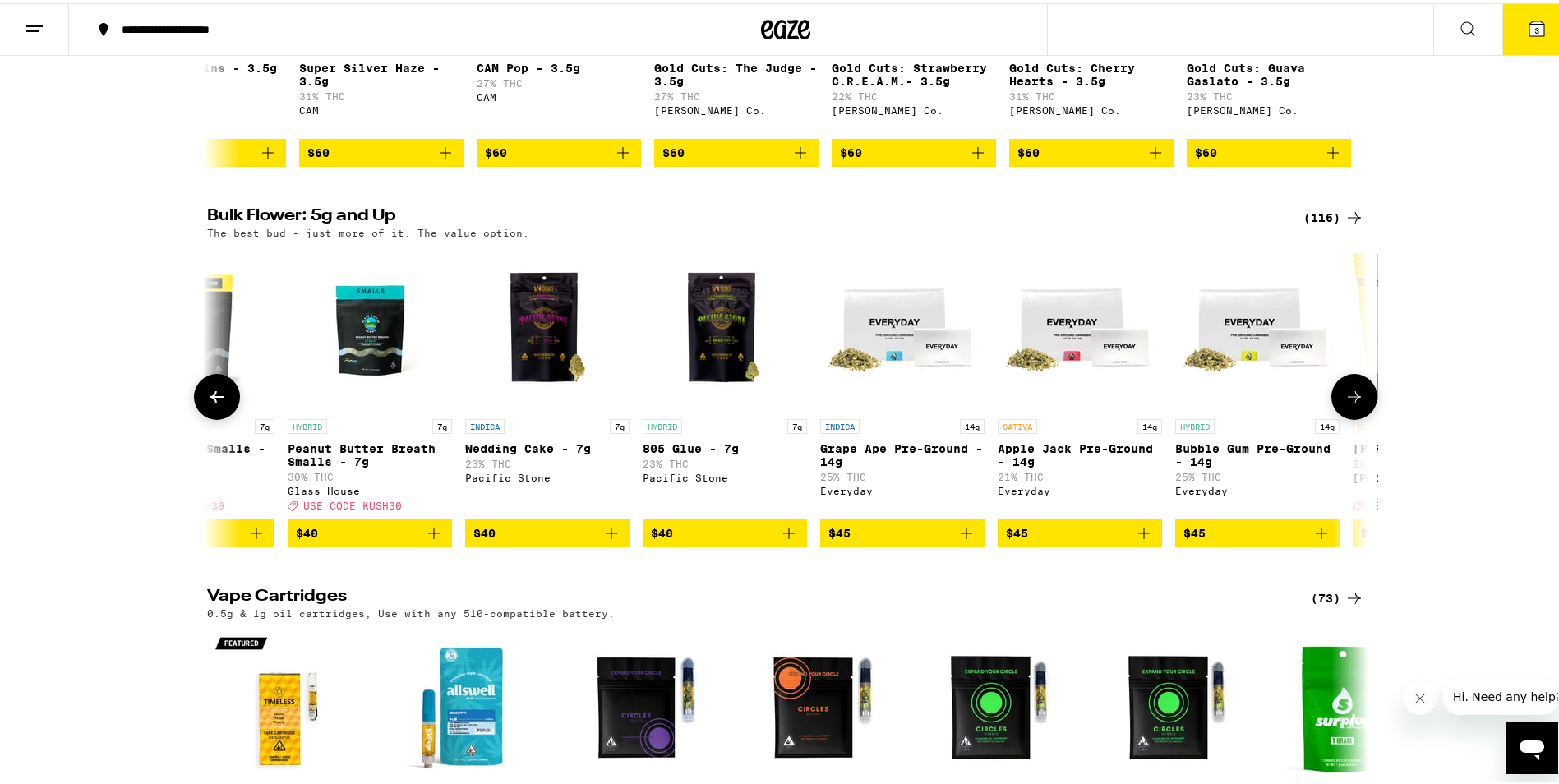
click at [1356, 404] on icon at bounding box center [1355, 394] width 20 height 20
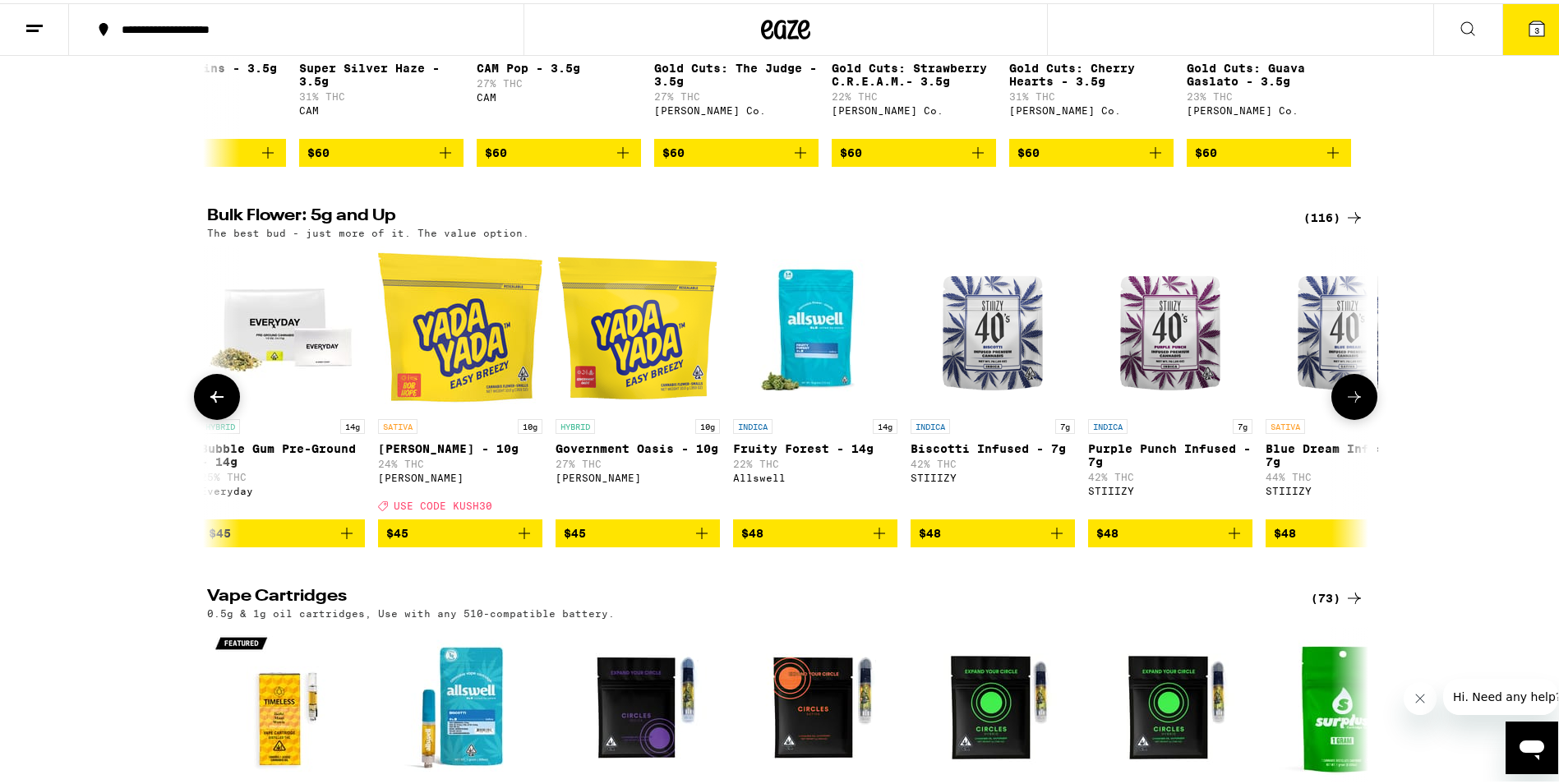
scroll to position [0, 5869]
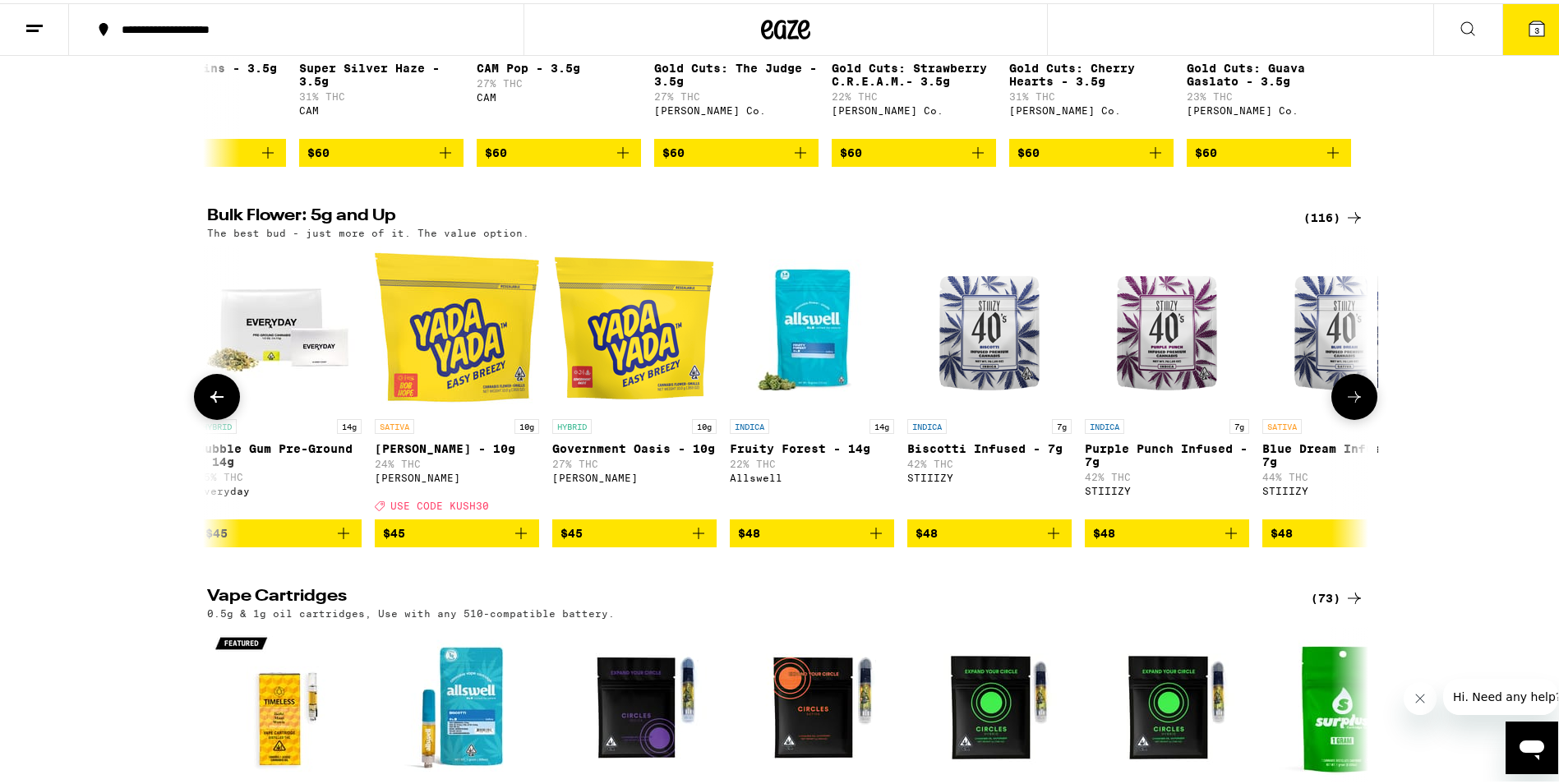
click at [1353, 404] on icon at bounding box center [1355, 394] width 20 height 20
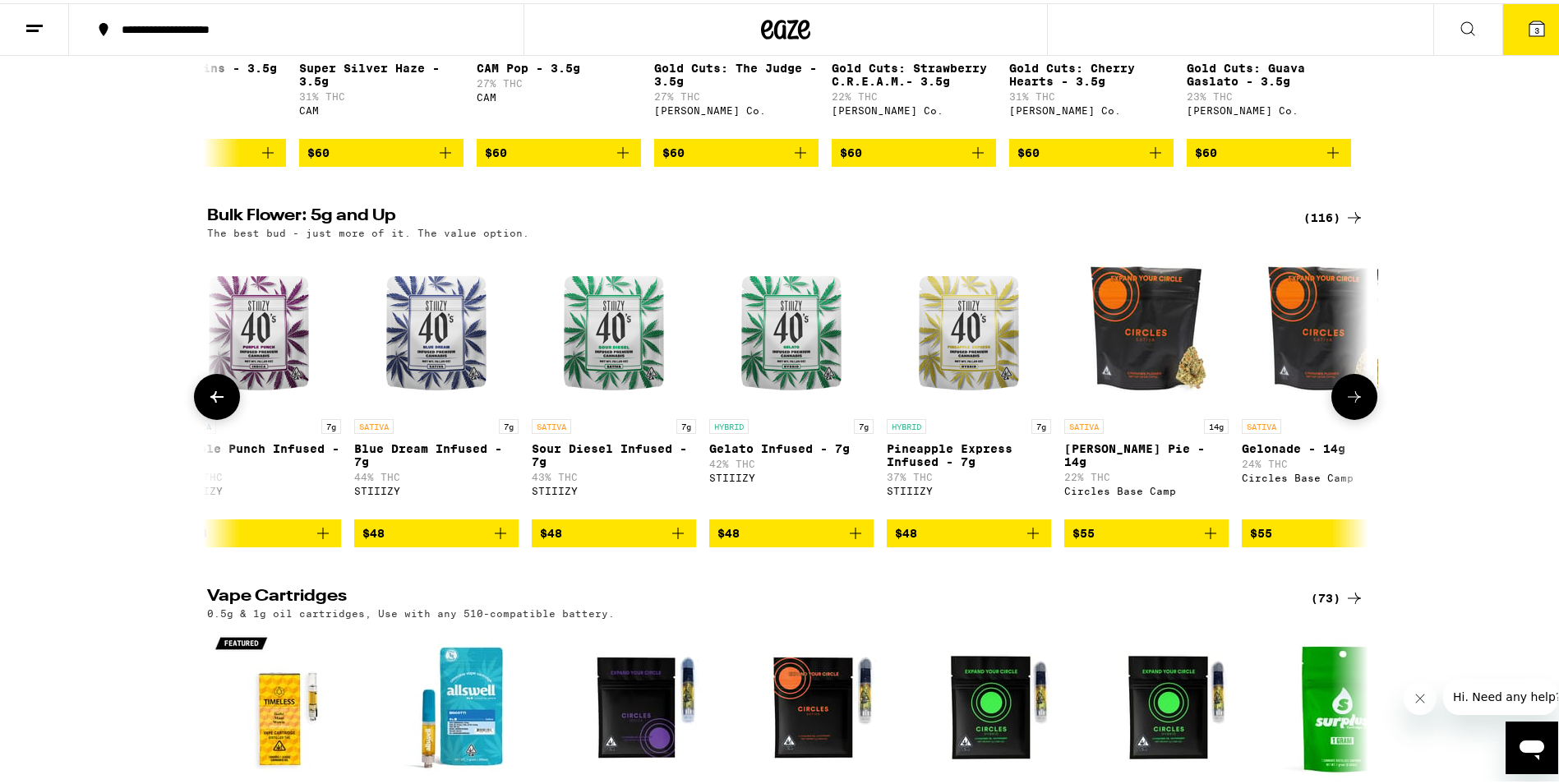
scroll to position [0, 6847]
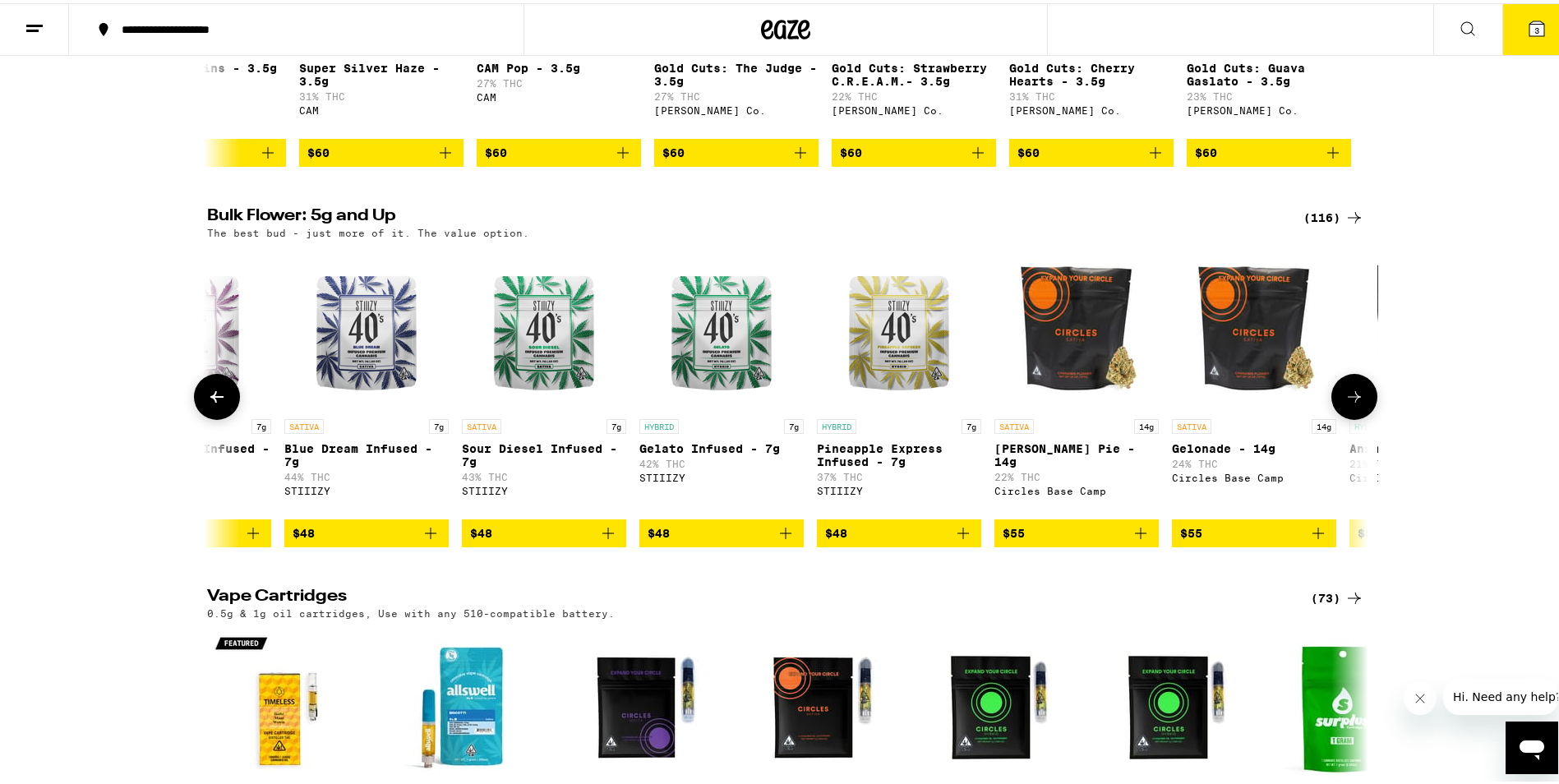
click at [1353, 404] on icon at bounding box center [1355, 394] width 20 height 20
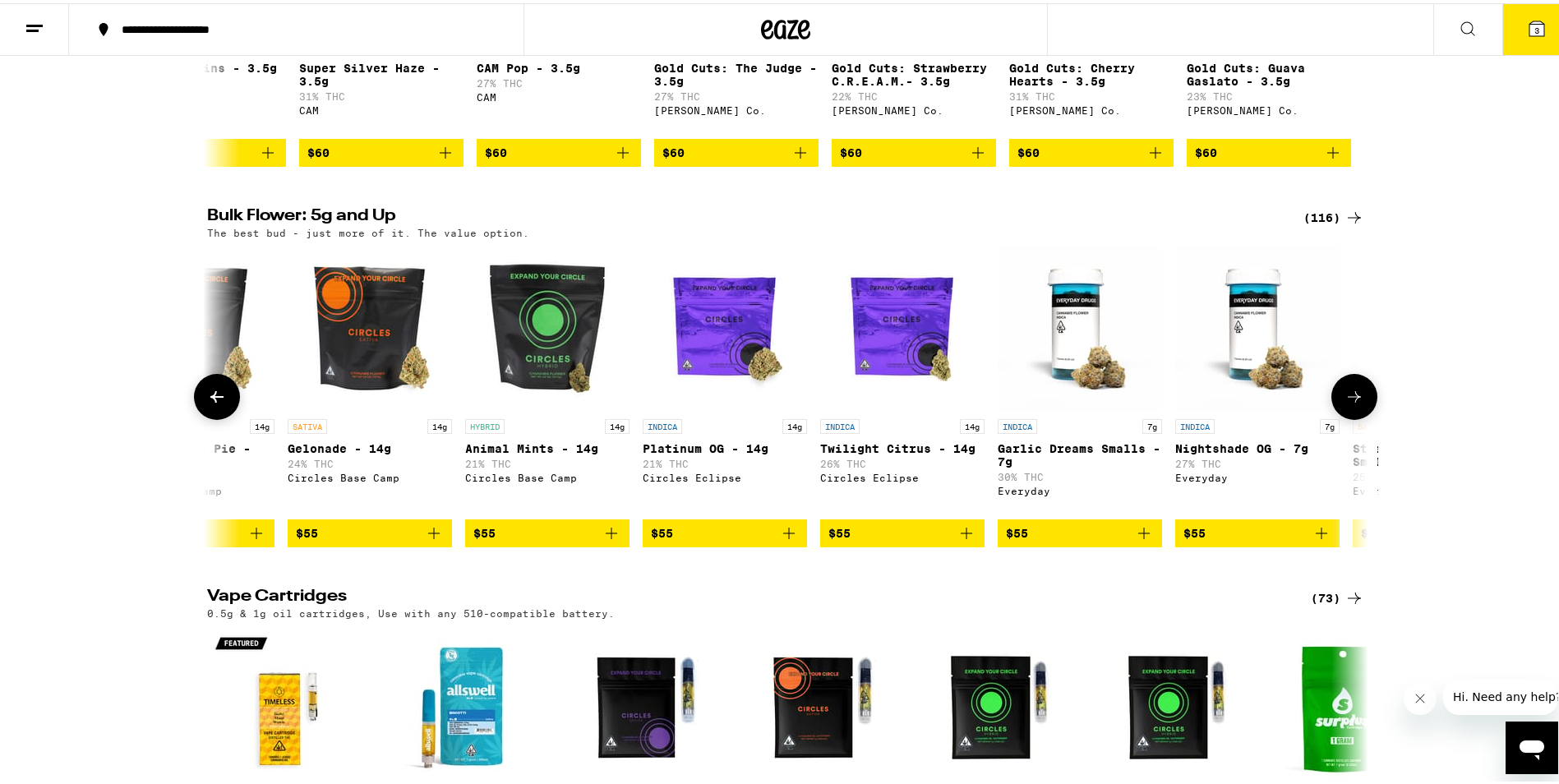
scroll to position [0, 7825]
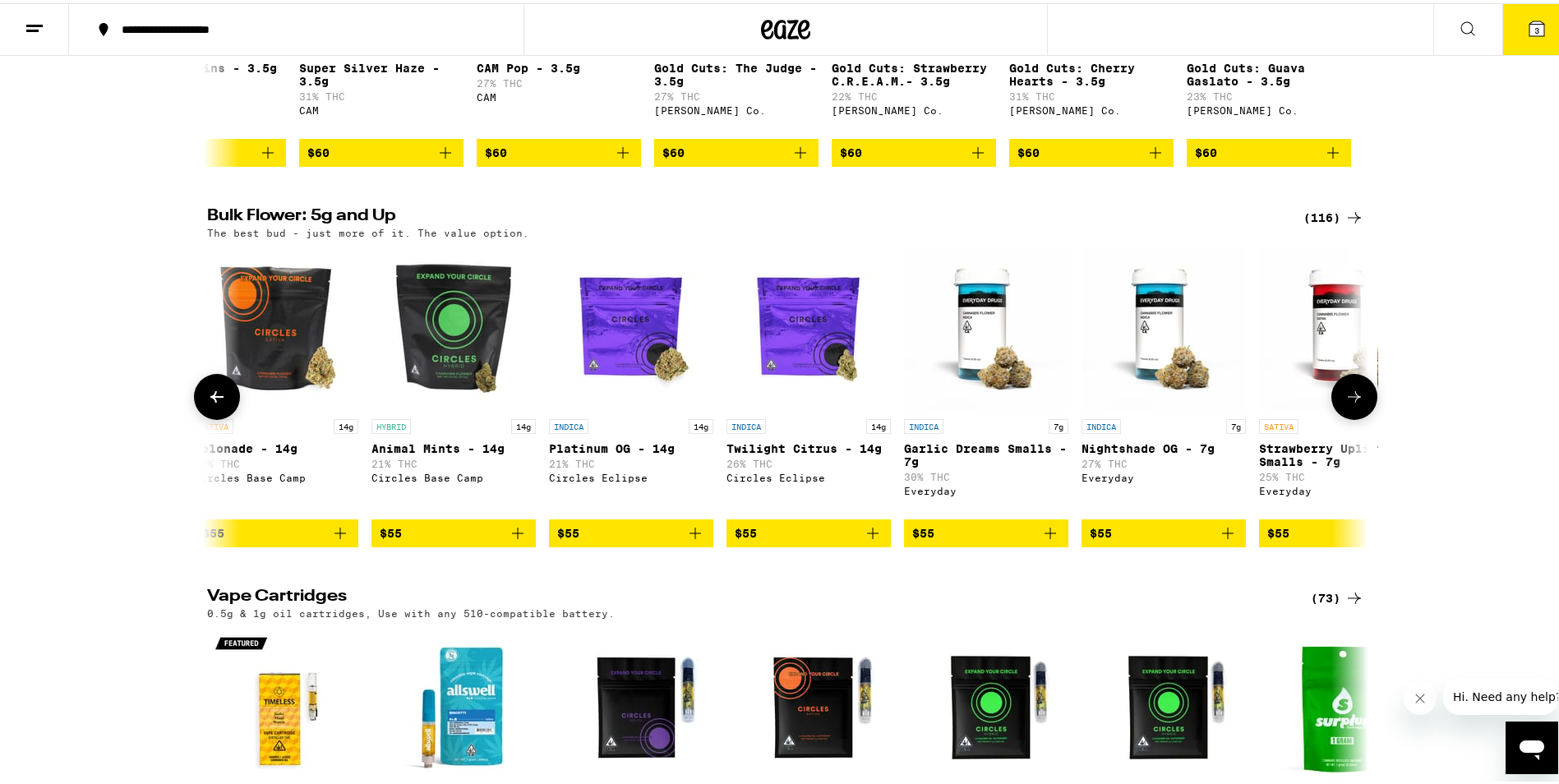
click at [1351, 404] on icon at bounding box center [1355, 394] width 20 height 20
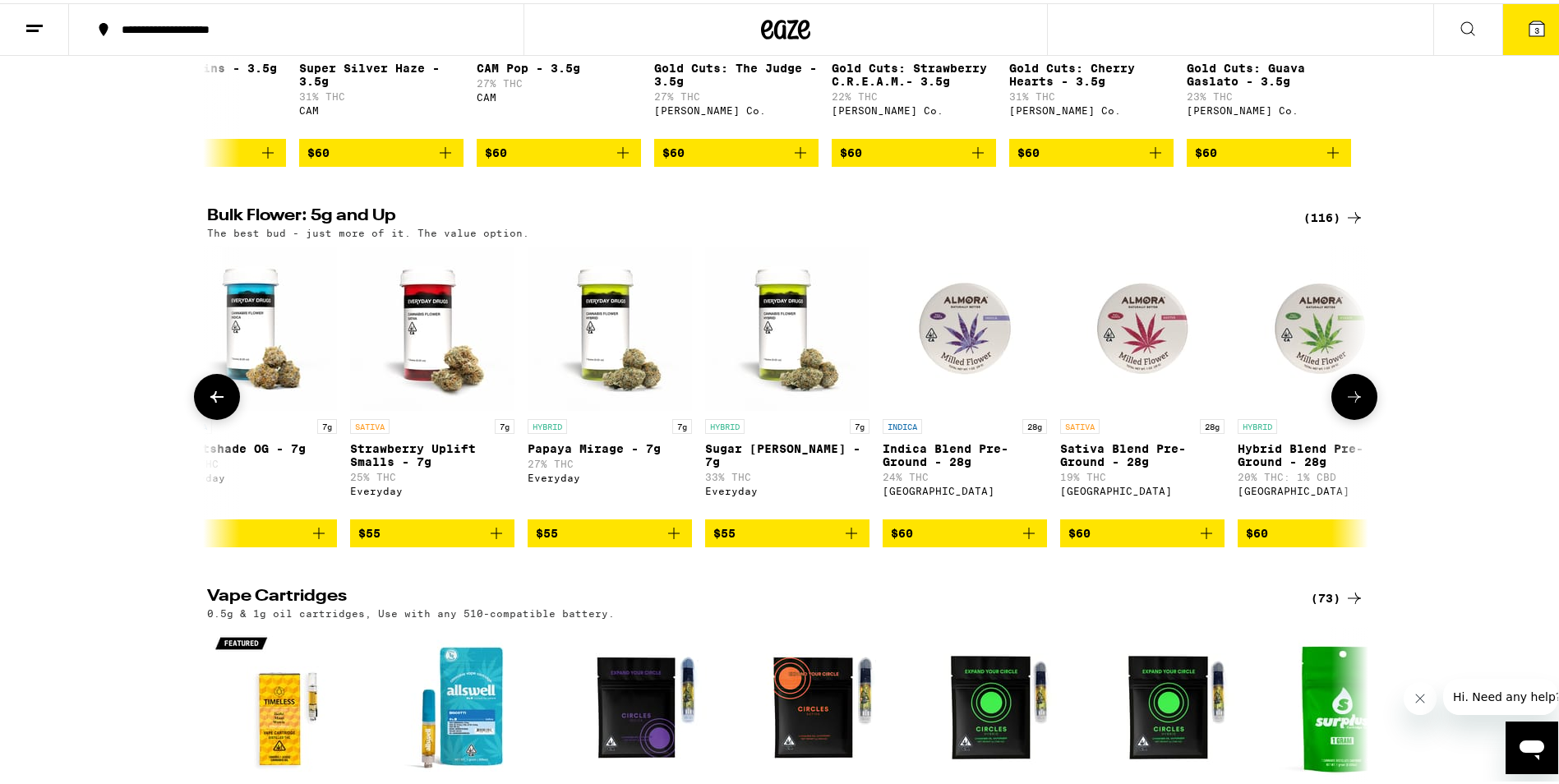
scroll to position [0, 8803]
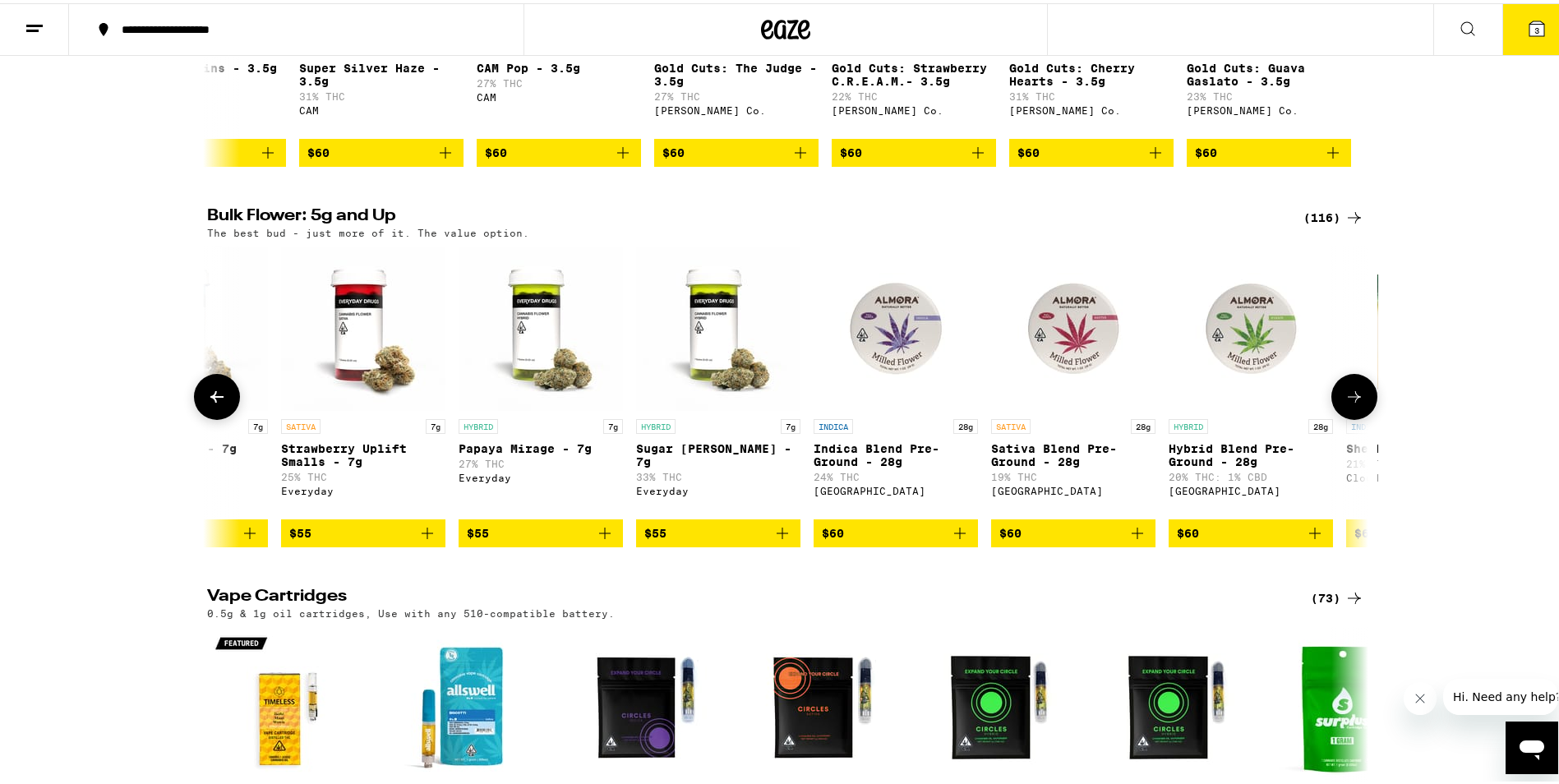
click at [1350, 404] on icon at bounding box center [1355, 394] width 20 height 20
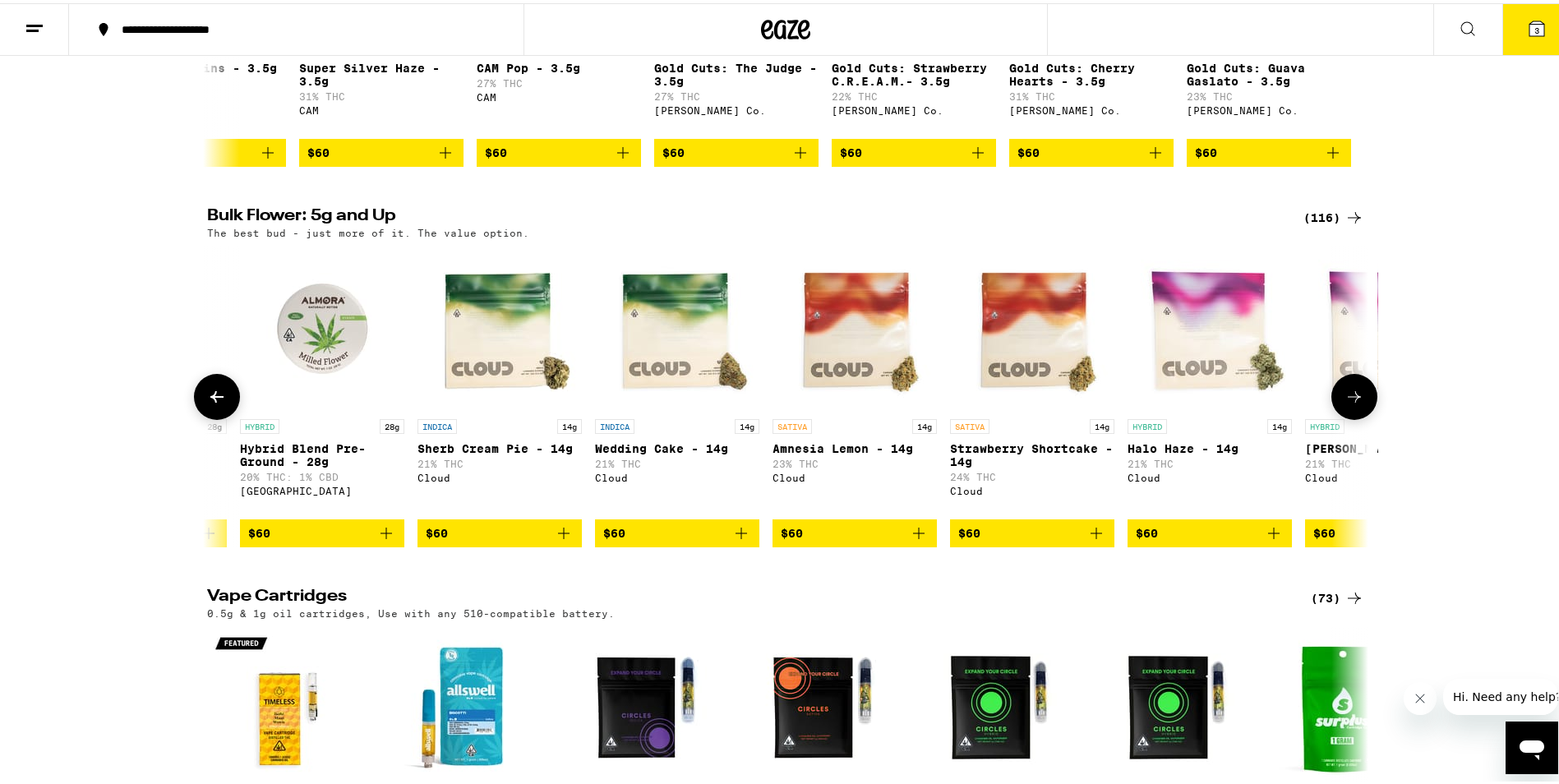
scroll to position [0, 9781]
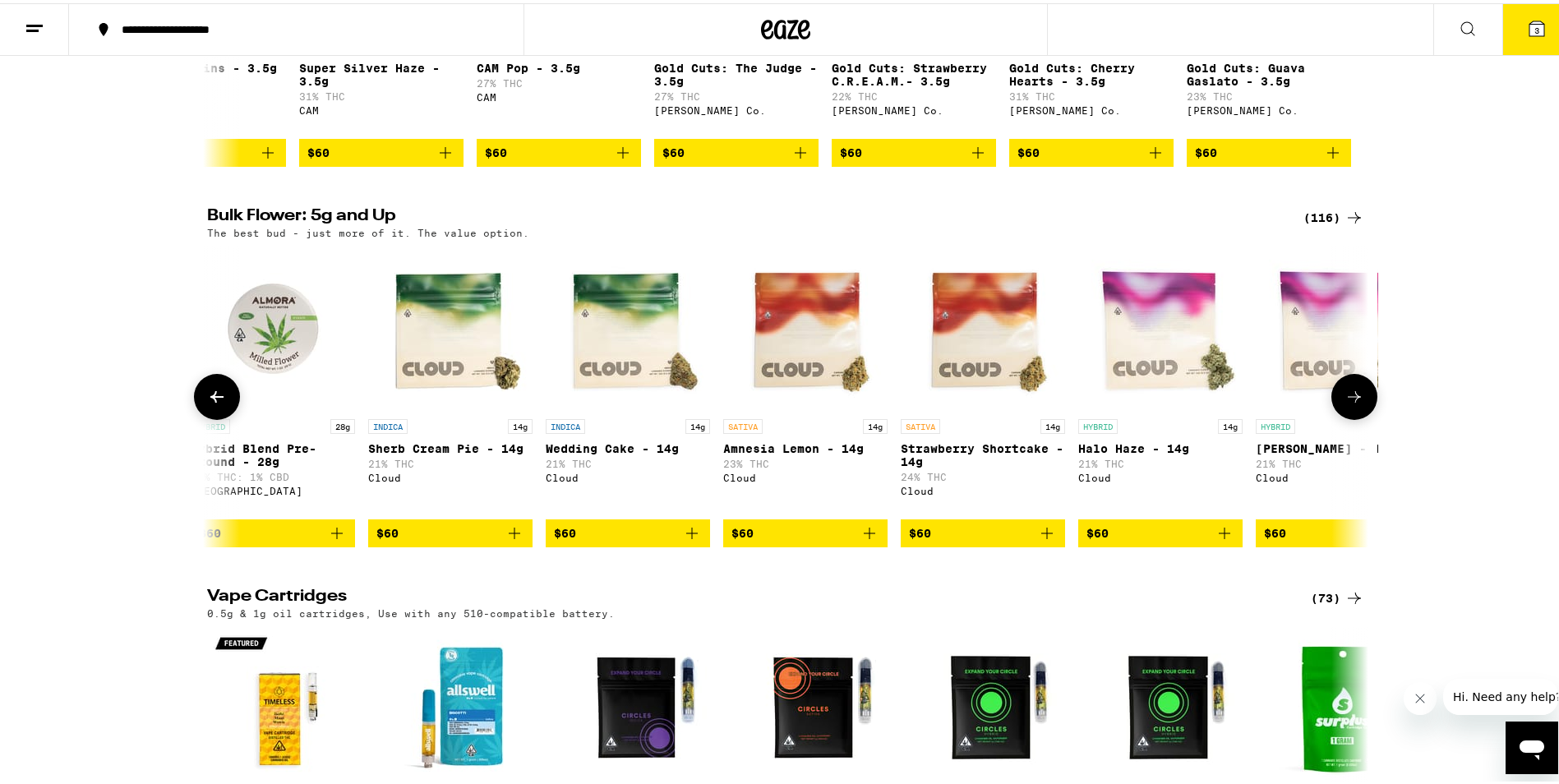
click at [1350, 404] on icon at bounding box center [1355, 394] width 20 height 20
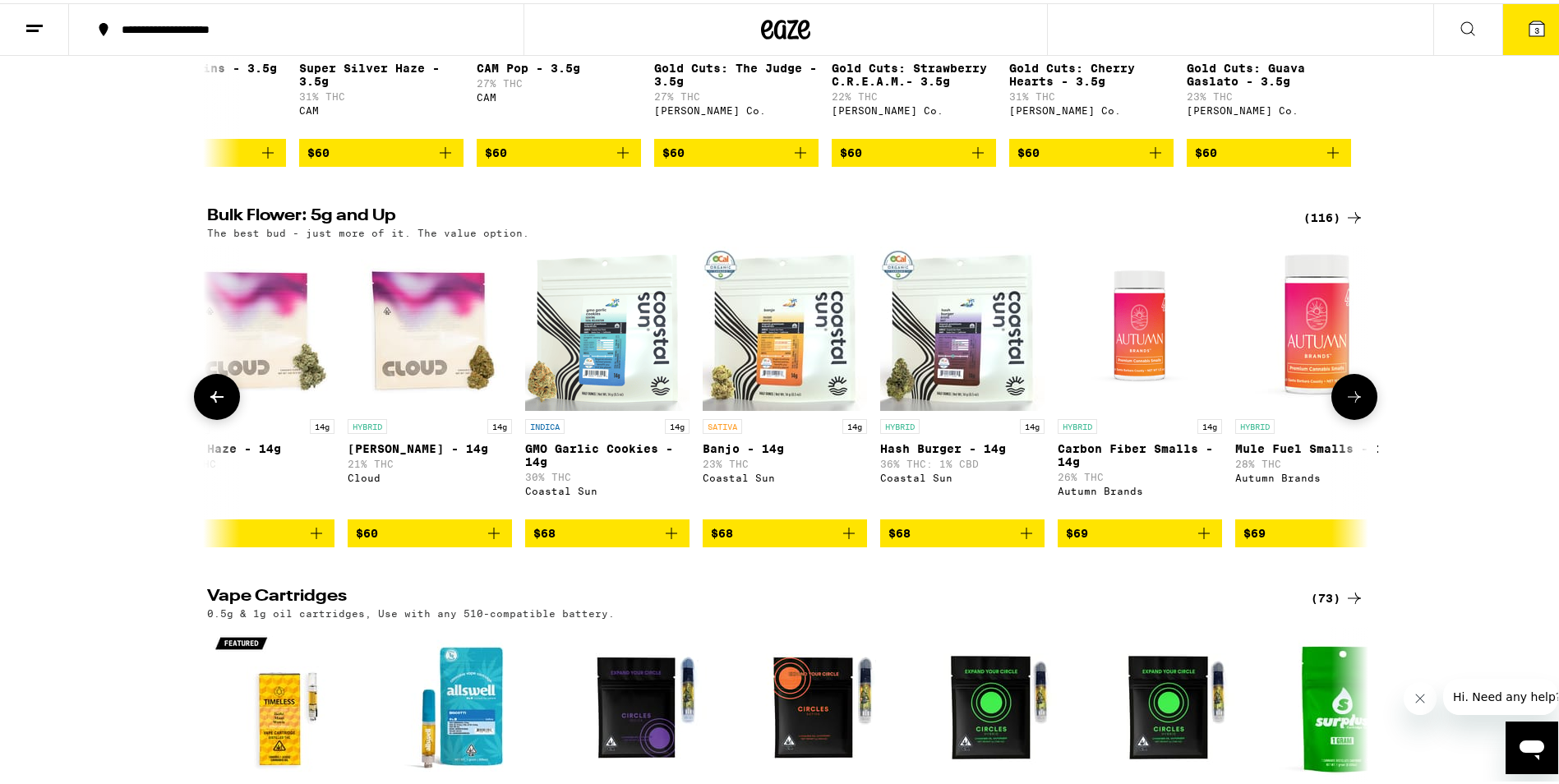
scroll to position [0, 10759]
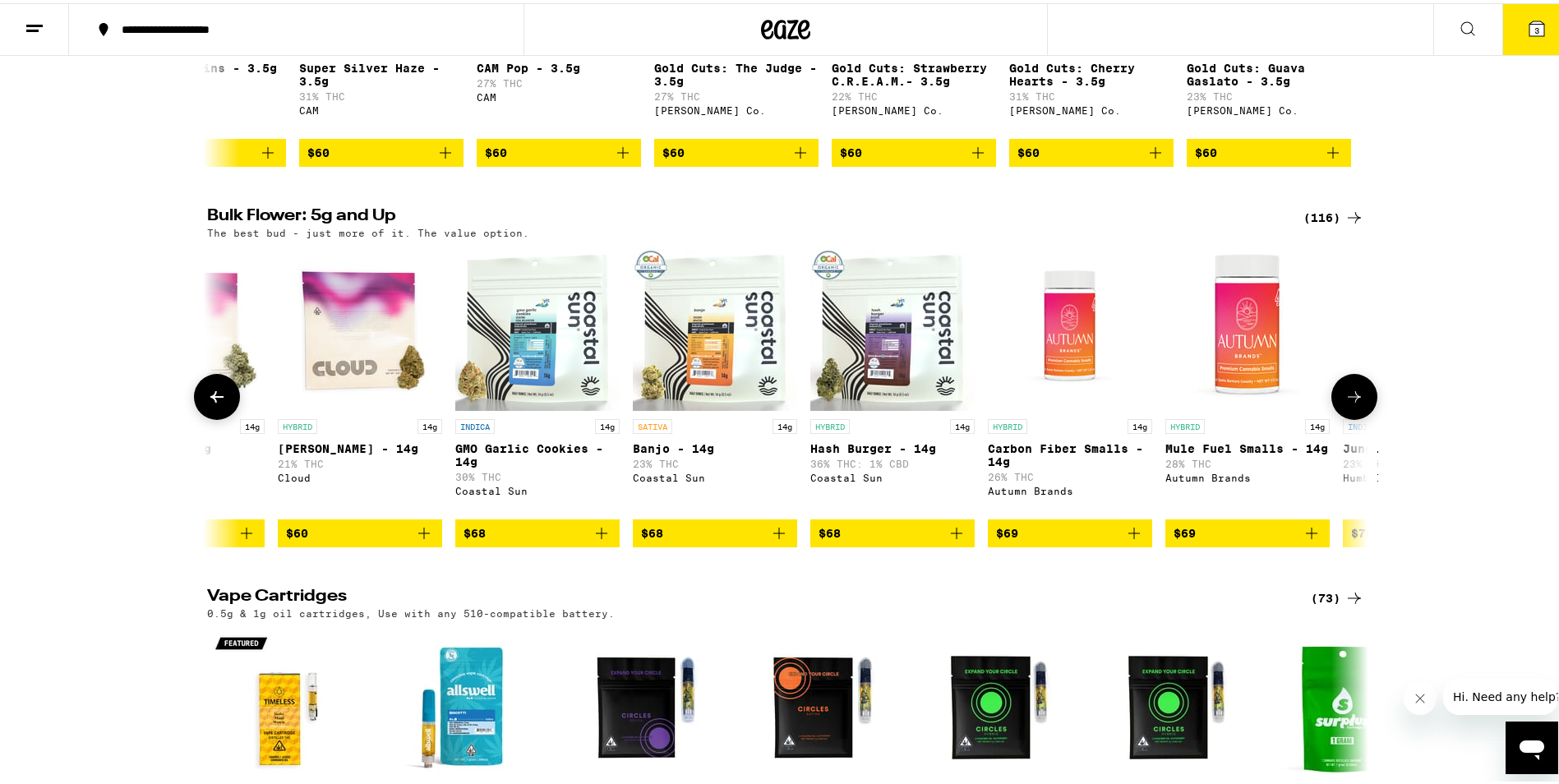
click at [1353, 404] on icon at bounding box center [1355, 394] width 20 height 20
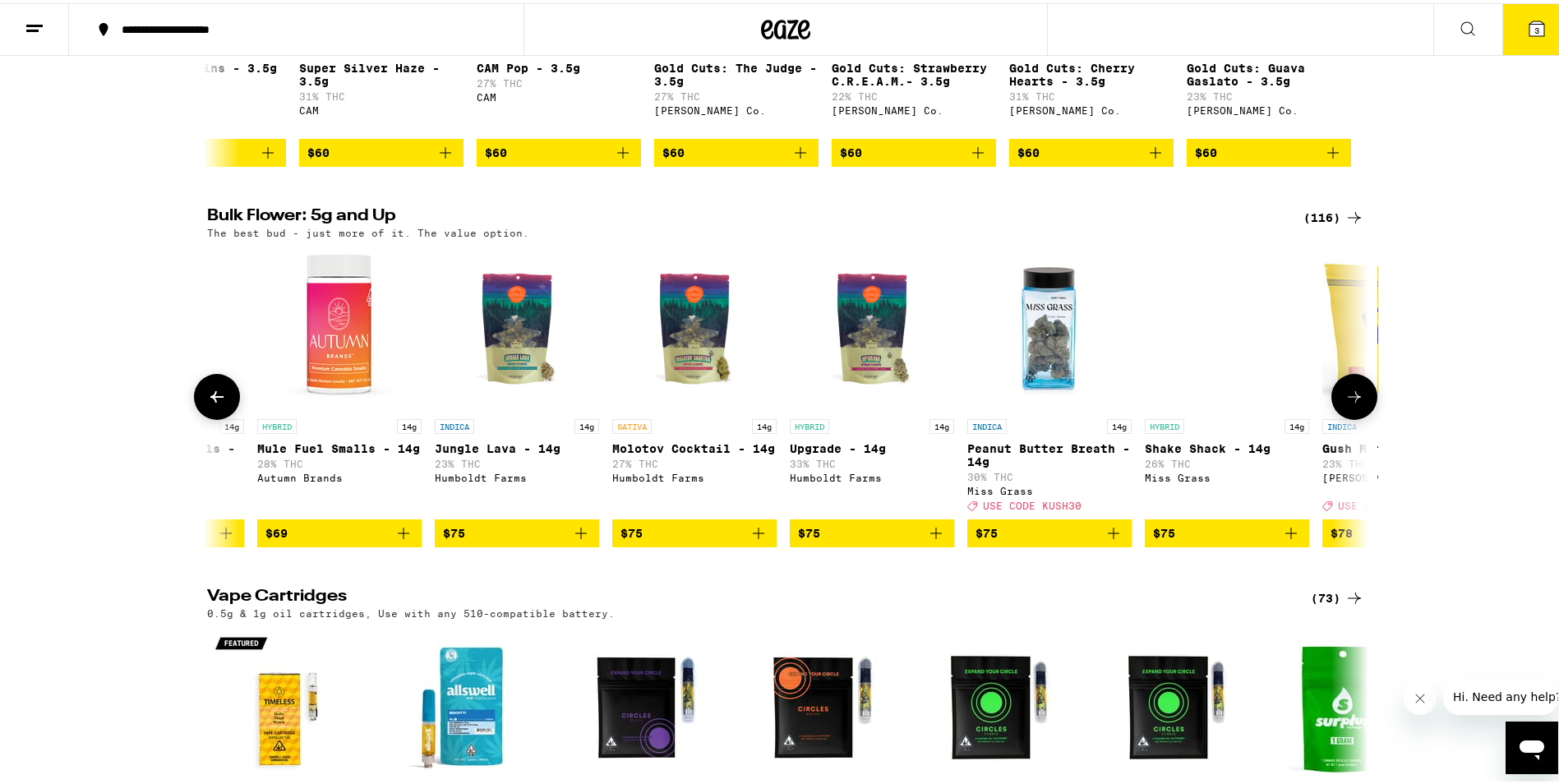
scroll to position [0, 11737]
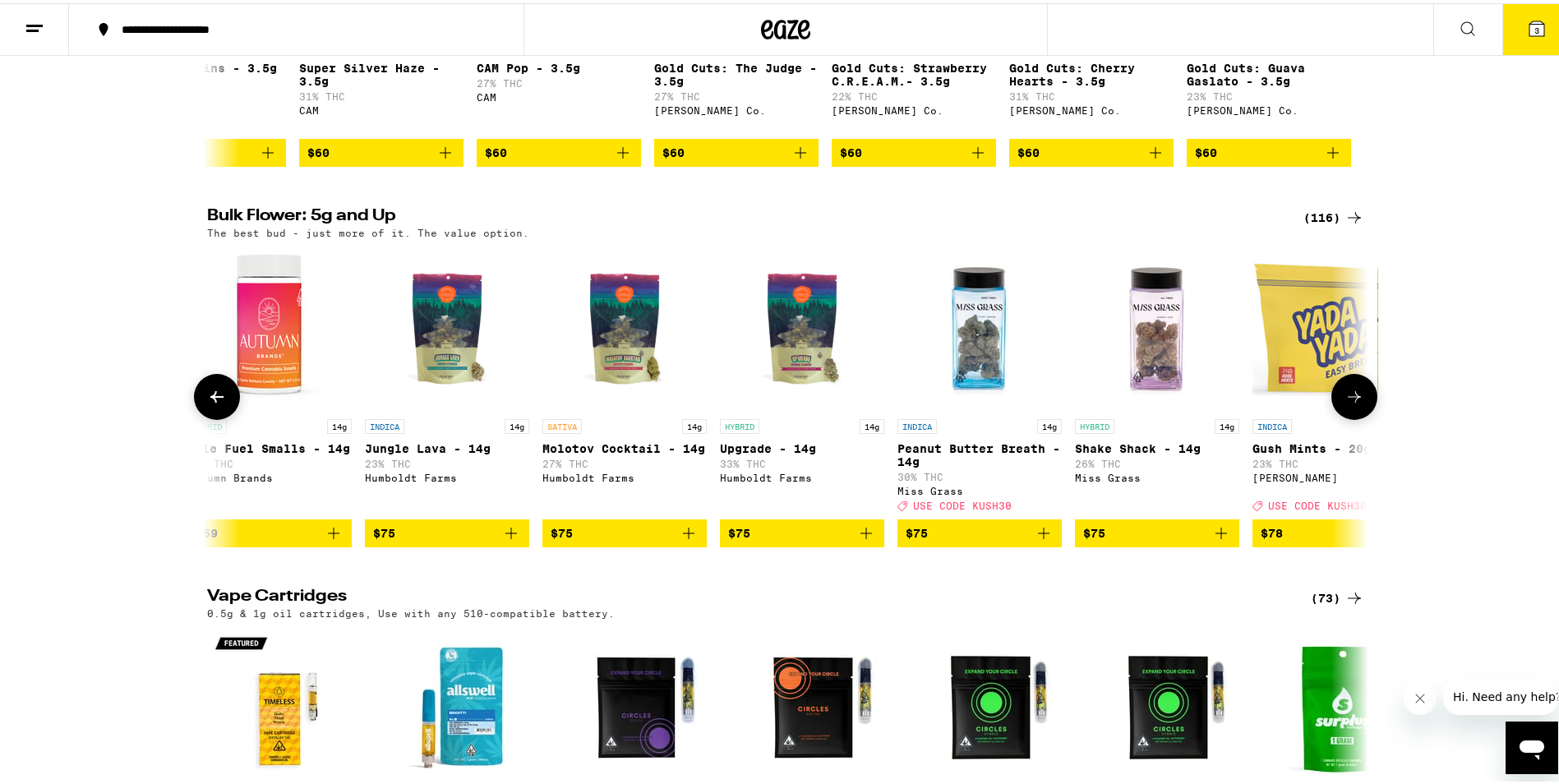
click at [1353, 404] on icon at bounding box center [1355, 394] width 20 height 20
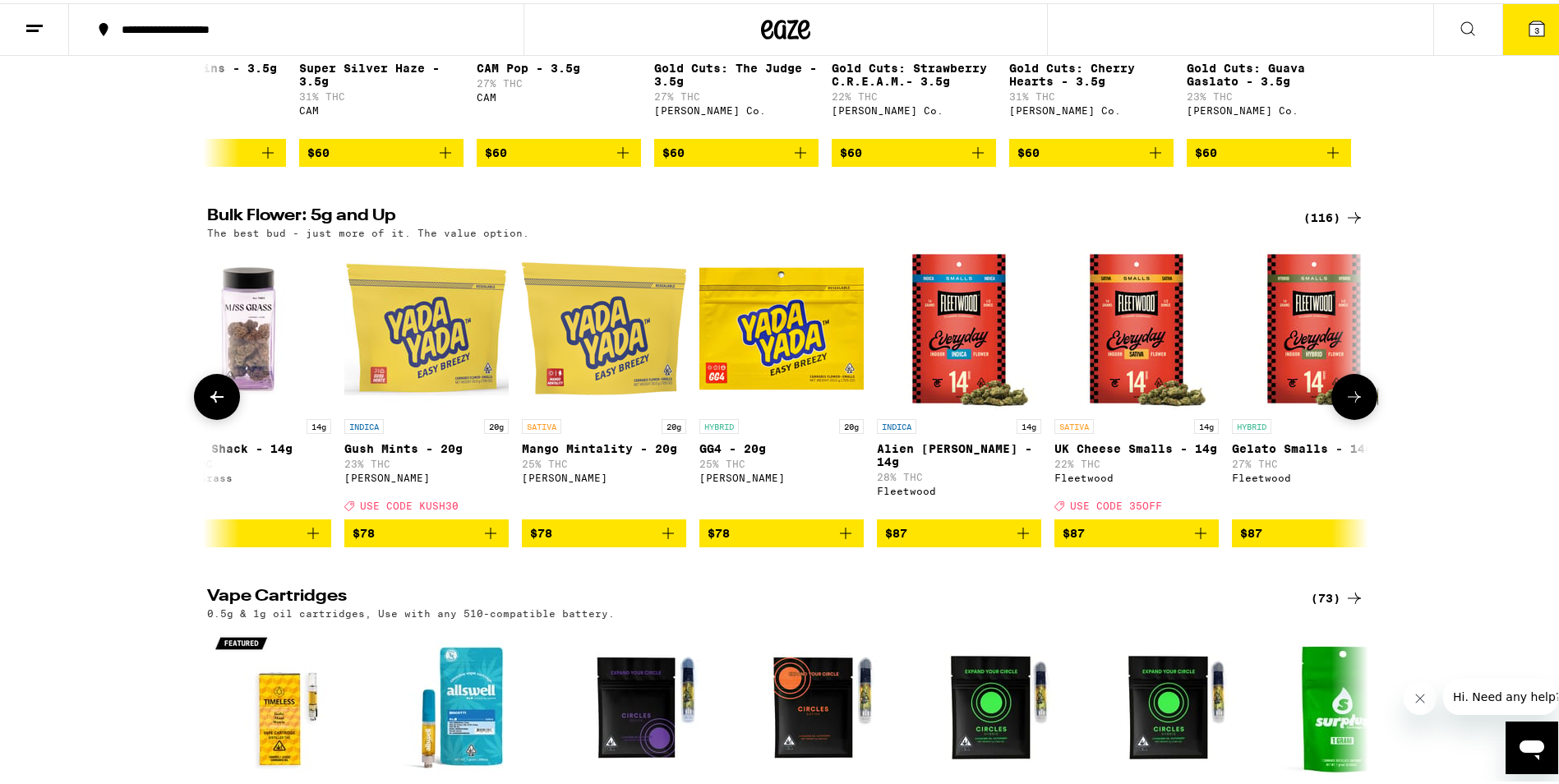
scroll to position [0, 12716]
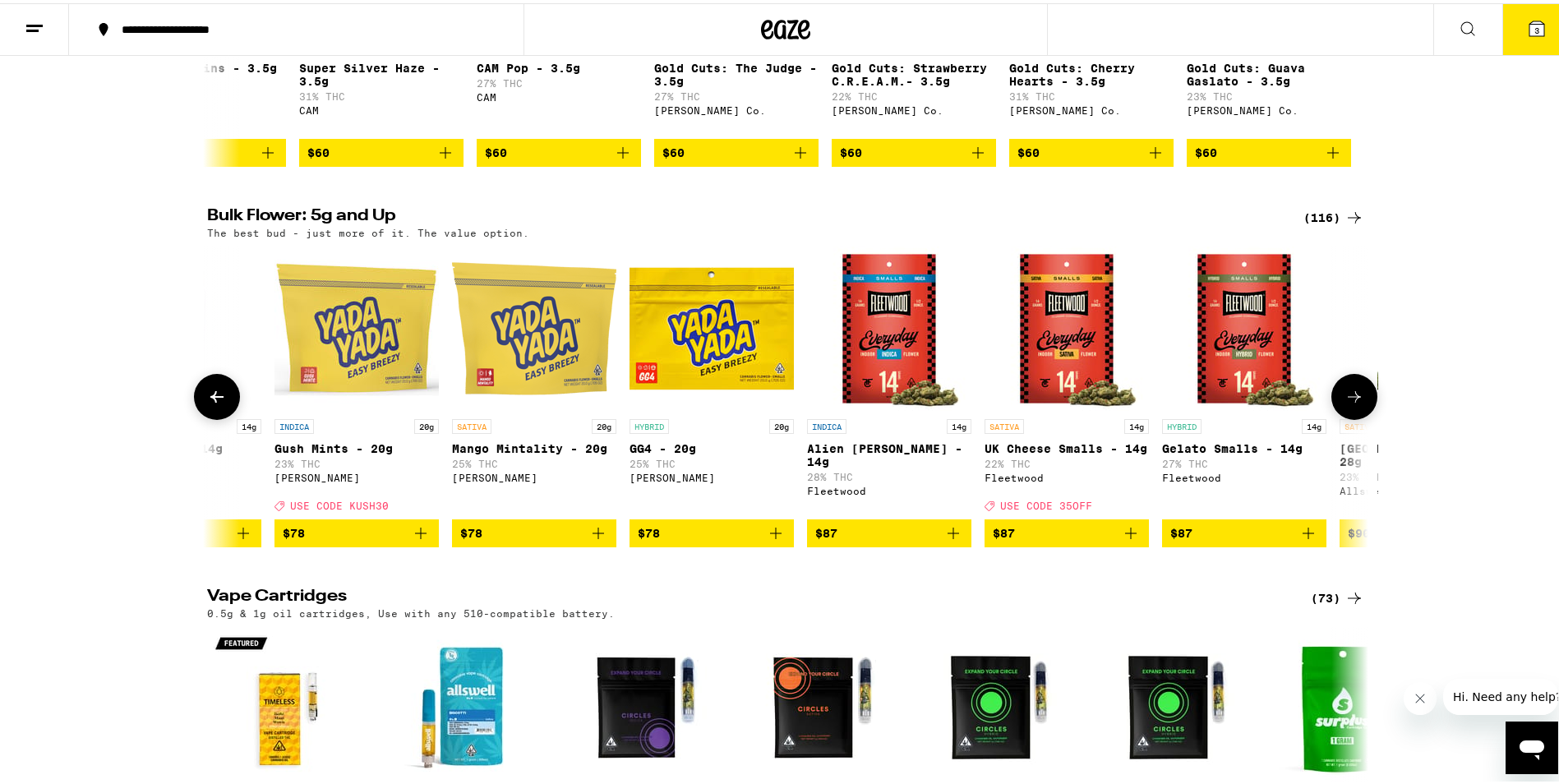
click at [1345, 404] on icon at bounding box center [1355, 394] width 20 height 20
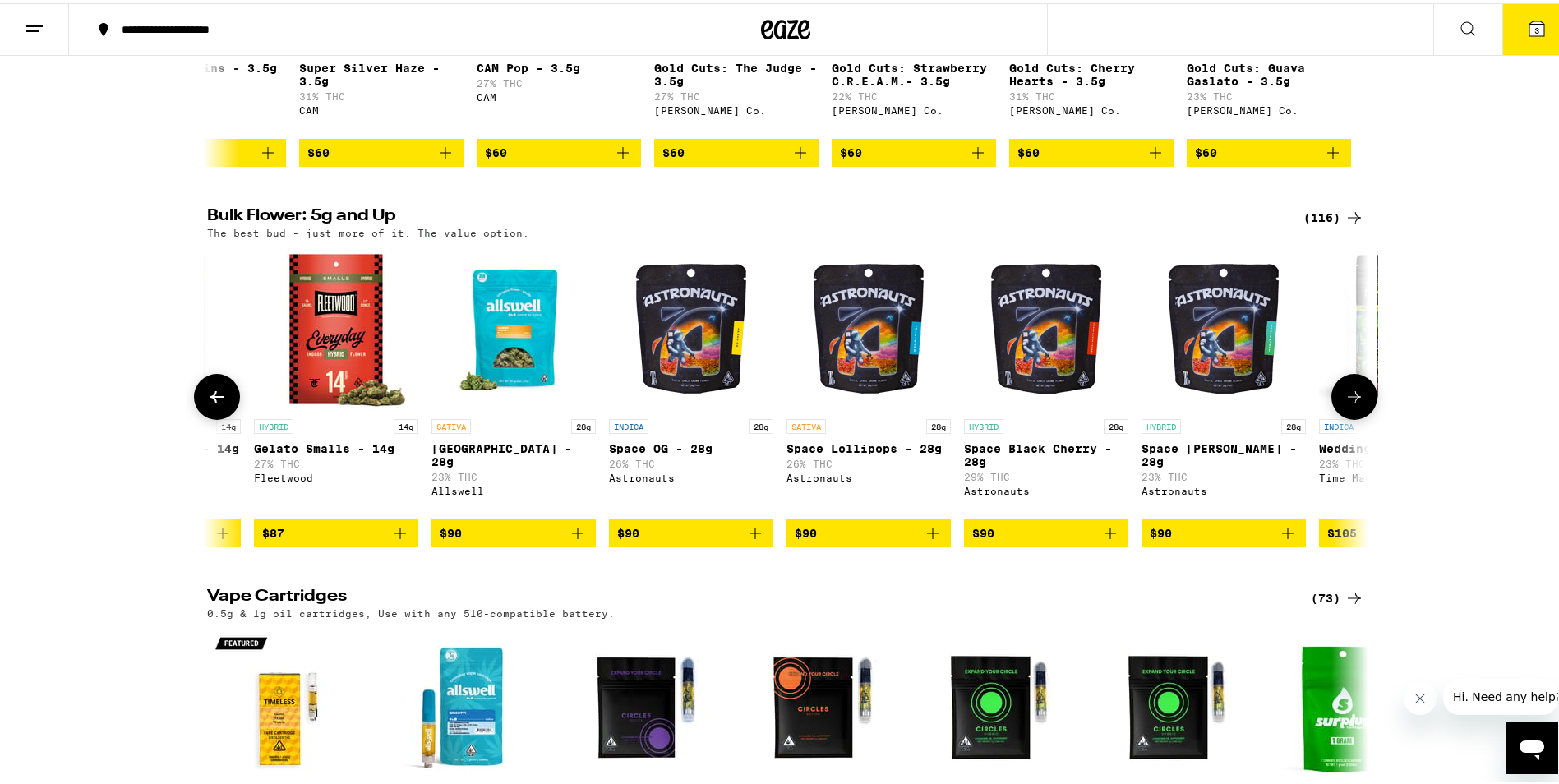
scroll to position [0, 13694]
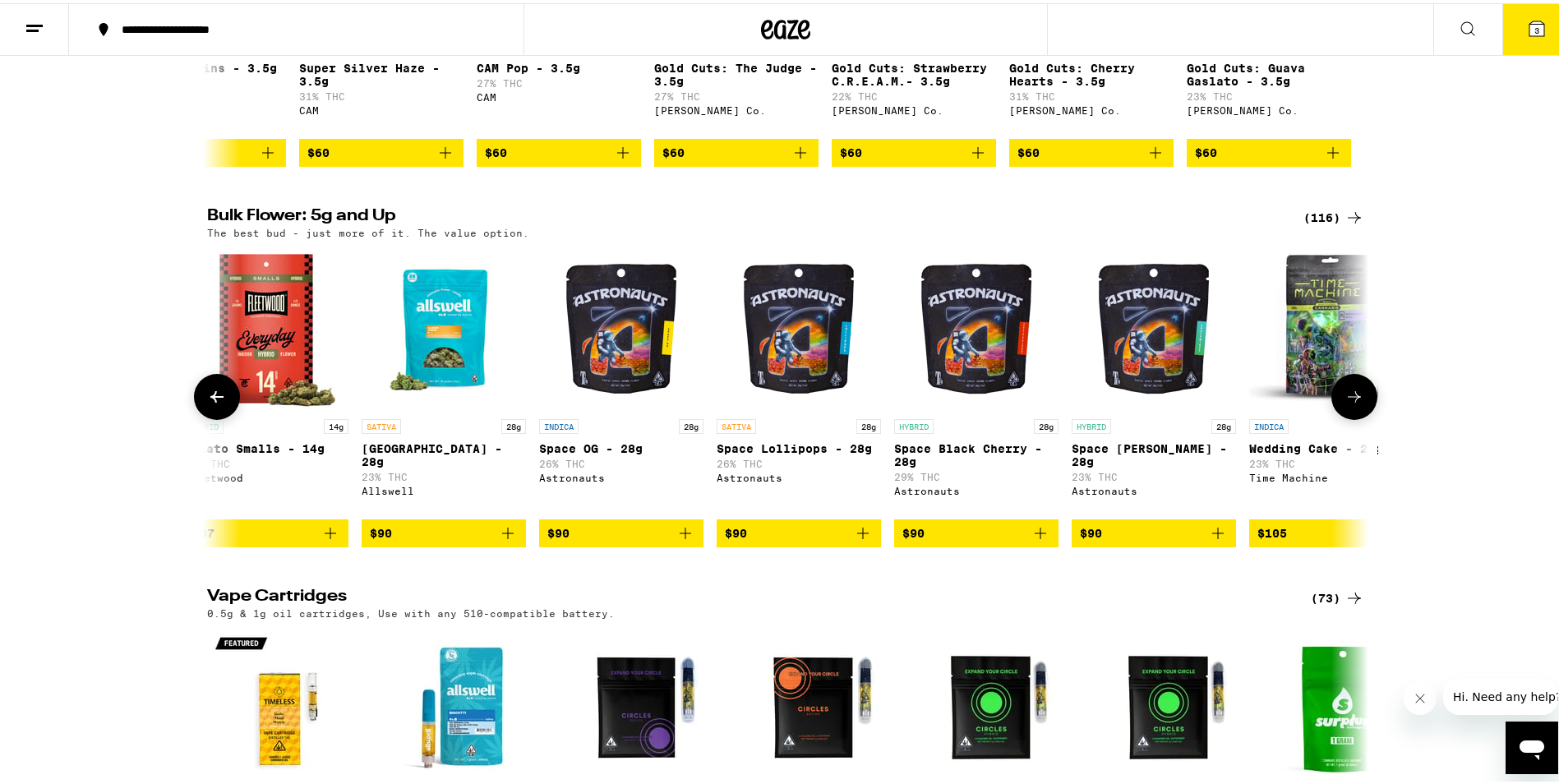
click at [1345, 404] on icon at bounding box center [1355, 394] width 20 height 20
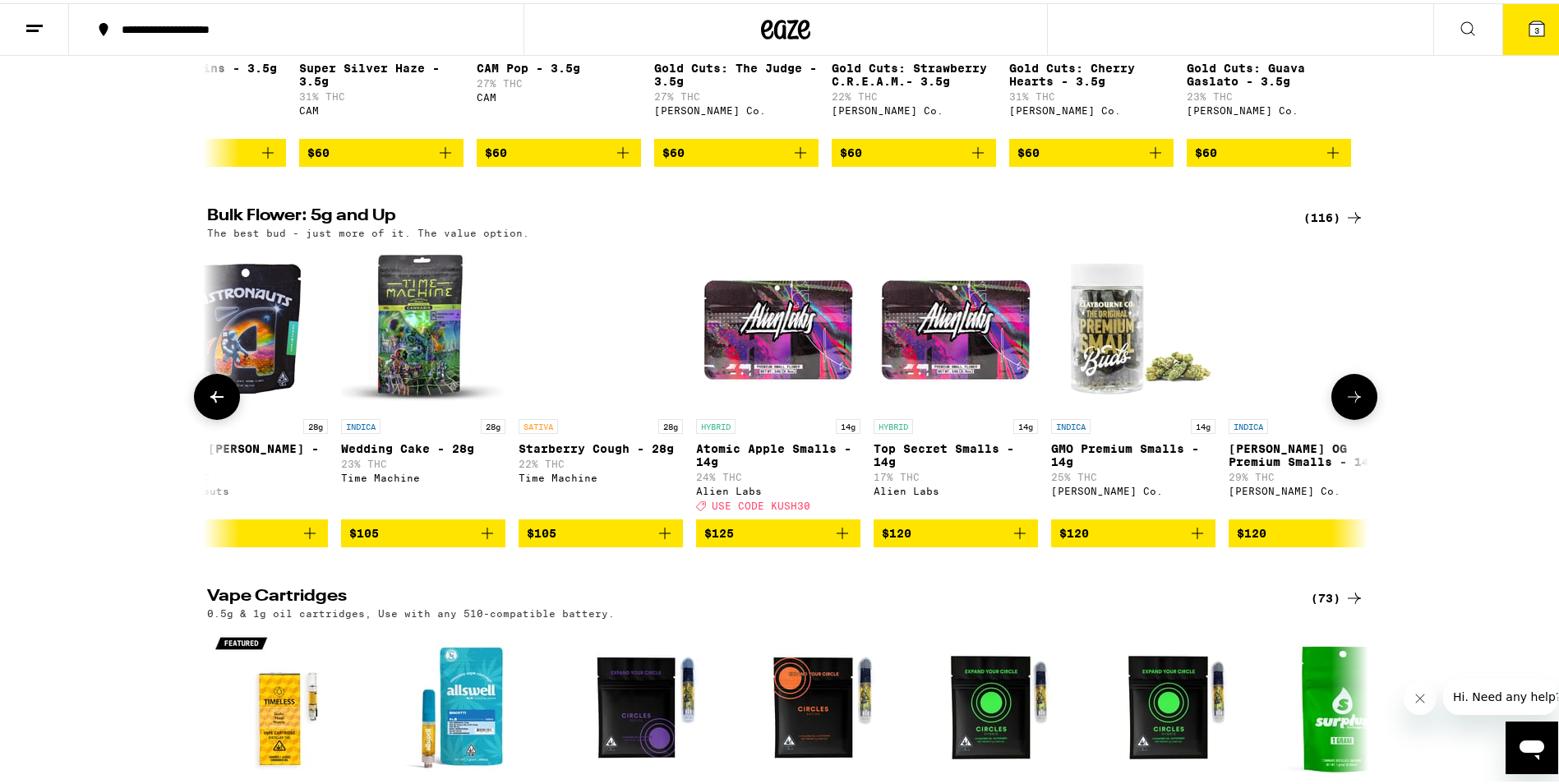
scroll to position [0, 14672]
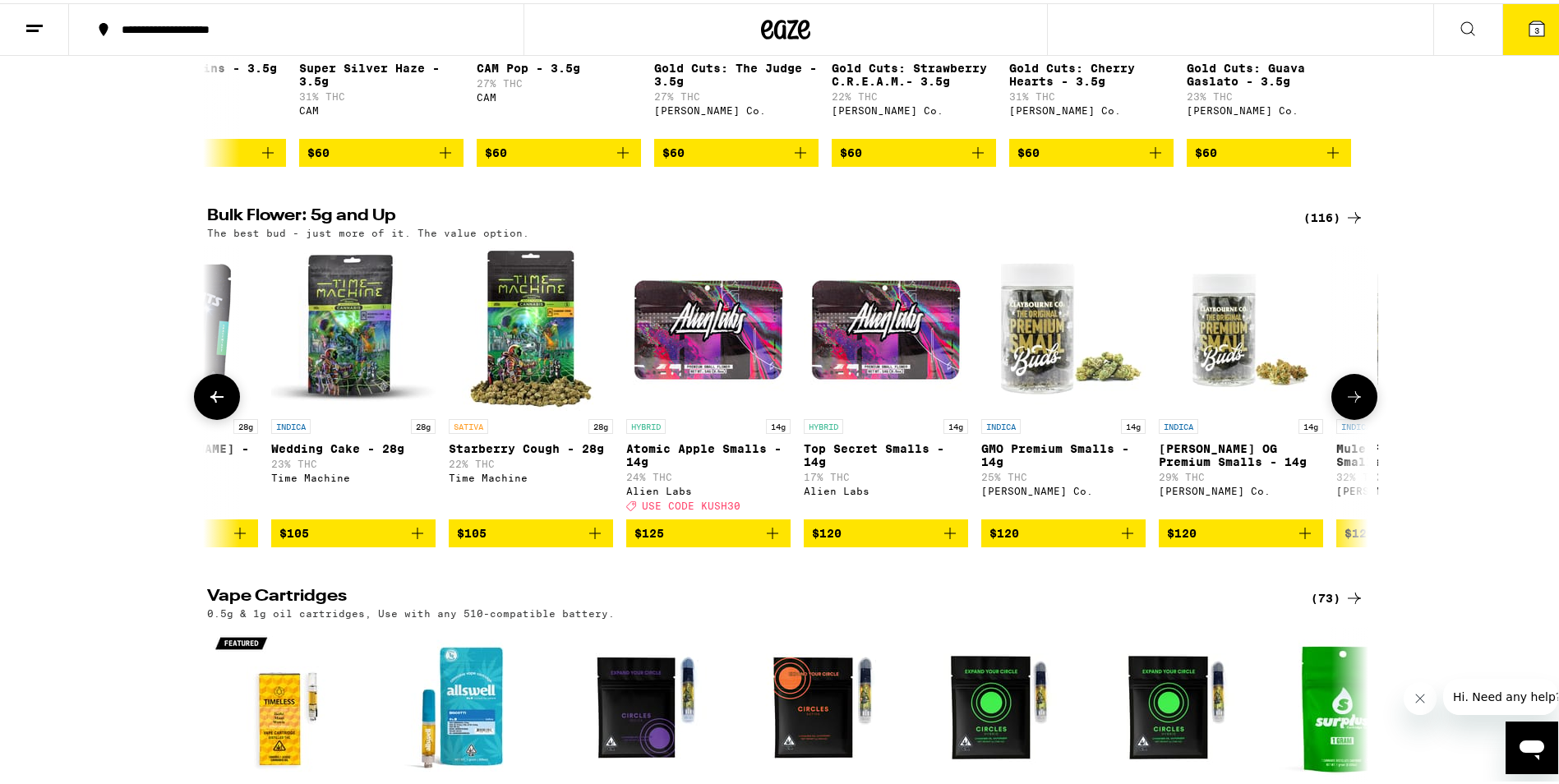
click at [1353, 400] on icon at bounding box center [1355, 394] width 13 height 12
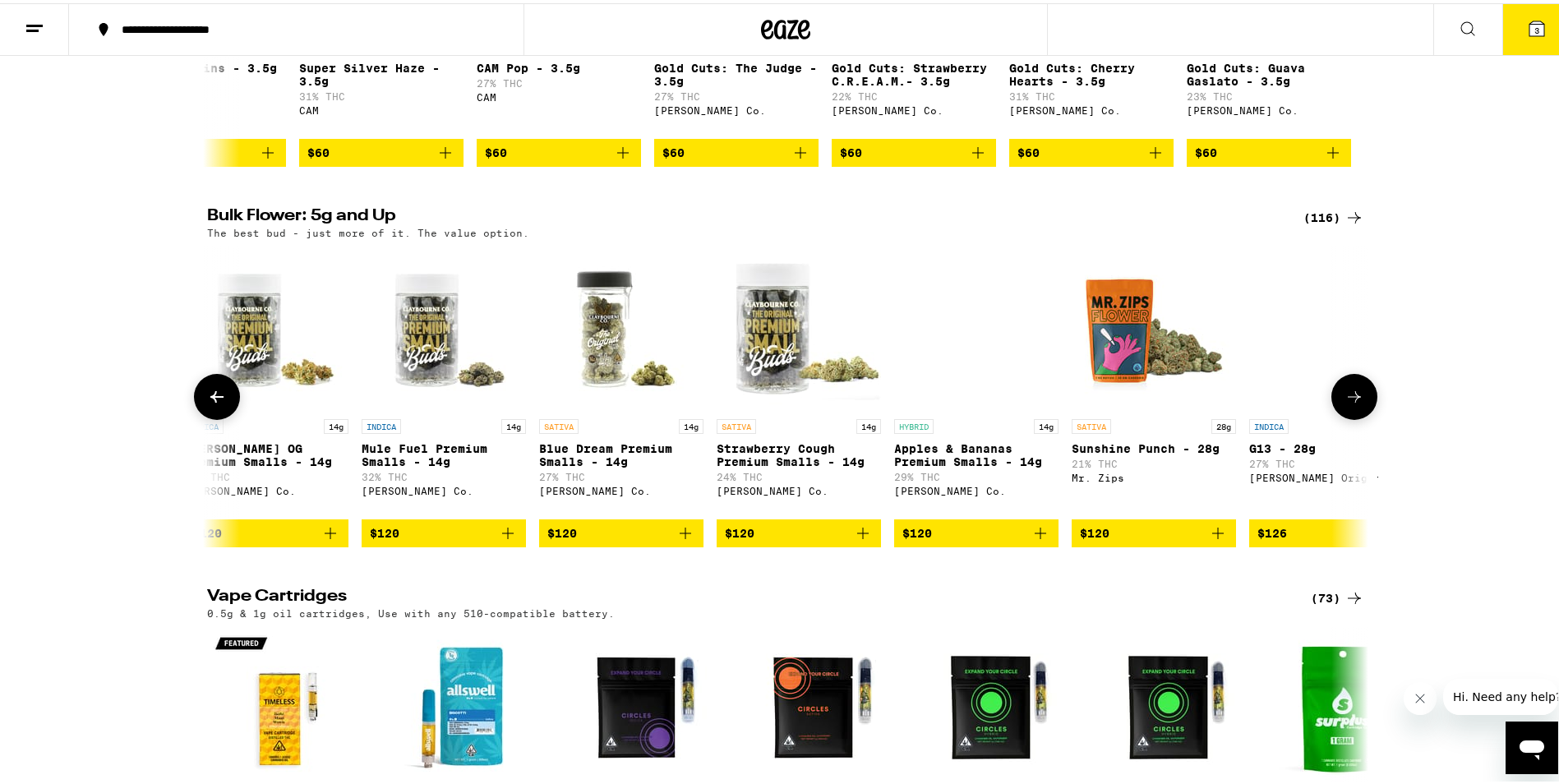
scroll to position [0, 15650]
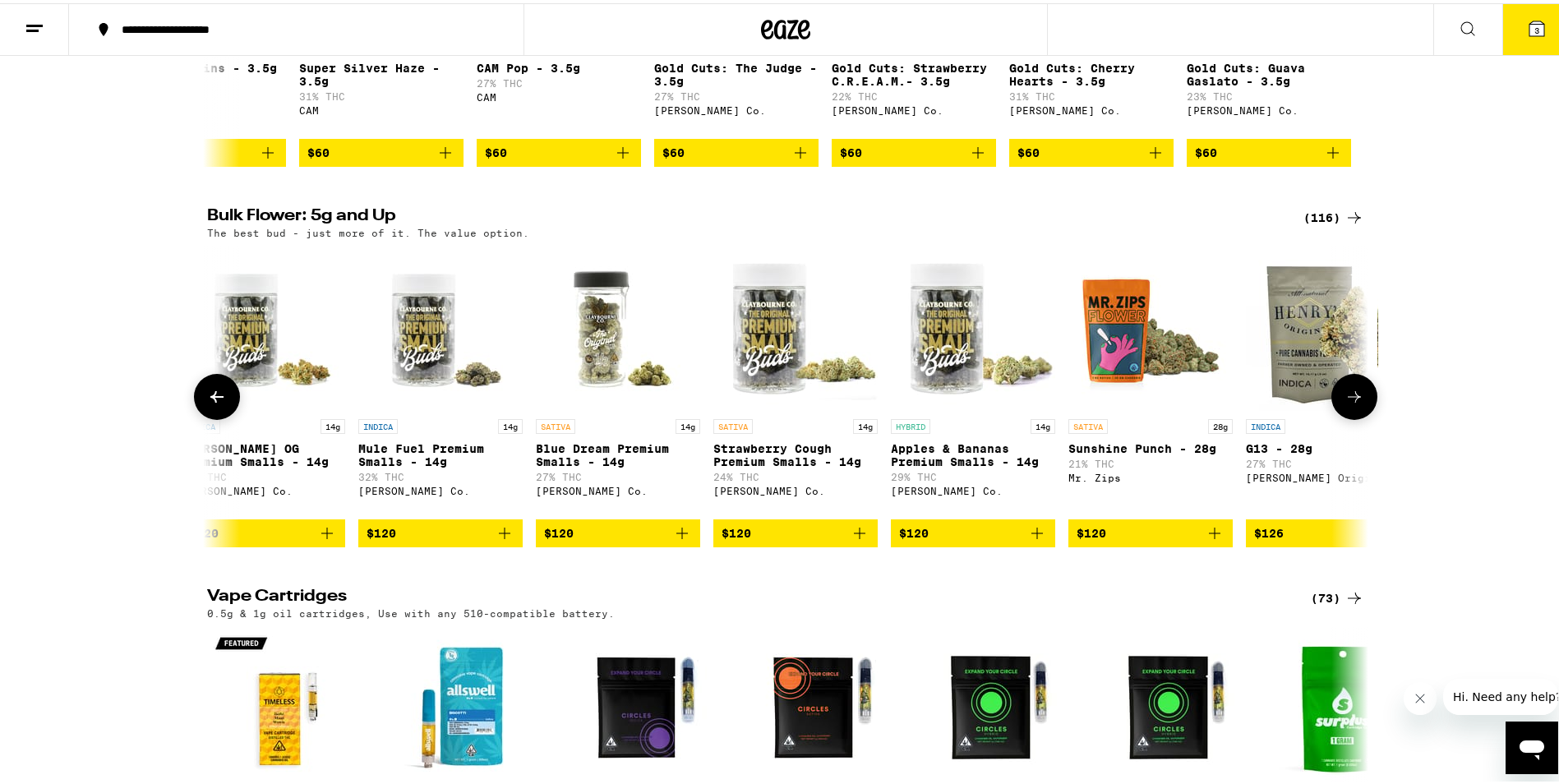
click at [1353, 400] on icon at bounding box center [1355, 394] width 13 height 12
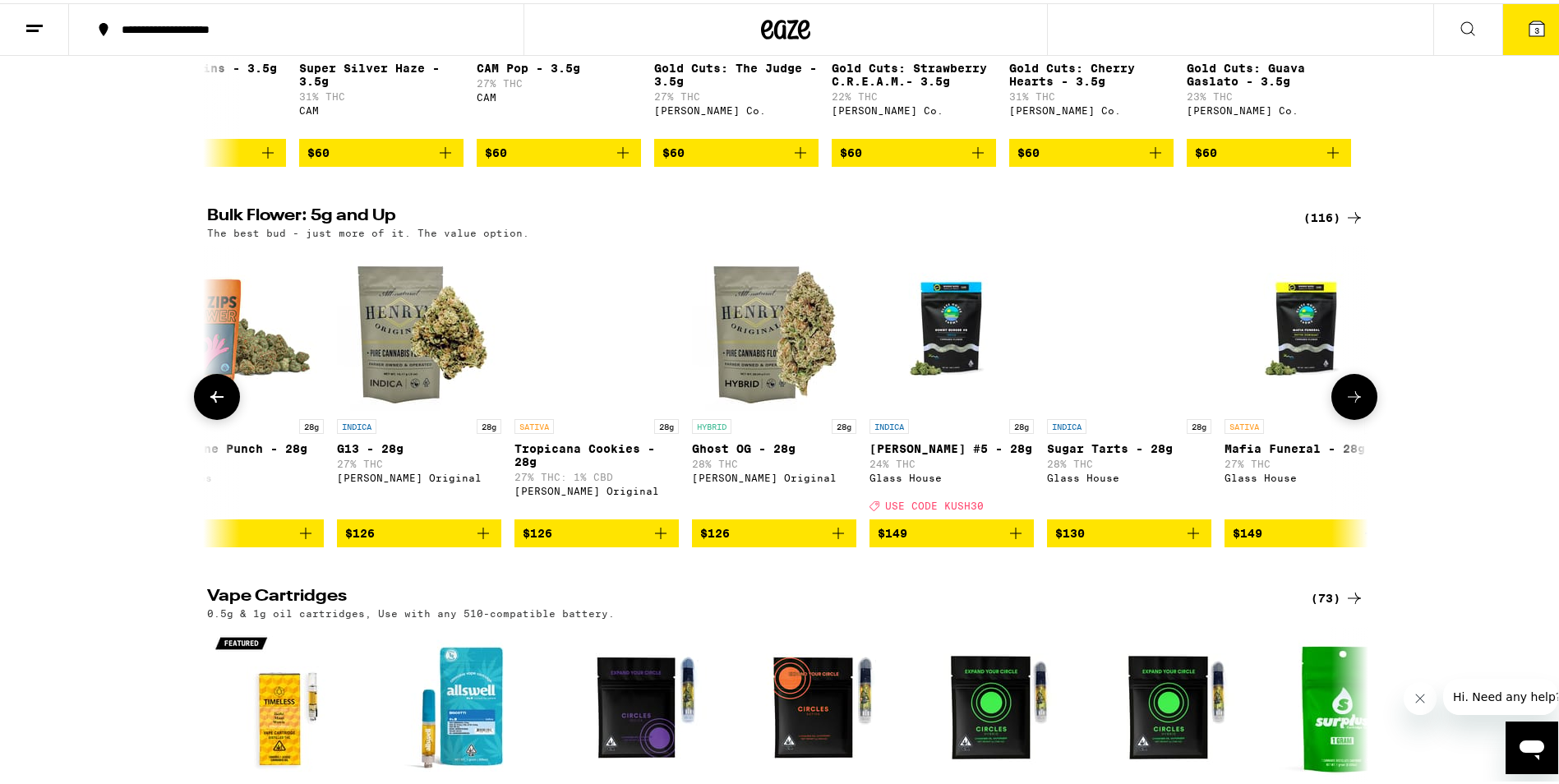
scroll to position [0, 16628]
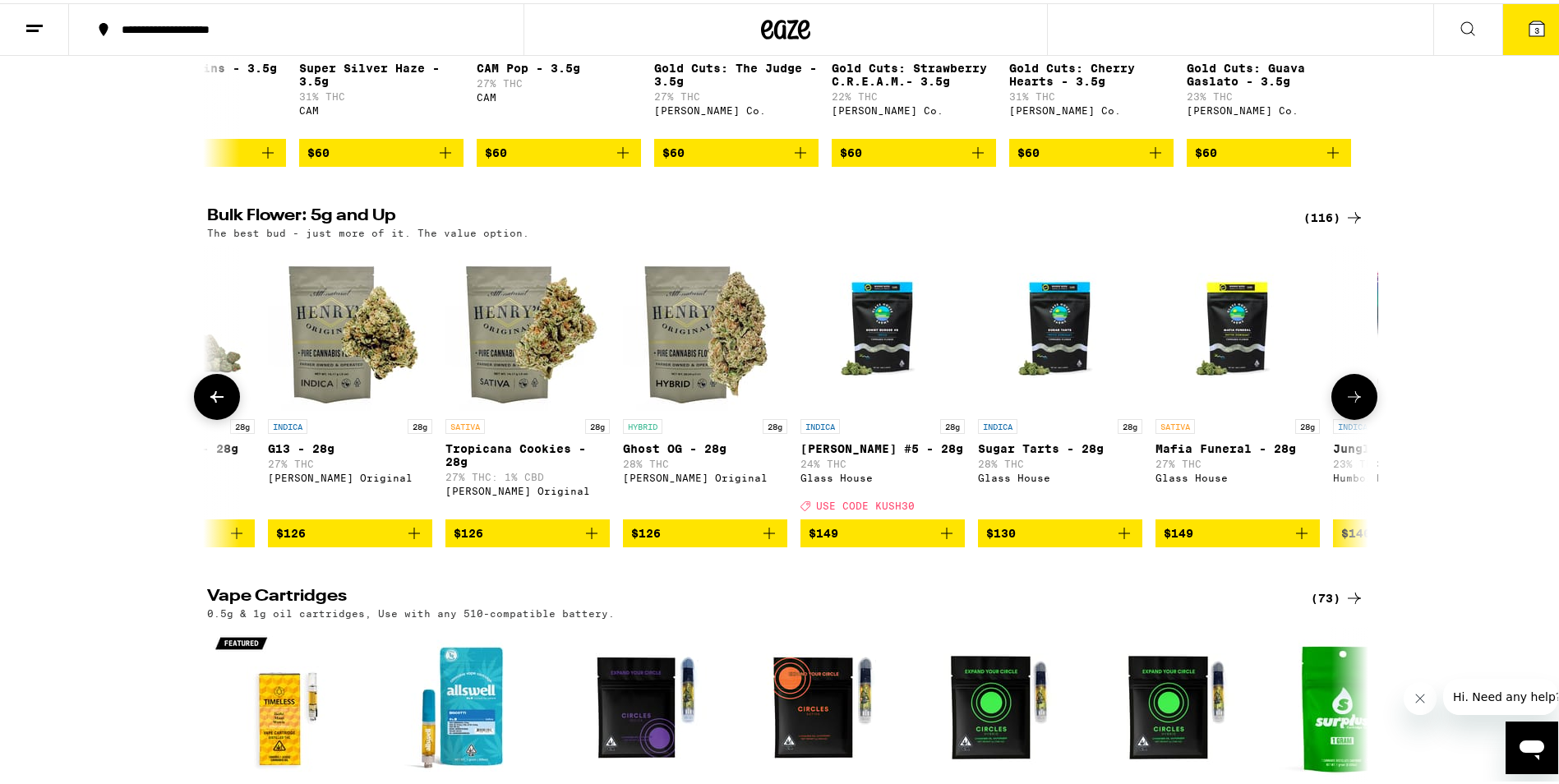
click at [1353, 400] on icon at bounding box center [1355, 394] width 13 height 12
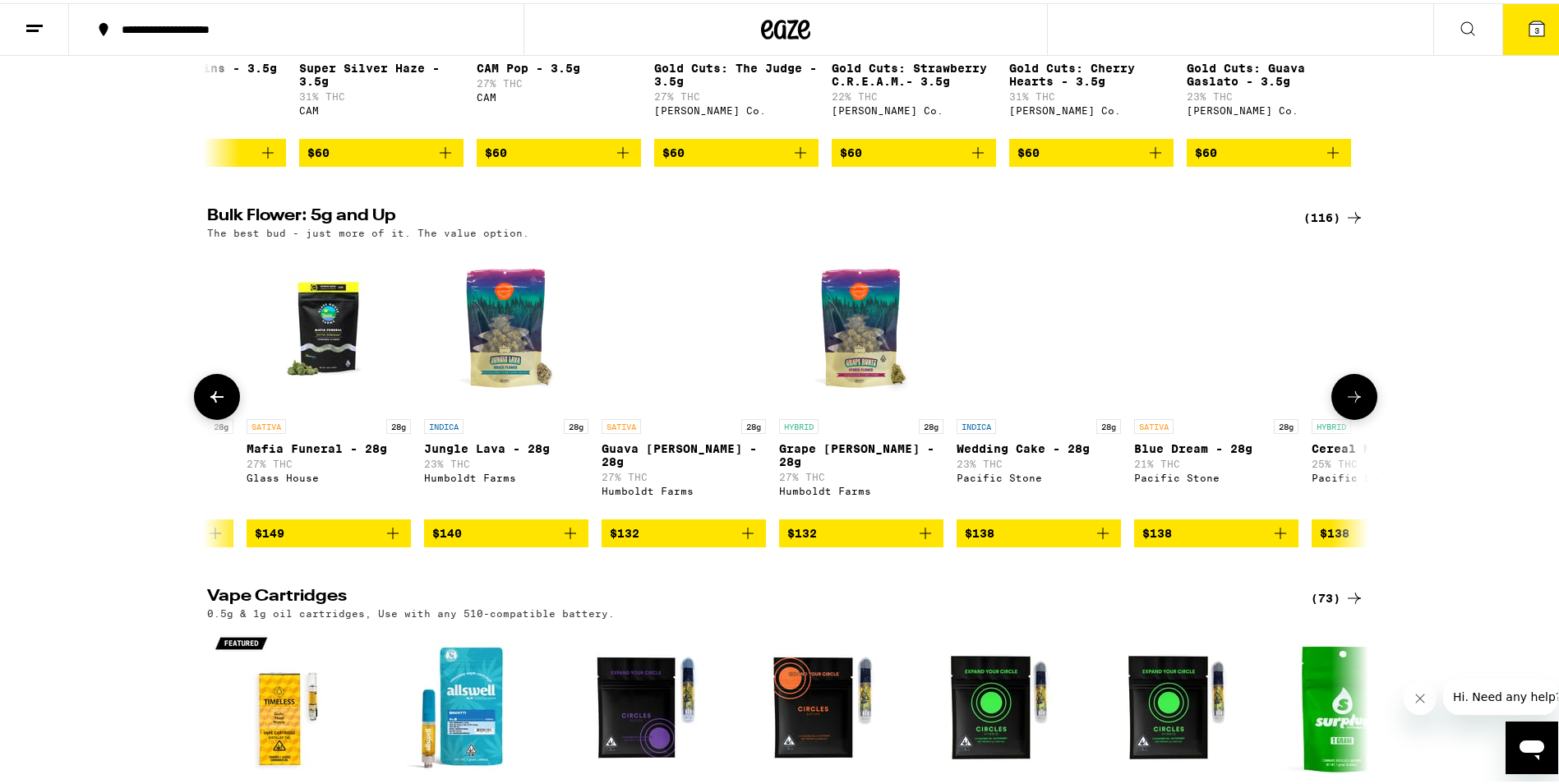
scroll to position [0, 17606]
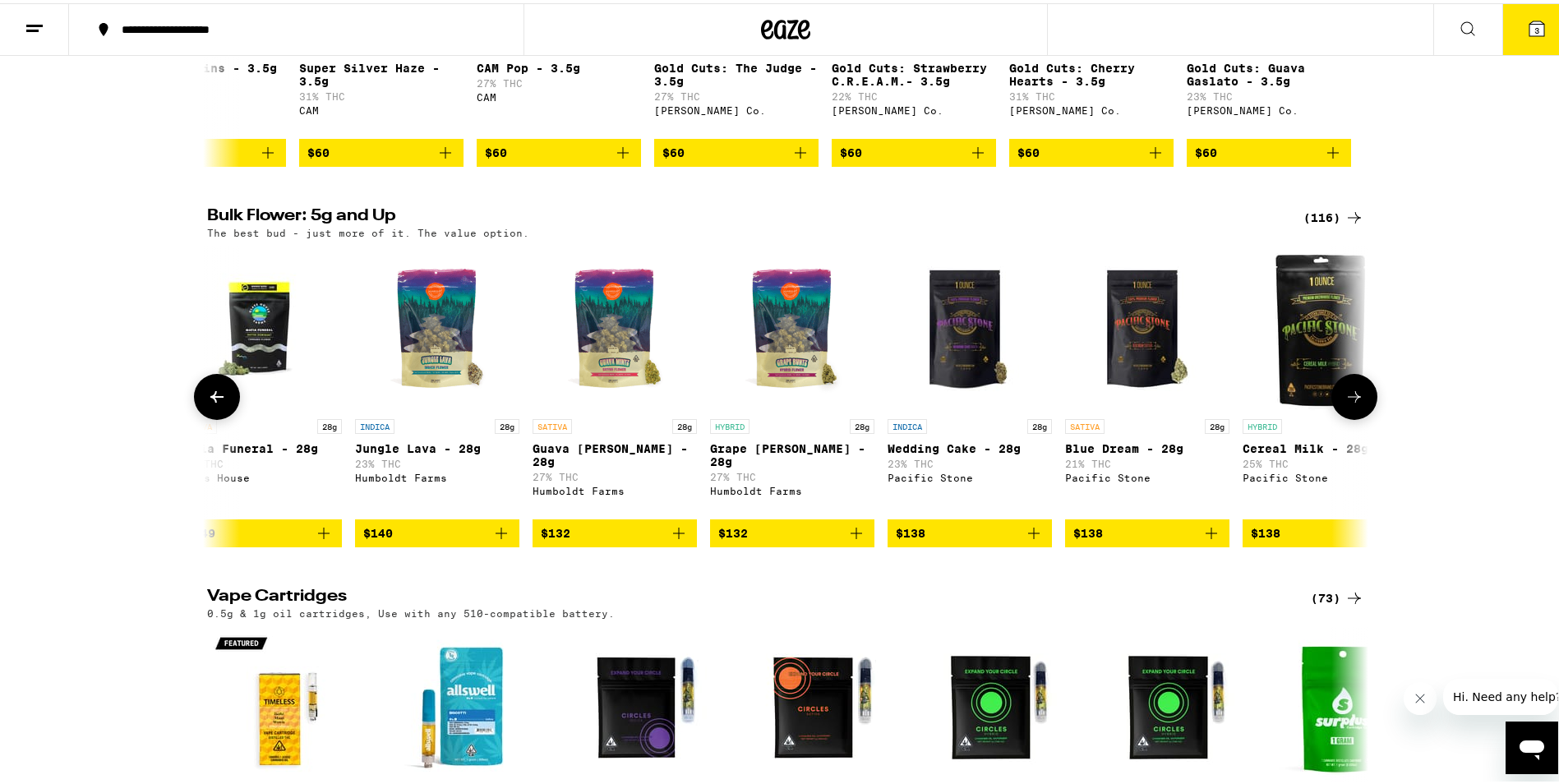
click at [1353, 400] on icon at bounding box center [1355, 394] width 13 height 12
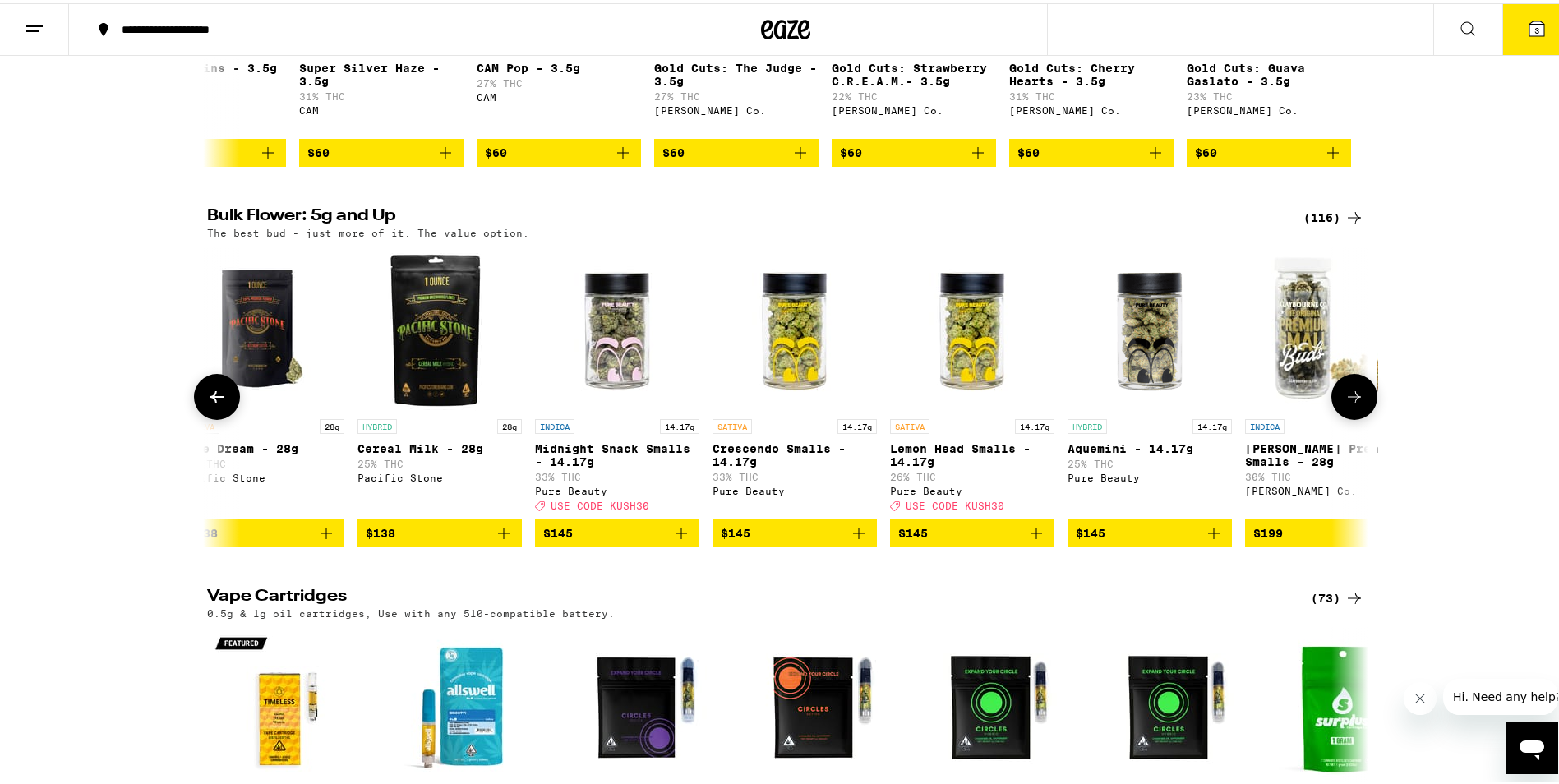
scroll to position [0, 18585]
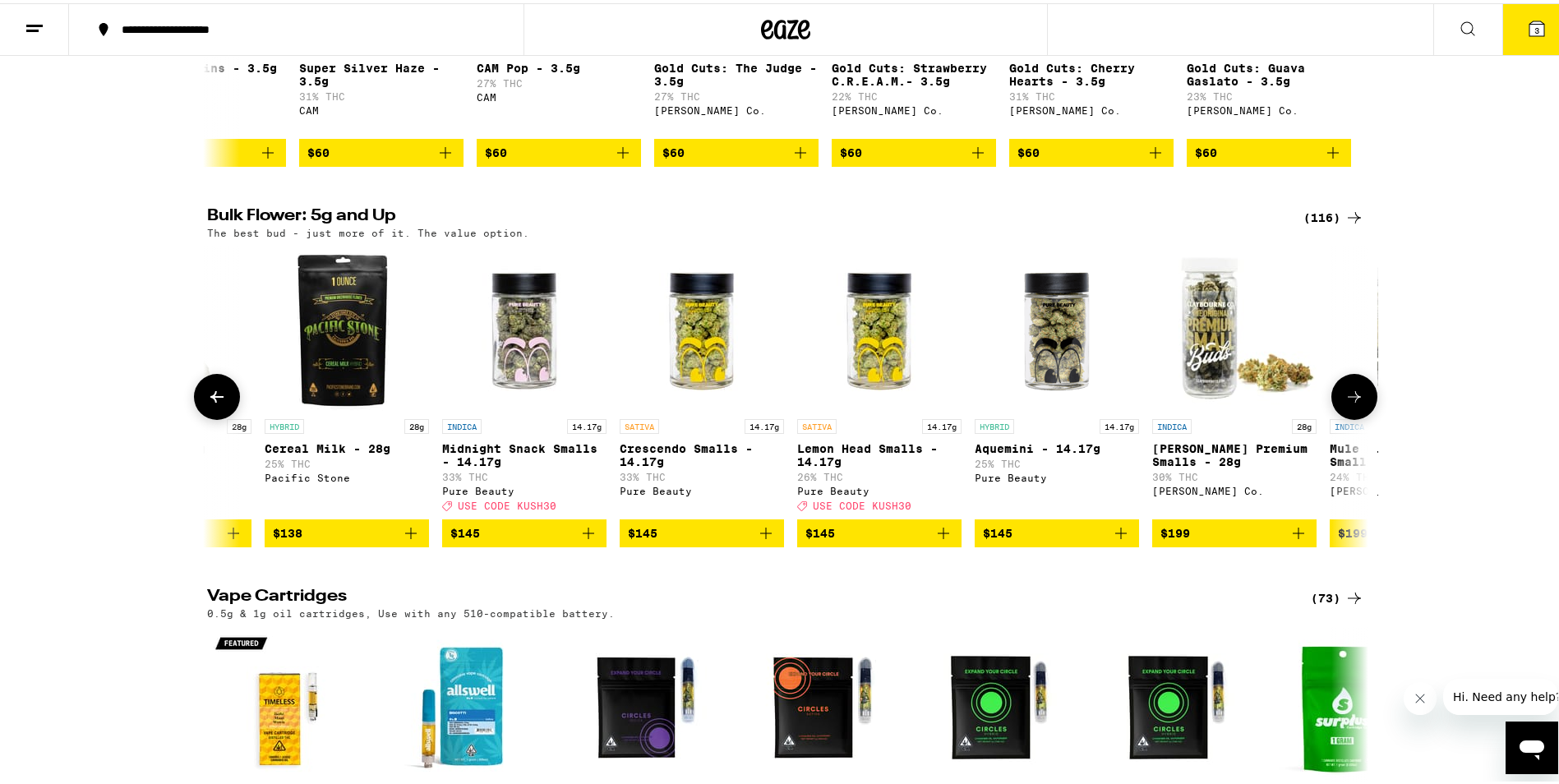
click at [1353, 400] on icon at bounding box center [1355, 394] width 13 height 12
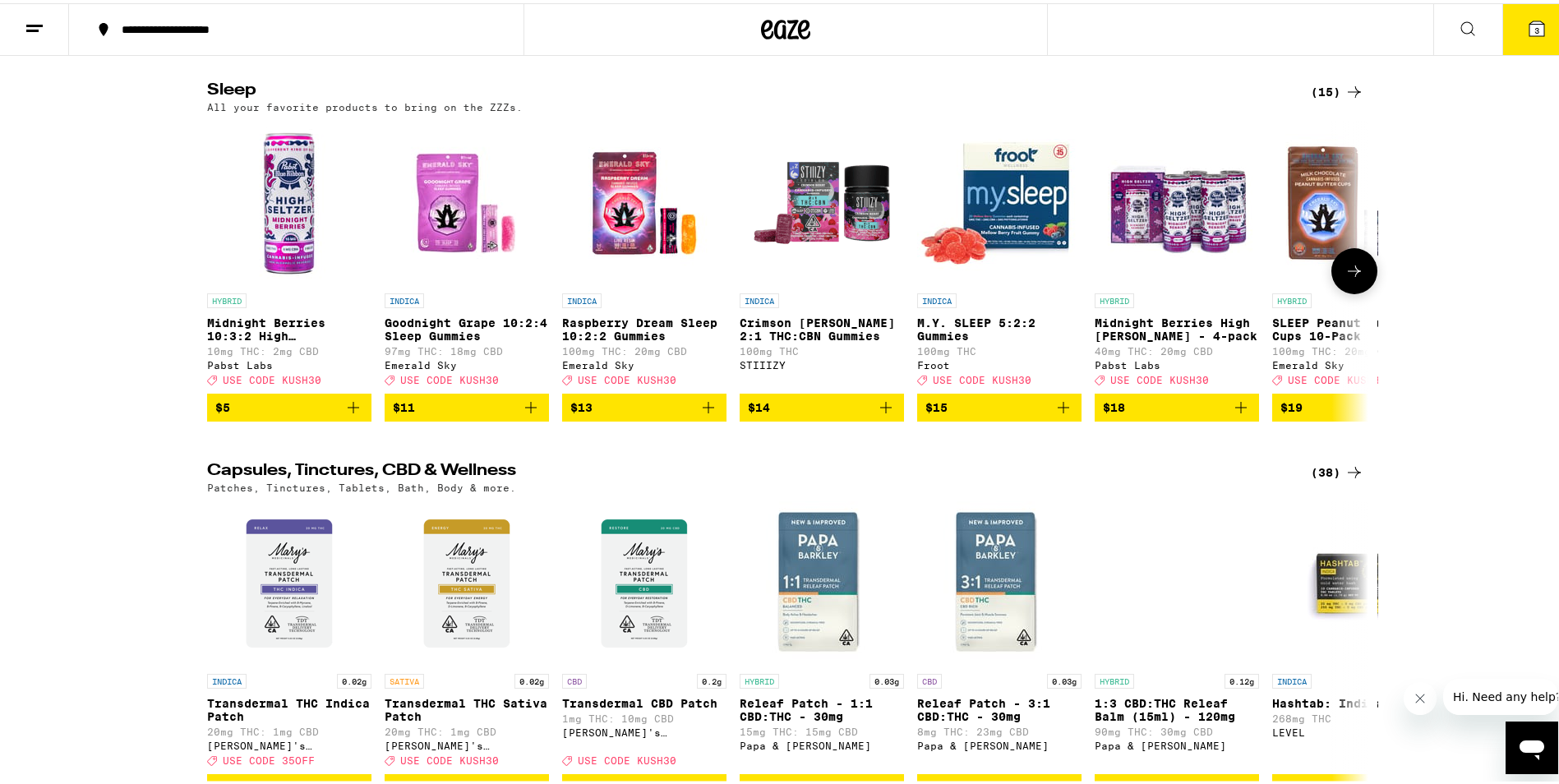
scroll to position [6358, 0]
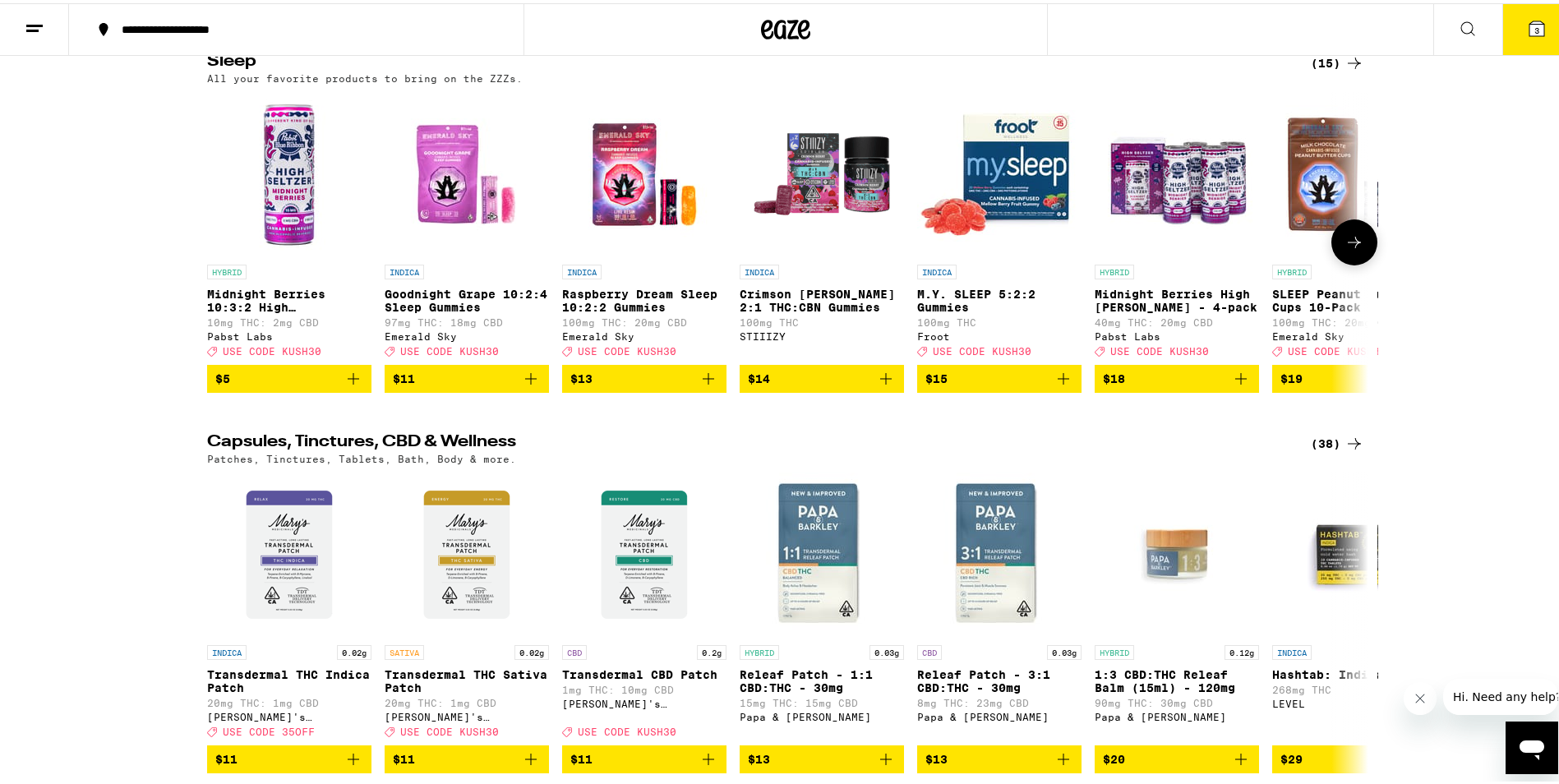
click at [460, 253] on img "Open page for Goodnight Grape 10:2:4 Sleep Gummies from Emerald Sky" at bounding box center [467, 171] width 165 height 165
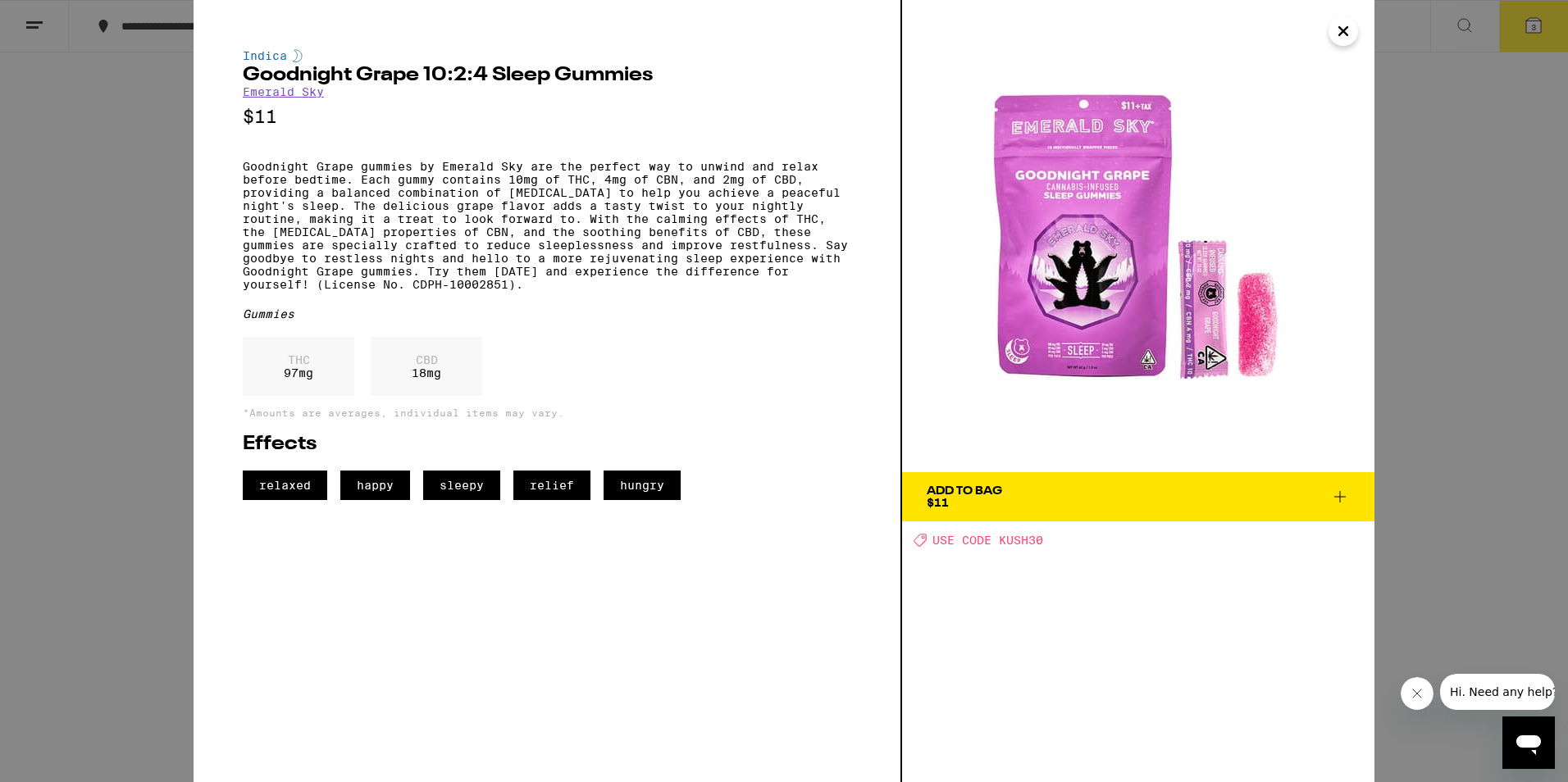
click at [1339, 39] on icon "Close" at bounding box center [1344, 31] width 20 height 25
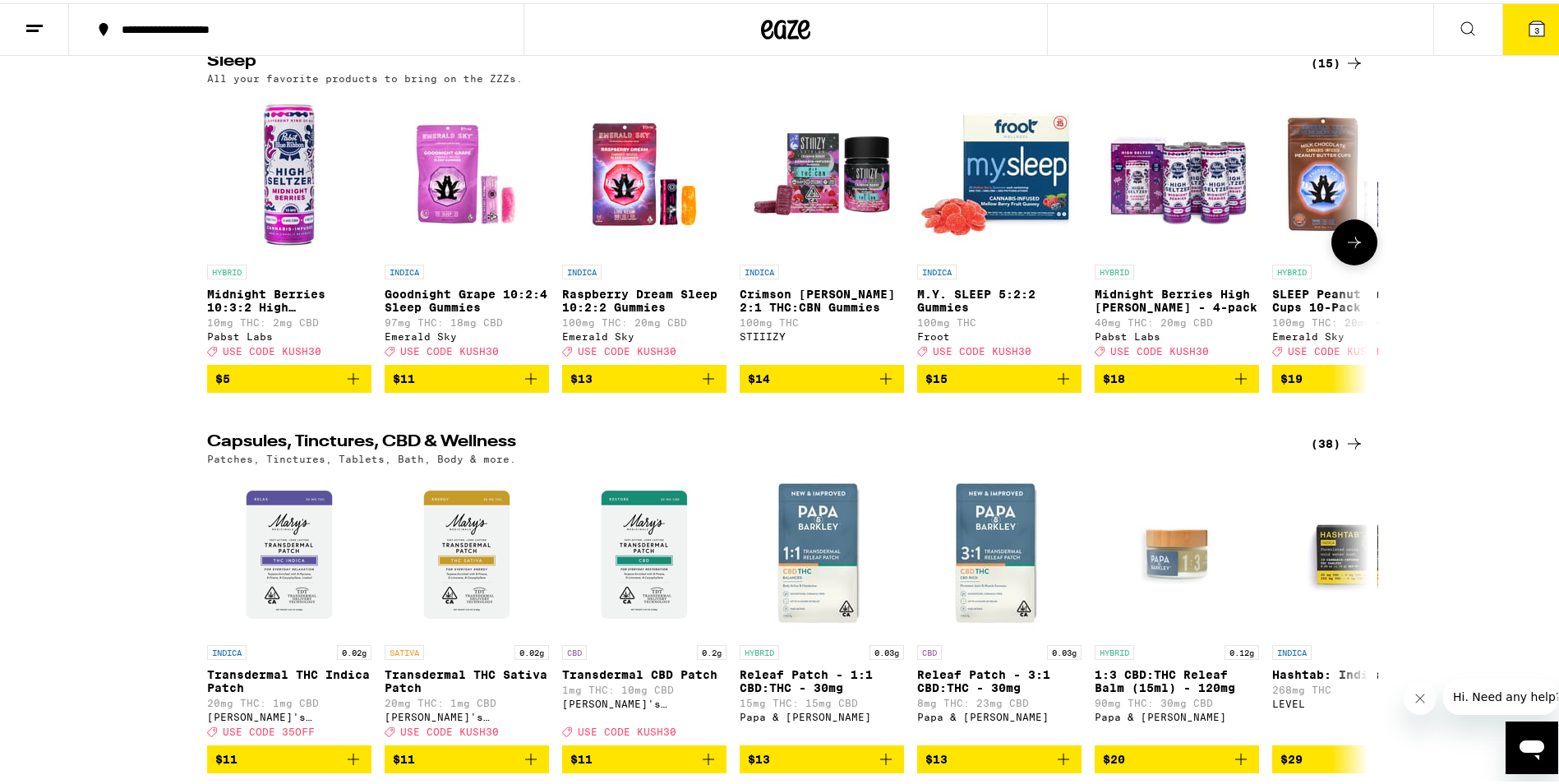
click at [1018, 253] on img "Open page for M.Y. SLEEP 5:2:2 Gummies from Froot" at bounding box center [1000, 171] width 165 height 165
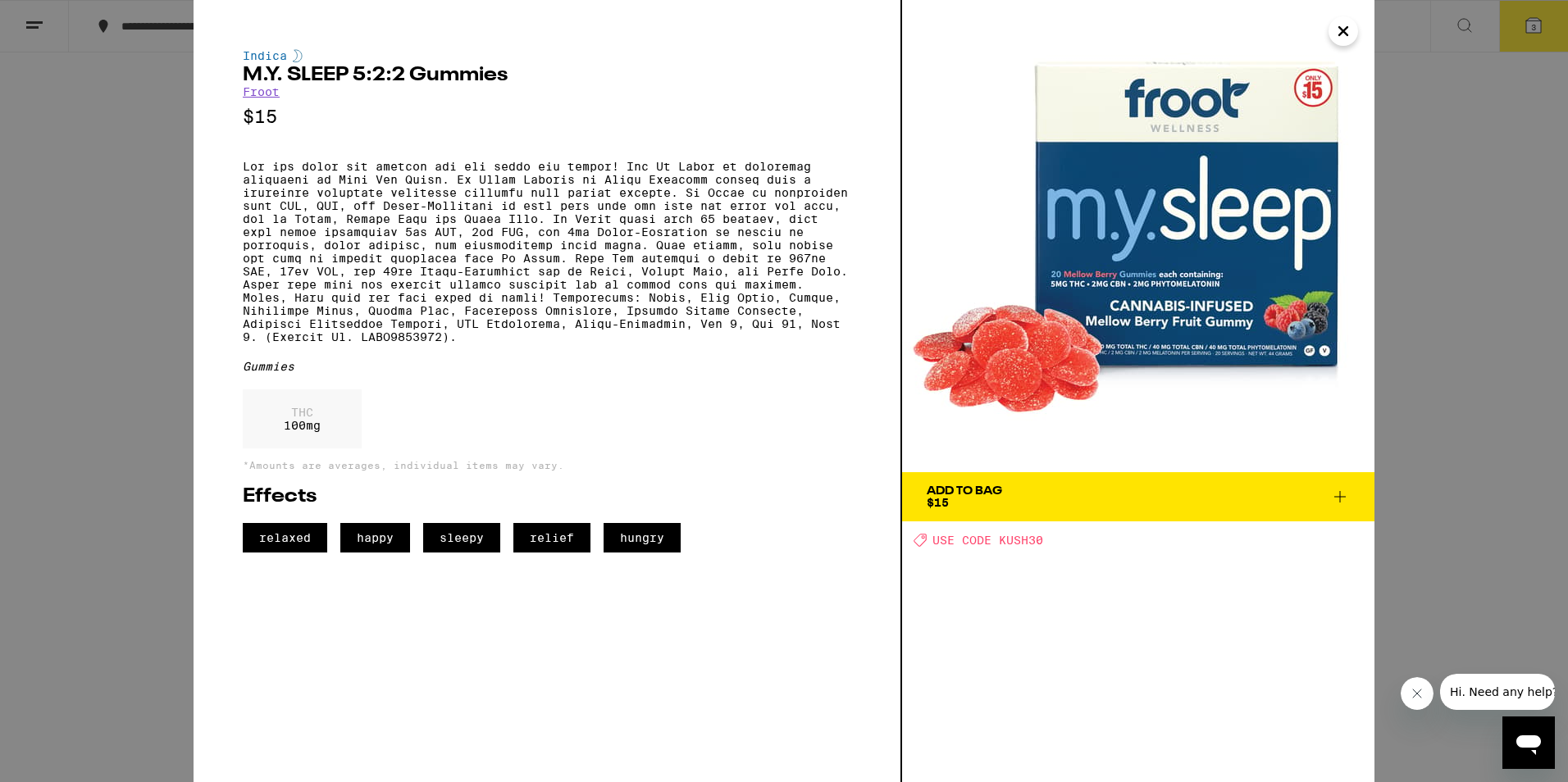
click at [989, 485] on div "Add To Bag" at bounding box center [965, 491] width 76 height 11
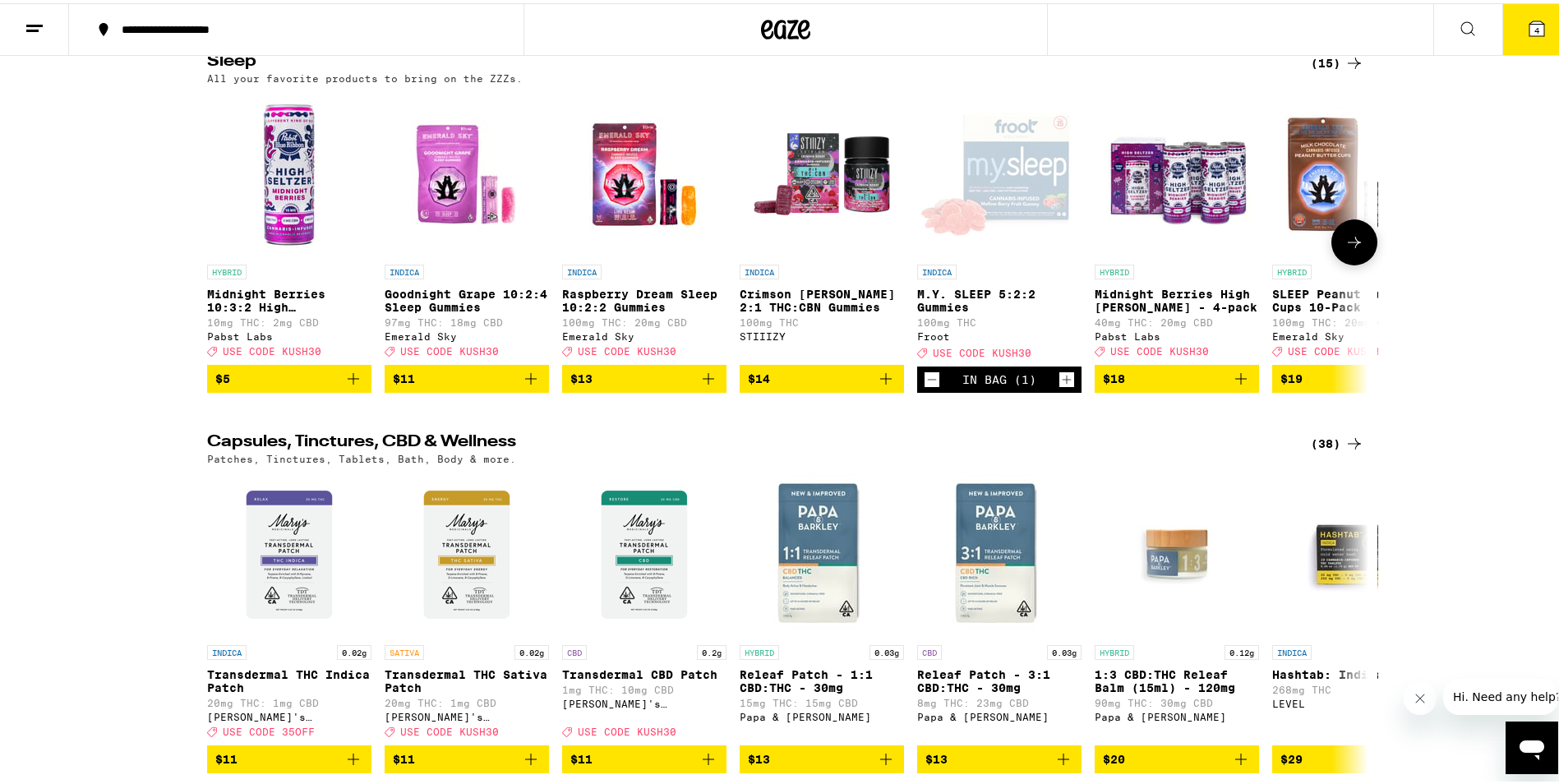
click at [1355, 249] on icon at bounding box center [1355, 239] width 20 height 20
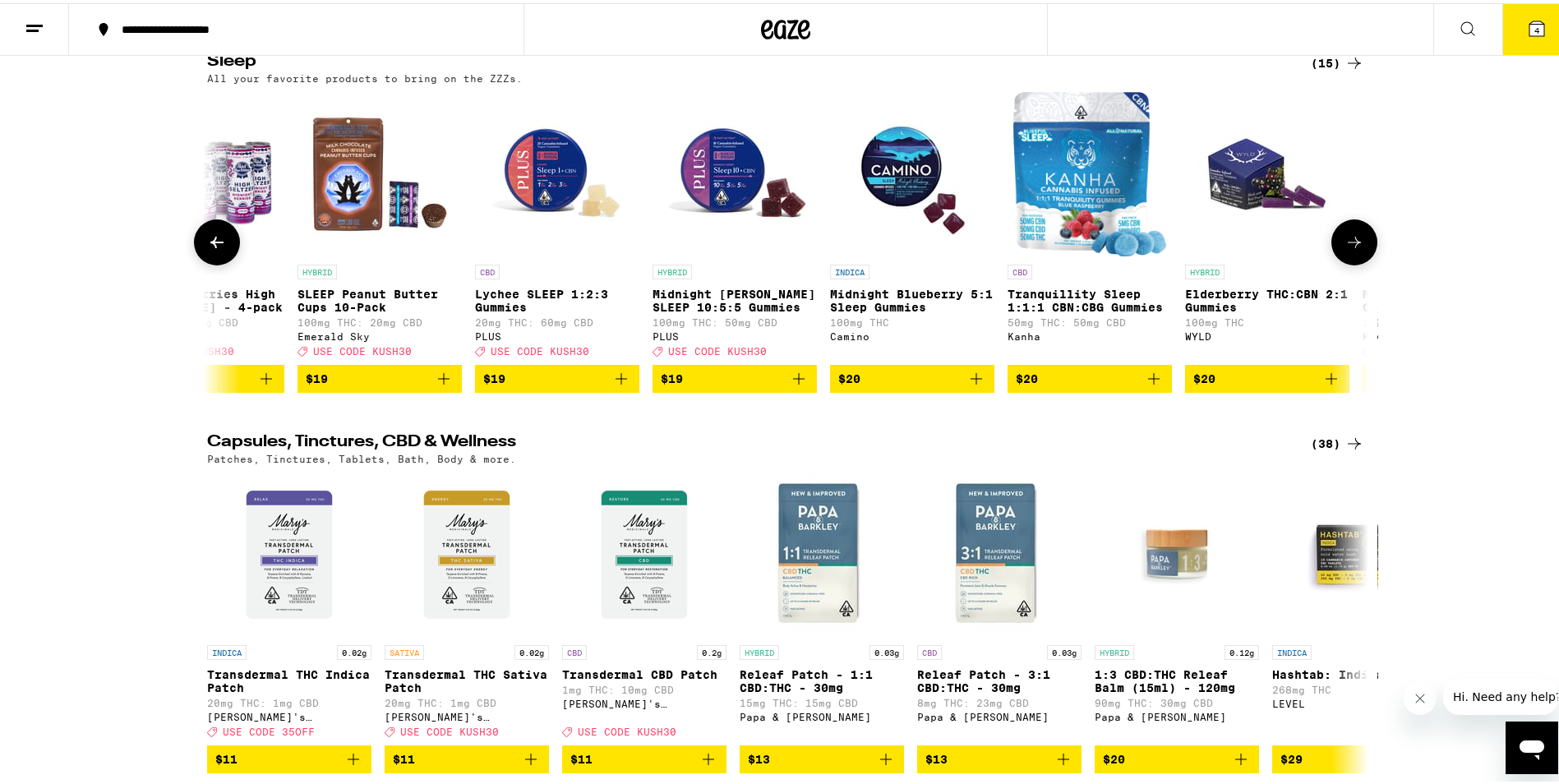
scroll to position [0, 978]
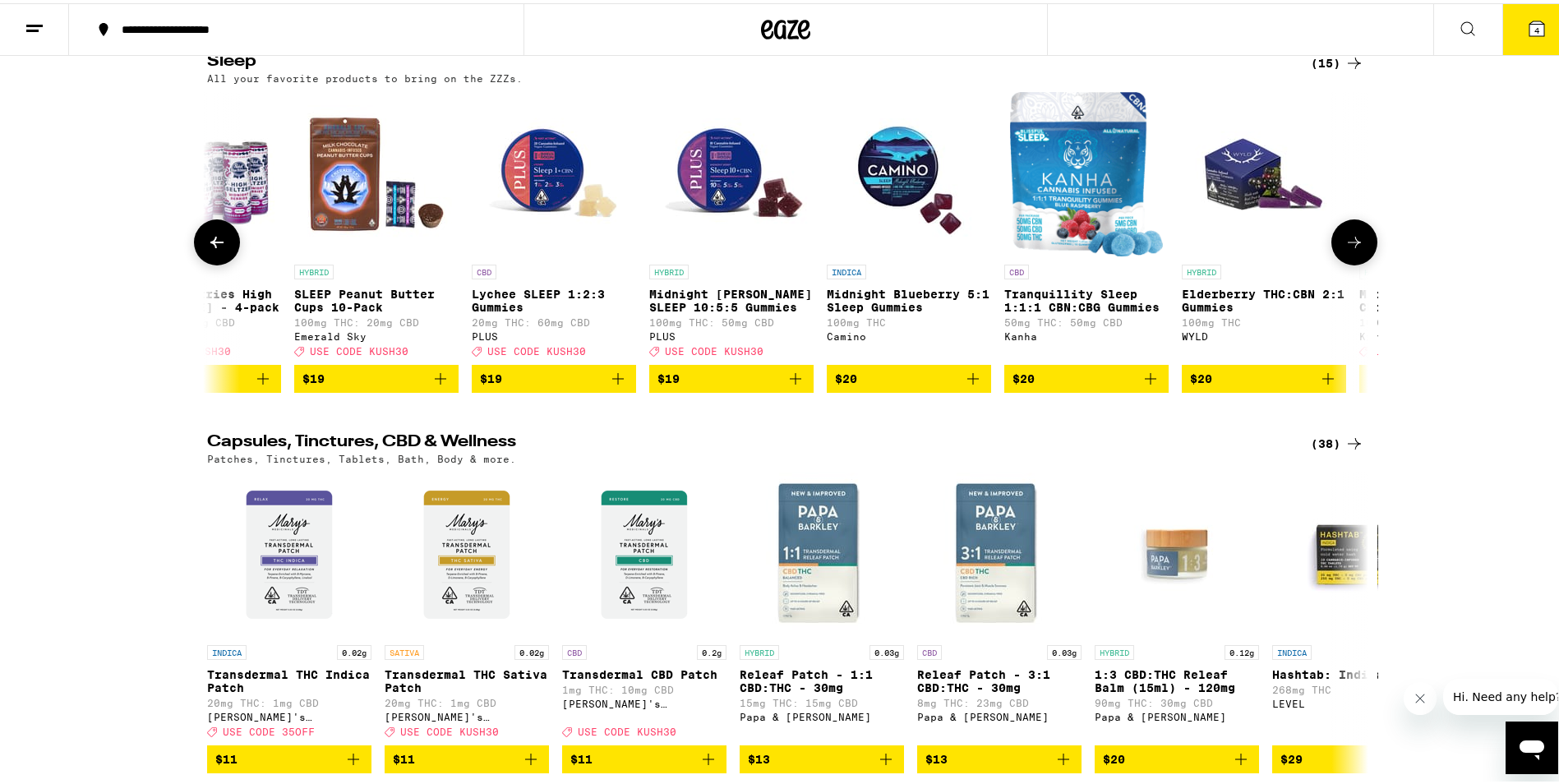
click at [1353, 249] on icon at bounding box center [1355, 239] width 20 height 20
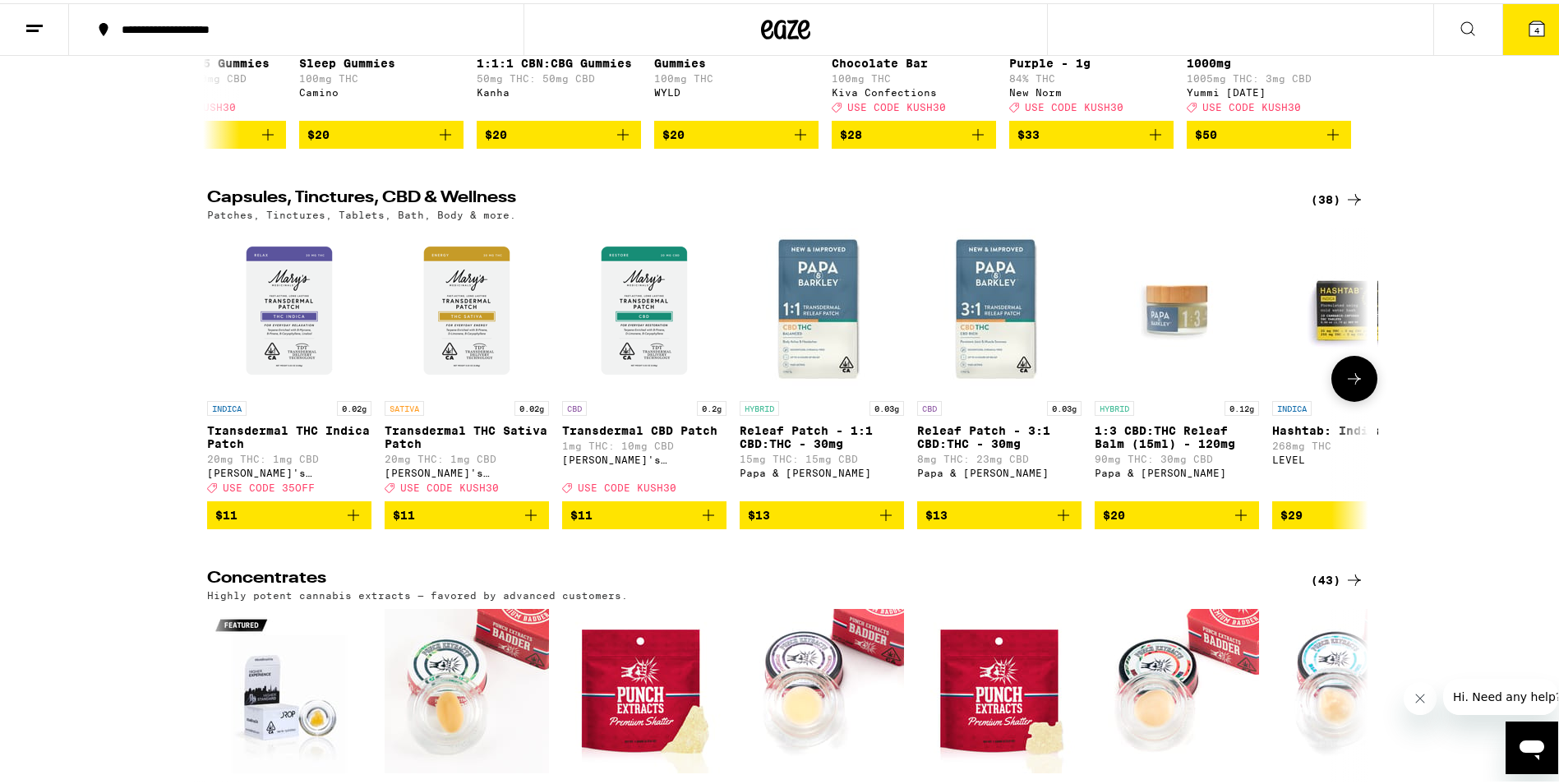
scroll to position [6605, 0]
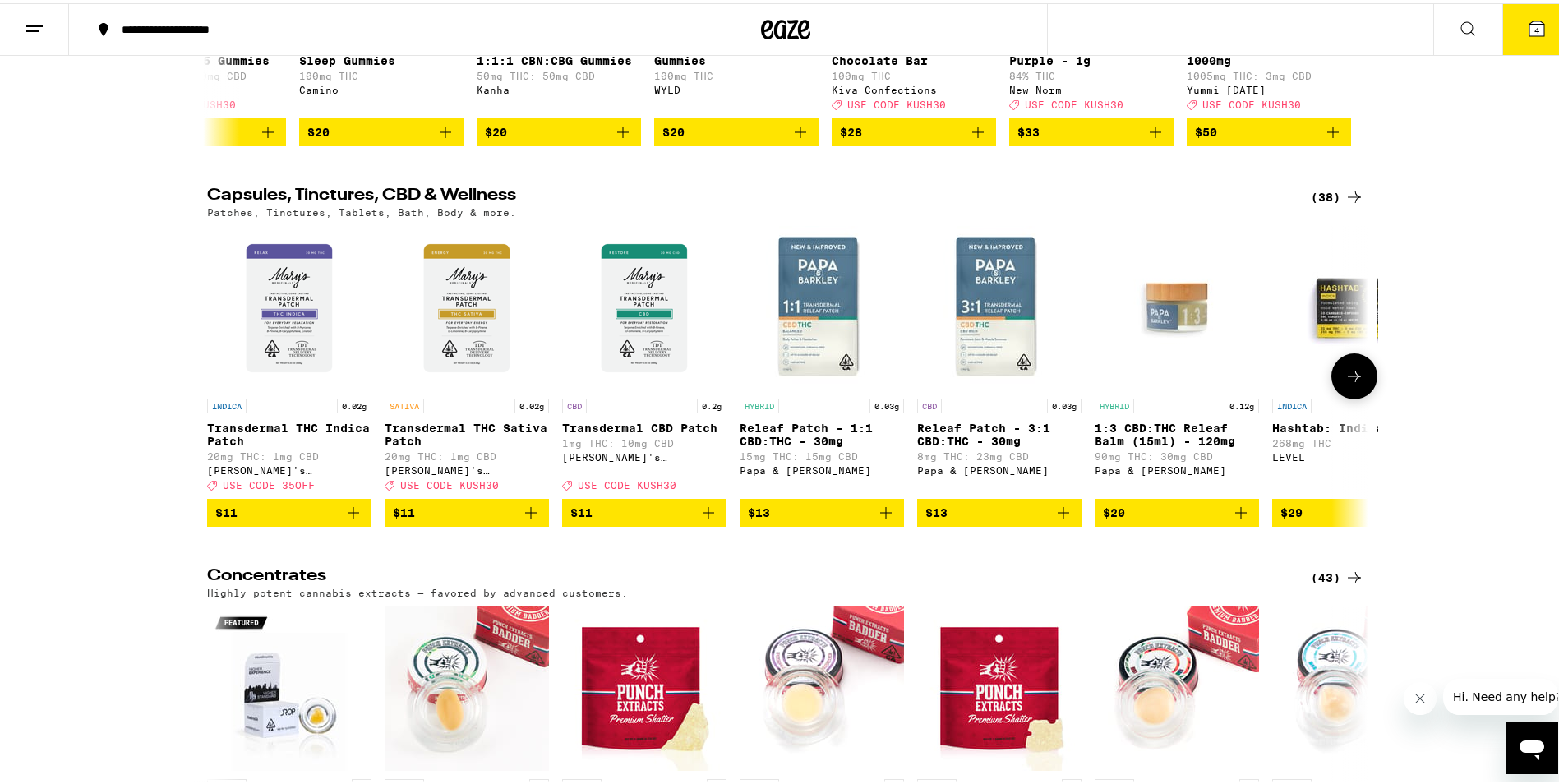
click at [1348, 379] on icon at bounding box center [1355, 373] width 13 height 12
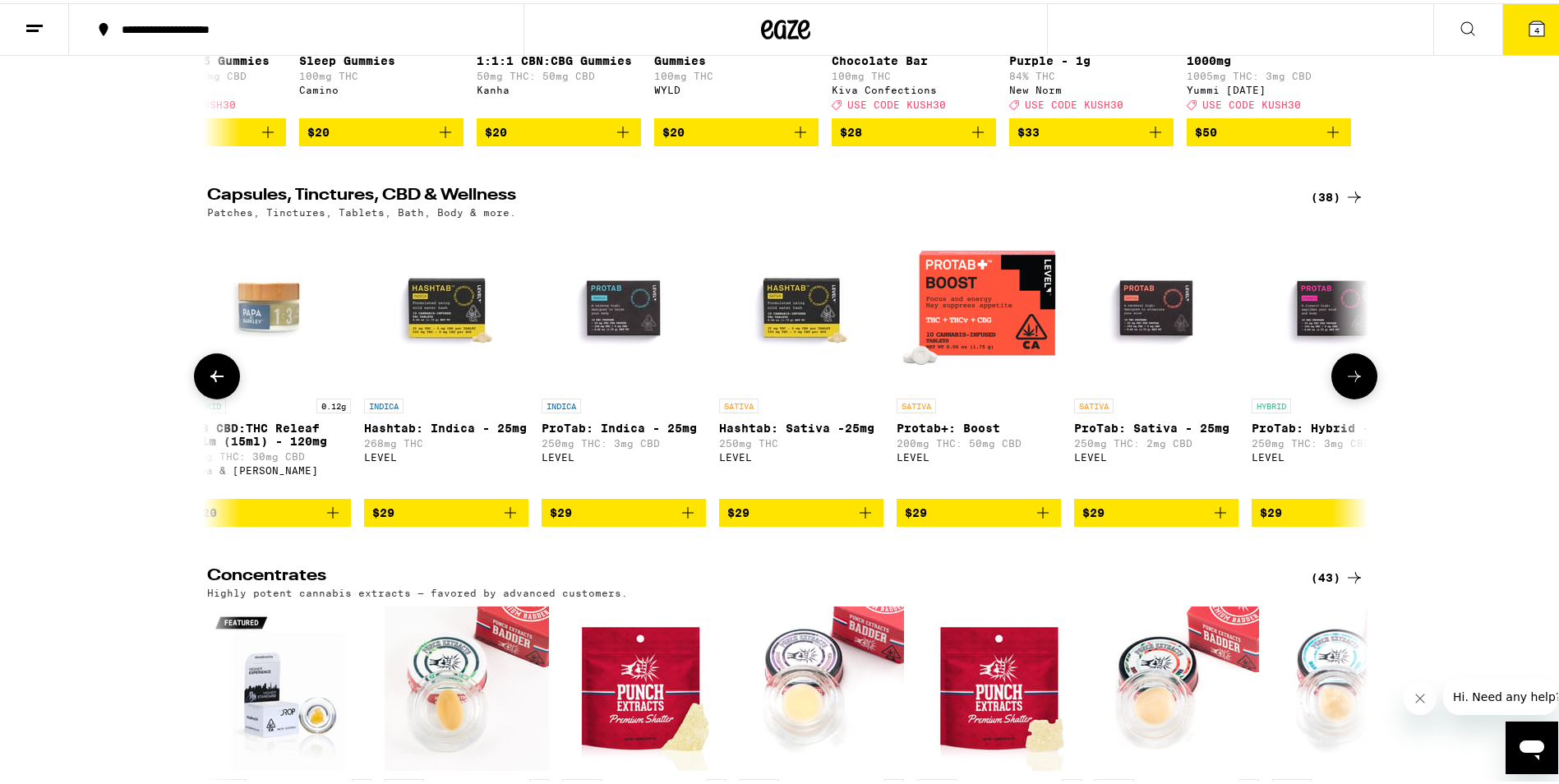
scroll to position [0, 978]
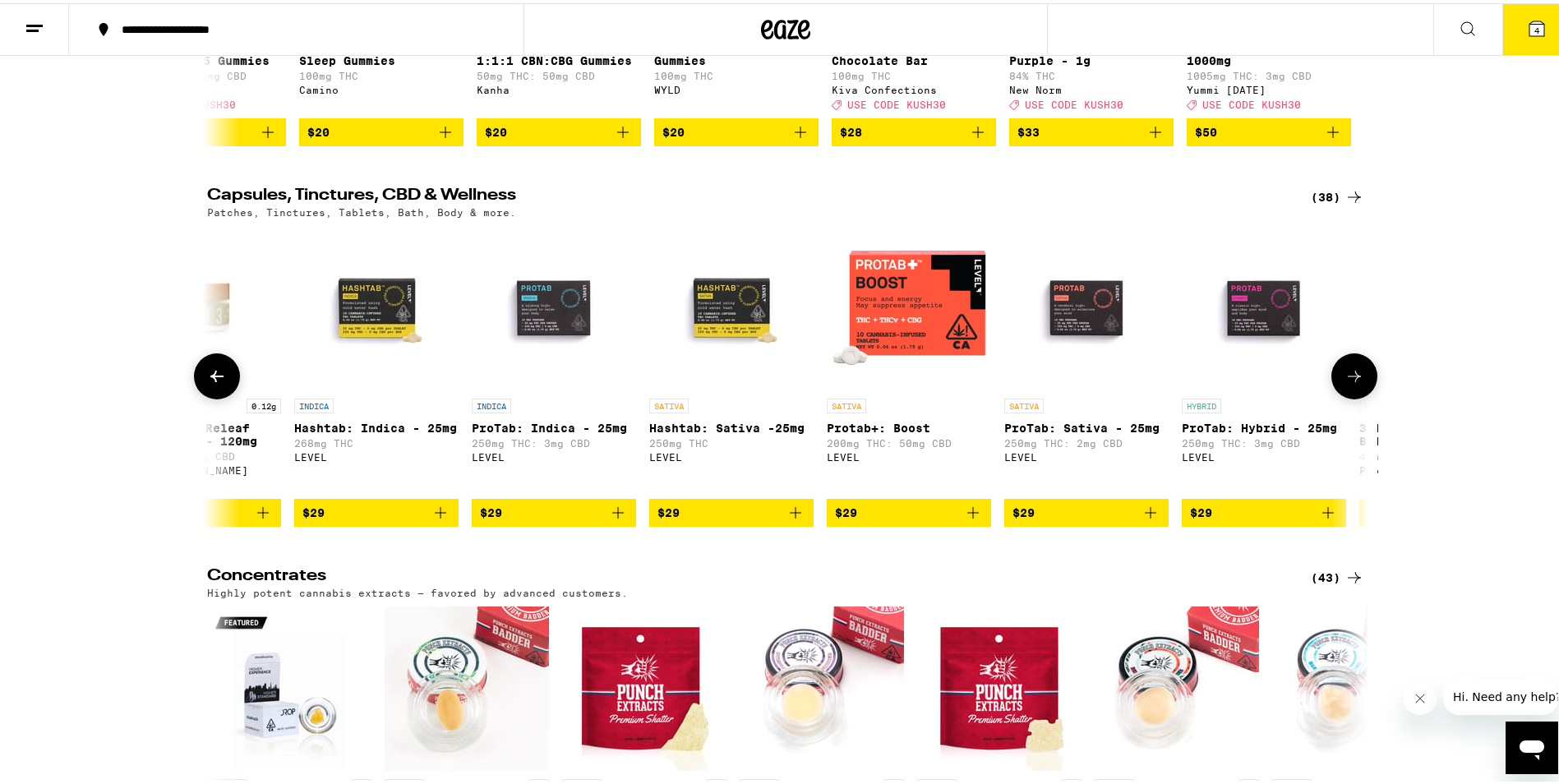
click at [1349, 383] on icon at bounding box center [1355, 373] width 20 height 20
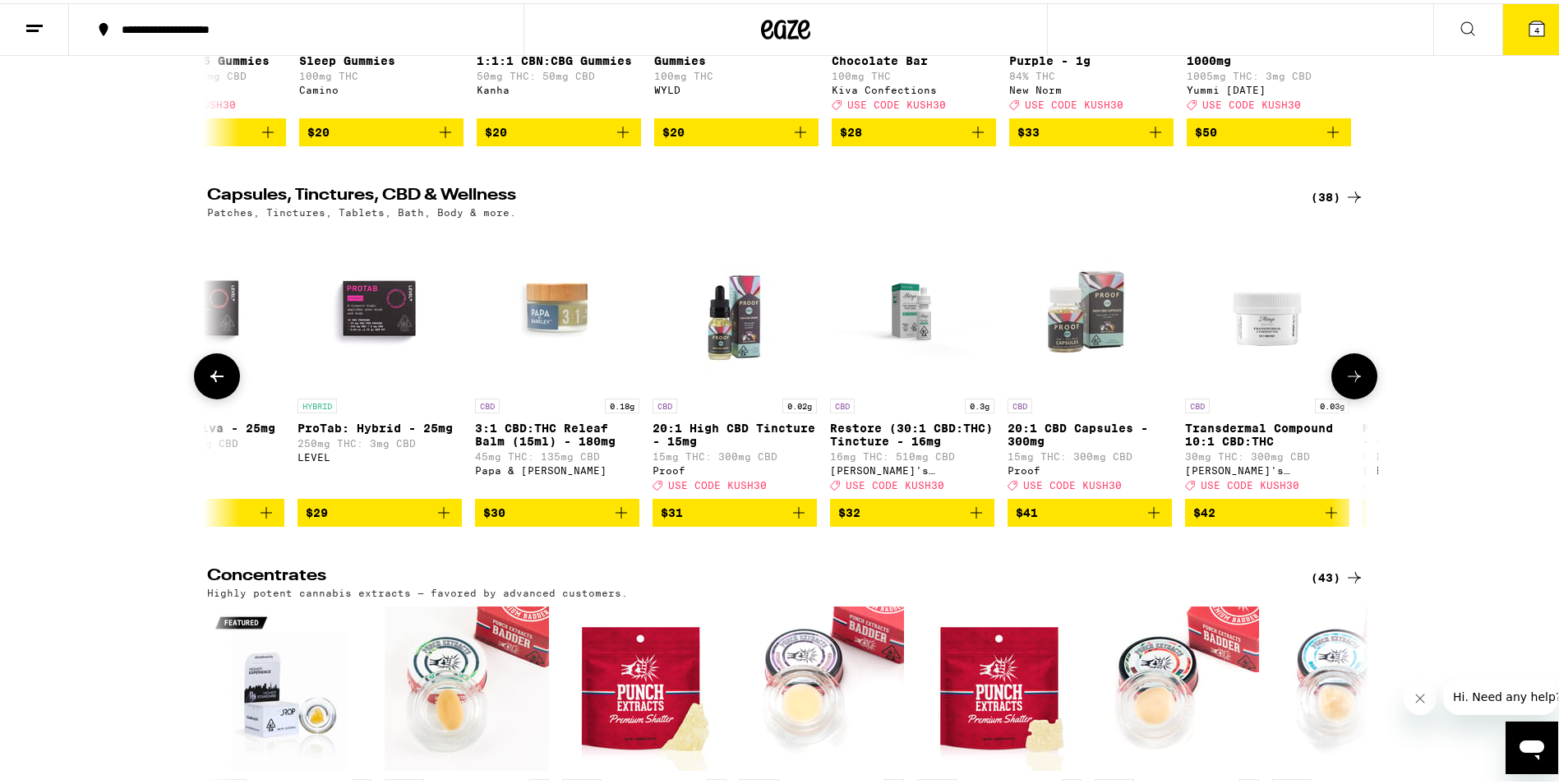
scroll to position [0, 1956]
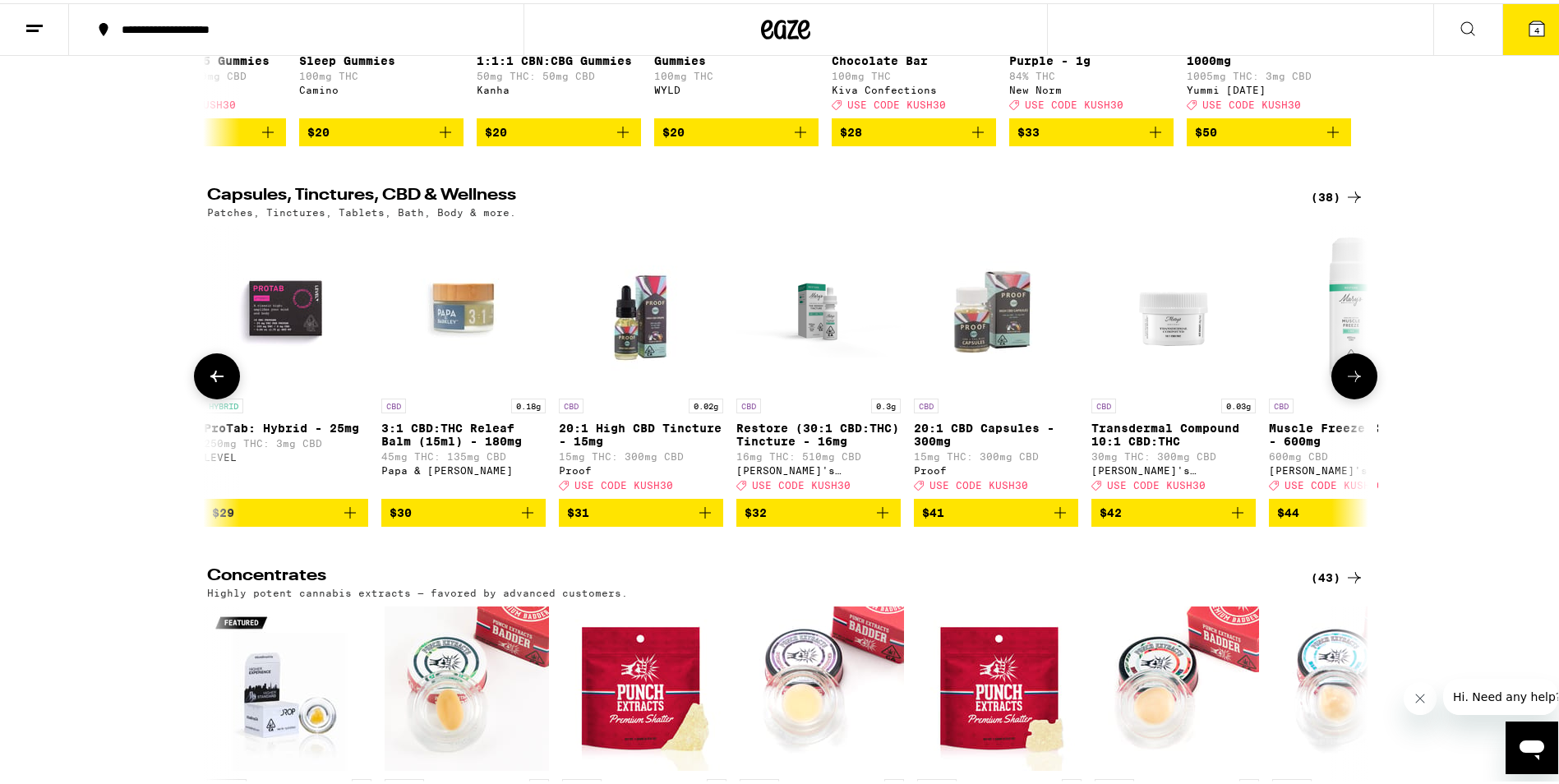
click at [1349, 383] on icon at bounding box center [1355, 373] width 20 height 20
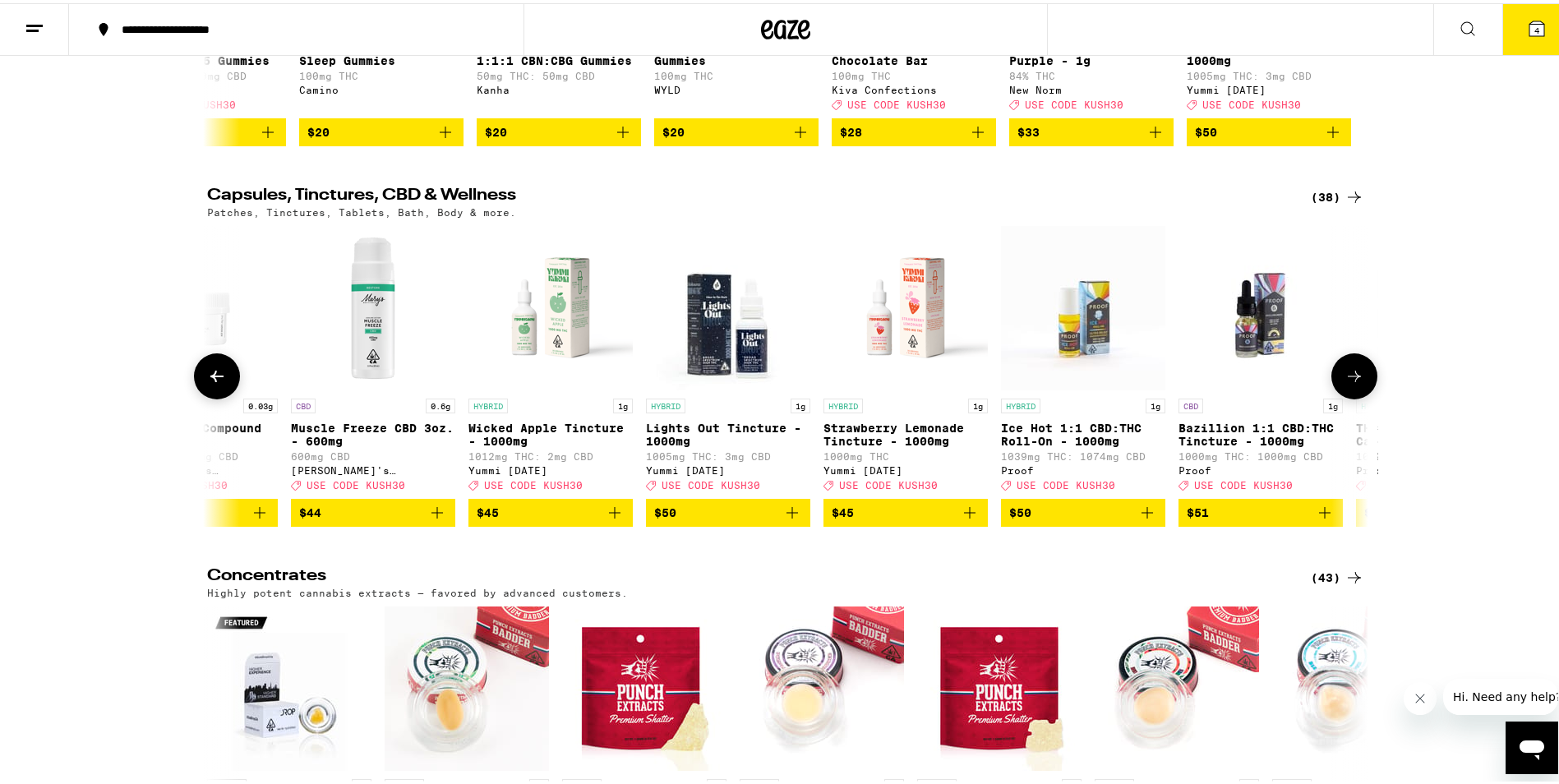
click at [1349, 383] on icon at bounding box center [1355, 373] width 20 height 20
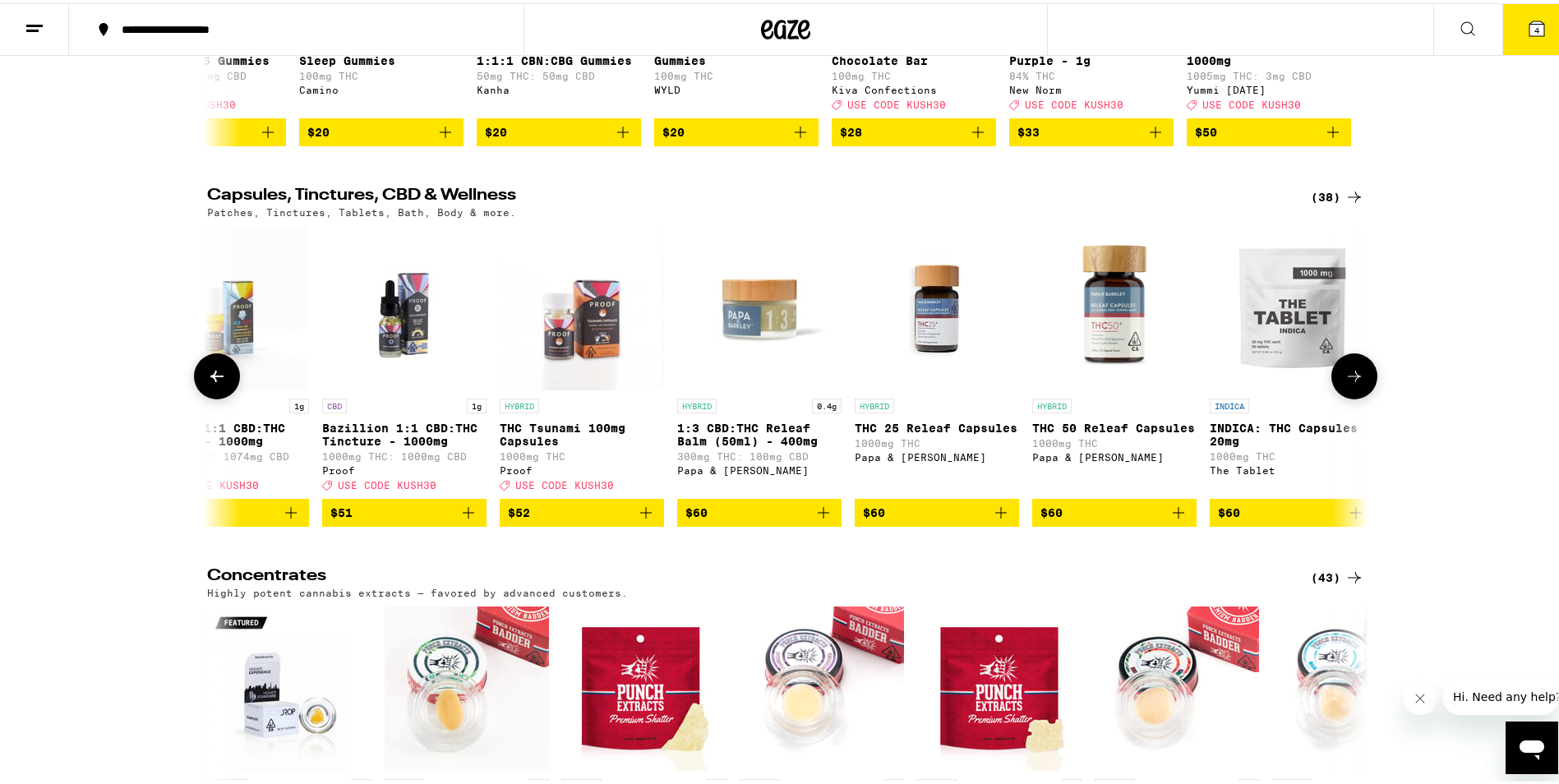
scroll to position [0, 3913]
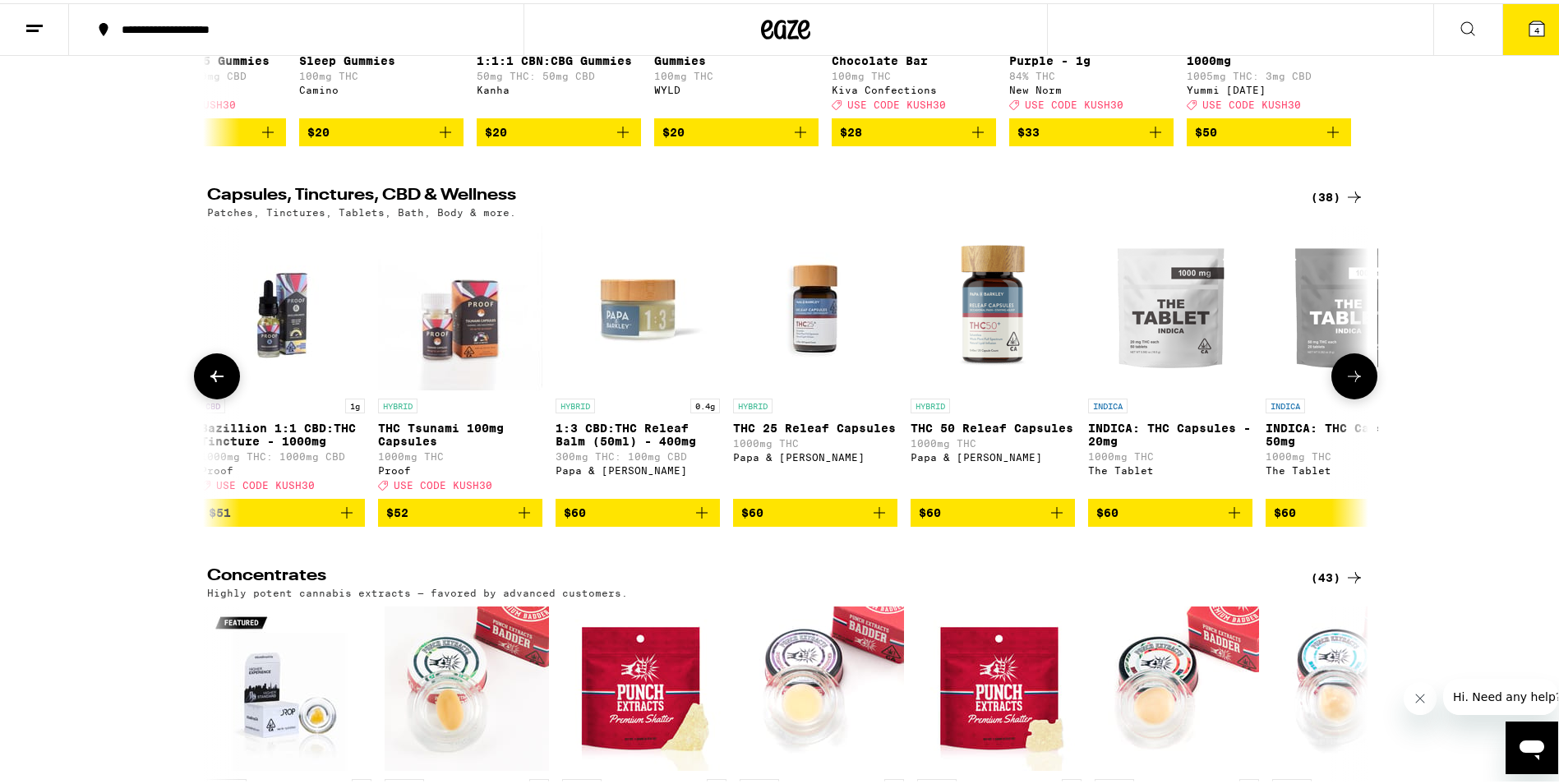
click at [1349, 383] on icon at bounding box center [1355, 373] width 20 height 20
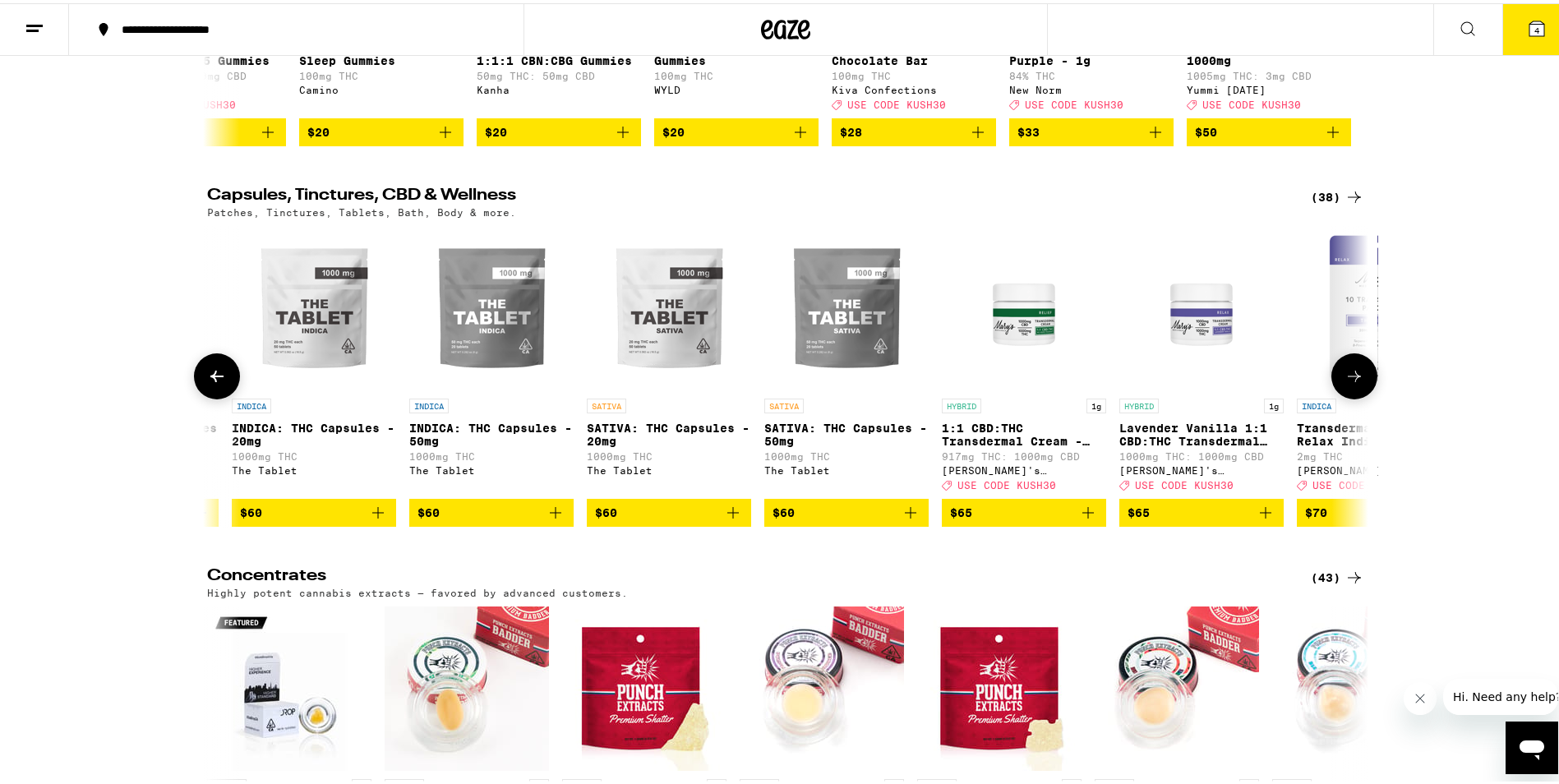
scroll to position [0, 4891]
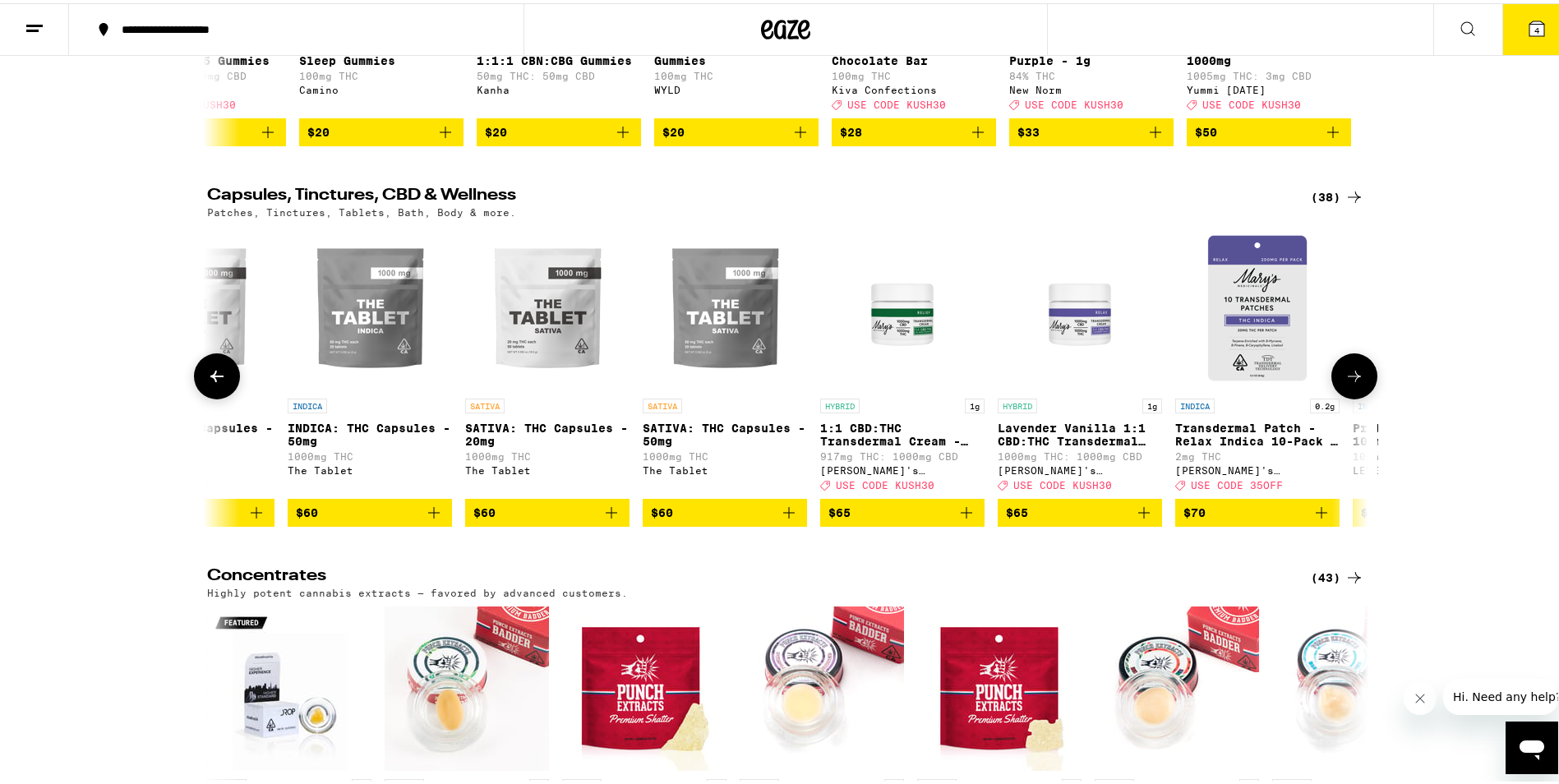
click at [215, 383] on icon at bounding box center [217, 373] width 20 height 20
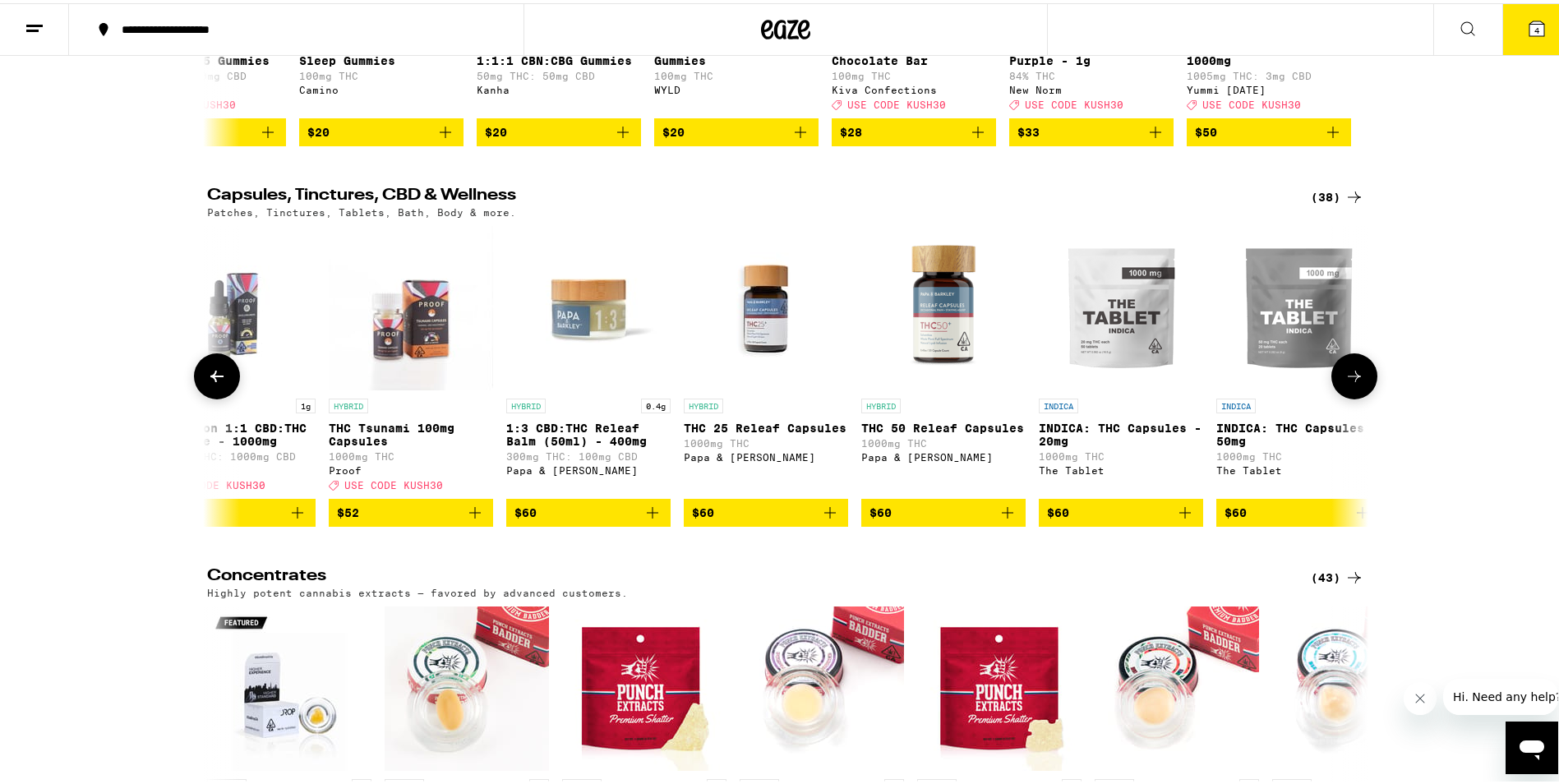
scroll to position [0, 3913]
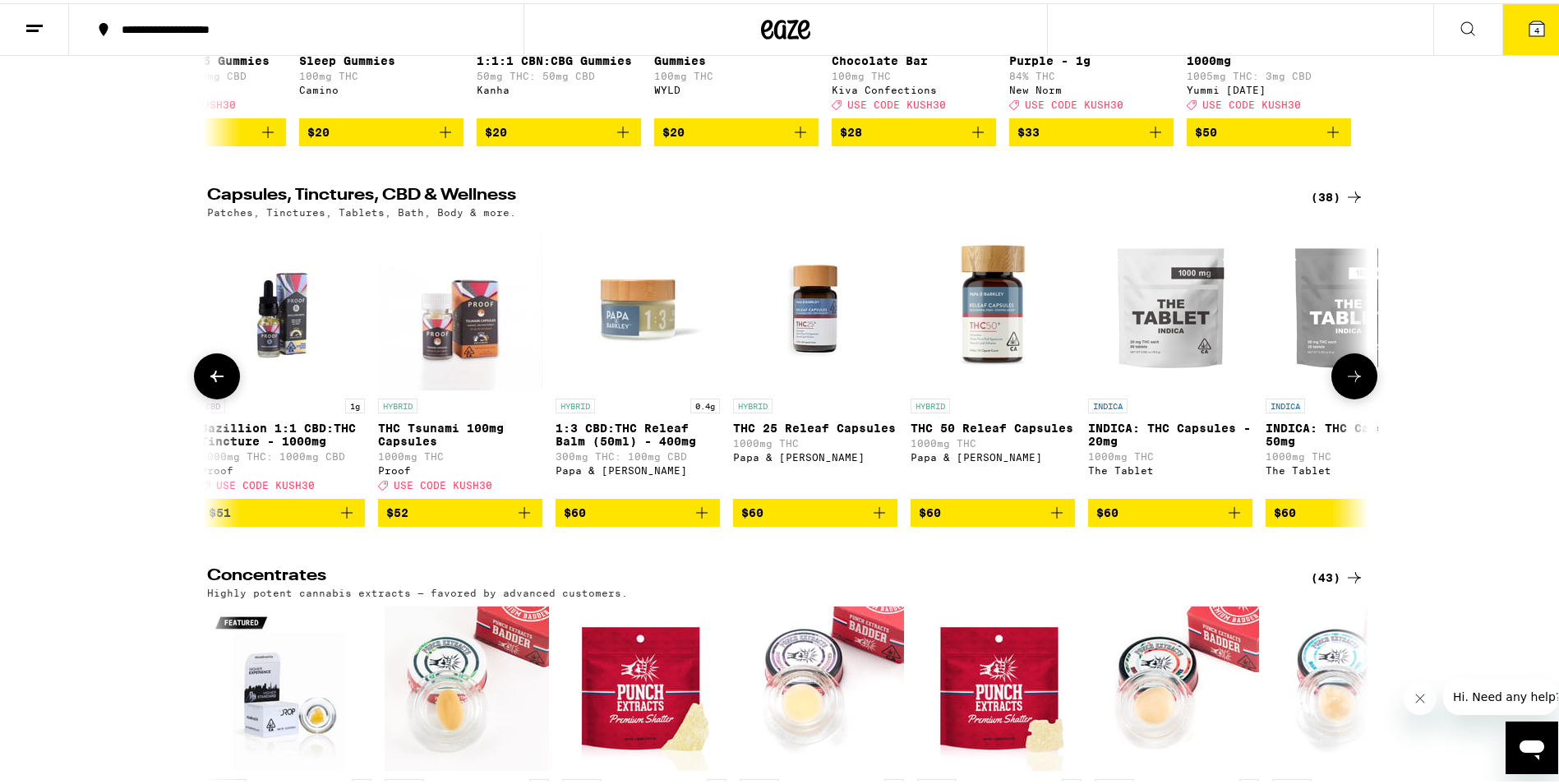
click at [1353, 383] on icon at bounding box center [1355, 373] width 20 height 20
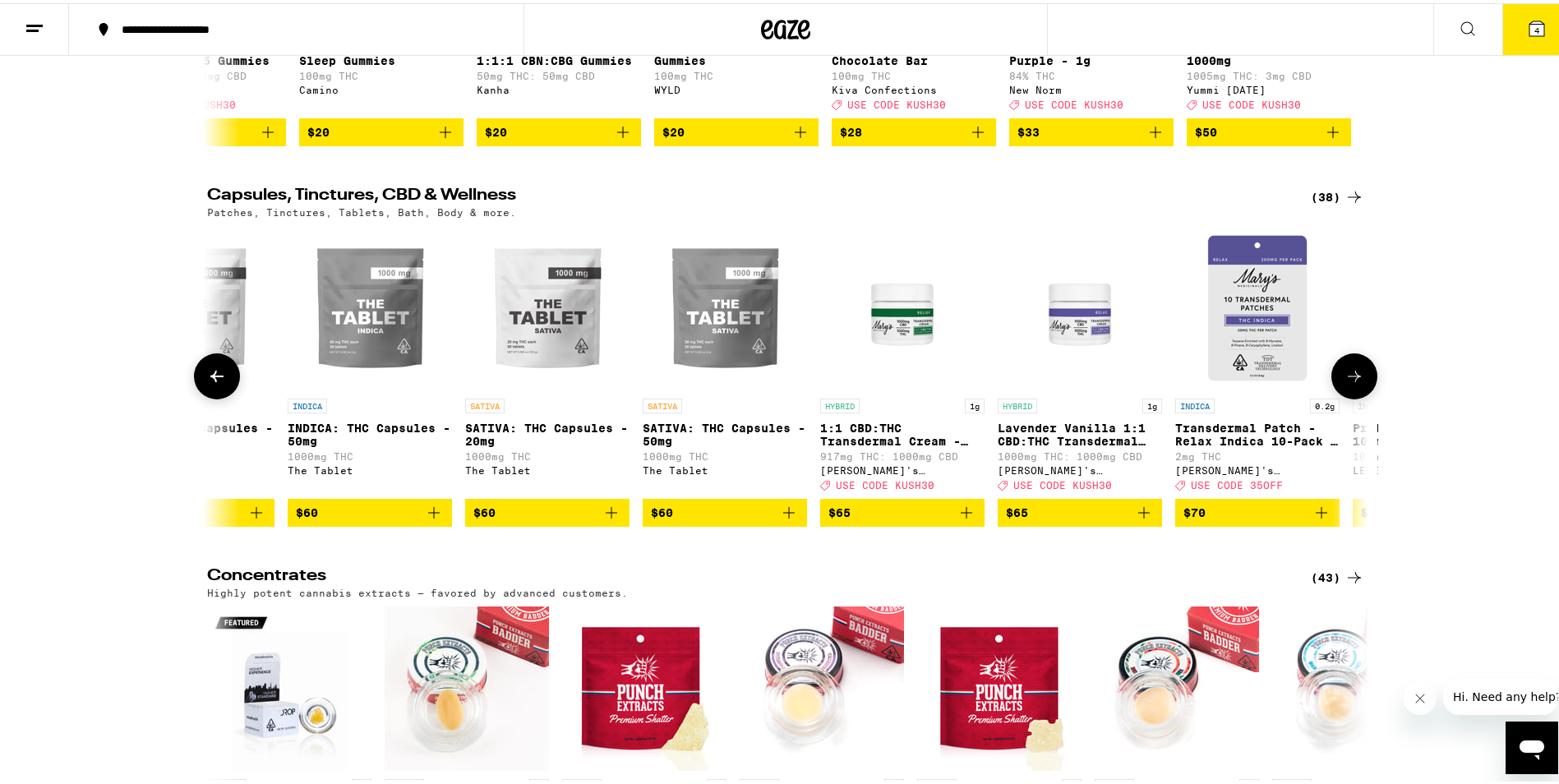
click at [1350, 383] on icon at bounding box center [1355, 373] width 20 height 20
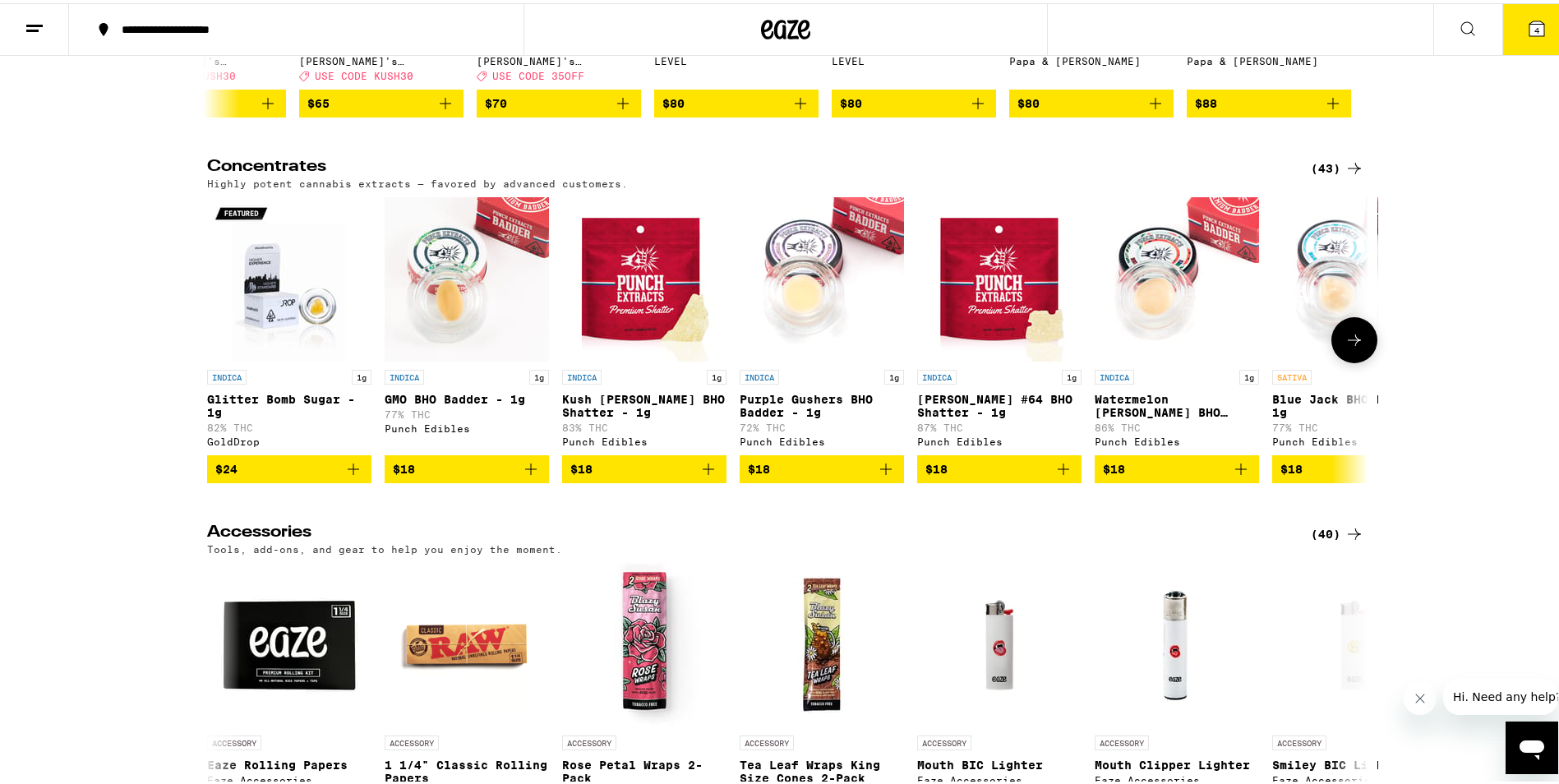
scroll to position [7016, 0]
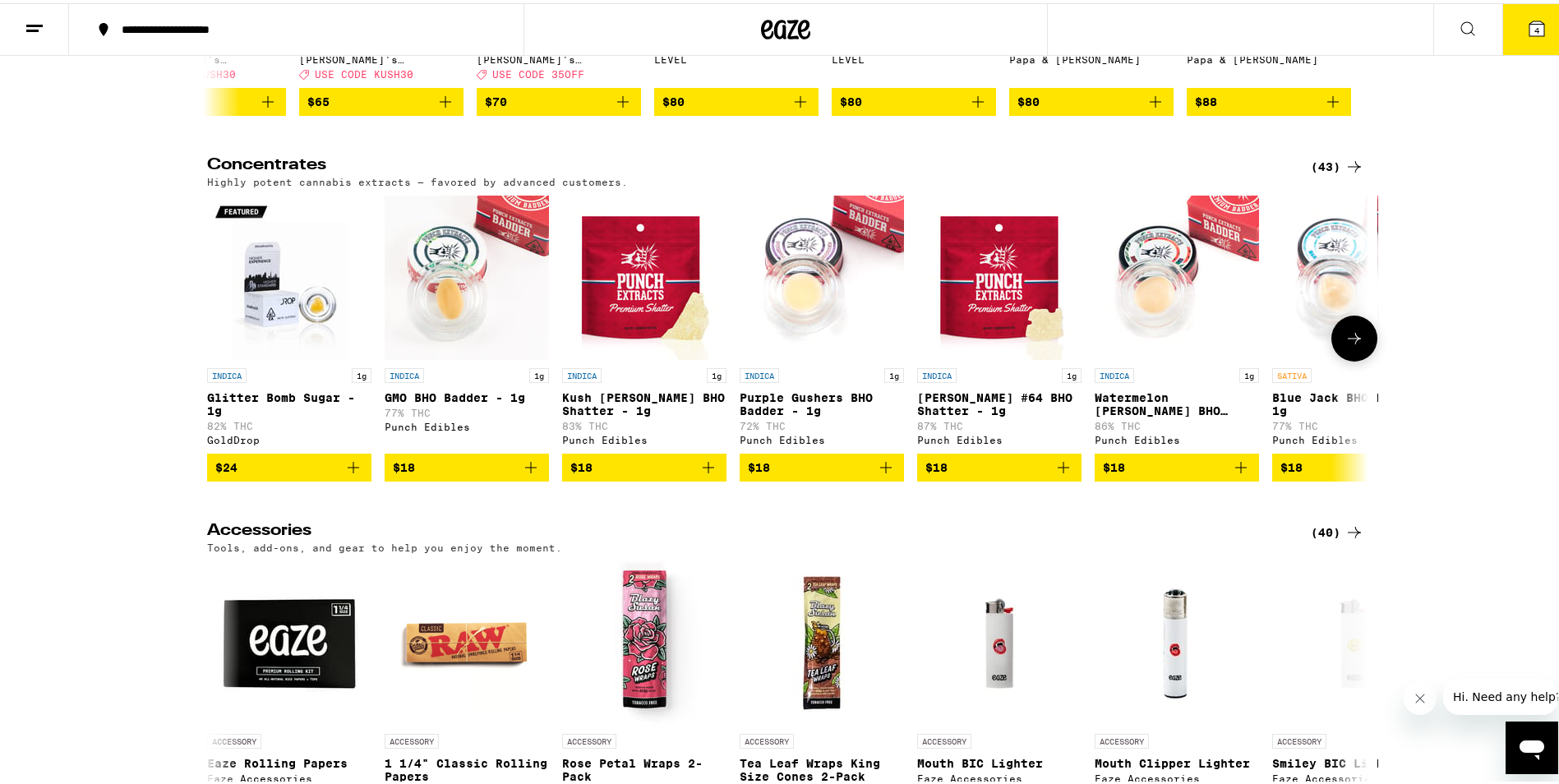
click at [1347, 346] on icon at bounding box center [1355, 336] width 20 height 20
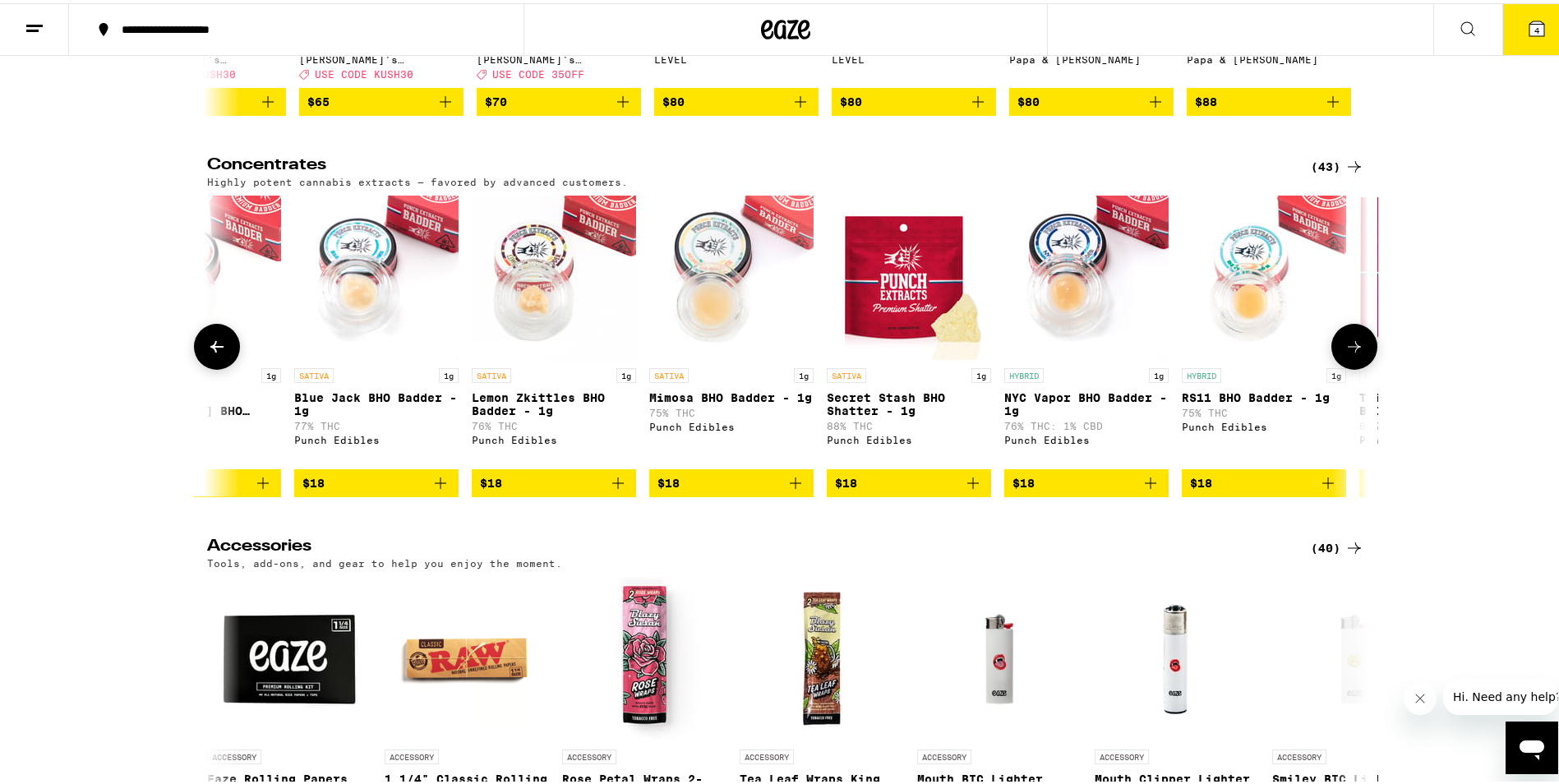
click at [1346, 354] on icon at bounding box center [1355, 344] width 20 height 20
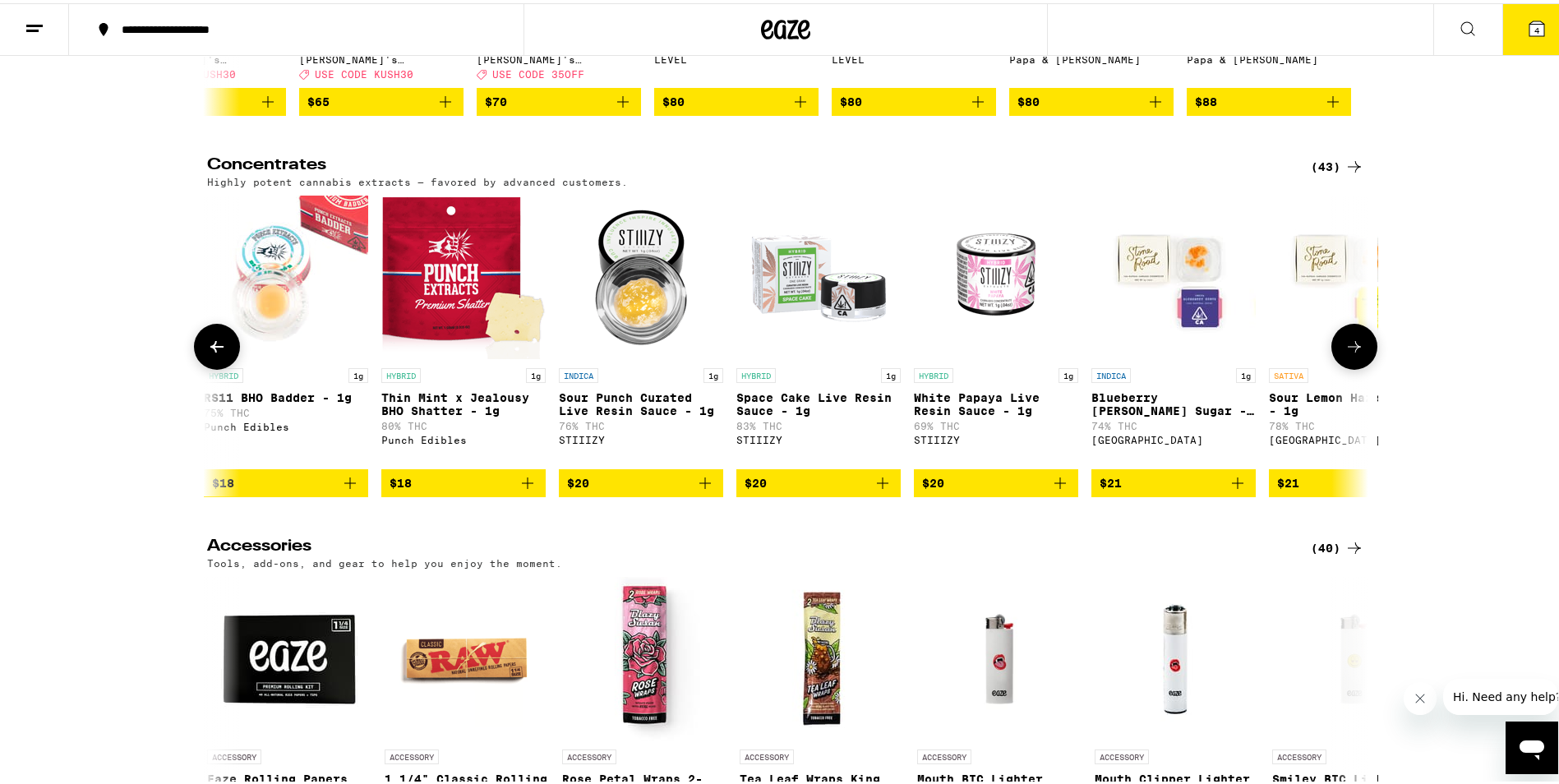
click at [1346, 354] on icon at bounding box center [1355, 344] width 20 height 20
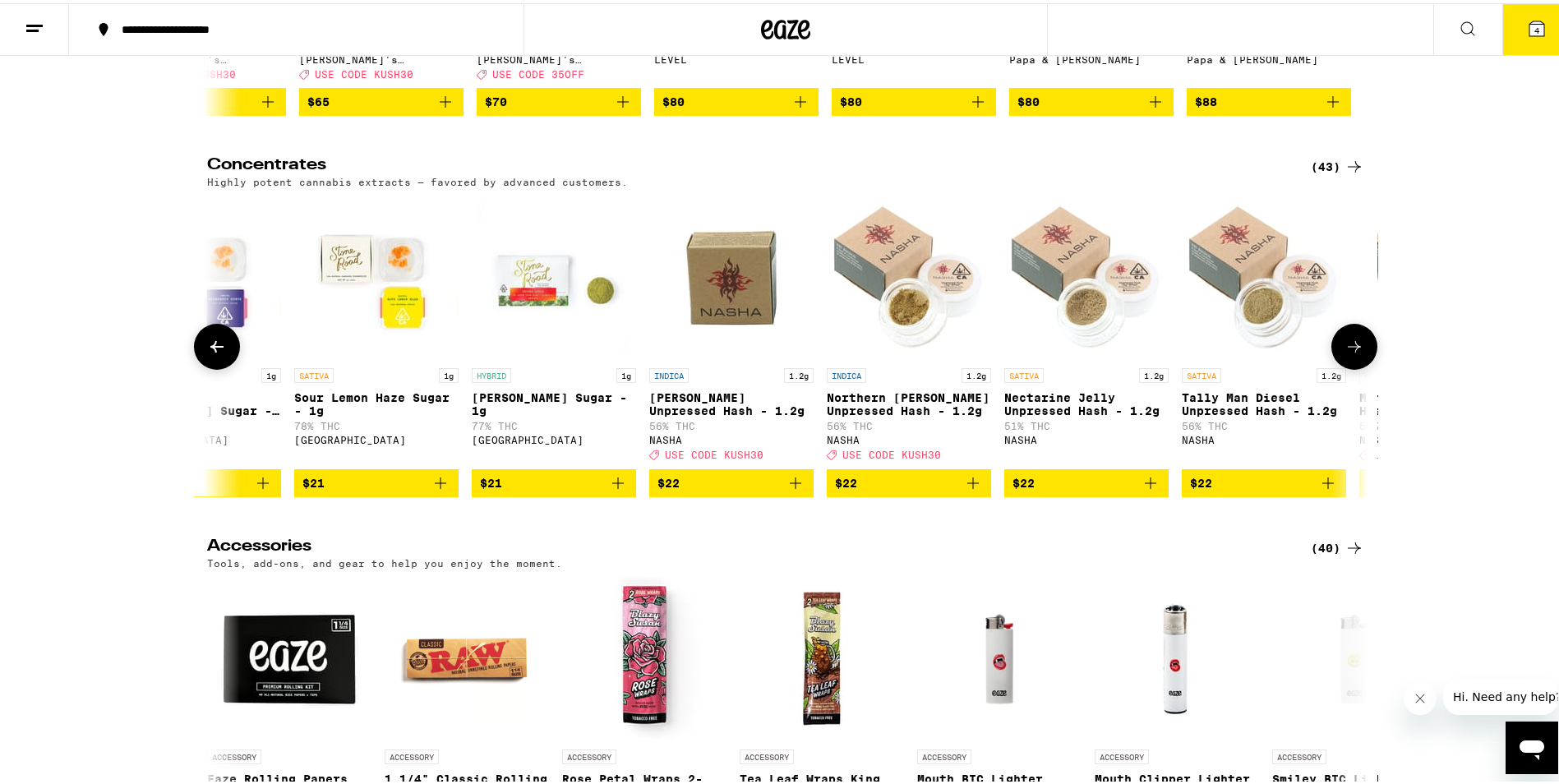
scroll to position [0, 2935]
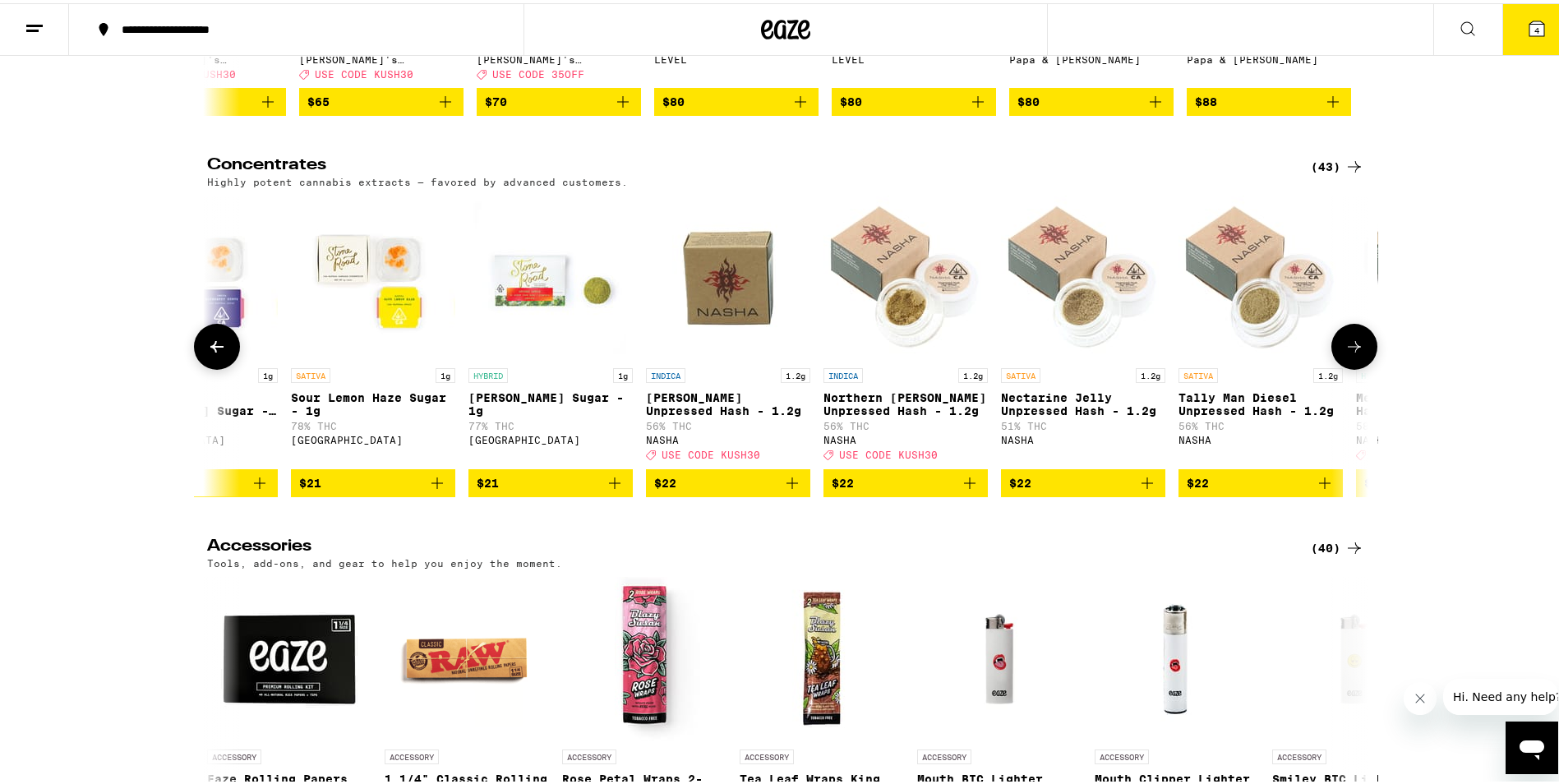
click at [1349, 354] on icon at bounding box center [1355, 344] width 20 height 20
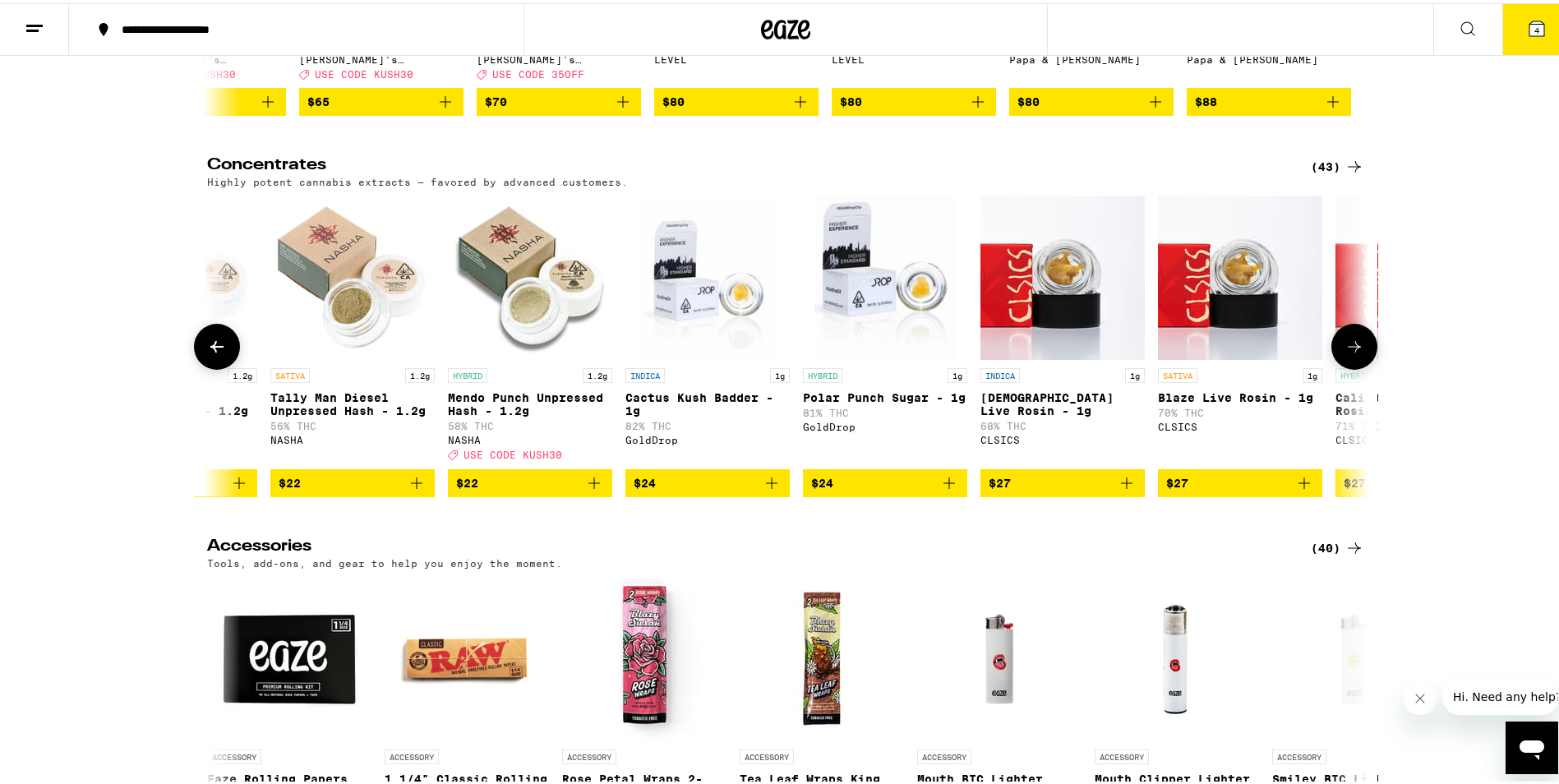
scroll to position [0, 3913]
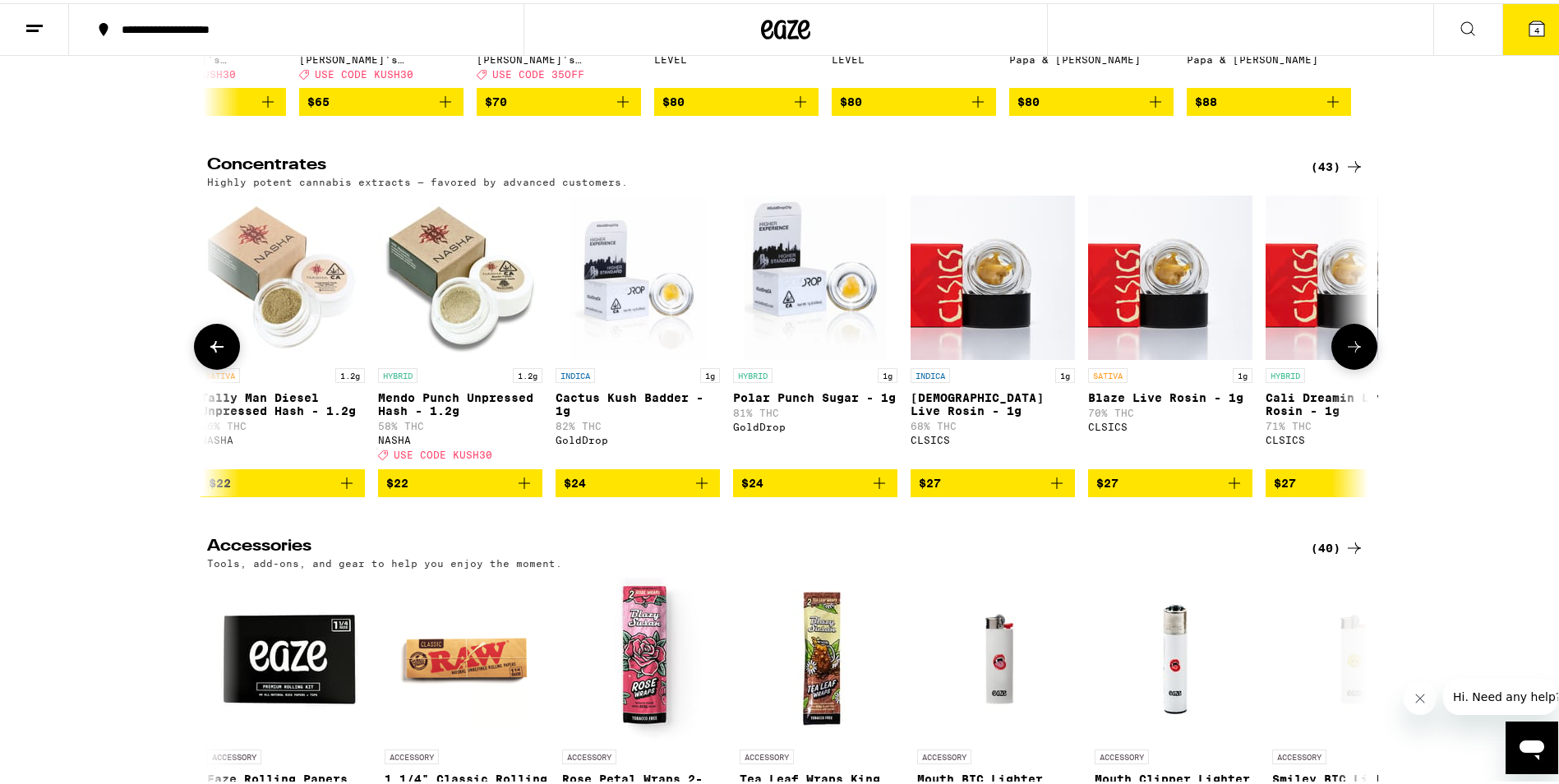
click at [1349, 354] on icon at bounding box center [1355, 344] width 20 height 20
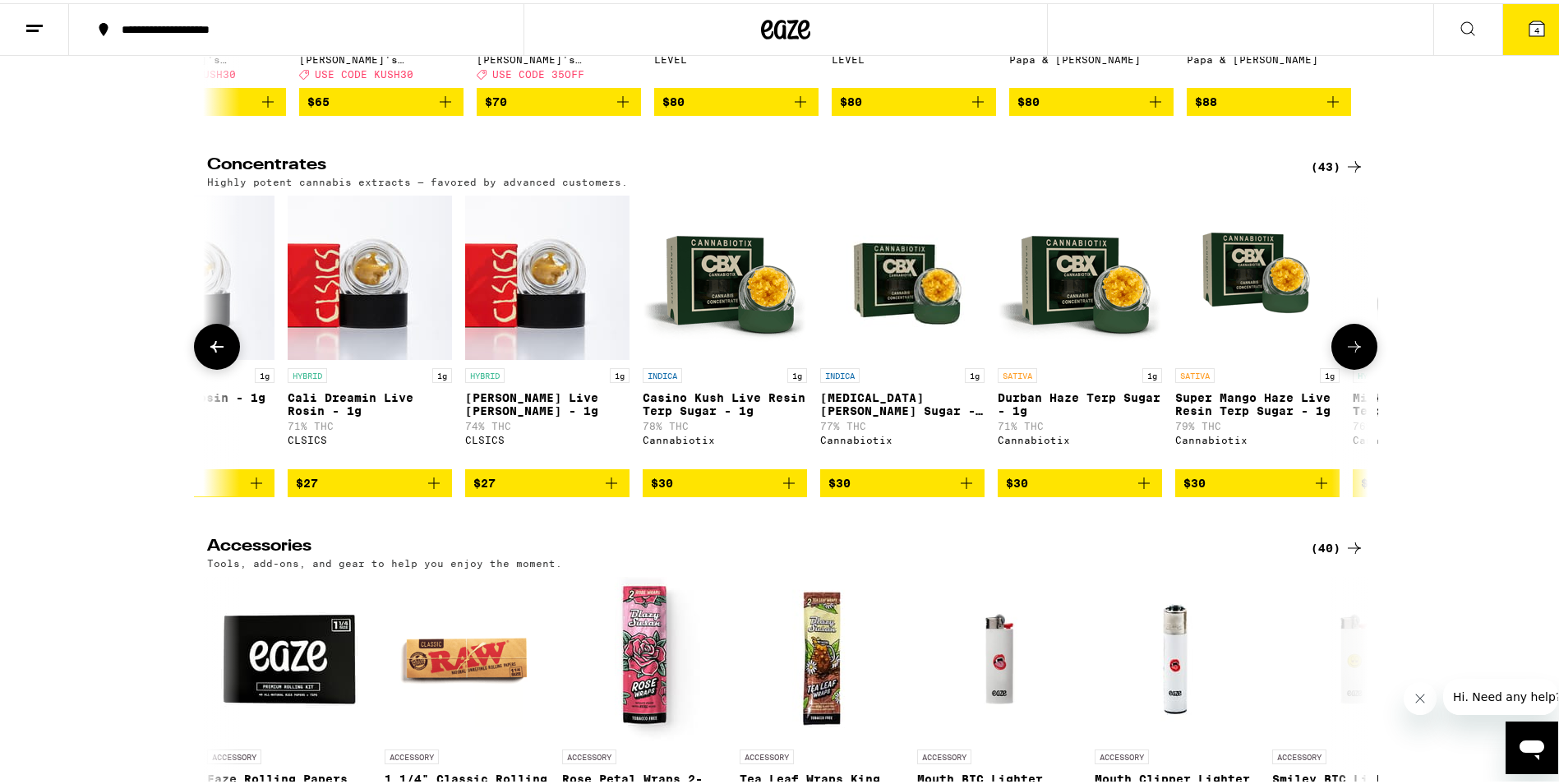
click at [1348, 354] on icon at bounding box center [1355, 344] width 20 height 20
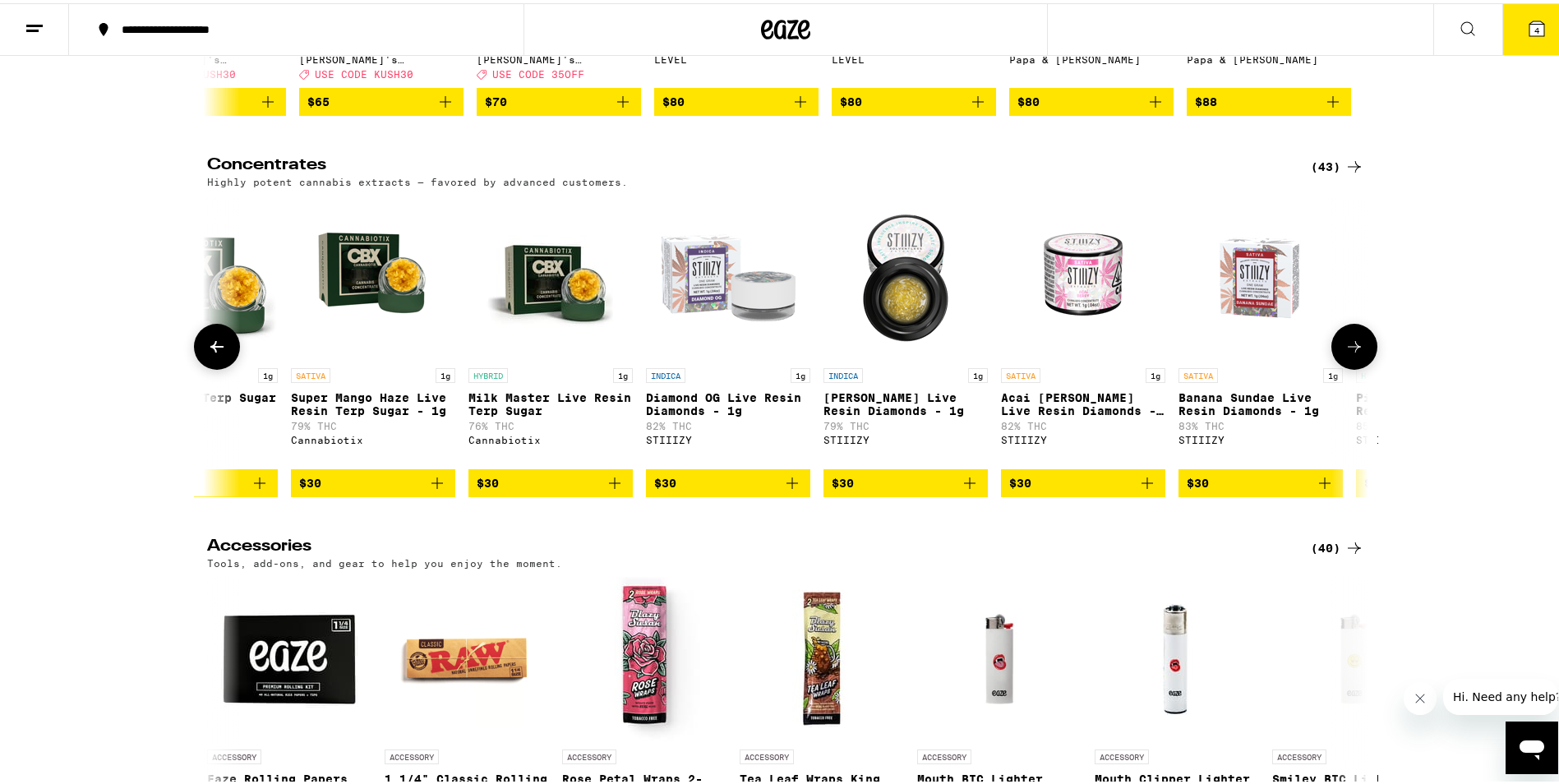
scroll to position [0, 5869]
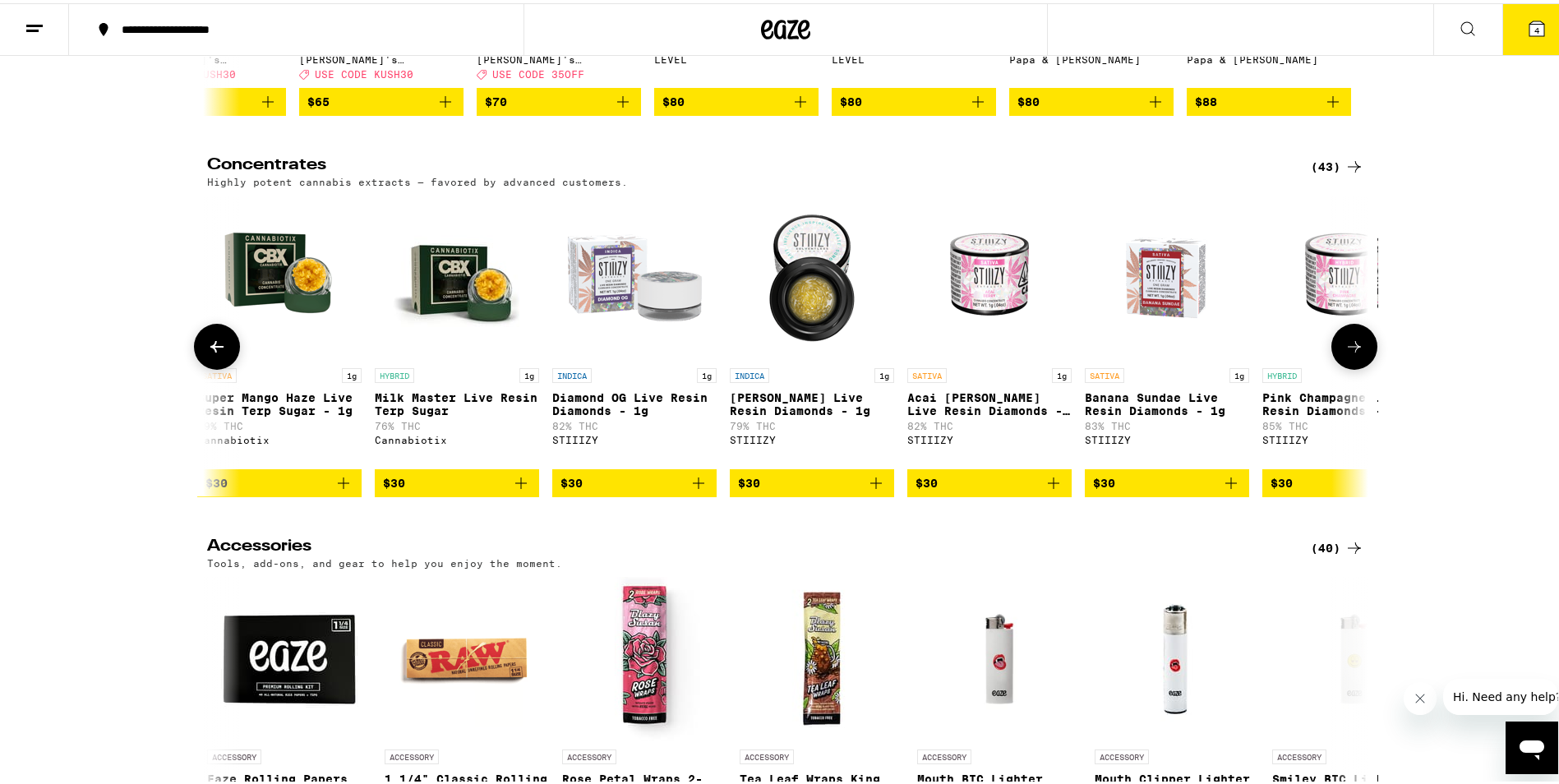
click at [1348, 354] on icon at bounding box center [1355, 344] width 20 height 20
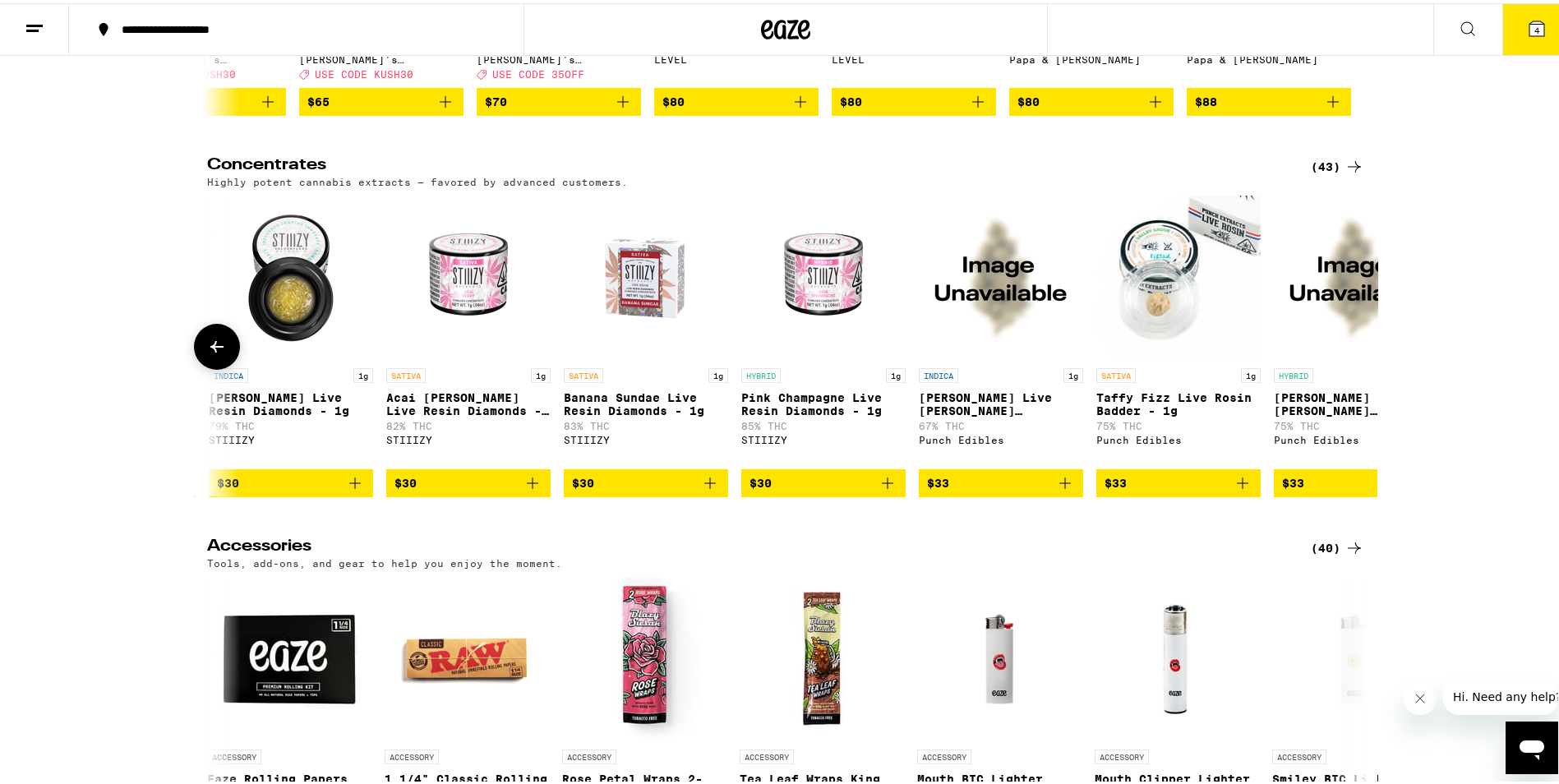
scroll to position [0, 6477]
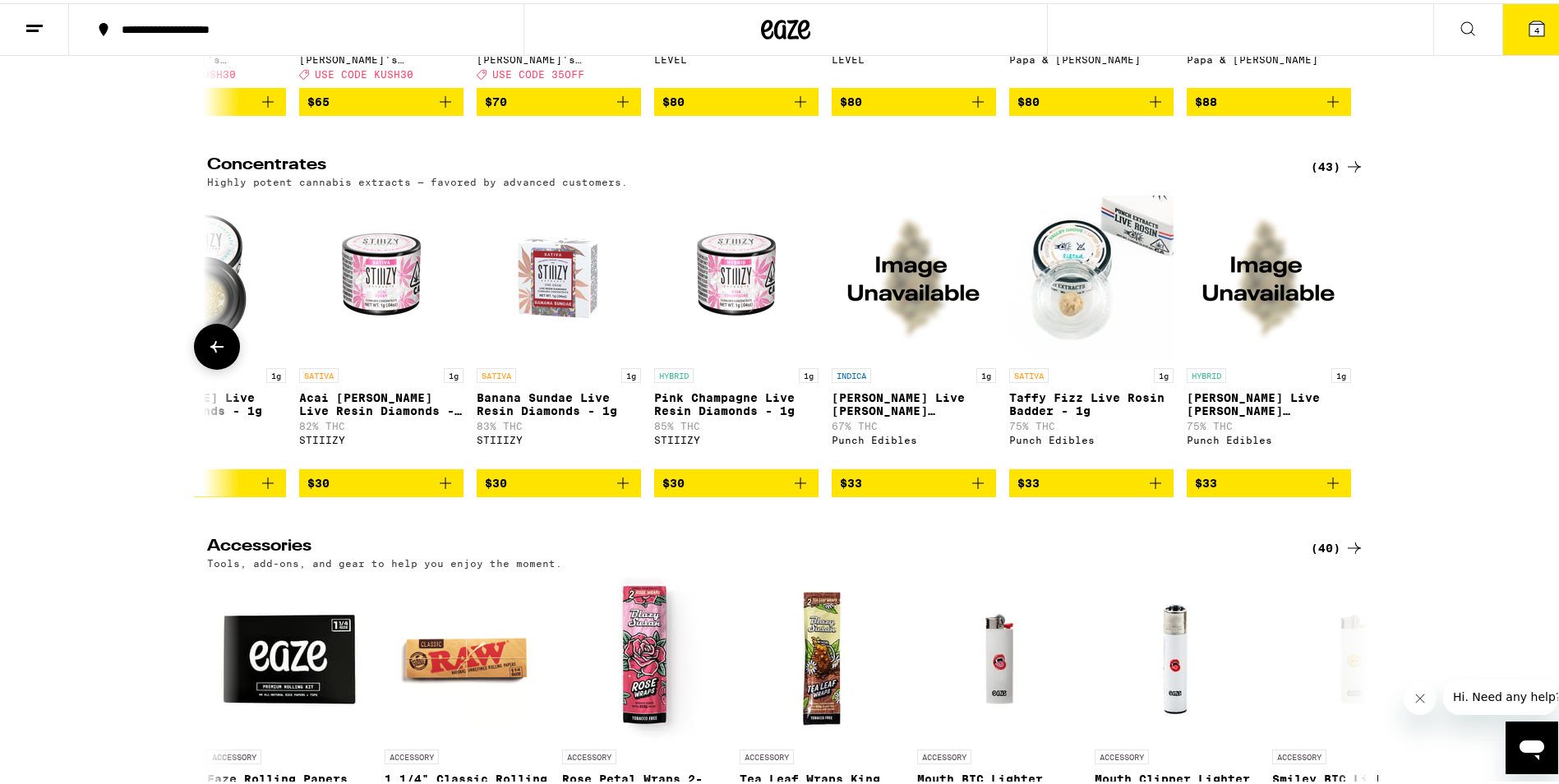
click at [1348, 367] on div at bounding box center [1355, 344] width 46 height 46
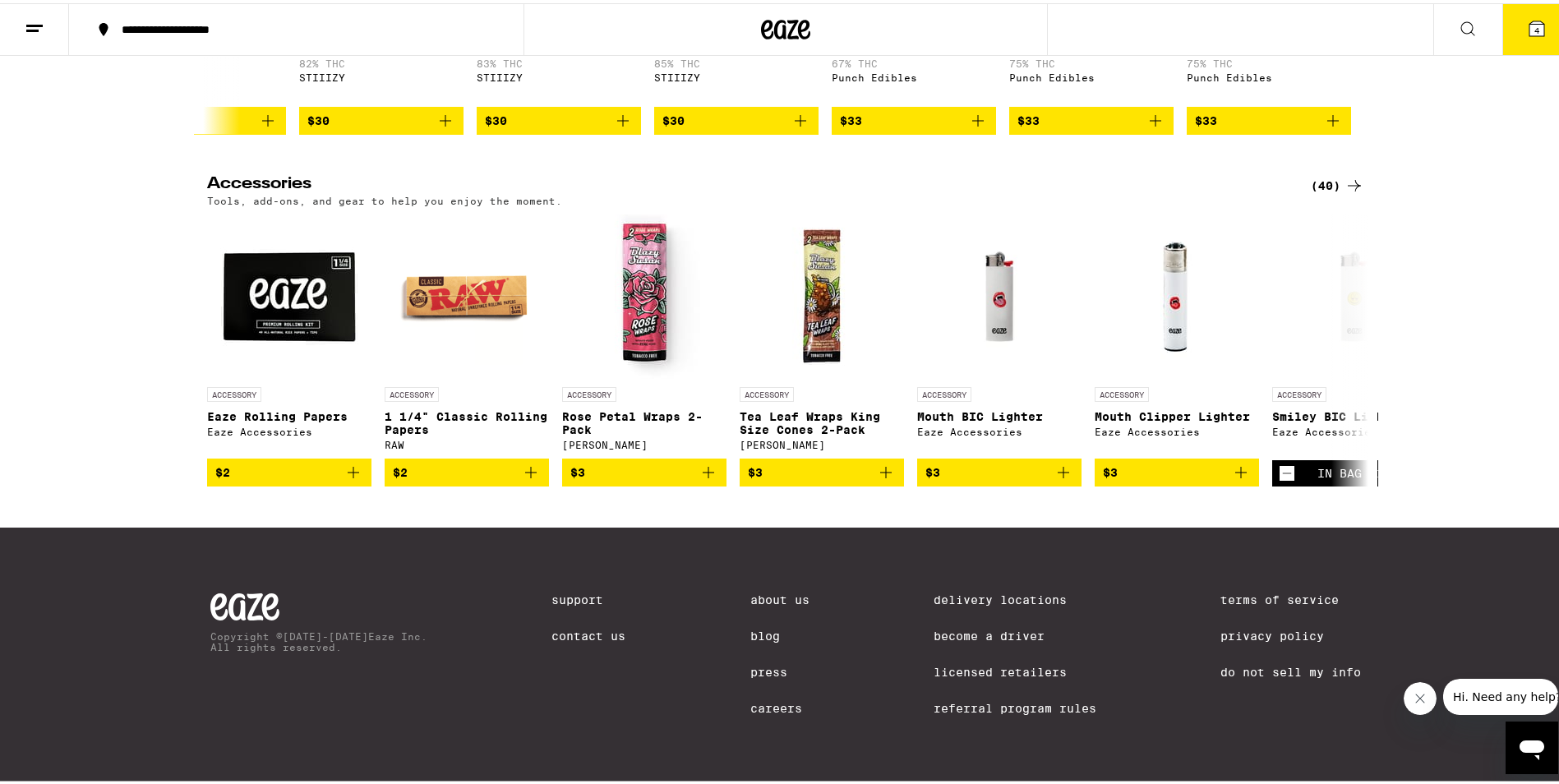
scroll to position [7592, 0]
click at [1354, 357] on icon at bounding box center [1355, 347] width 20 height 20
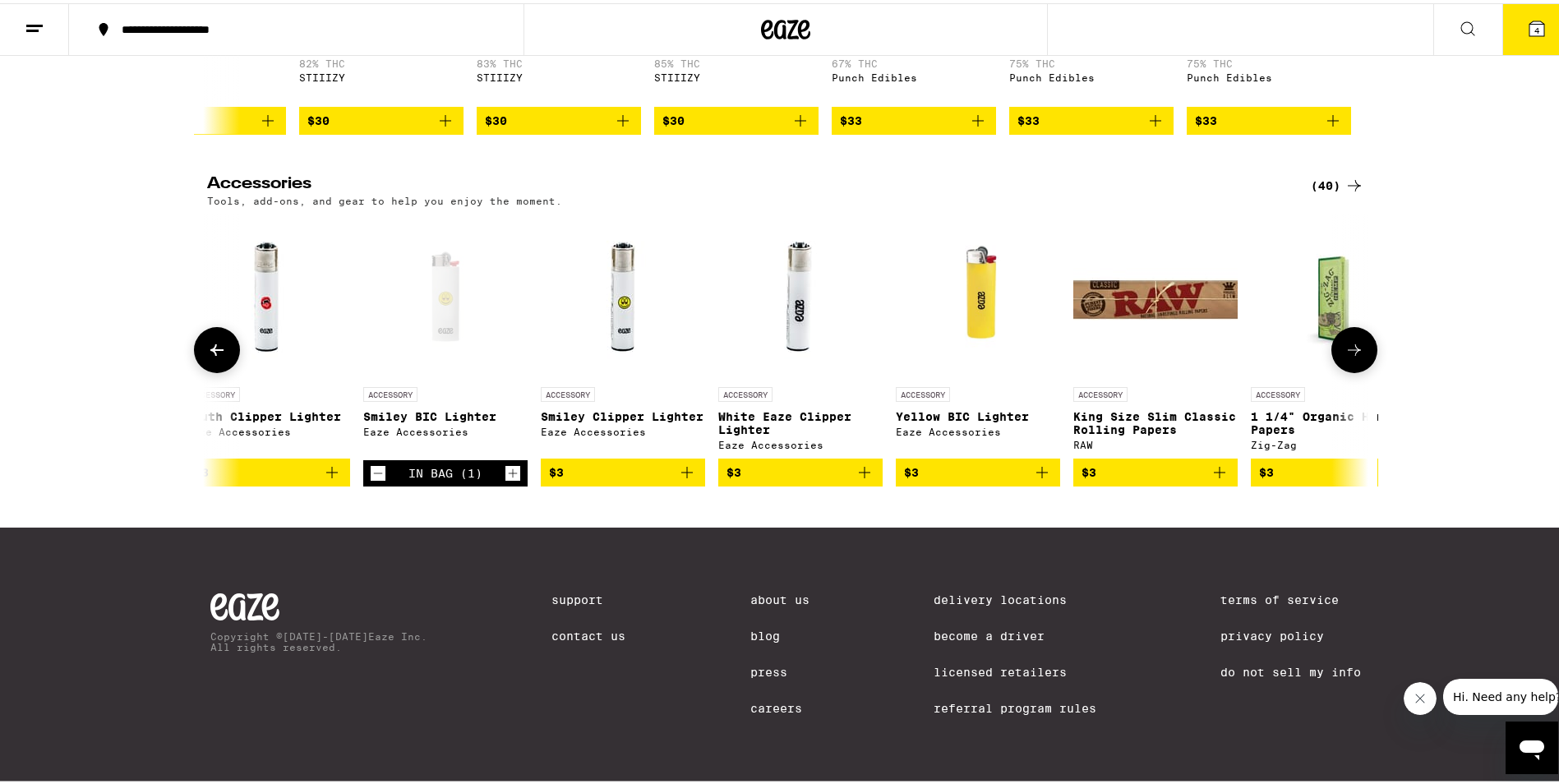
scroll to position [0, 978]
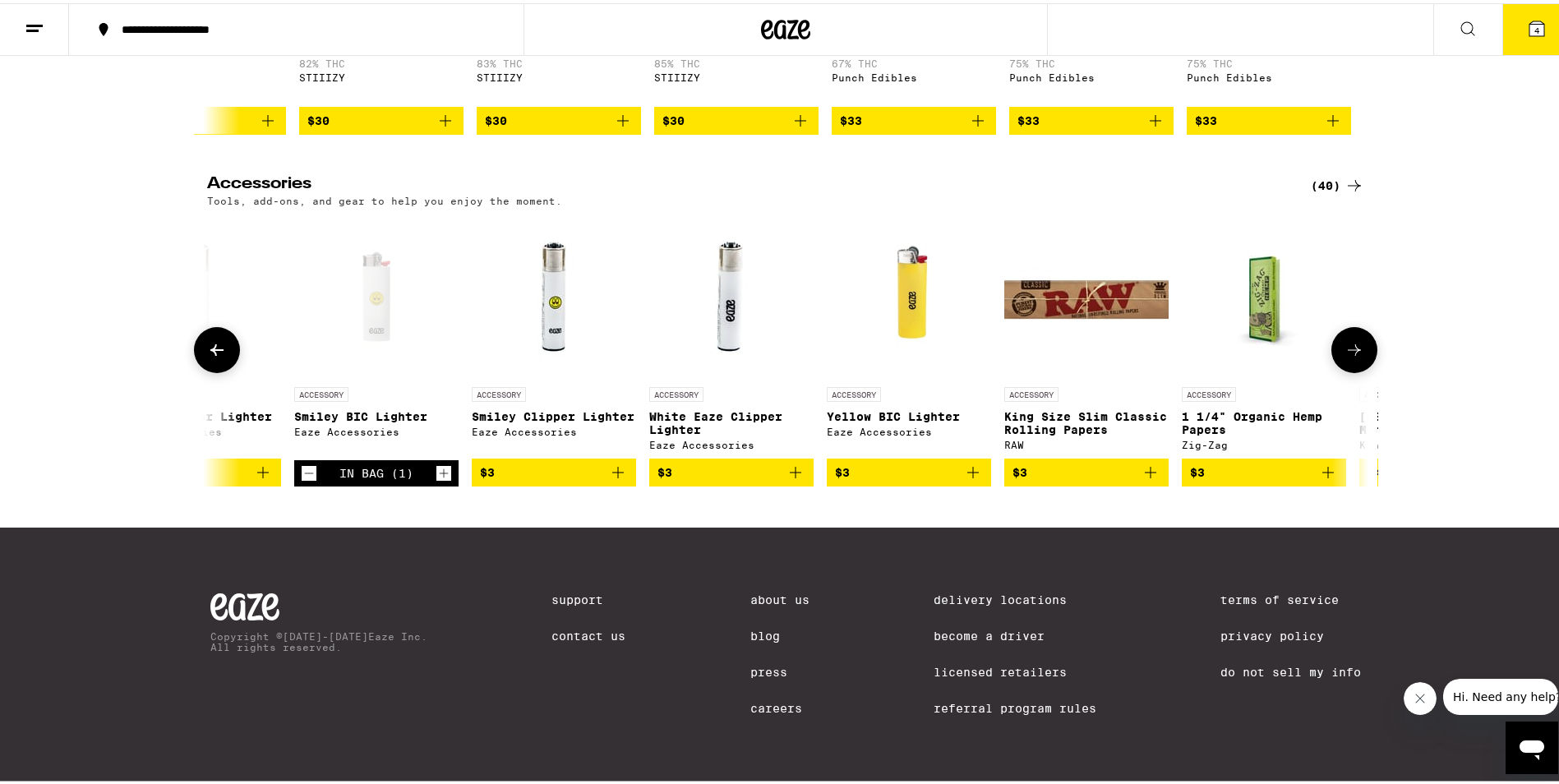
click at [1351, 357] on icon at bounding box center [1355, 347] width 20 height 20
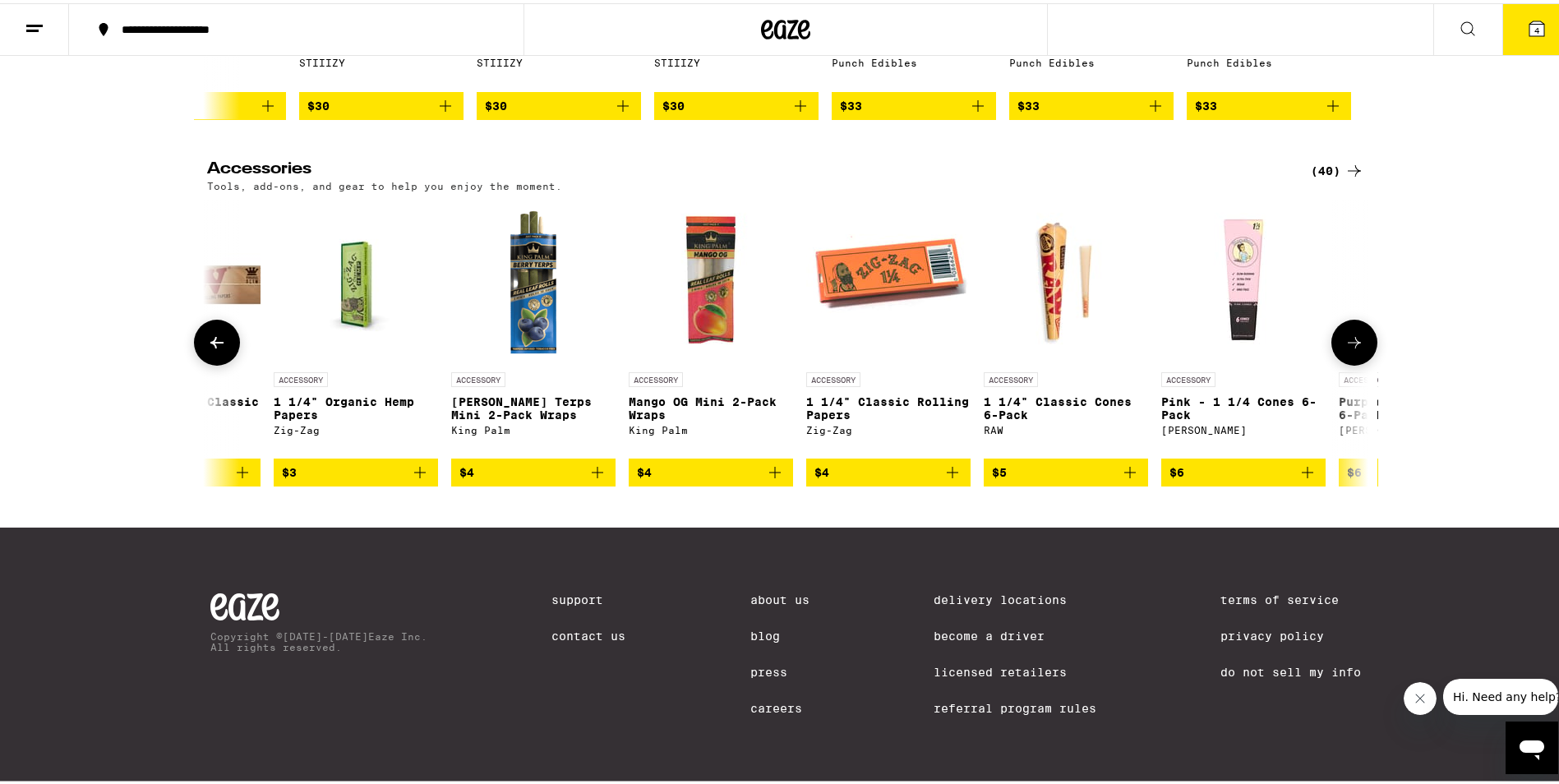
scroll to position [0, 1956]
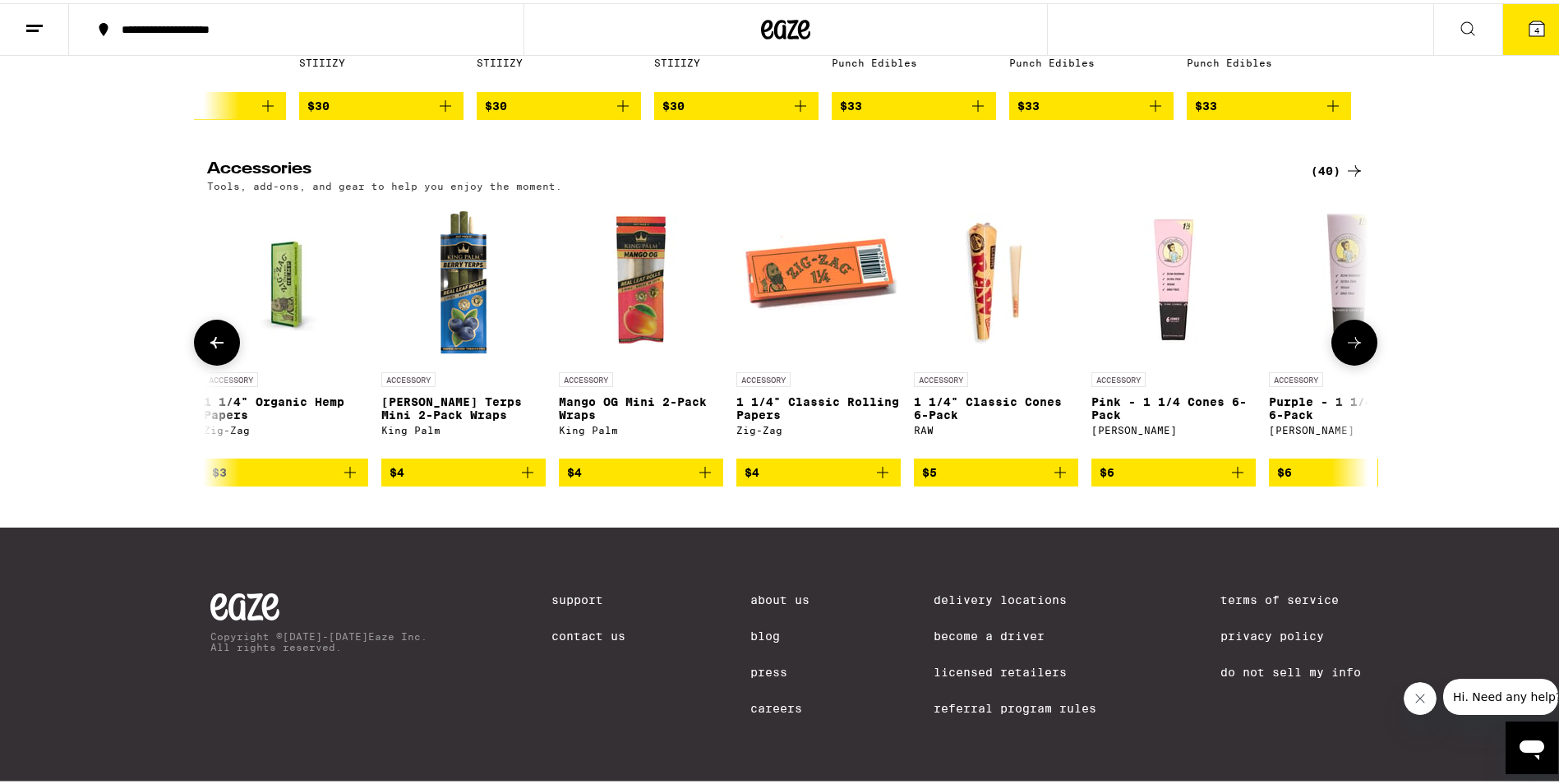
click at [1349, 350] on icon at bounding box center [1355, 340] width 20 height 20
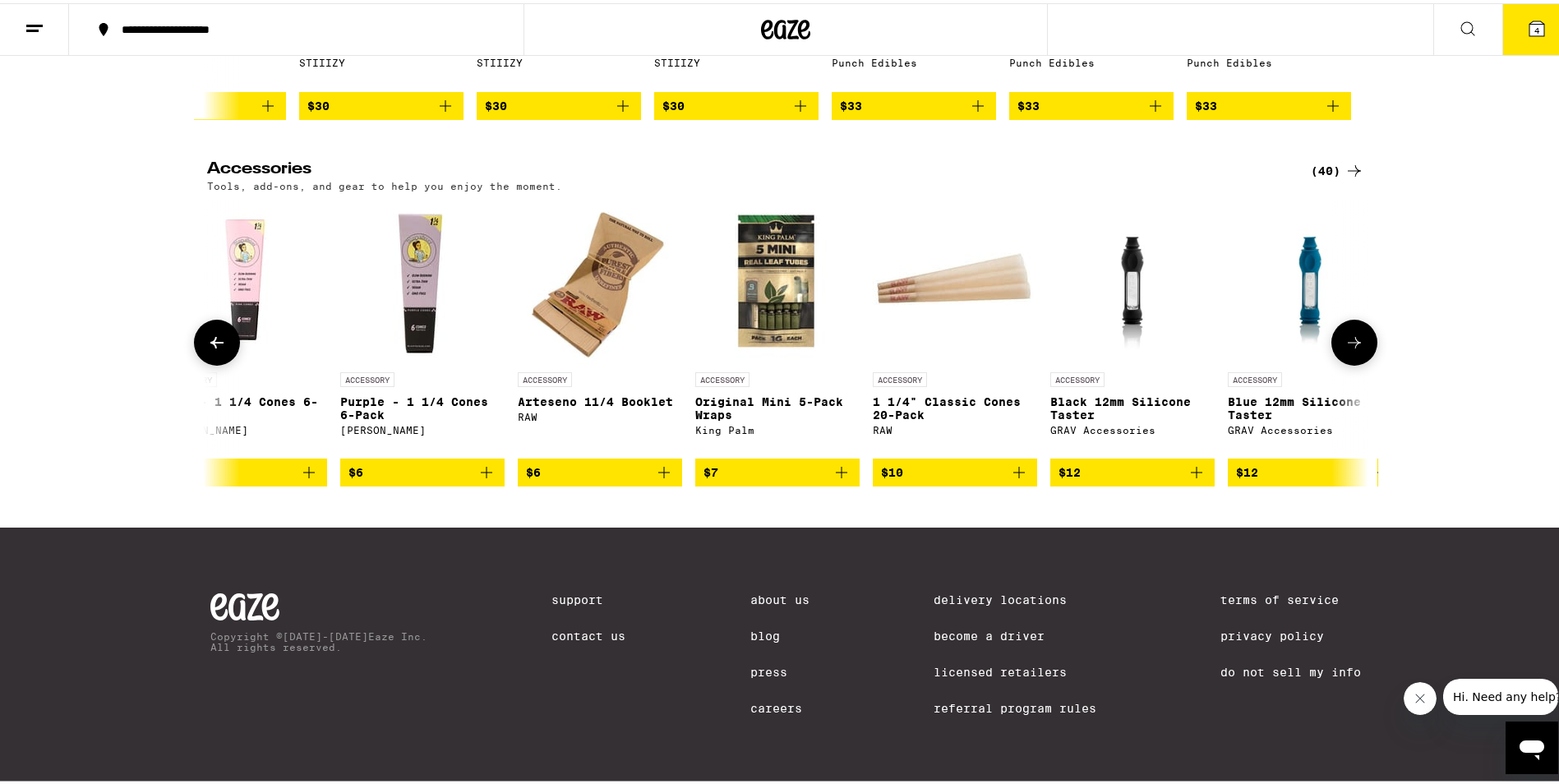
scroll to position [0, 2935]
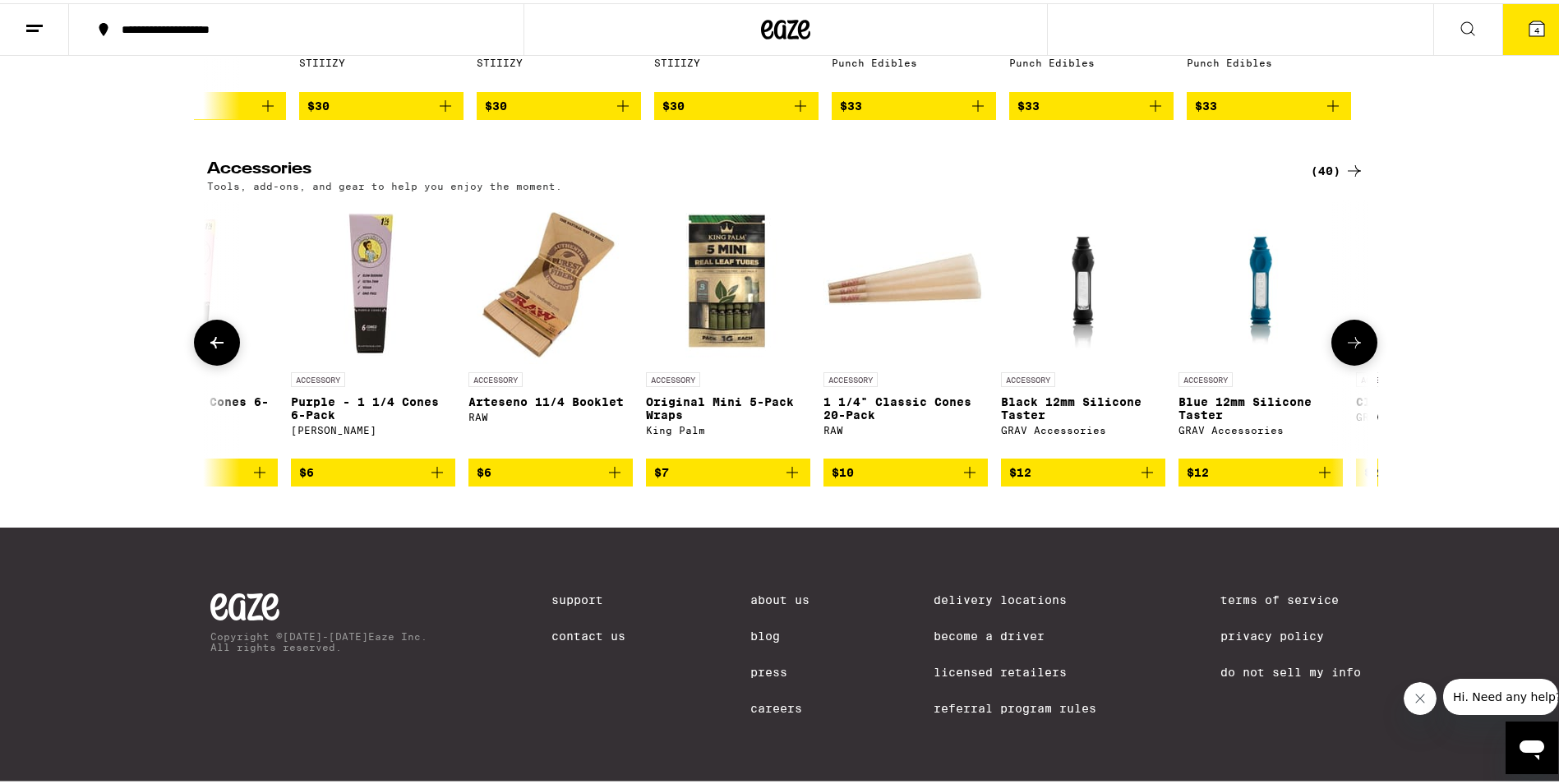
click at [1347, 350] on icon at bounding box center [1355, 340] width 20 height 20
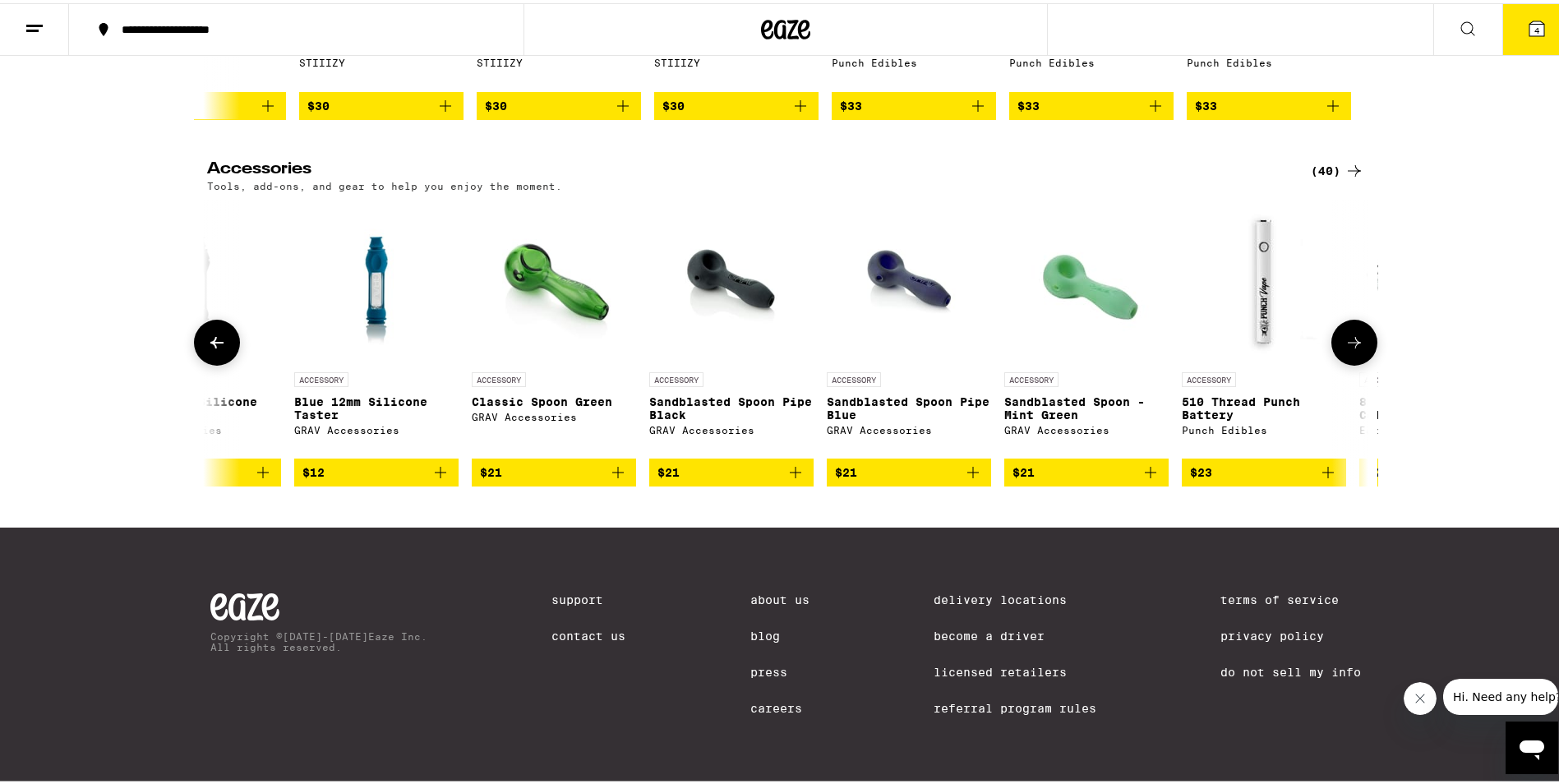
scroll to position [0, 3913]
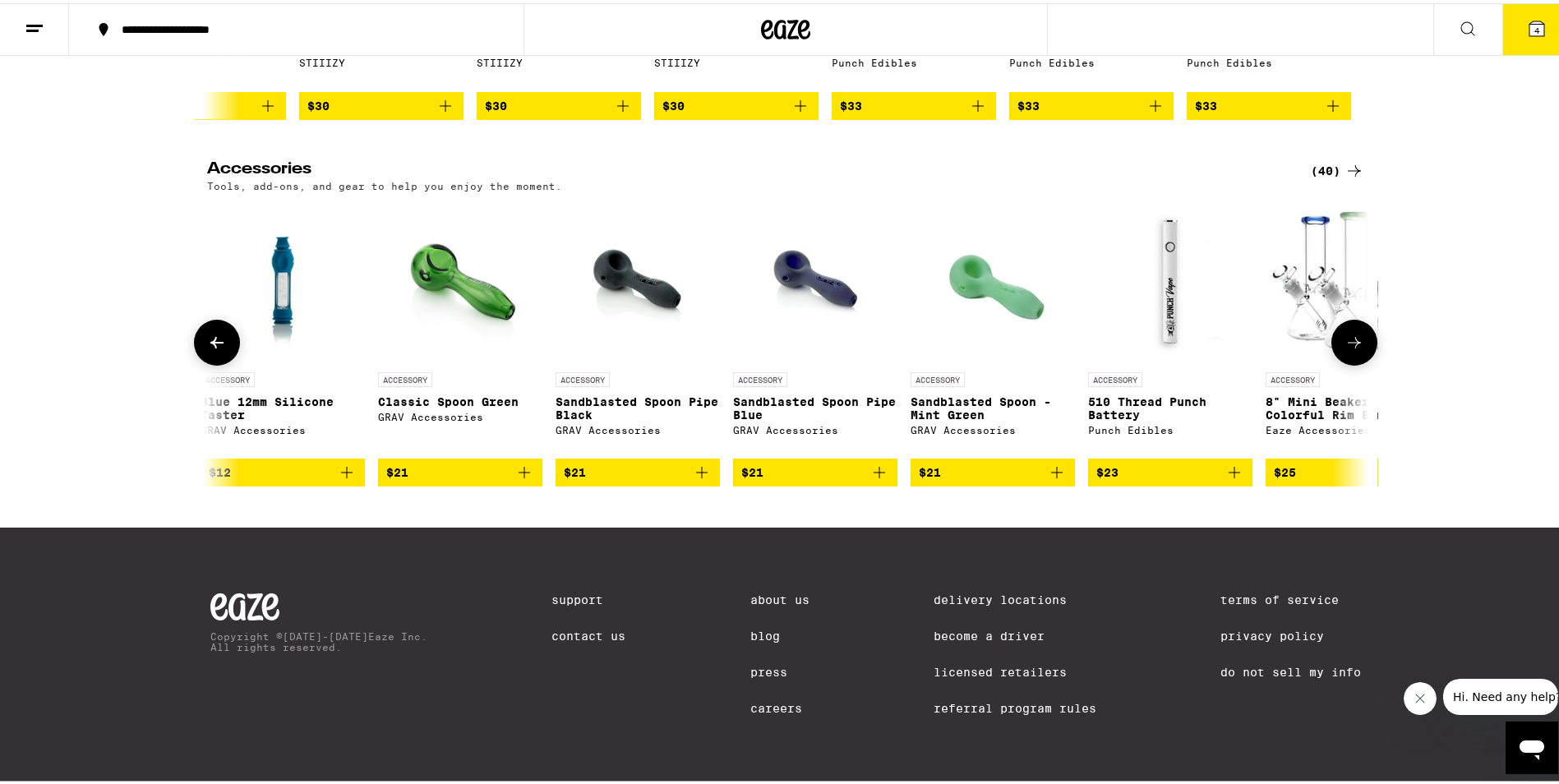
click at [1353, 350] on icon at bounding box center [1355, 340] width 20 height 20
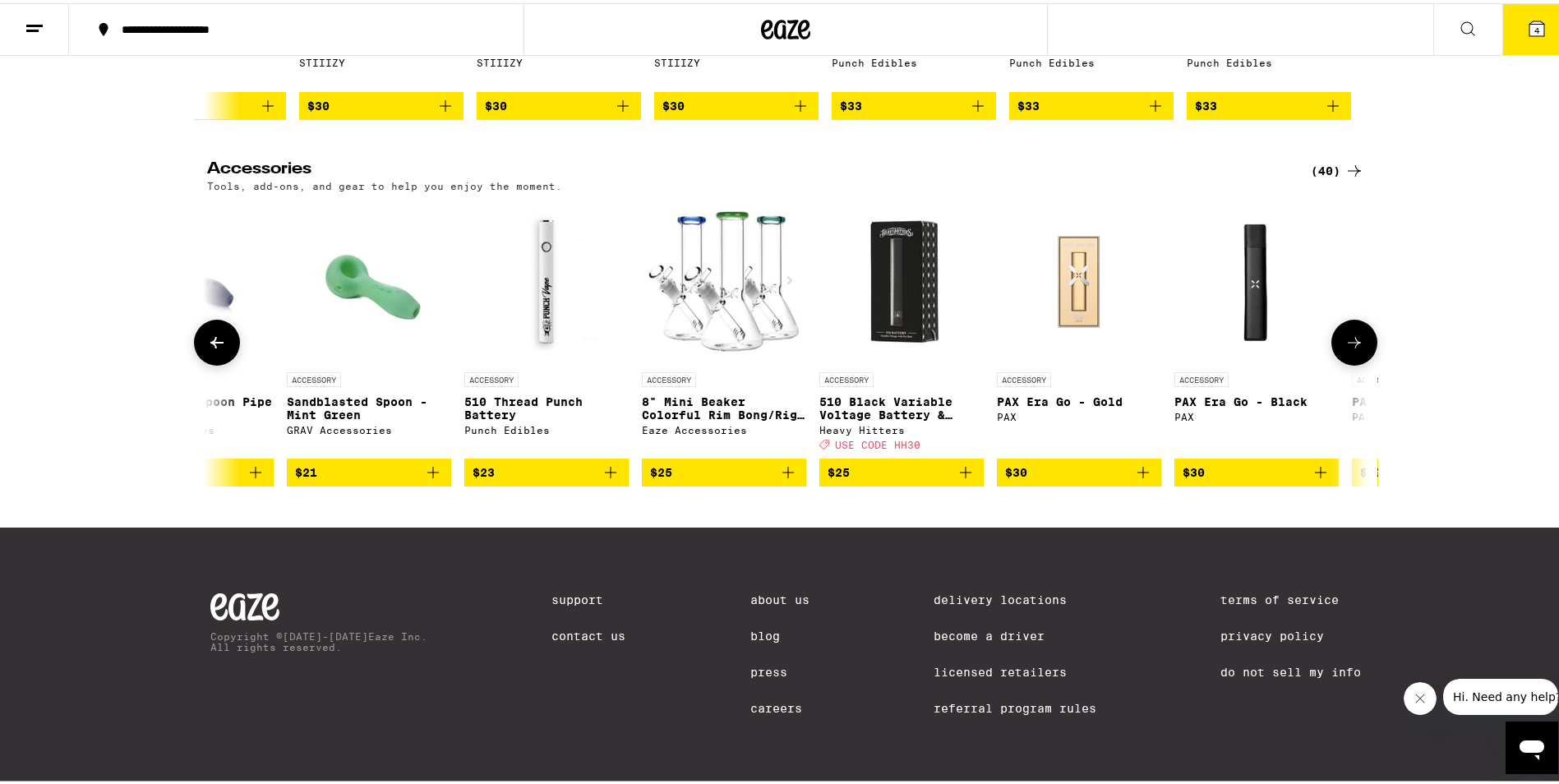
scroll to position [0, 4891]
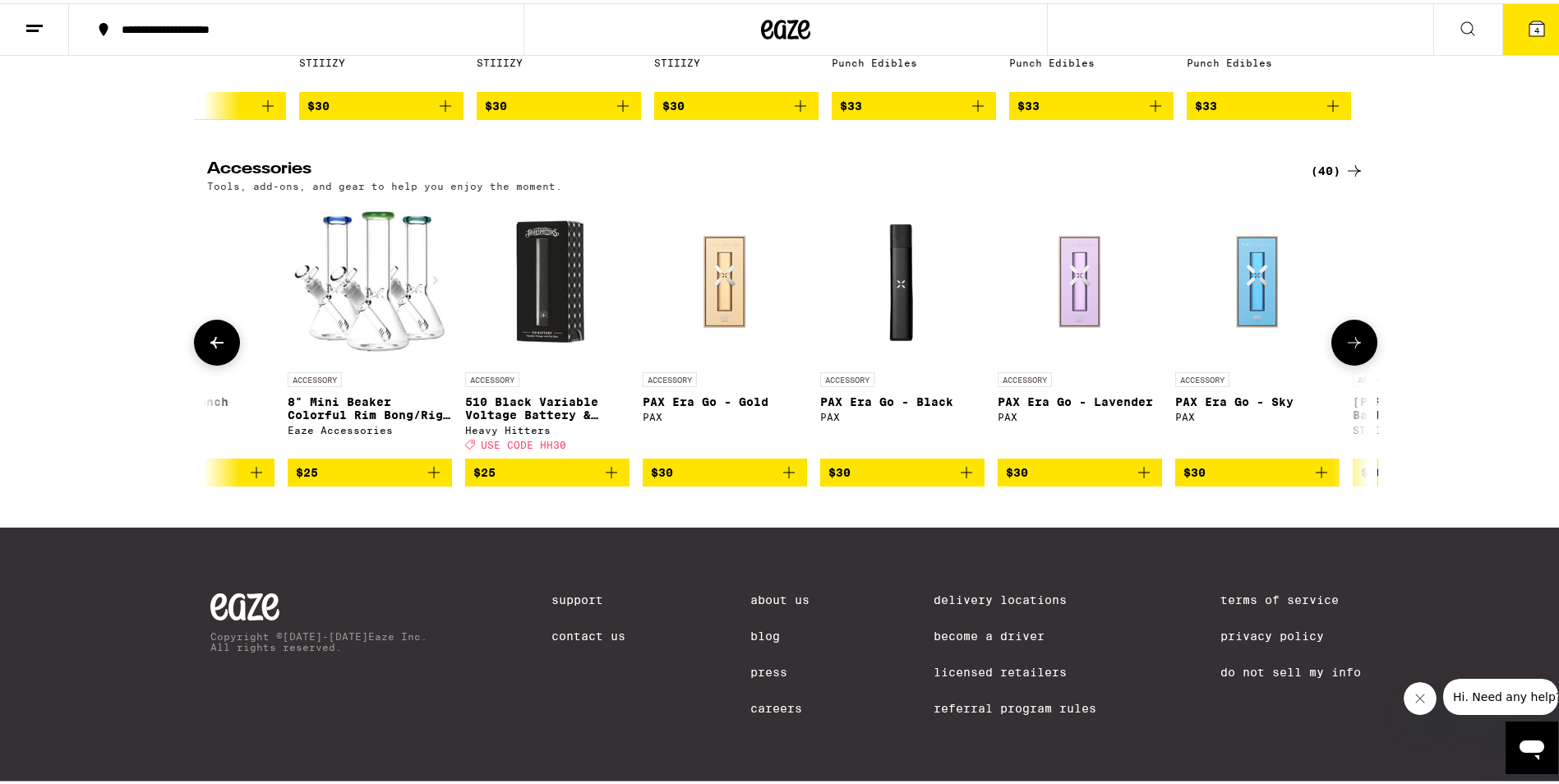
click at [1345, 350] on icon at bounding box center [1355, 340] width 20 height 20
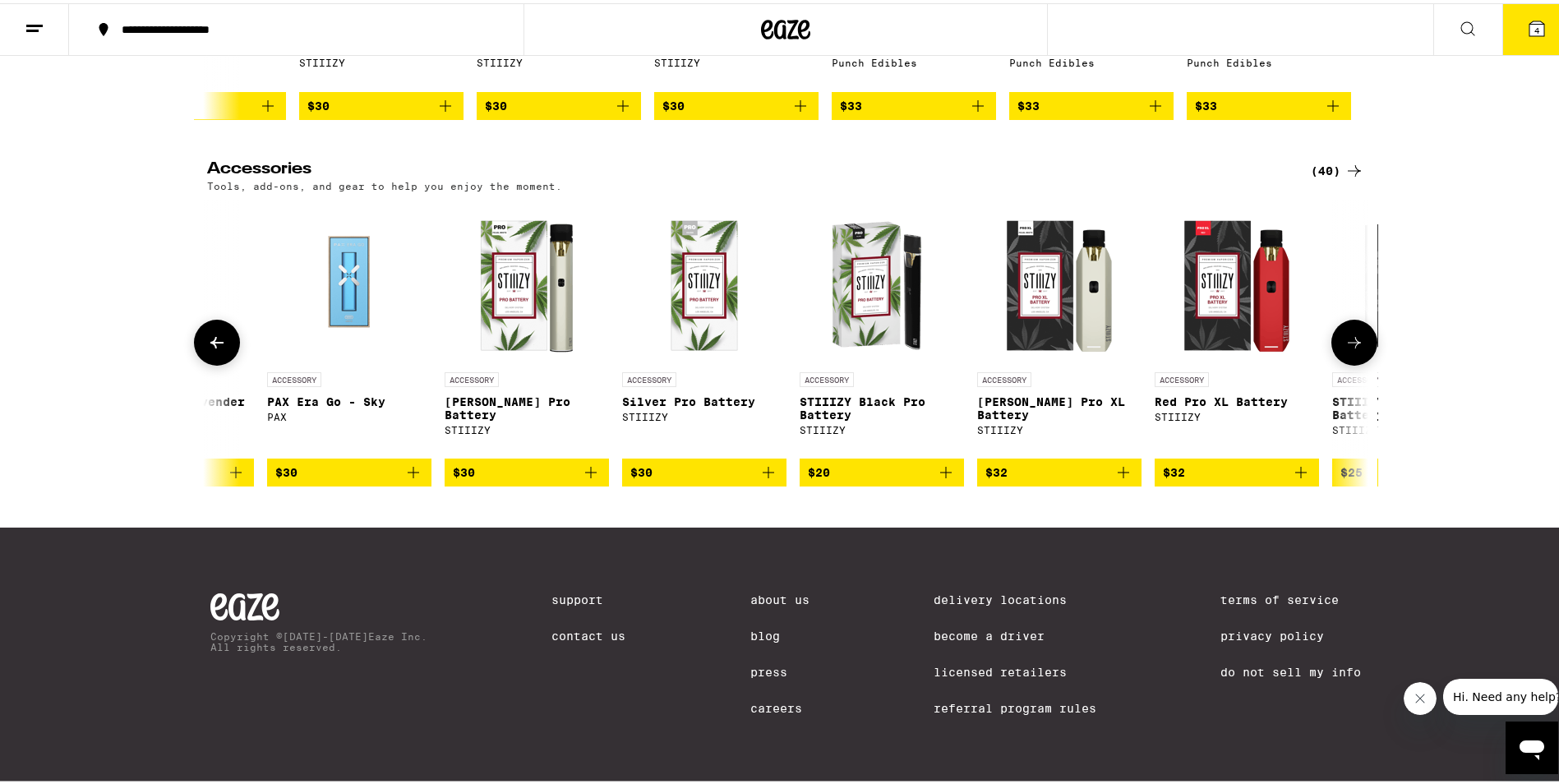
scroll to position [0, 5869]
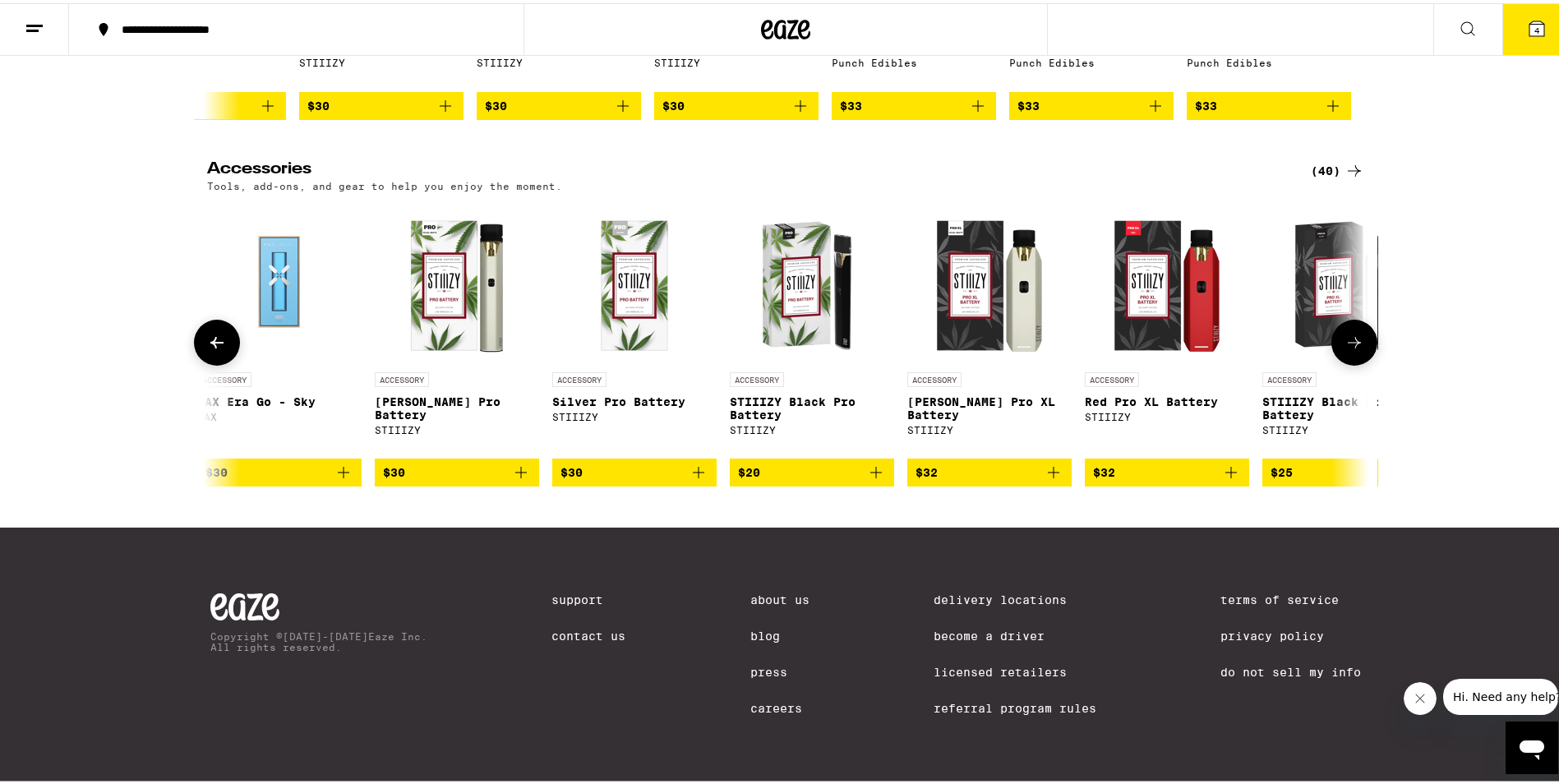
click at [1345, 350] on icon at bounding box center [1355, 340] width 20 height 20
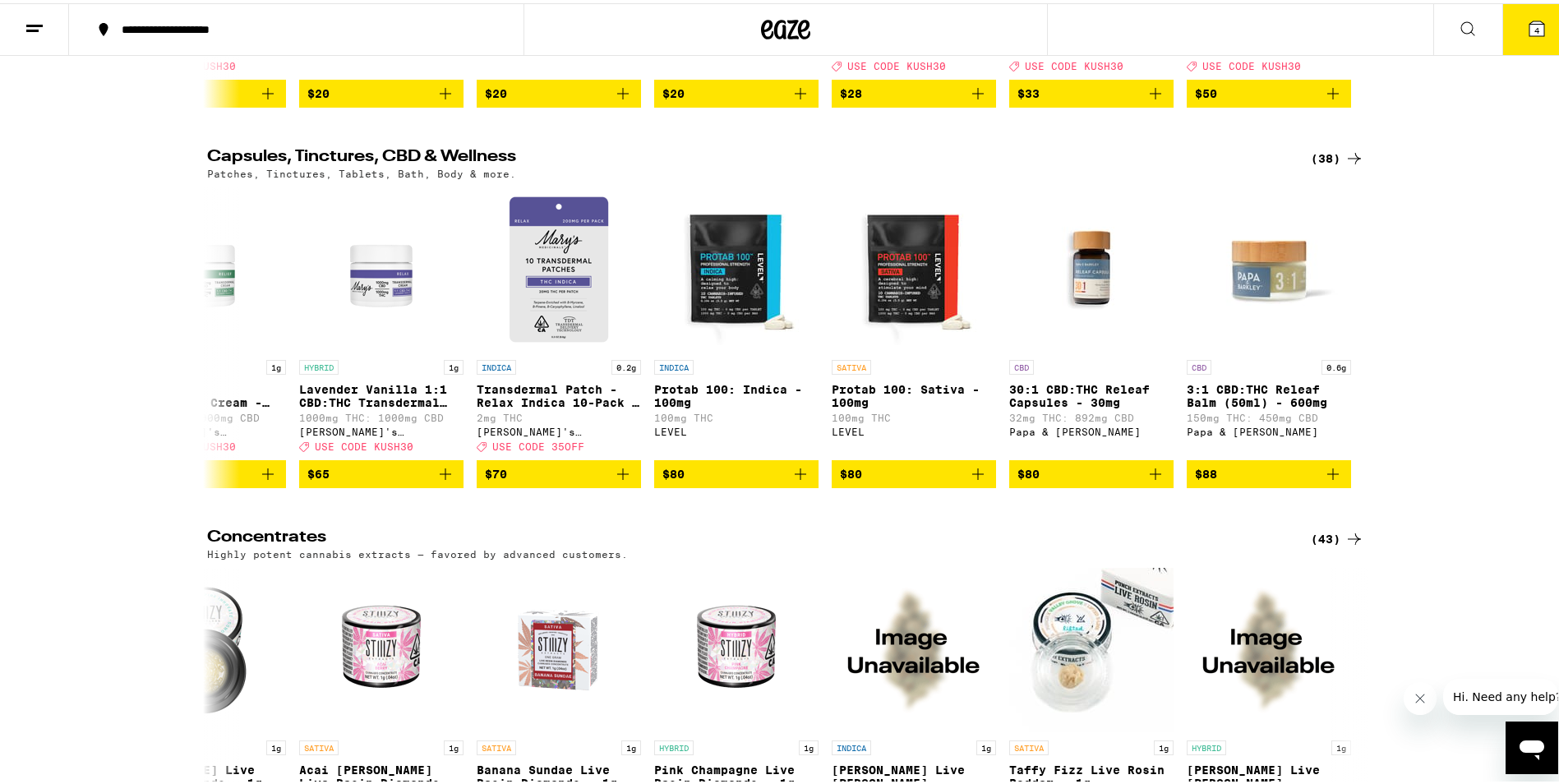
scroll to position [6605, 0]
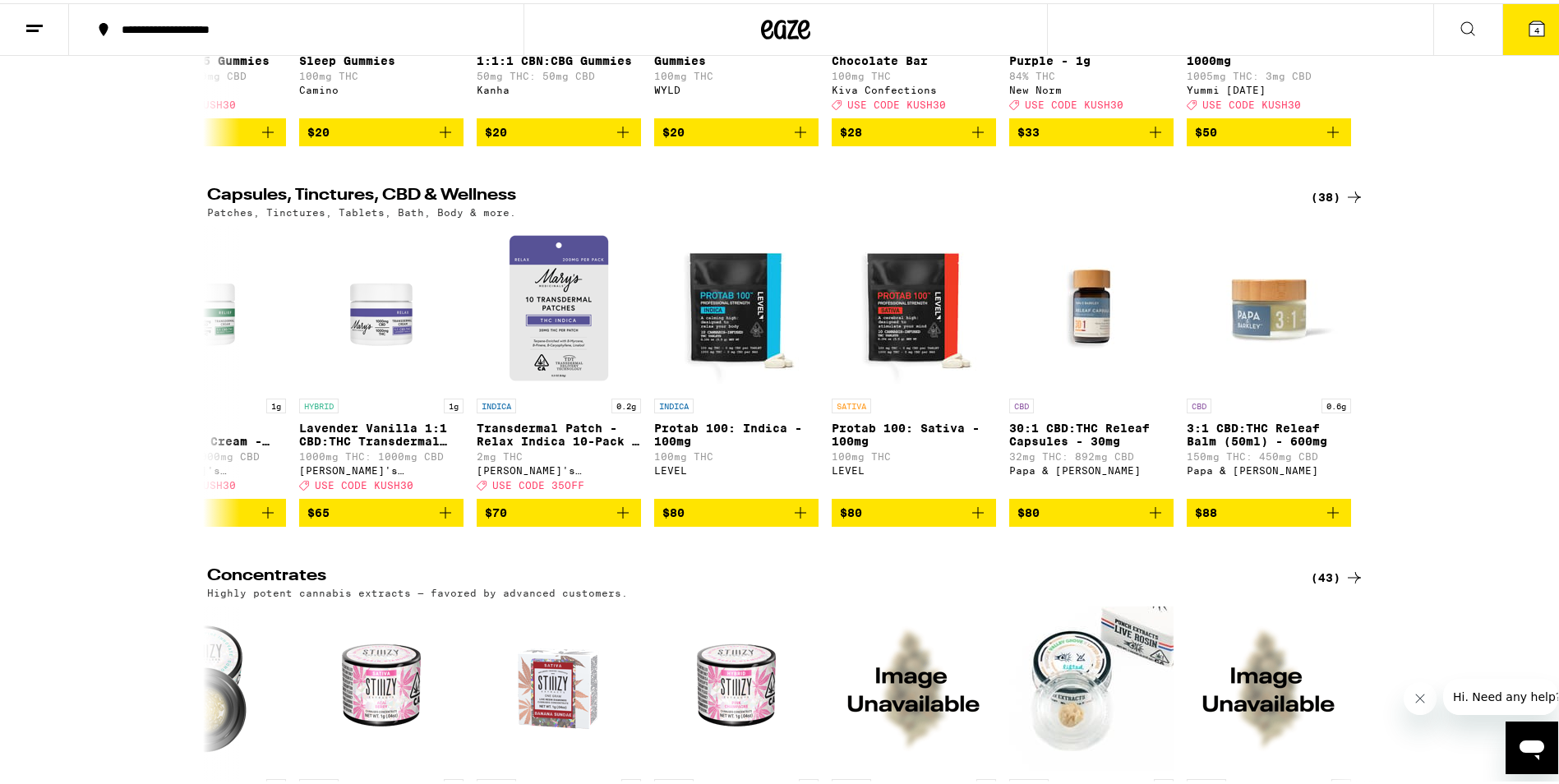
click at [1527, 28] on icon at bounding box center [1537, 26] width 20 height 20
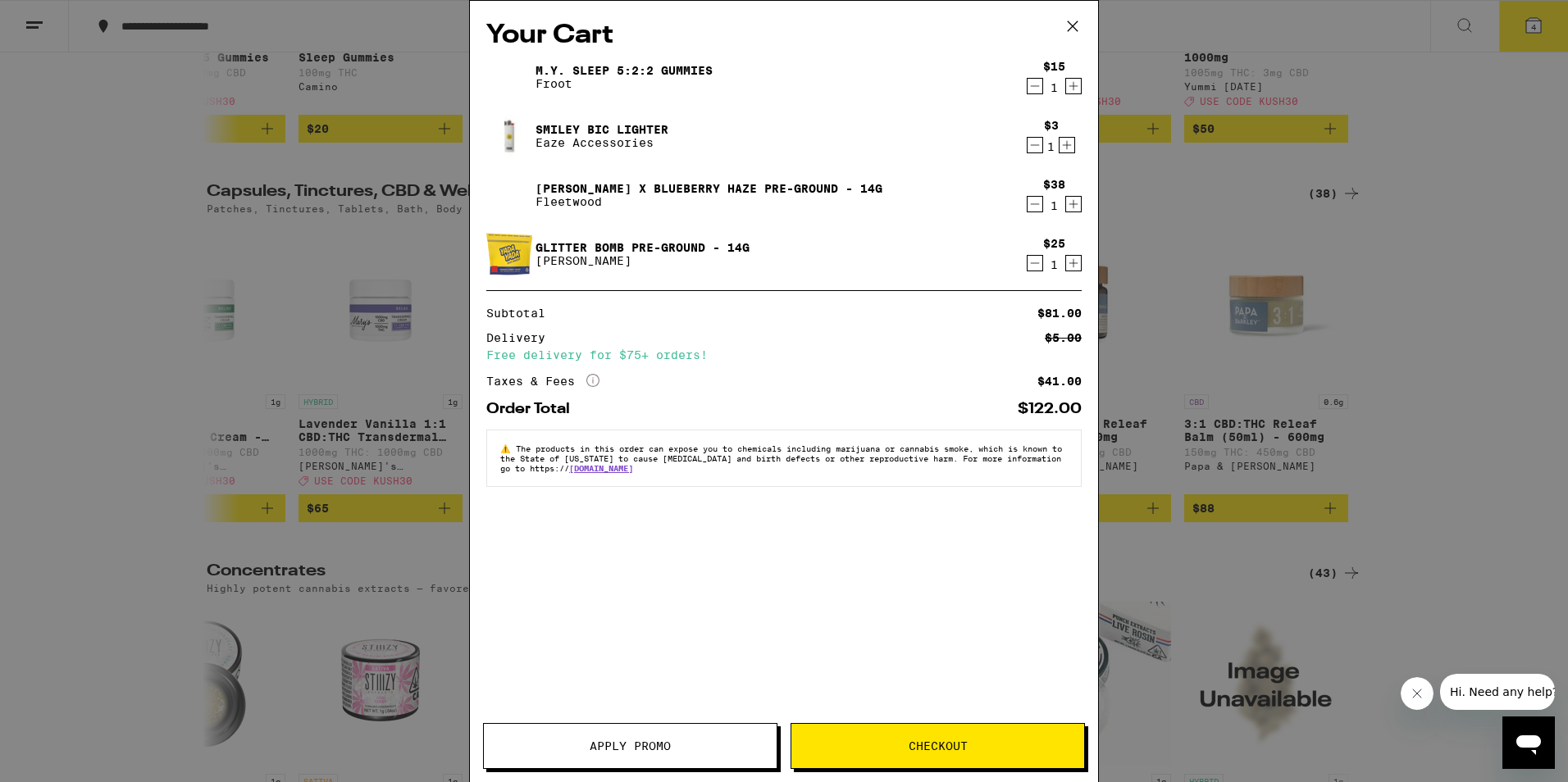
click at [626, 749] on span "Apply Promo" at bounding box center [630, 746] width 81 height 11
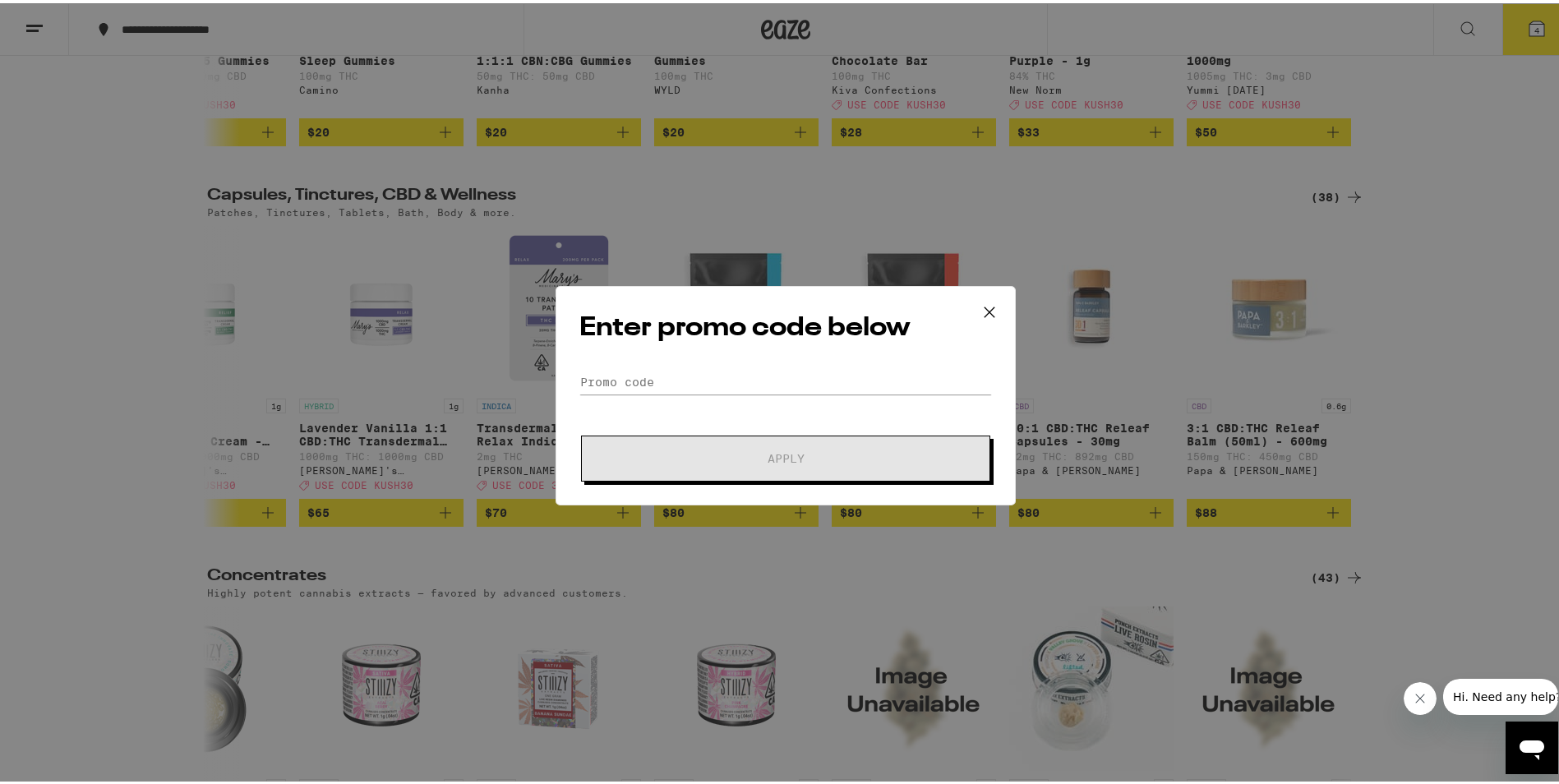
click at [629, 408] on form "Promo Code Apply" at bounding box center [786, 423] width 413 height 112
click at [641, 373] on input "Promo Code" at bounding box center [786, 379] width 413 height 25
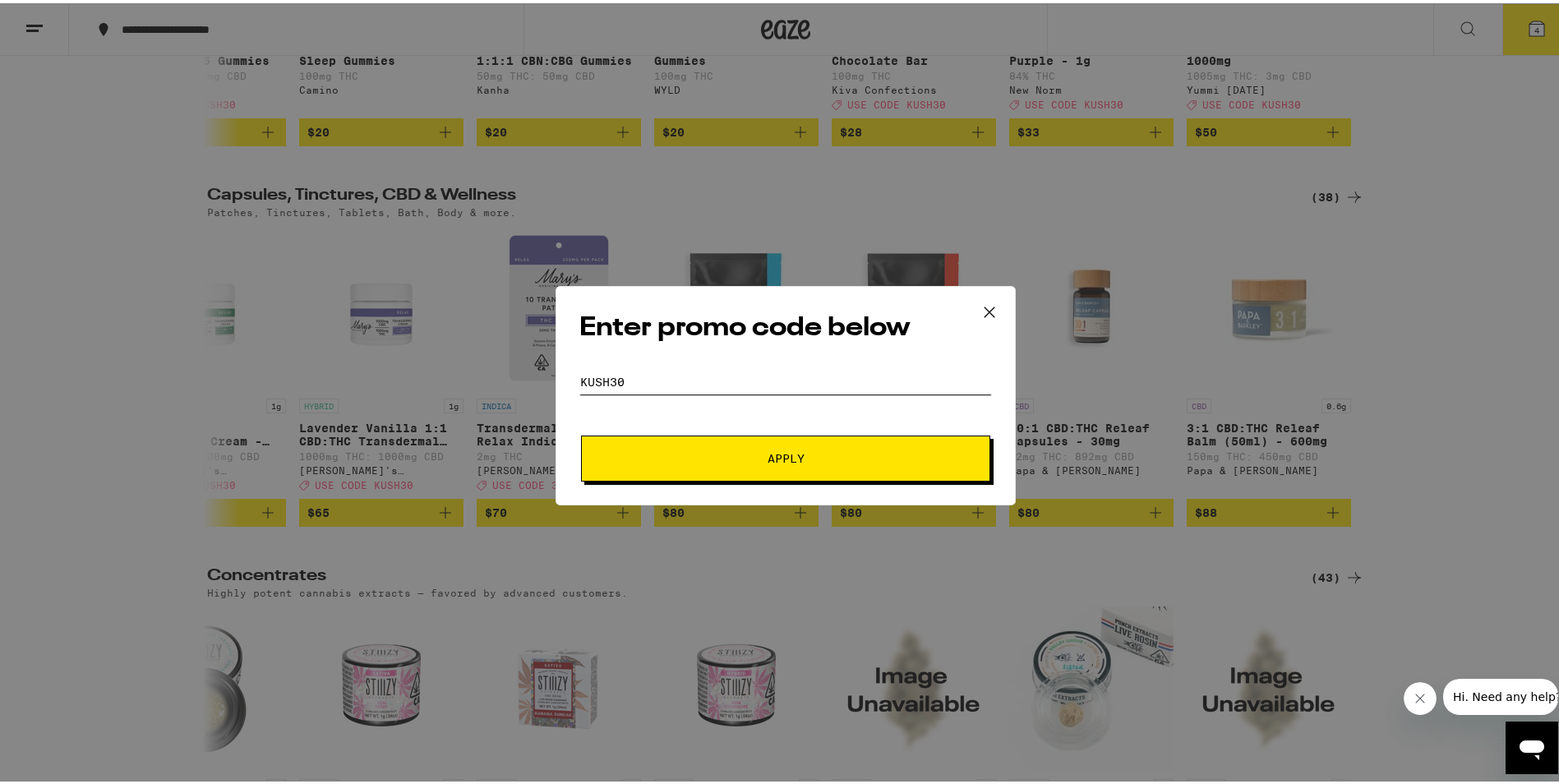
type input "kush30"
click at [791, 460] on span "Apply" at bounding box center [786, 456] width 37 height 12
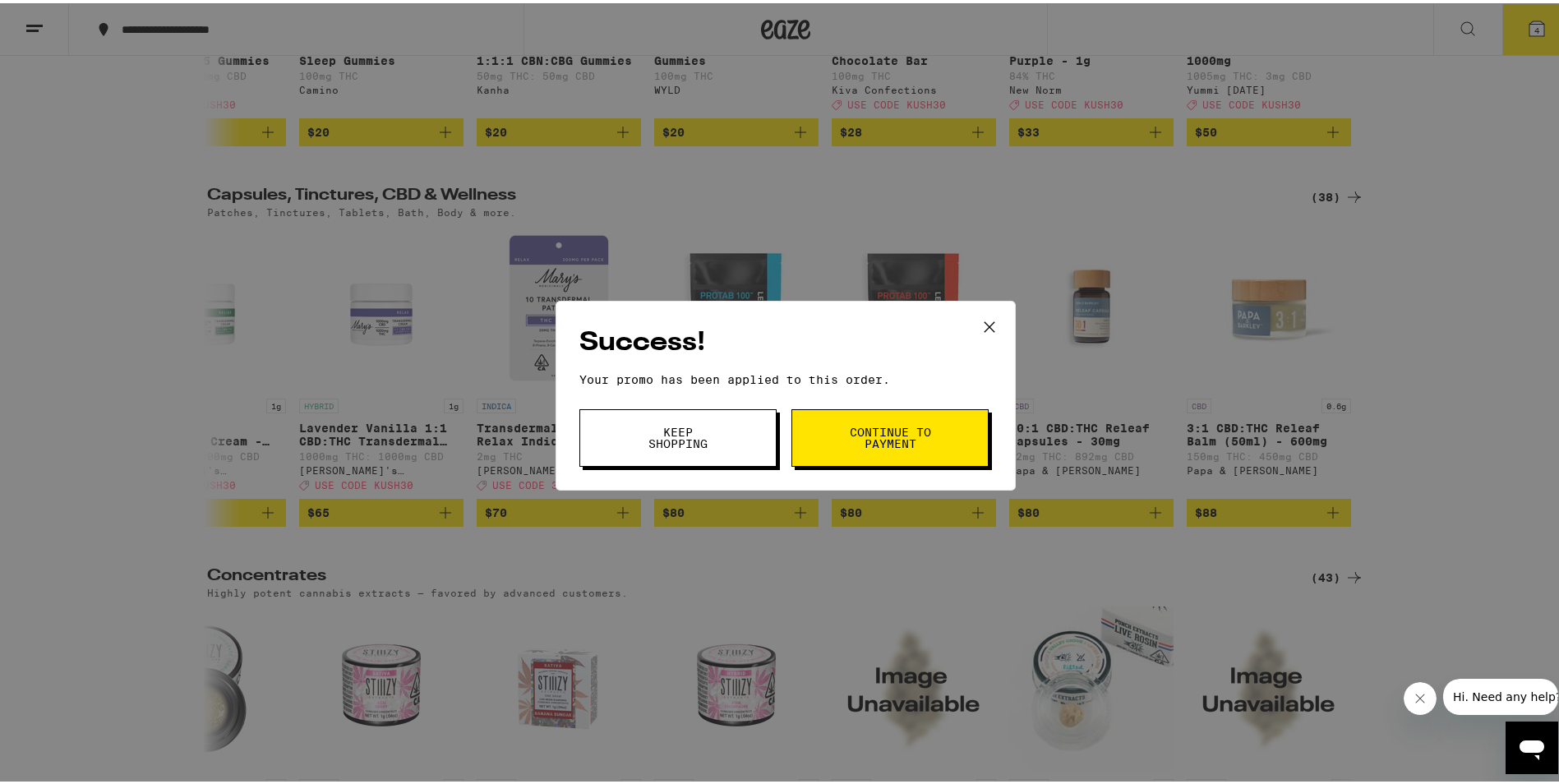
click at [881, 438] on span "Continue to payment" at bounding box center [890, 435] width 84 height 23
